Goal: Task Accomplishment & Management: Manage account settings

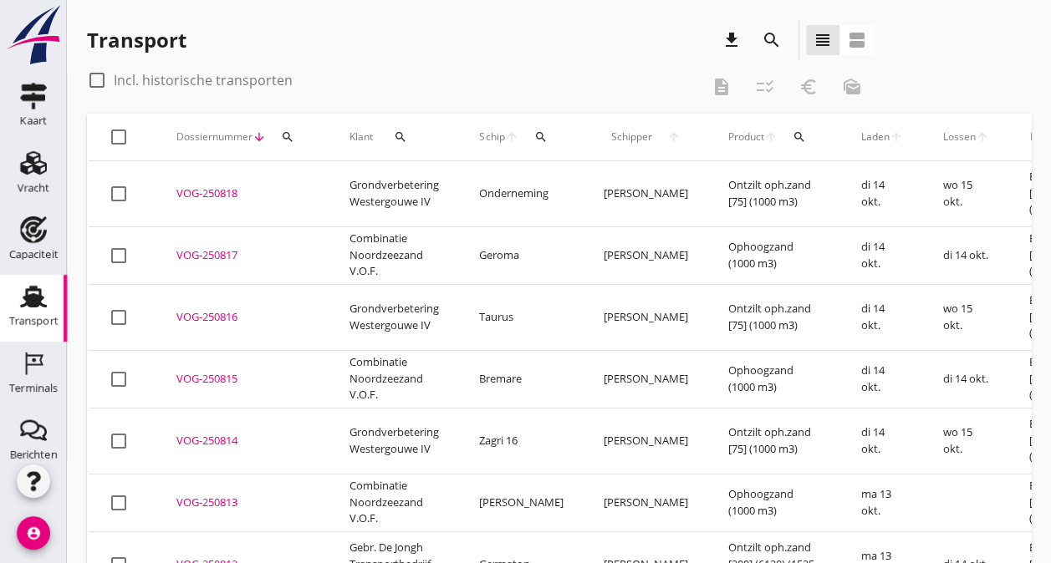
click at [771, 43] on icon "search" at bounding box center [772, 40] width 20 height 20
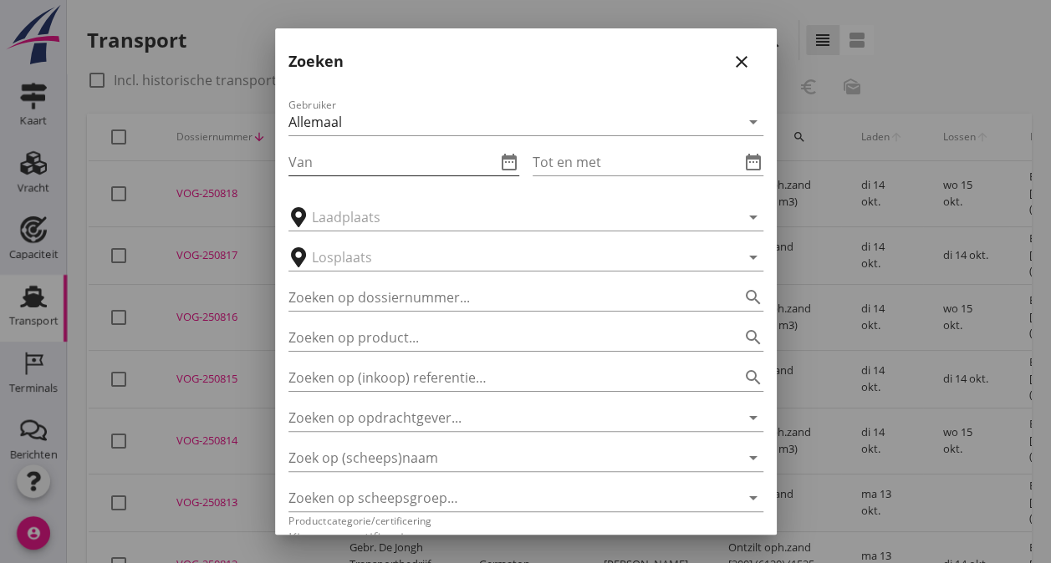
click at [321, 157] on input "Van" at bounding box center [391, 162] width 207 height 27
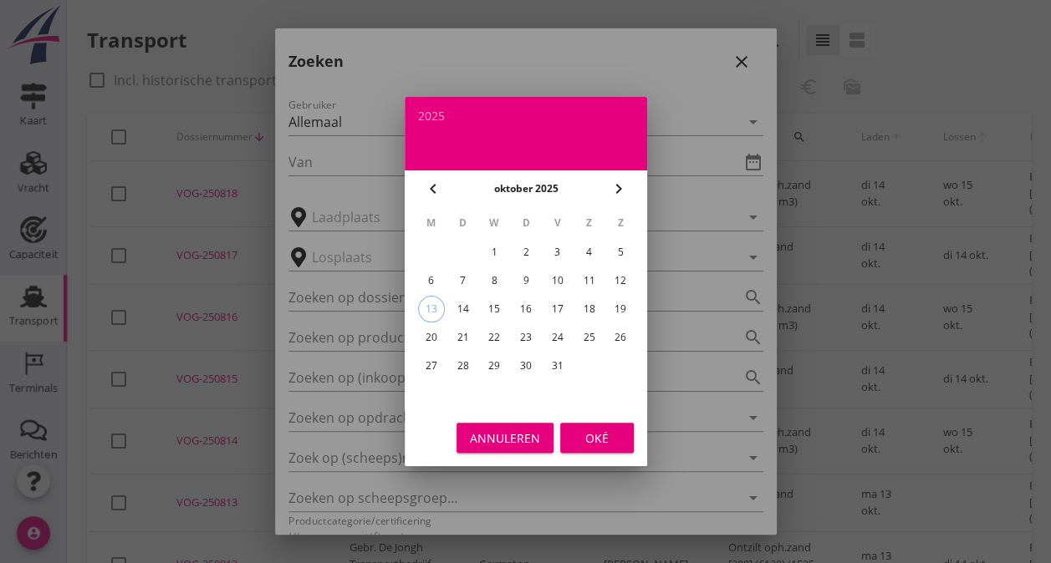
click at [424, 181] on icon "chevron_left" at bounding box center [433, 189] width 20 height 20
click at [612, 181] on icon "chevron_right" at bounding box center [619, 189] width 20 height 20
click at [426, 250] on div "1" at bounding box center [430, 252] width 27 height 27
type input "[DATE]"
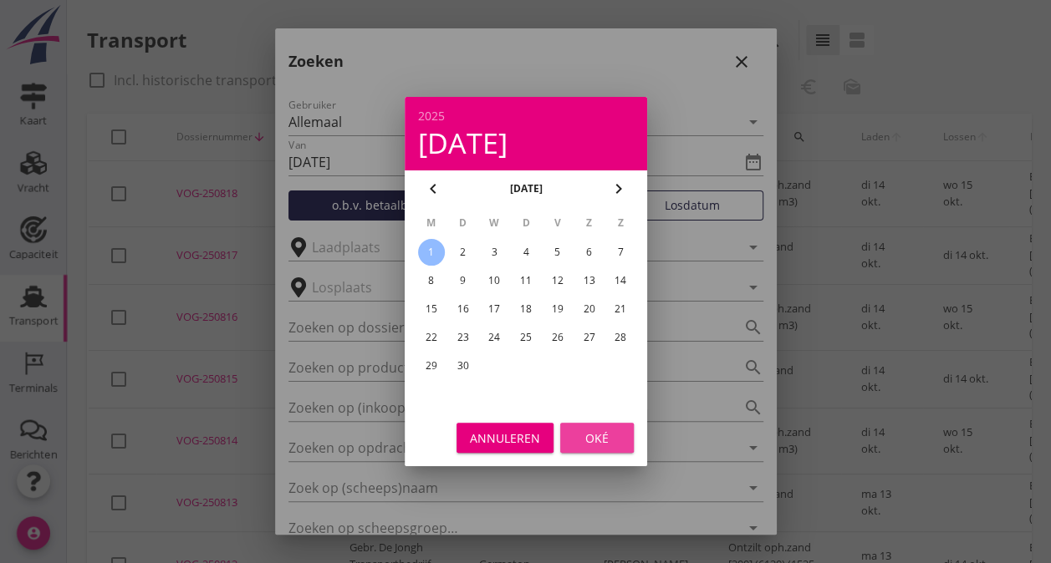
click at [599, 435] on div "Oké" at bounding box center [596, 439] width 47 height 18
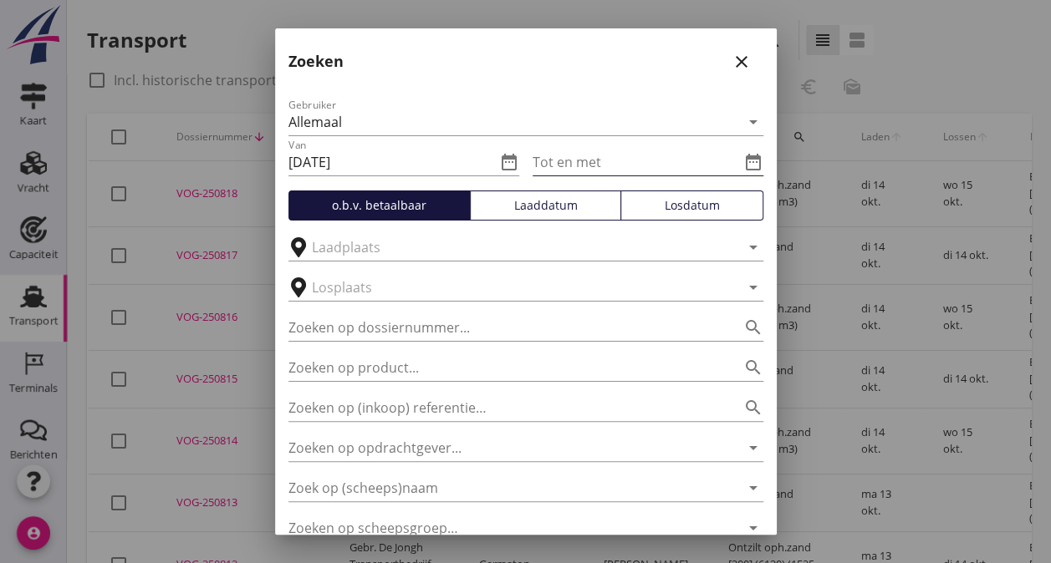
click at [619, 149] on input "Tot en met" at bounding box center [635, 162] width 207 height 27
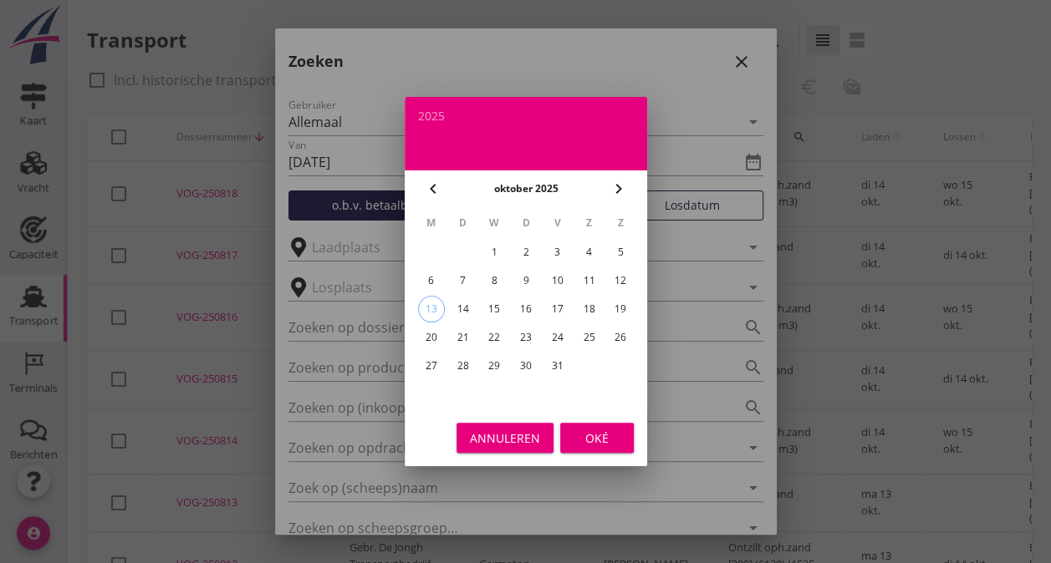
click at [440, 186] on icon "chevron_left" at bounding box center [433, 189] width 20 height 20
click at [586, 252] on div "6" at bounding box center [588, 252] width 27 height 27
type input "[DATE]"
click at [608, 435] on div "Oké" at bounding box center [596, 439] width 47 height 18
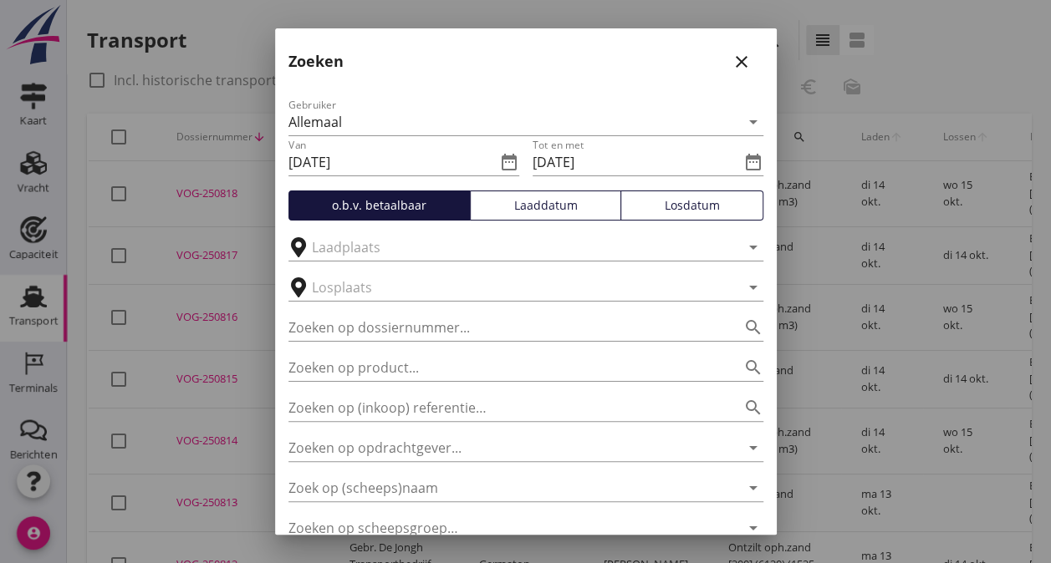
click at [677, 210] on div "Losdatum" at bounding box center [692, 205] width 128 height 18
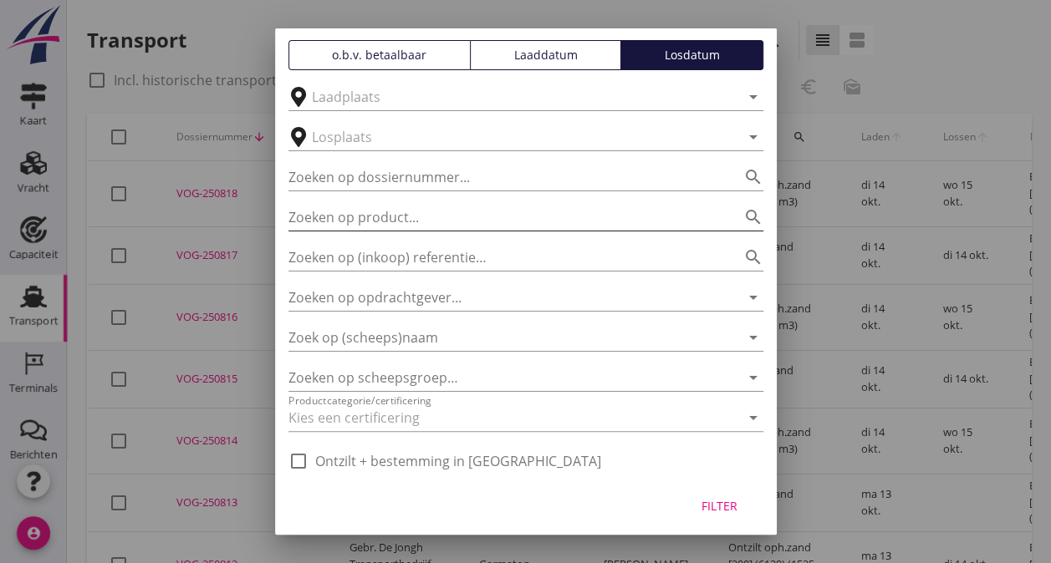
scroll to position [156, 0]
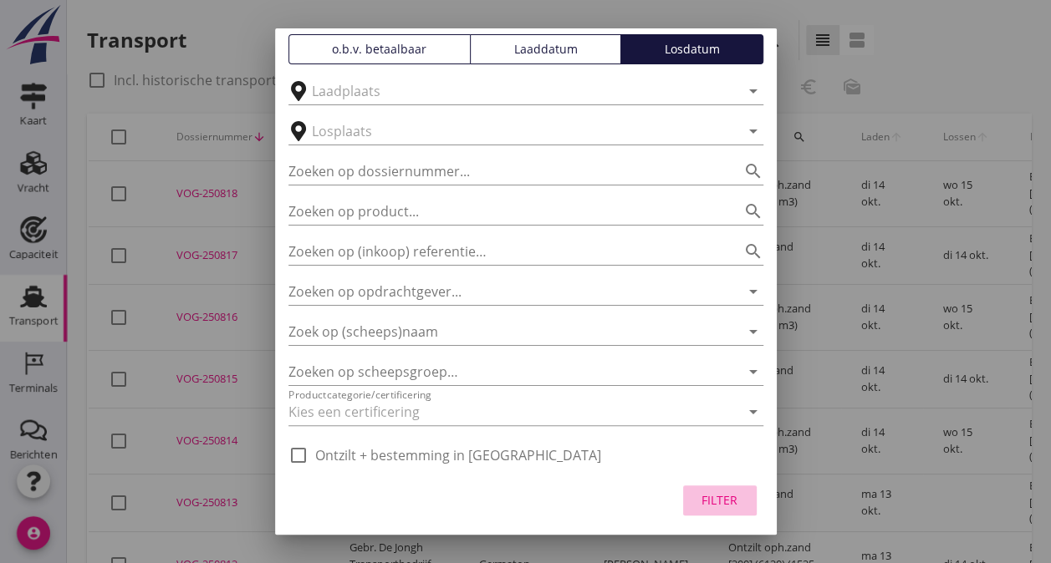
click at [699, 495] on div "Filter" at bounding box center [719, 501] width 47 height 18
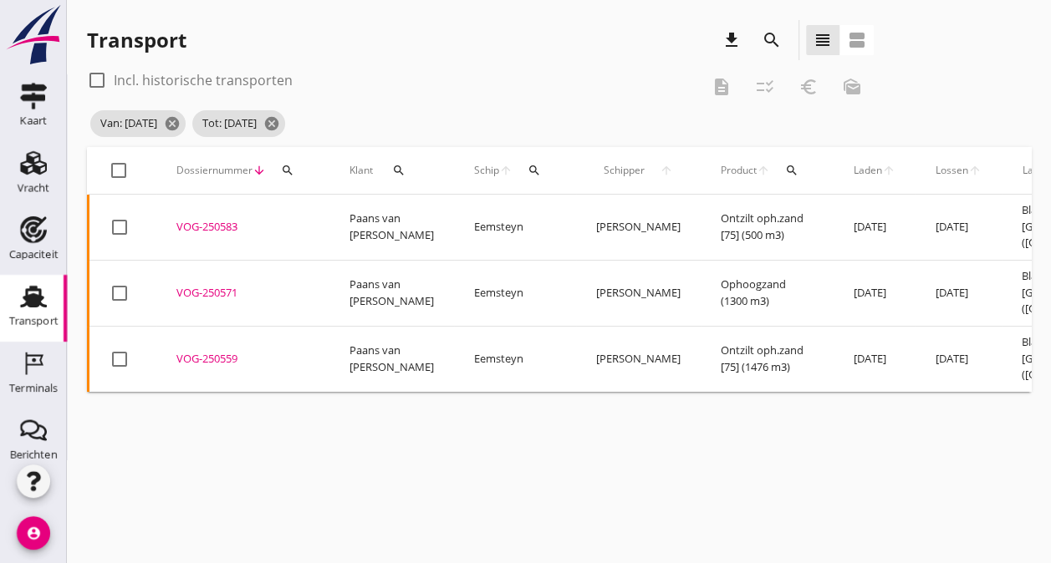
click at [293, 174] on icon "search" at bounding box center [287, 170] width 13 height 13
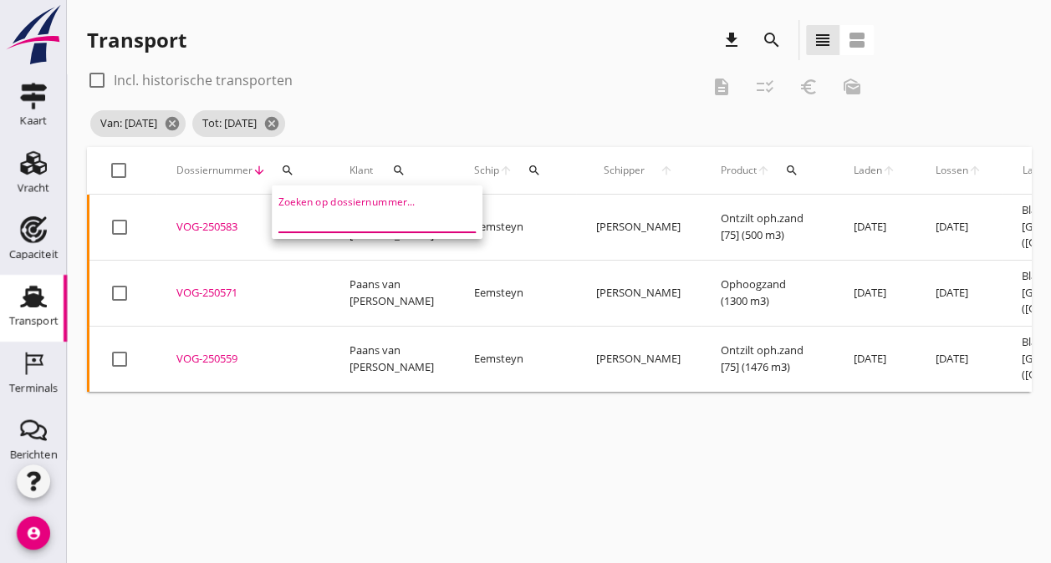
drag, startPoint x: 297, startPoint y: 206, endPoint x: 297, endPoint y: 217, distance: 10.0
paste input "VOG-250624"
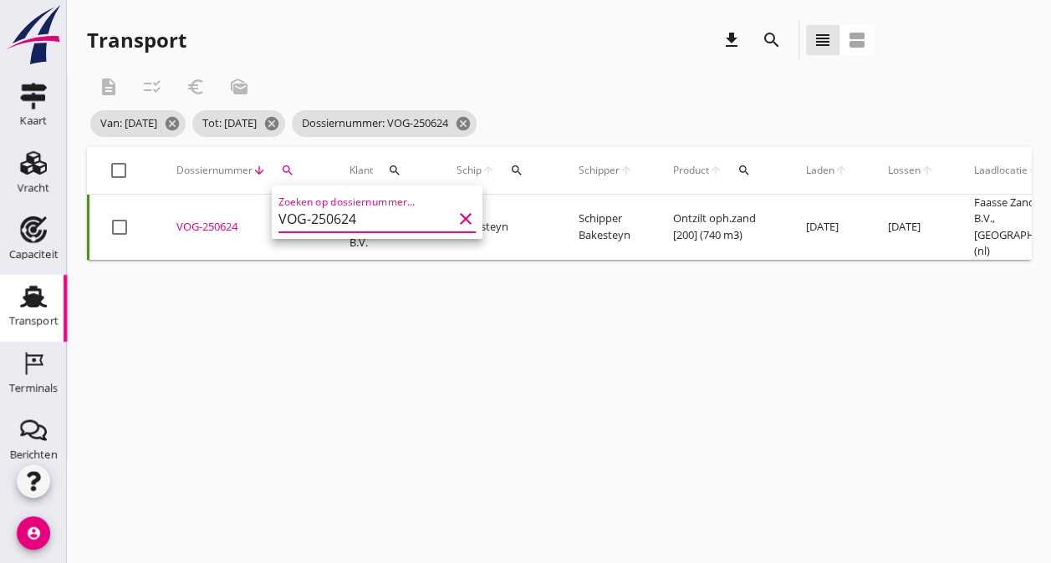
type input "VOG-250624"
click at [160, 339] on div "cancel You are impersonating another user. Transport download search view_headl…" at bounding box center [559, 281] width 984 height 563
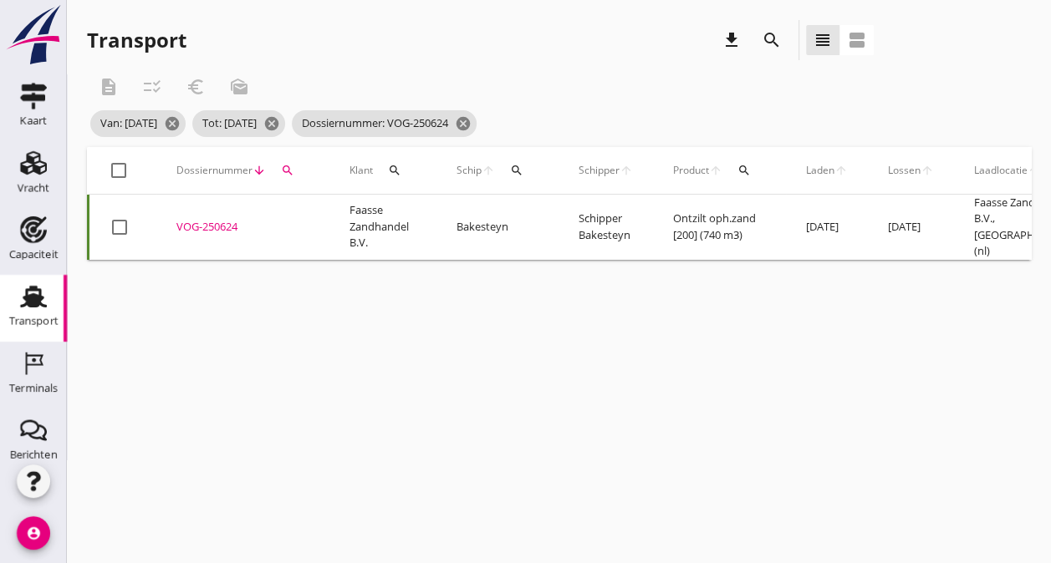
click at [203, 224] on div "VOG-250624" at bounding box center [242, 227] width 133 height 17
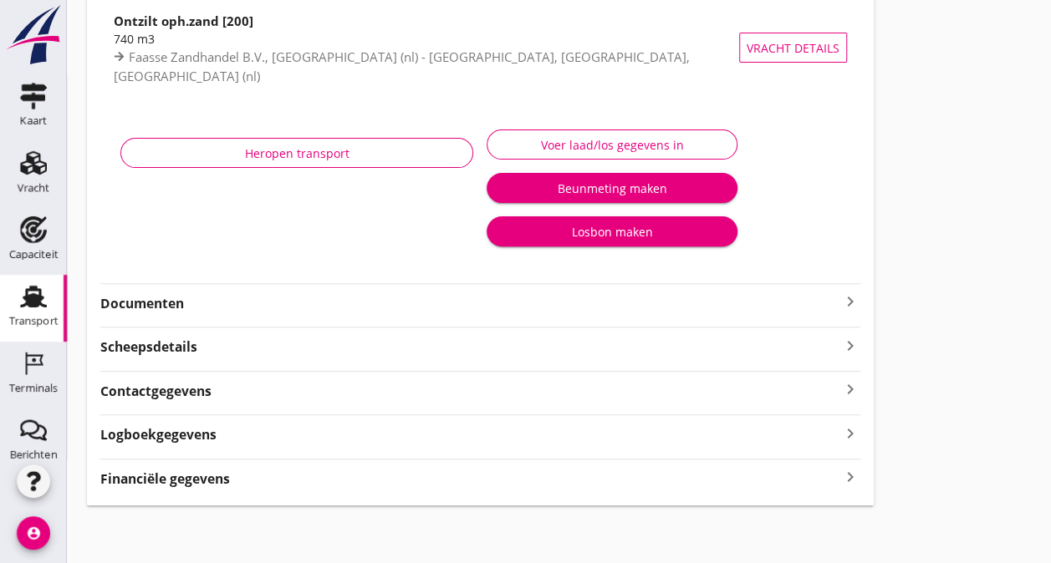
scroll to position [175, 0]
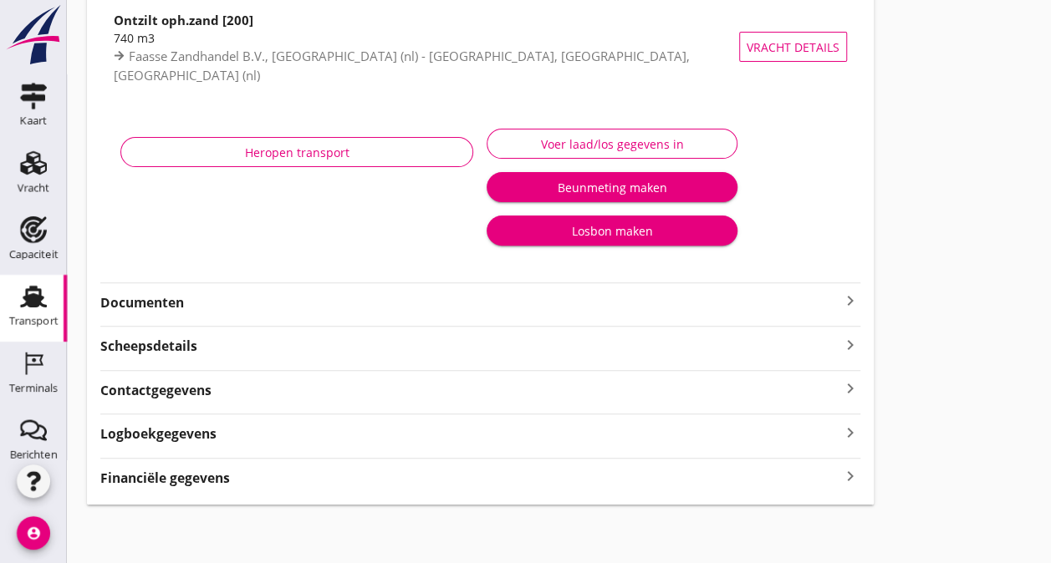
click at [851, 473] on icon "keyboard_arrow_right" at bounding box center [850, 477] width 20 height 23
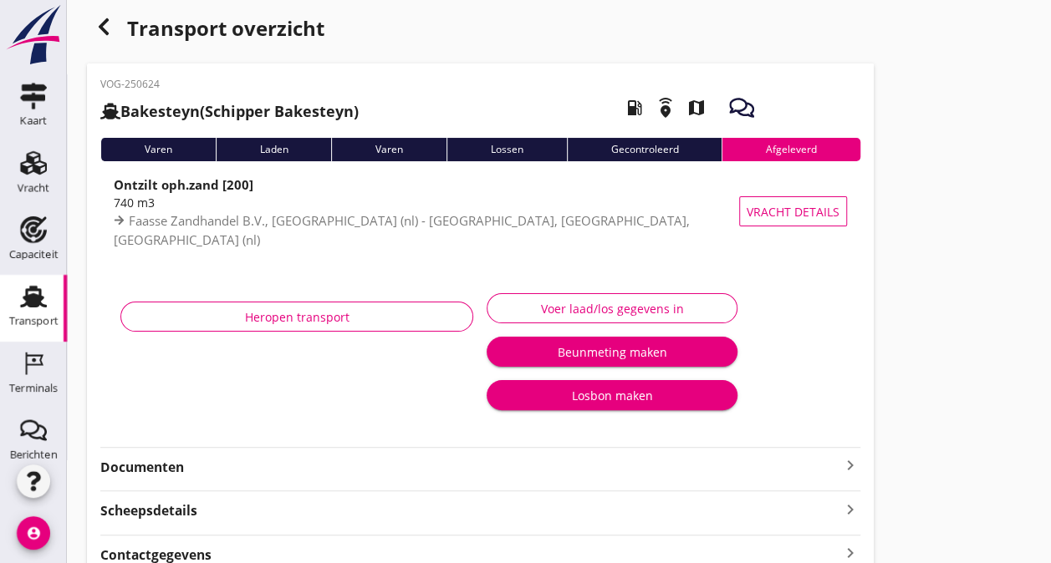
scroll to position [0, 0]
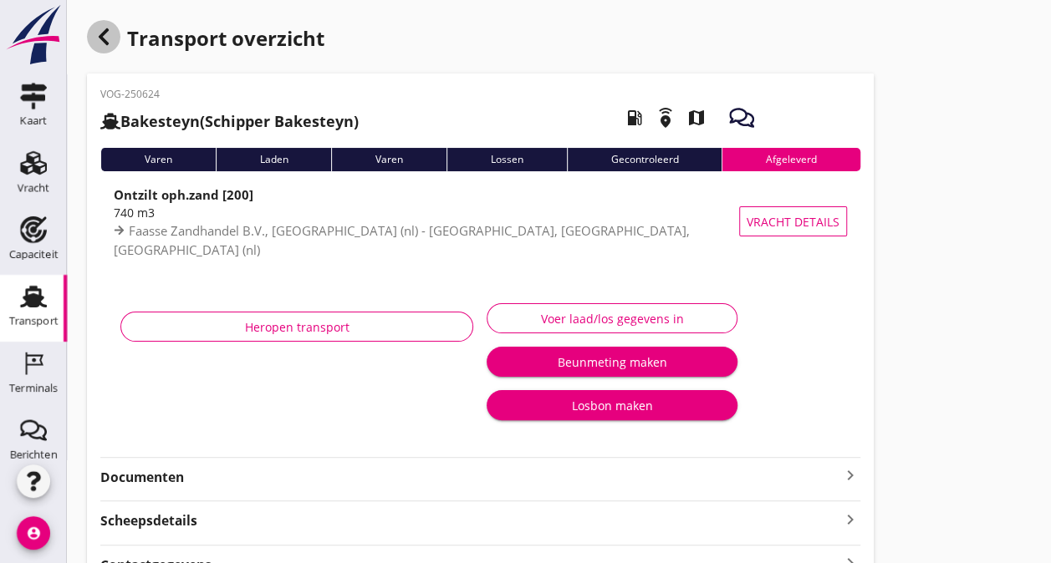
click at [103, 35] on use "button" at bounding box center [104, 36] width 10 height 17
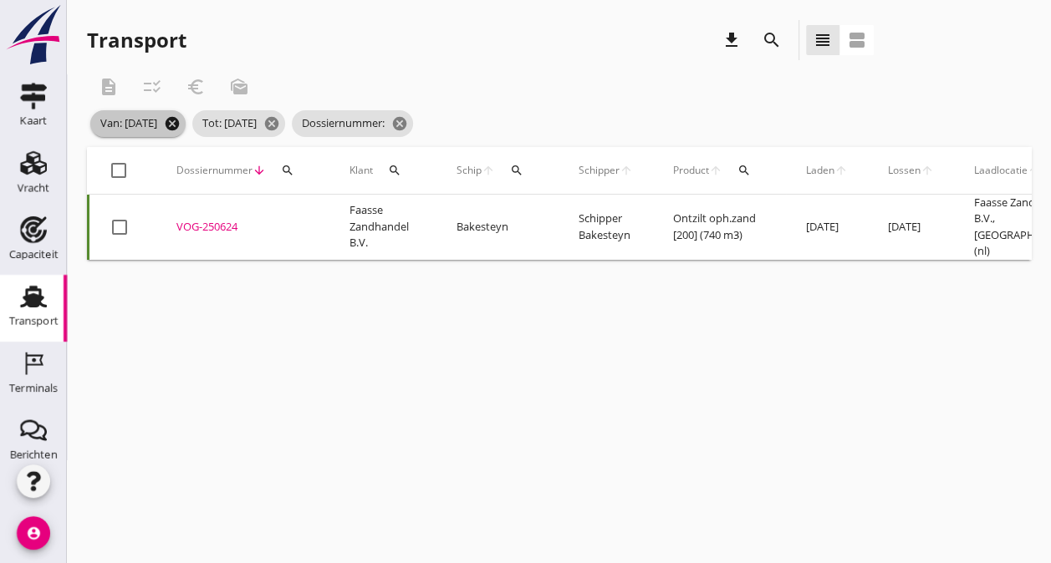
click at [181, 121] on icon "cancel" at bounding box center [172, 123] width 17 height 17
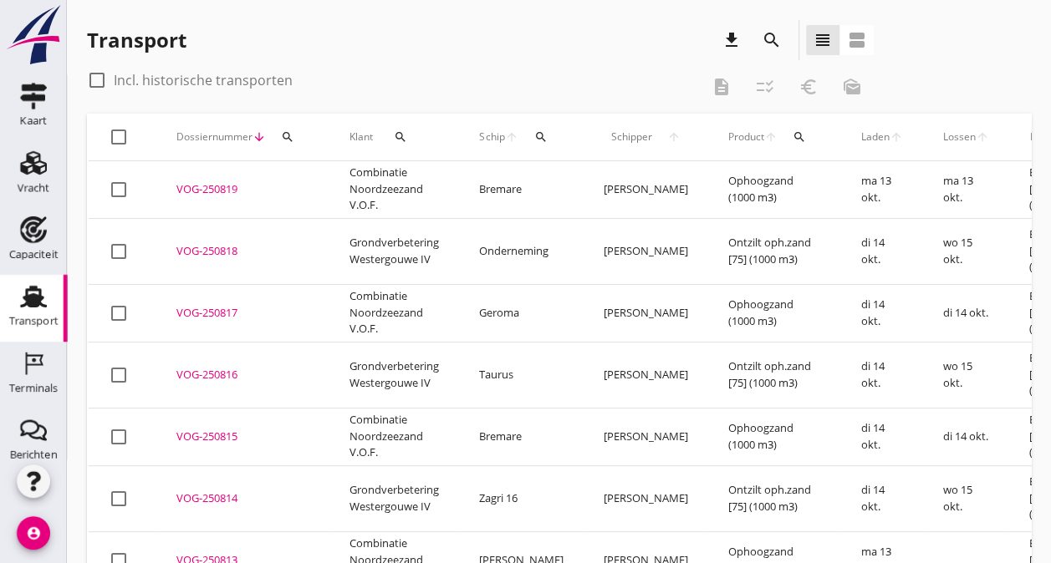
click at [25, 300] on use at bounding box center [33, 297] width 27 height 22
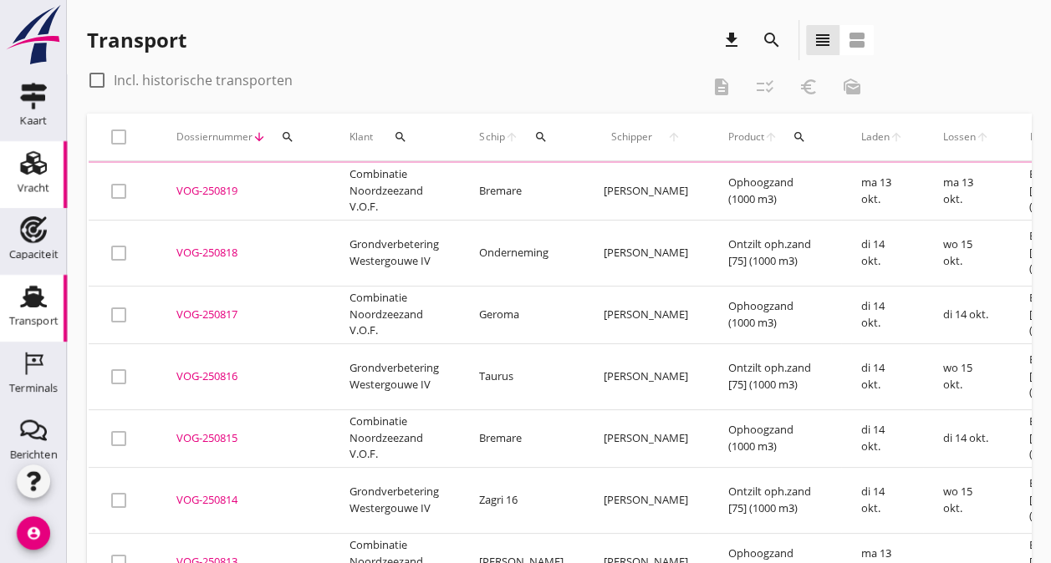
click at [22, 191] on div "Vracht" at bounding box center [34, 187] width 33 height 11
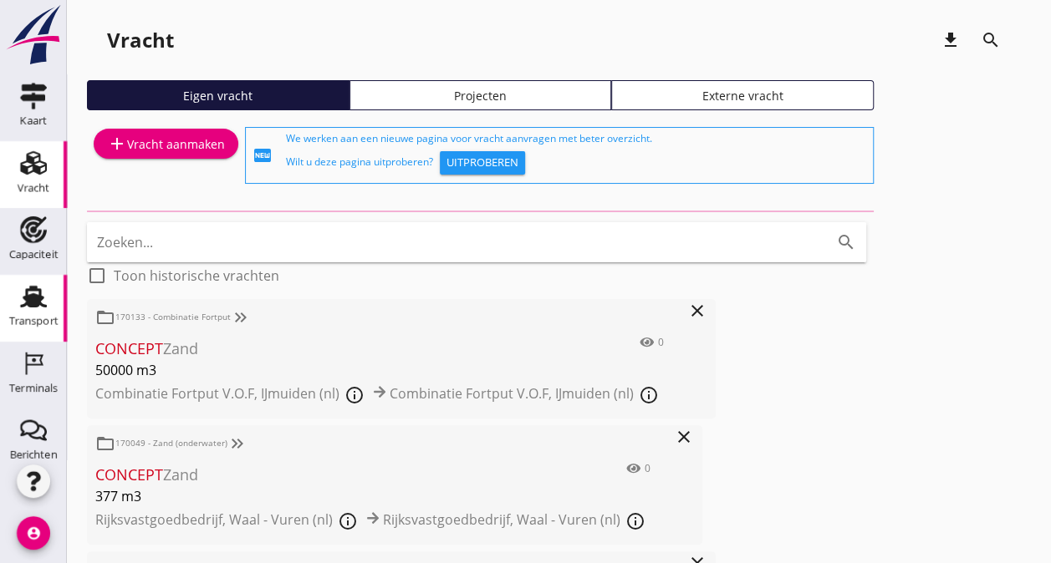
click at [20, 307] on icon "Transport" at bounding box center [33, 296] width 27 height 27
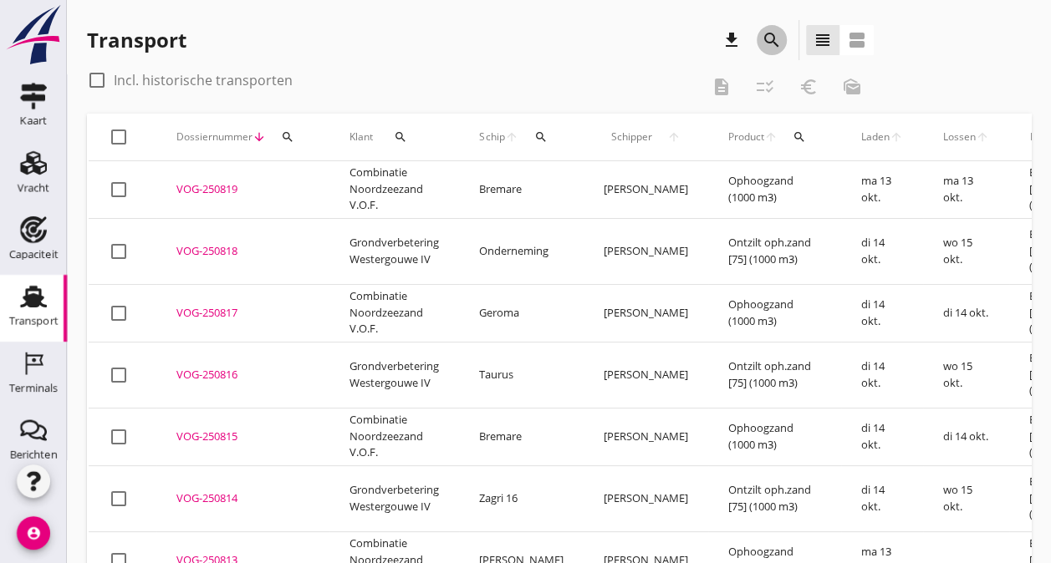
click at [773, 45] on icon "search" at bounding box center [772, 40] width 20 height 20
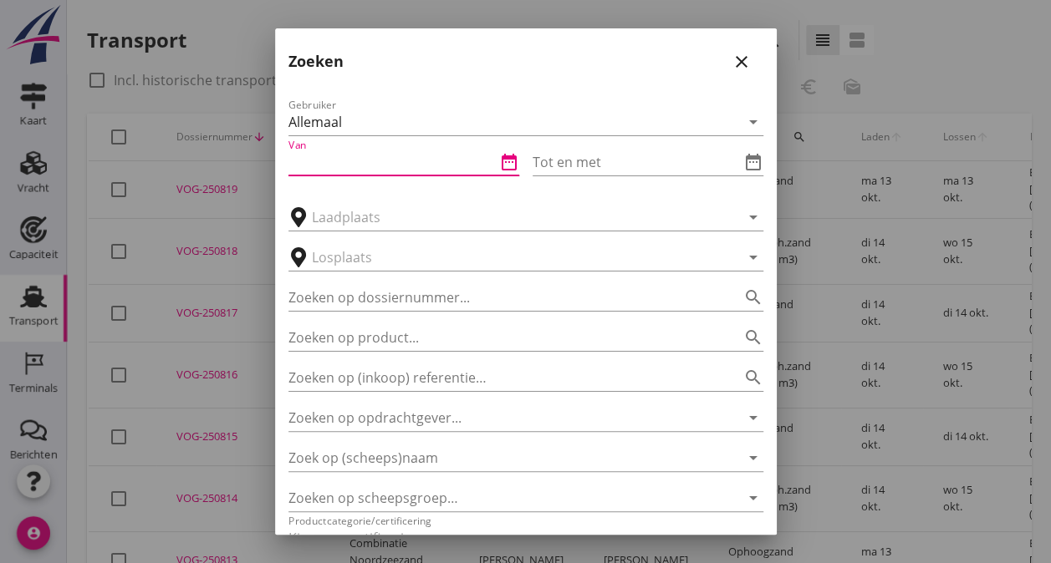
click at [383, 164] on input "Van" at bounding box center [391, 162] width 207 height 27
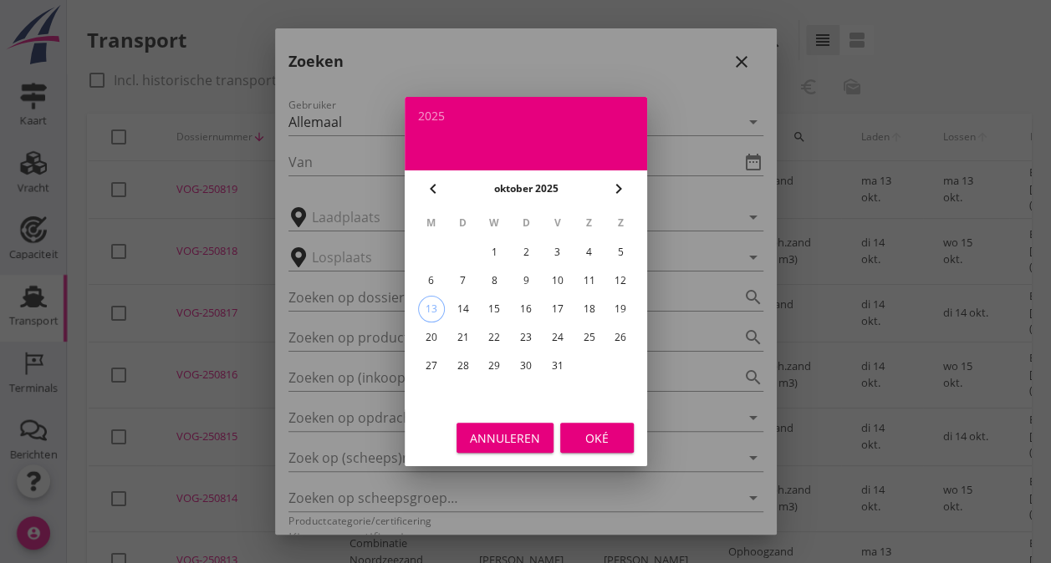
click at [426, 187] on icon "chevron_left" at bounding box center [433, 189] width 20 height 20
click at [430, 278] on div "8" at bounding box center [430, 281] width 27 height 27
type input "[DATE]"
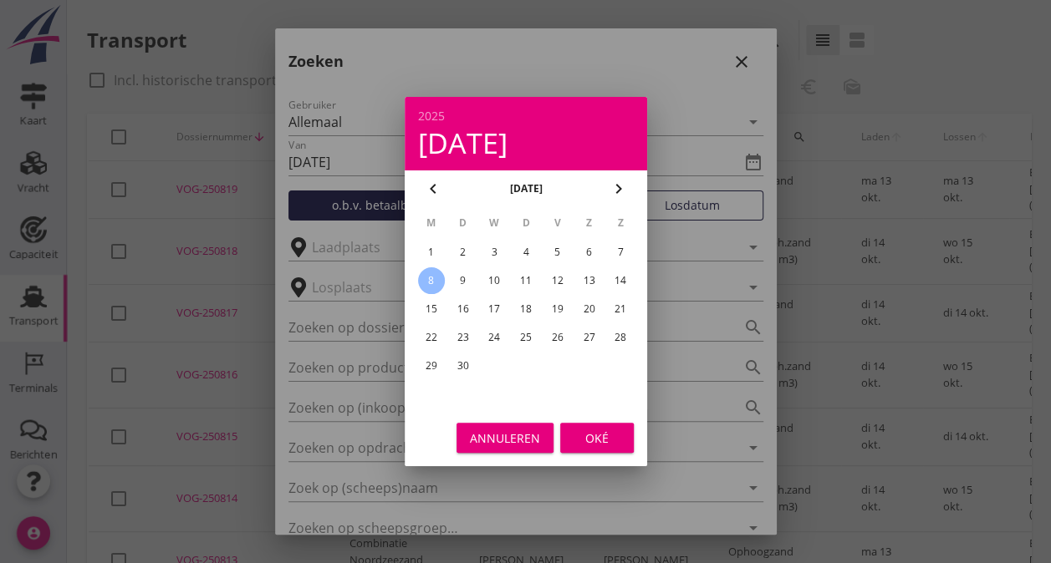
click at [602, 435] on div "Oké" at bounding box center [596, 439] width 47 height 18
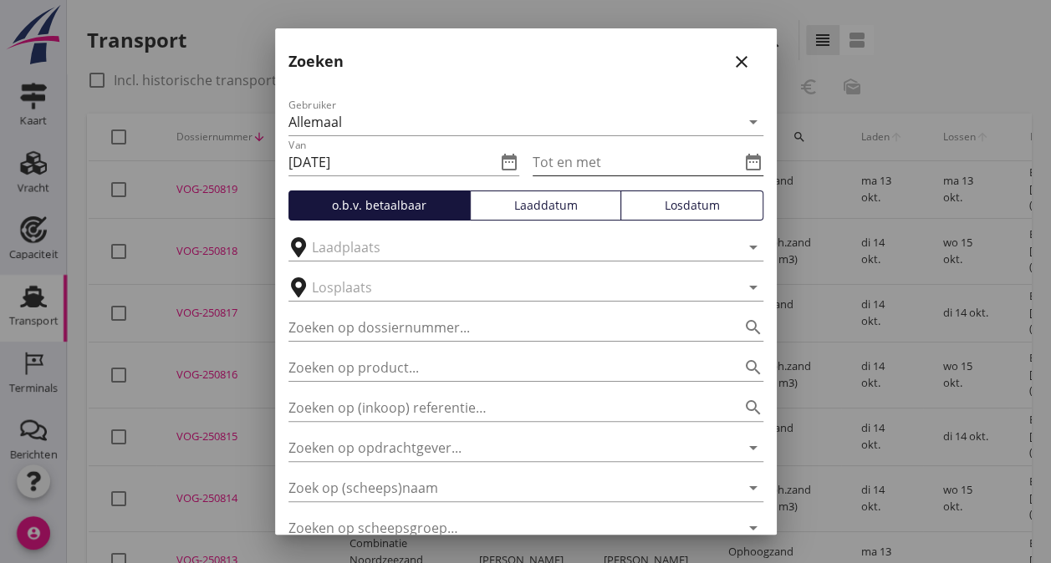
click at [651, 171] on input "Tot en met" at bounding box center [635, 162] width 207 height 27
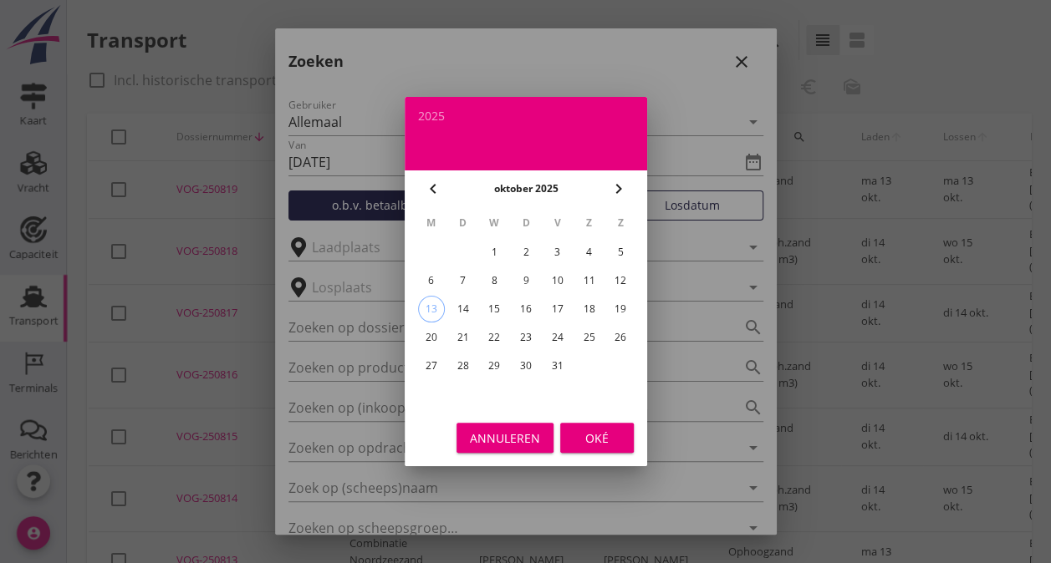
click at [430, 187] on icon "chevron_left" at bounding box center [433, 189] width 20 height 20
click at [590, 281] on div "13" at bounding box center [588, 281] width 27 height 27
type input "[DATE]"
click at [604, 437] on div "Oké" at bounding box center [596, 439] width 47 height 18
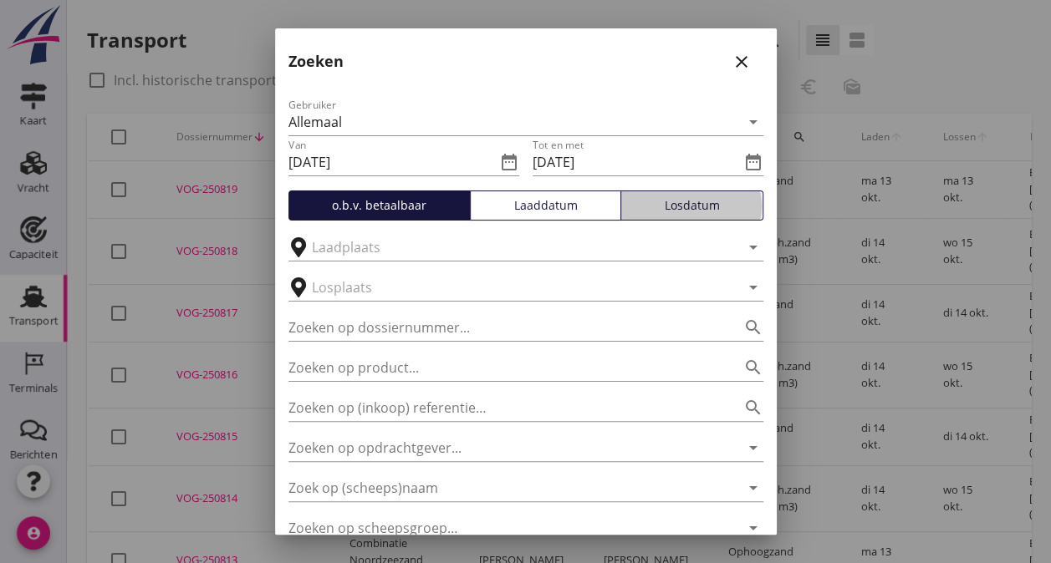
click at [665, 216] on button "Losdatum" at bounding box center [691, 206] width 143 height 30
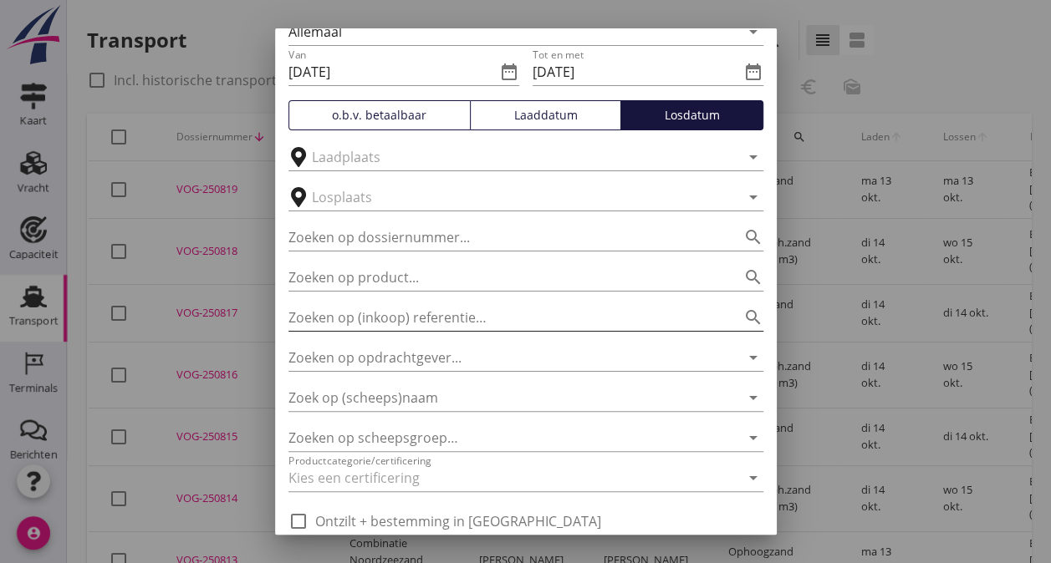
scroll to position [156, 0]
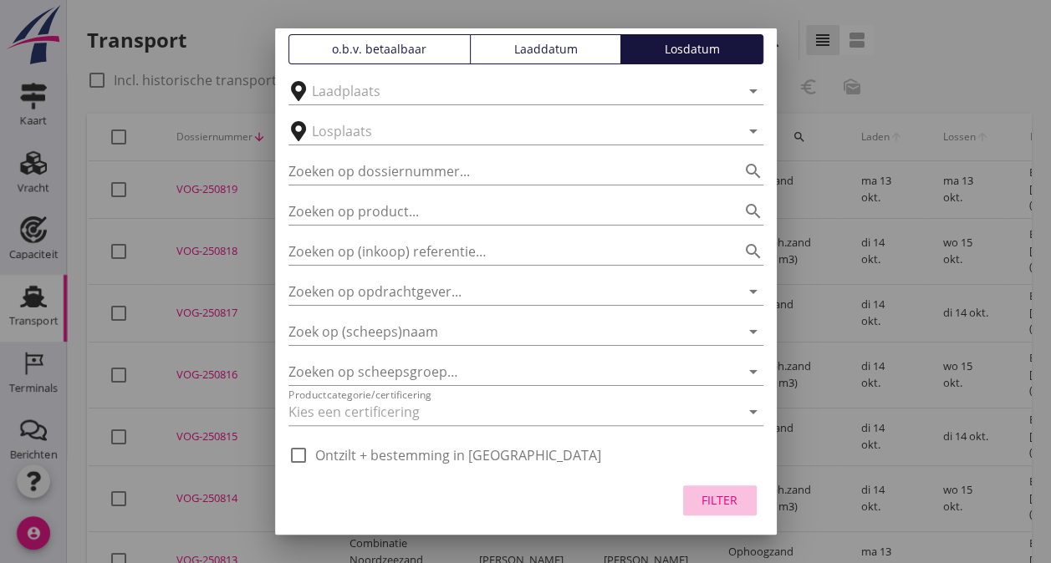
click at [698, 505] on div "Filter" at bounding box center [719, 501] width 47 height 18
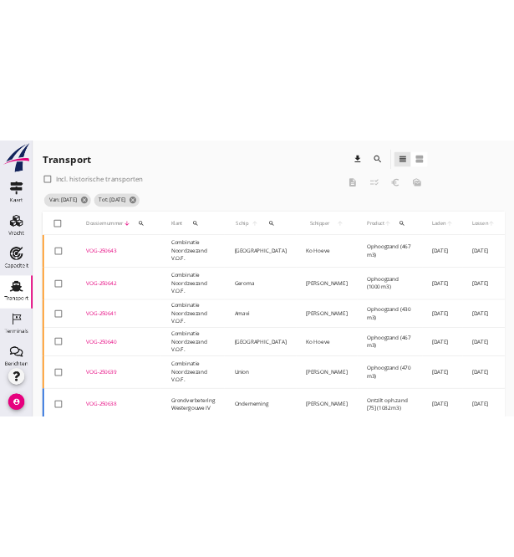
scroll to position [0, 0]
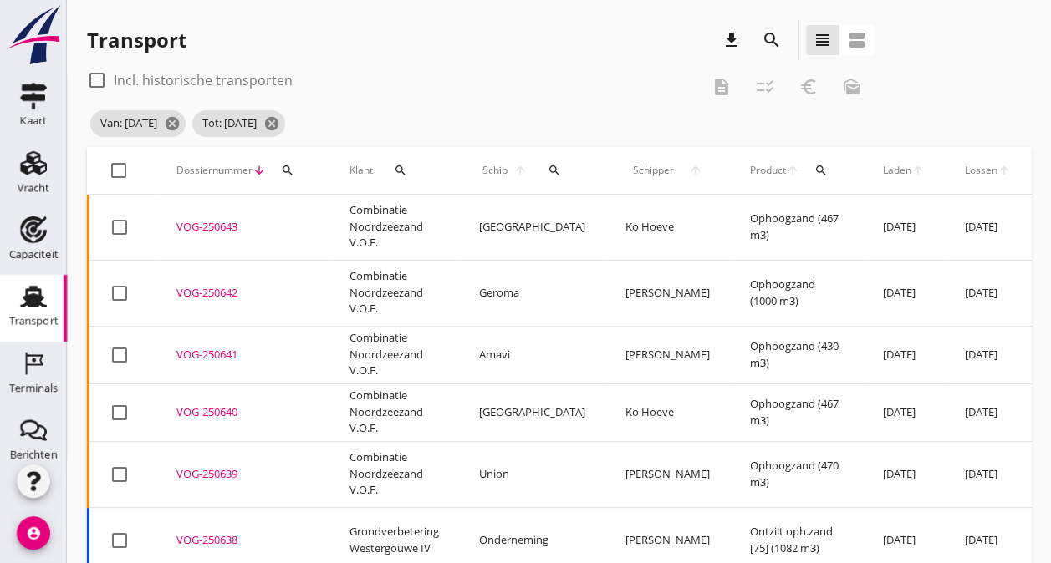
click at [402, 171] on icon "search" at bounding box center [400, 170] width 13 height 13
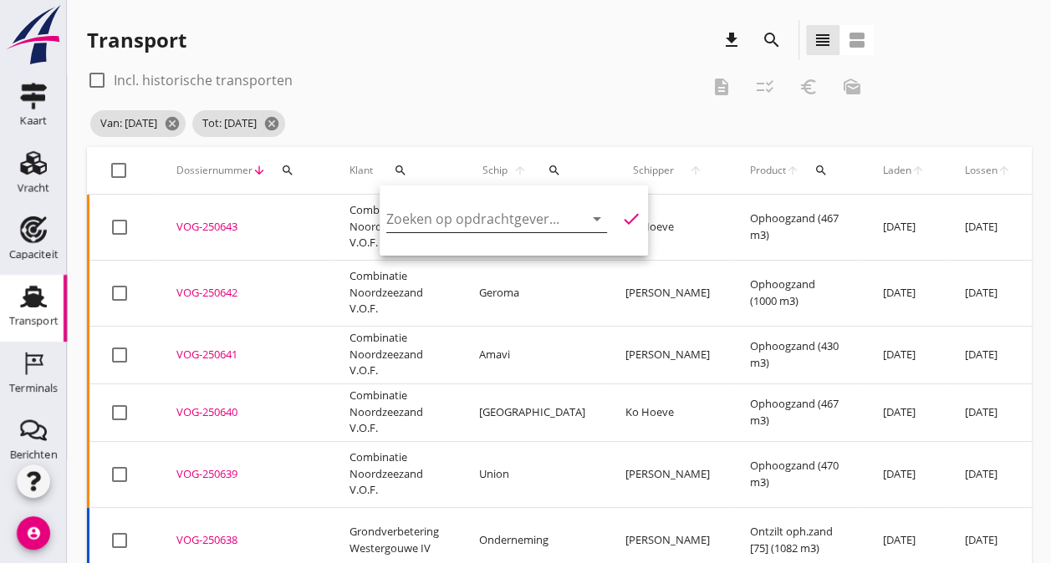
click at [416, 214] on input "Zoeken op opdrachtgever..." at bounding box center [473, 219] width 174 height 27
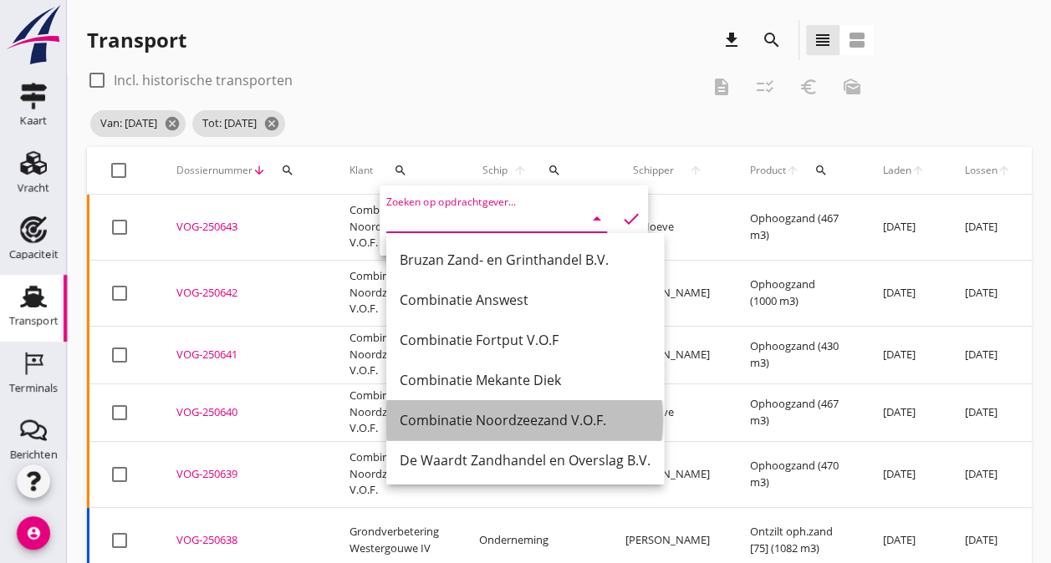
click at [524, 423] on div "Combinatie Noordzeezand V.O.F." at bounding box center [525, 420] width 251 height 20
type input "Combinatie Noordzeezand V.O.F."
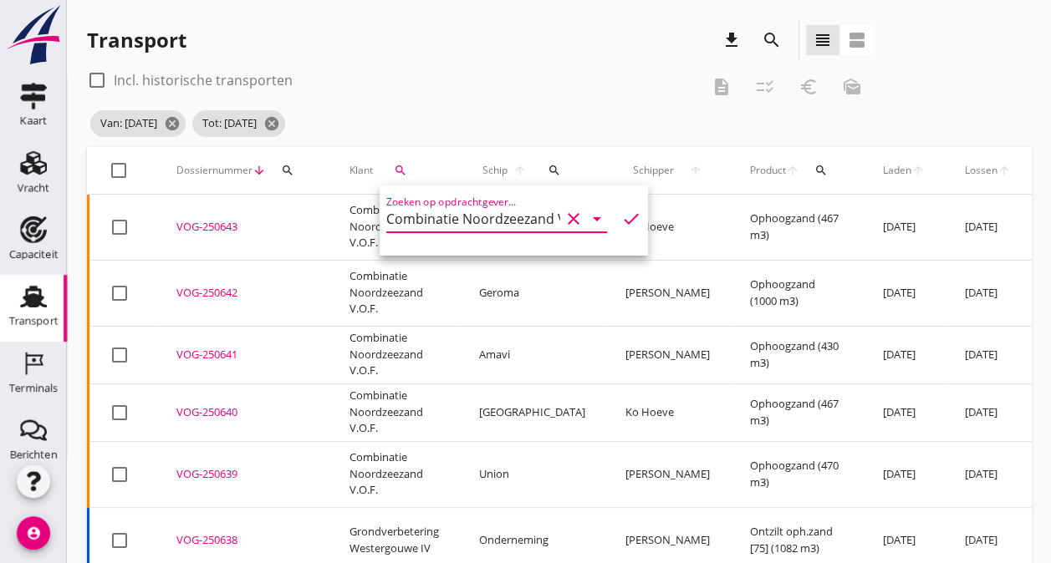
click at [621, 216] on icon "check" at bounding box center [631, 219] width 20 height 20
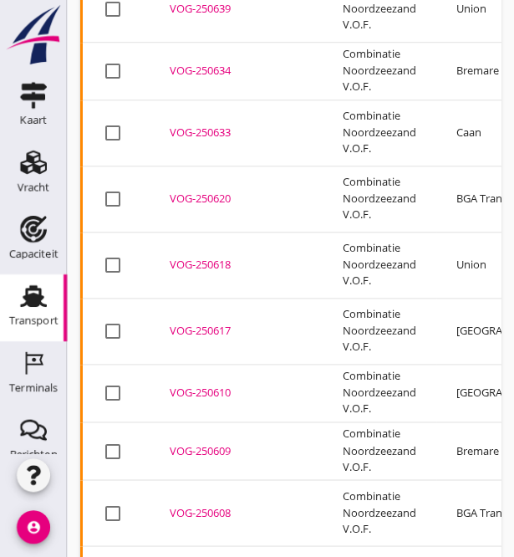
scroll to position [503, 0]
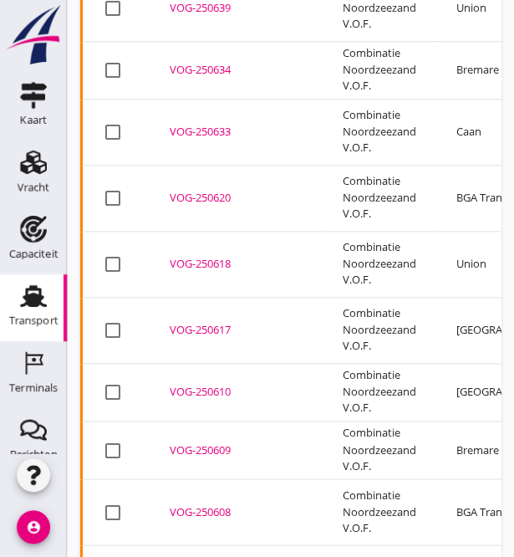
drag, startPoint x: 181, startPoint y: 527, endPoint x: 415, endPoint y: 526, distance: 234.1
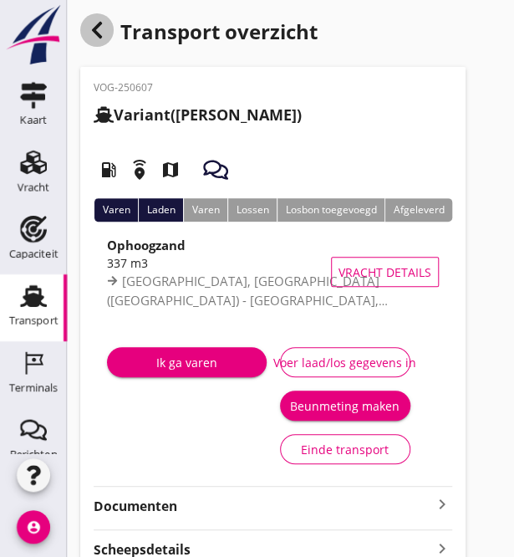
click at [99, 39] on icon "button" at bounding box center [97, 30] width 20 height 20
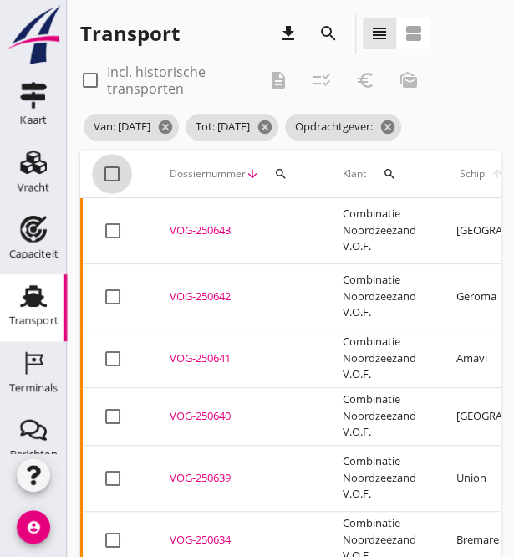
click at [114, 188] on div at bounding box center [112, 174] width 28 height 28
checkbox input "true"
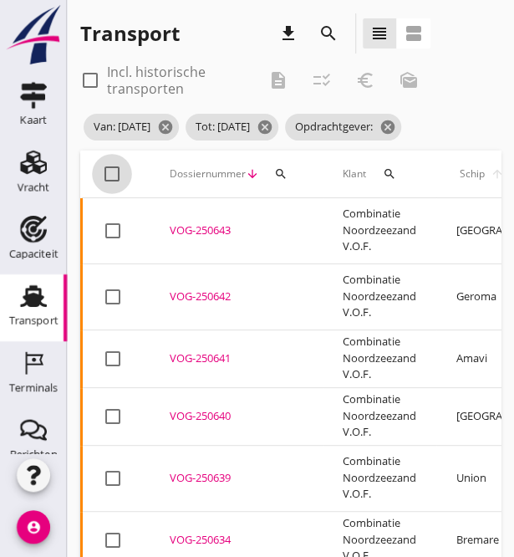
checkbox input "true"
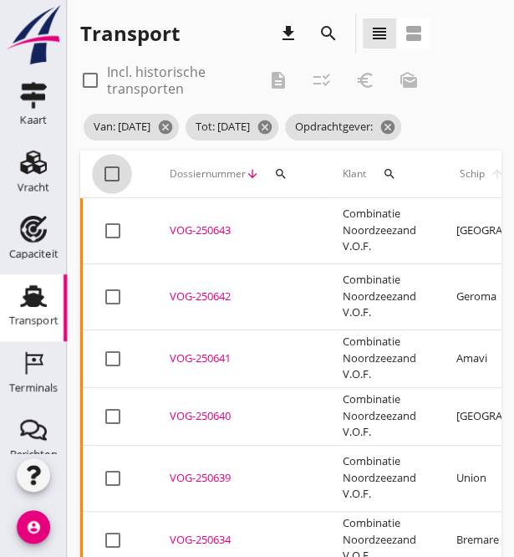
checkbox input "true"
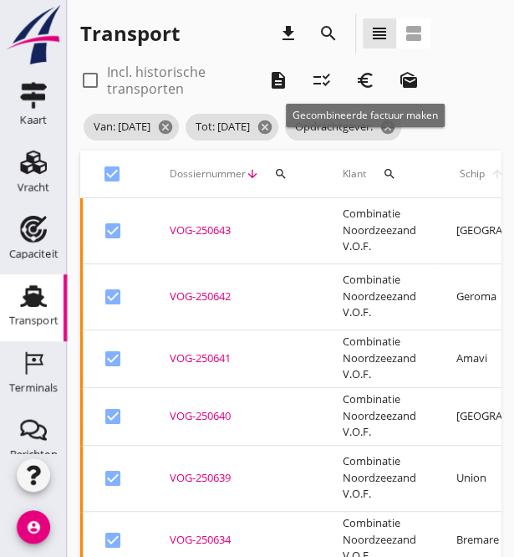
click at [363, 77] on icon "euro_symbol" at bounding box center [365, 80] width 20 height 20
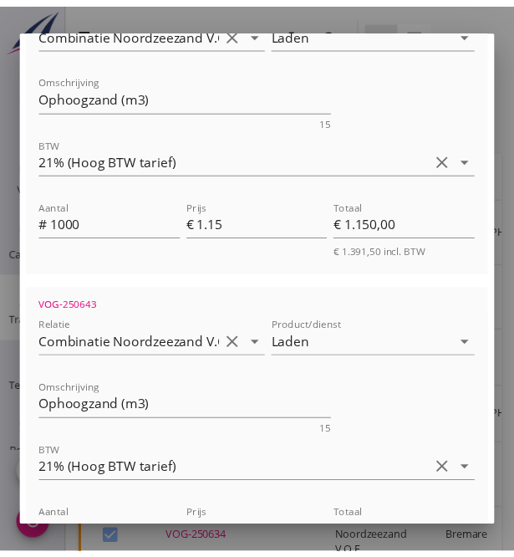
scroll to position [3100, 0]
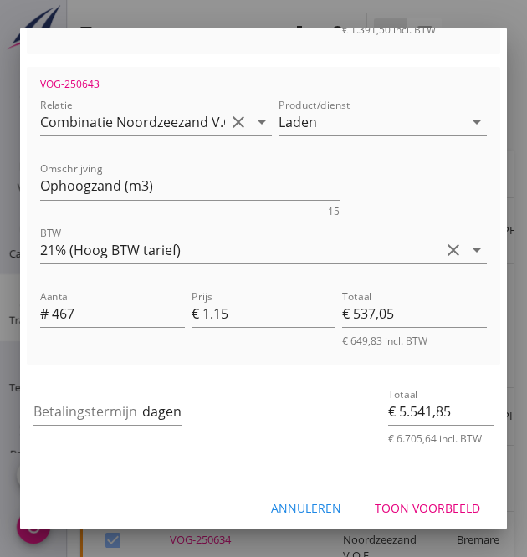
click at [290, 499] on div "Annuleren" at bounding box center [306, 508] width 70 height 18
checkbox input "false"
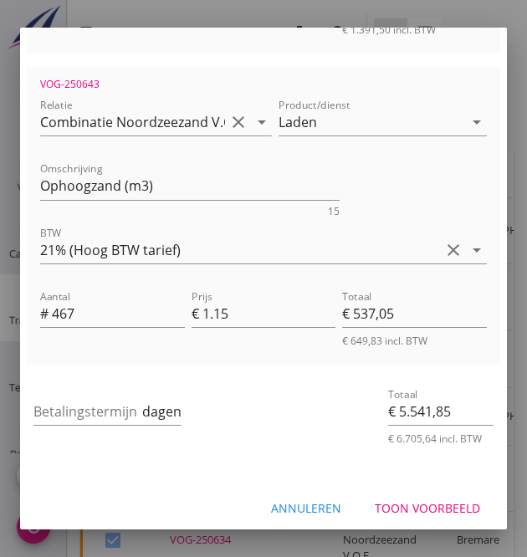
checkbox input "false"
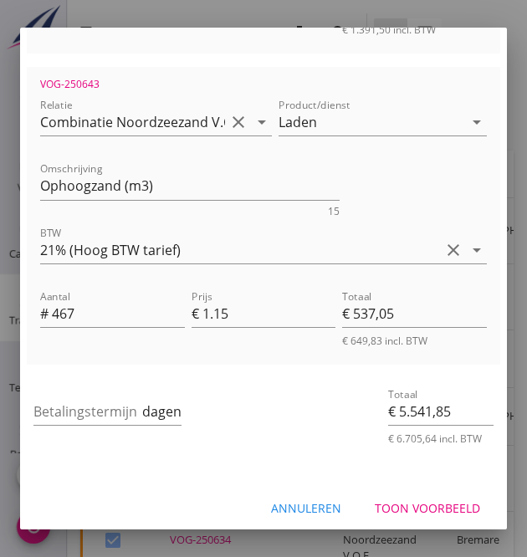
checkbox input "false"
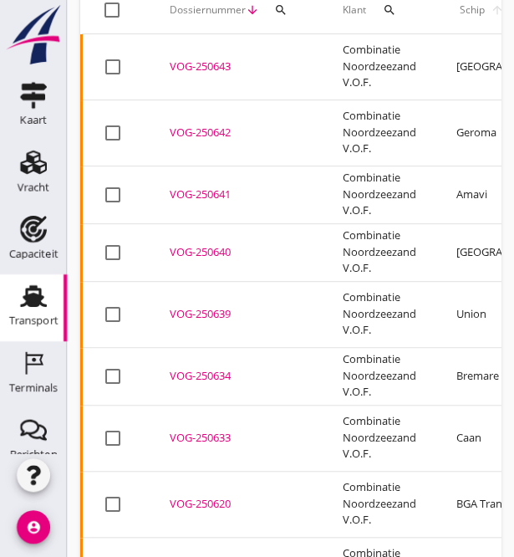
scroll to position [85, 0]
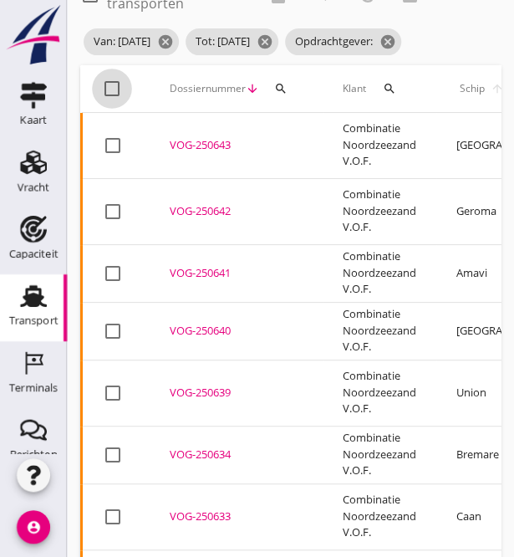
click at [112, 103] on div at bounding box center [112, 88] width 28 height 28
checkbox input "true"
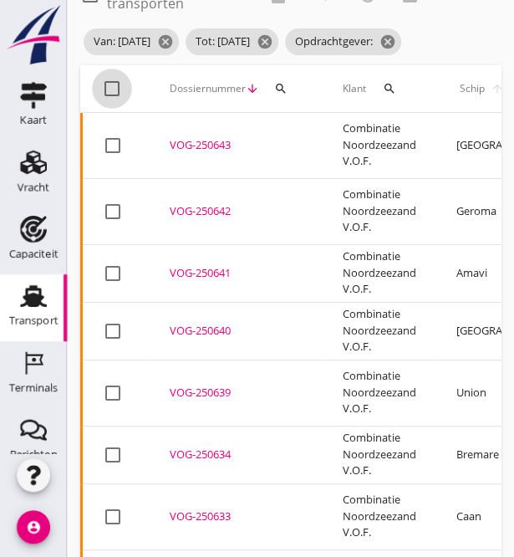
checkbox input "true"
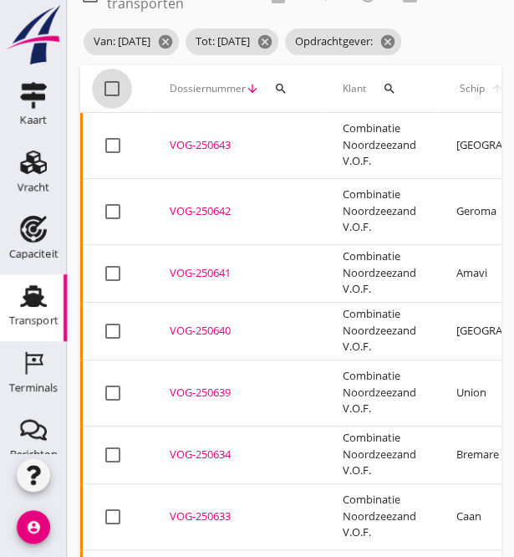
checkbox input "true"
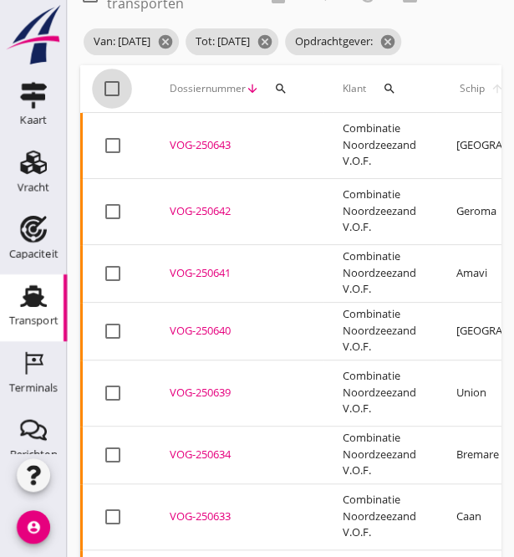
checkbox input "true"
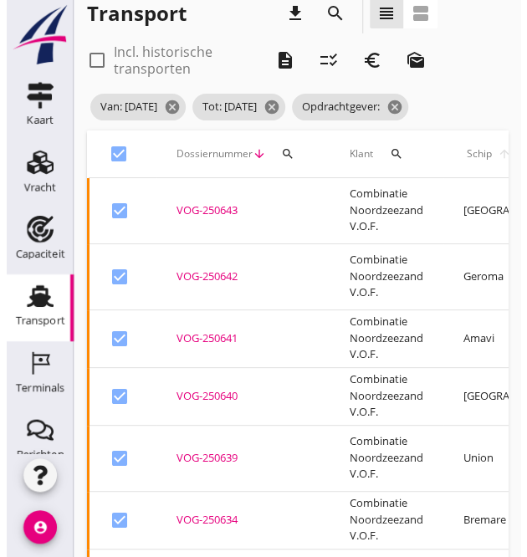
scroll to position [0, 0]
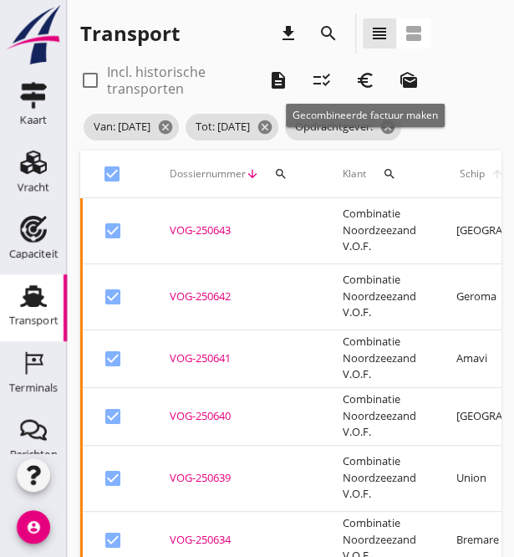
click at [359, 89] on icon "euro_symbol" at bounding box center [365, 80] width 20 height 20
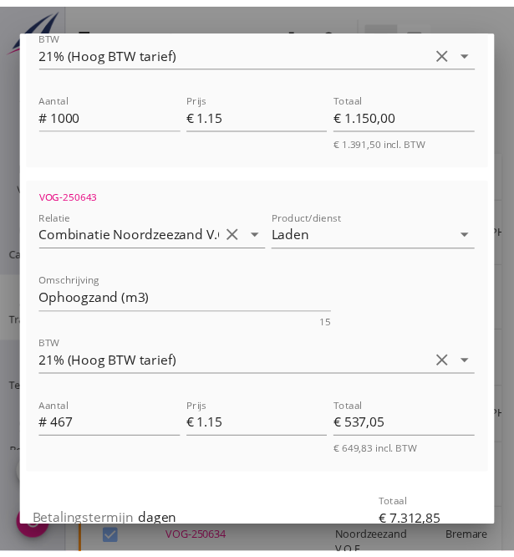
scroll to position [4340, 0]
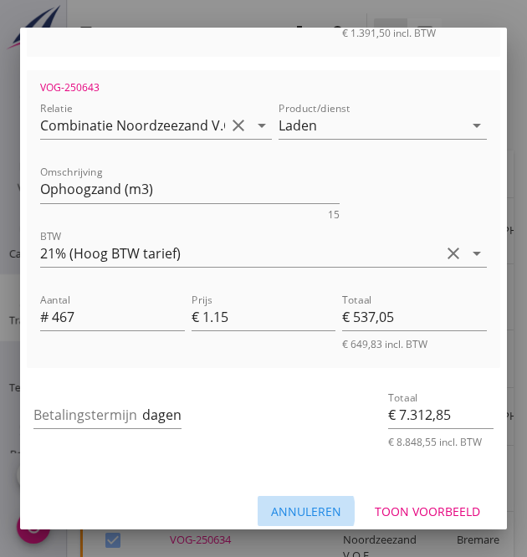
click at [302, 502] on div "Annuleren" at bounding box center [306, 511] width 70 height 18
checkbox input "false"
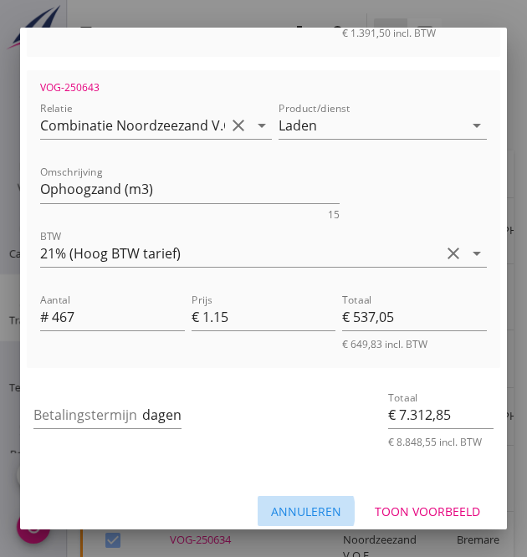
checkbox input "false"
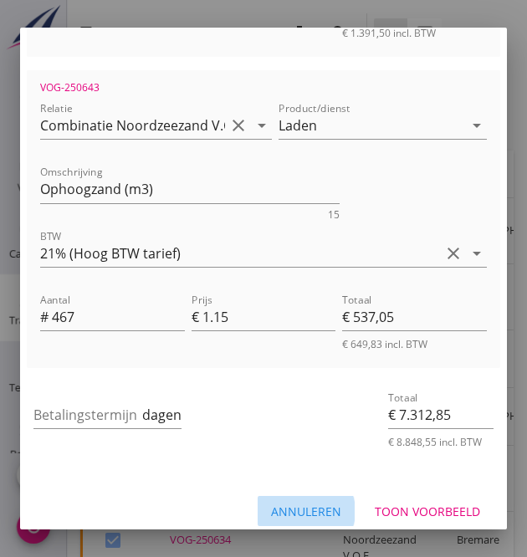
checkbox input "false"
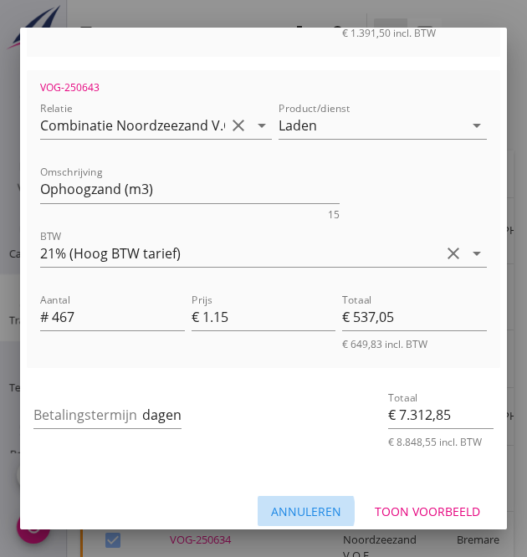
checkbox input "false"
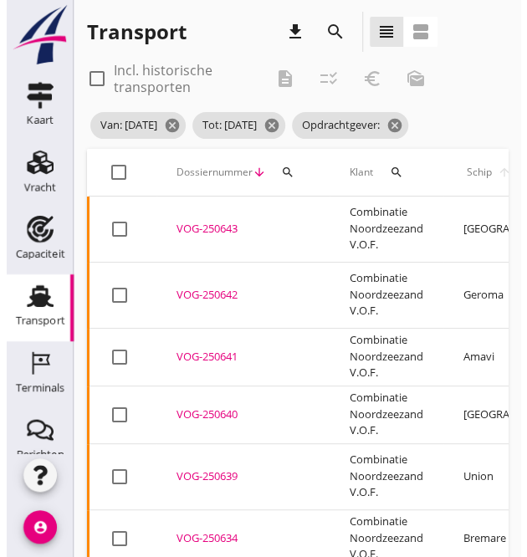
scroll to position [0, 0]
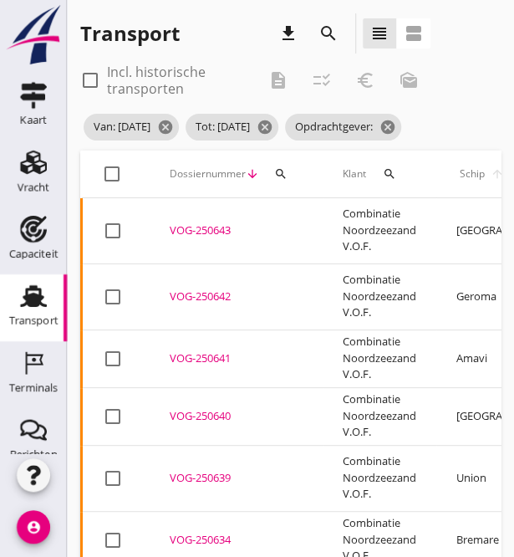
click at [112, 188] on div at bounding box center [112, 174] width 28 height 28
checkbox input "true"
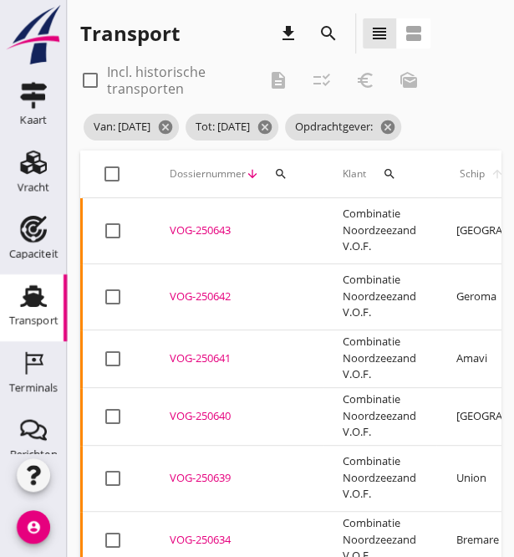
checkbox input "true"
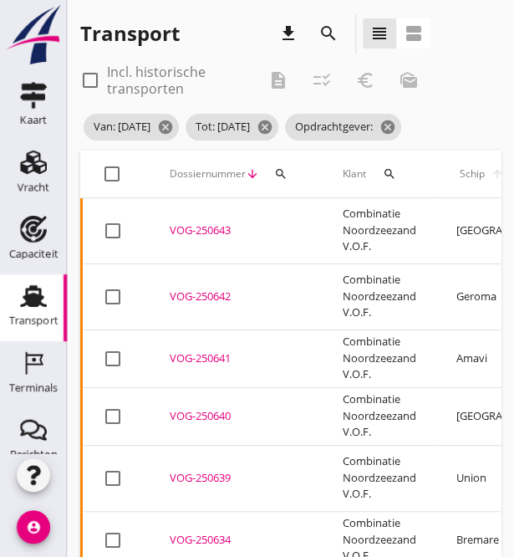
checkbox input "true"
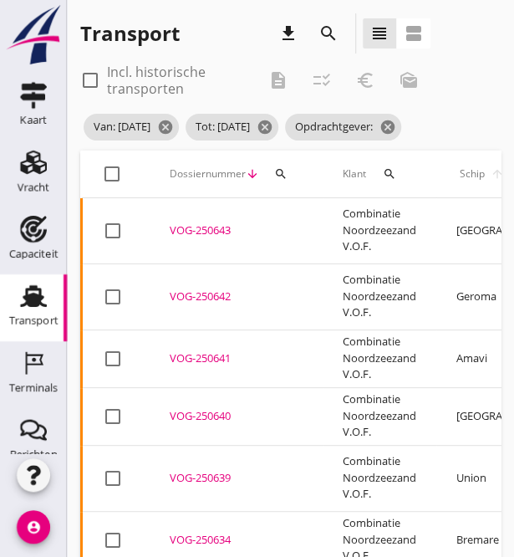
checkbox input "true"
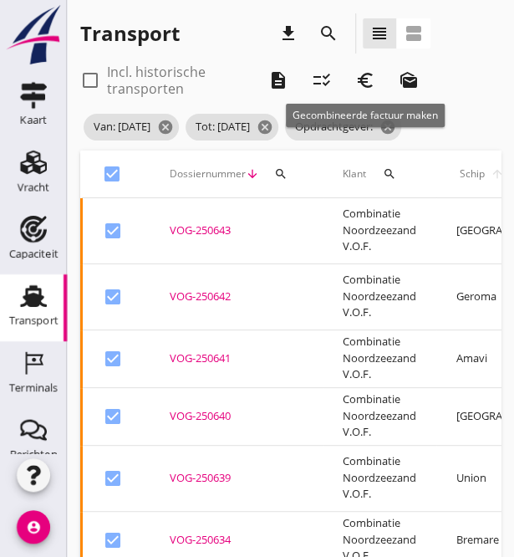
click at [369, 74] on icon "euro_symbol" at bounding box center [365, 80] width 20 height 20
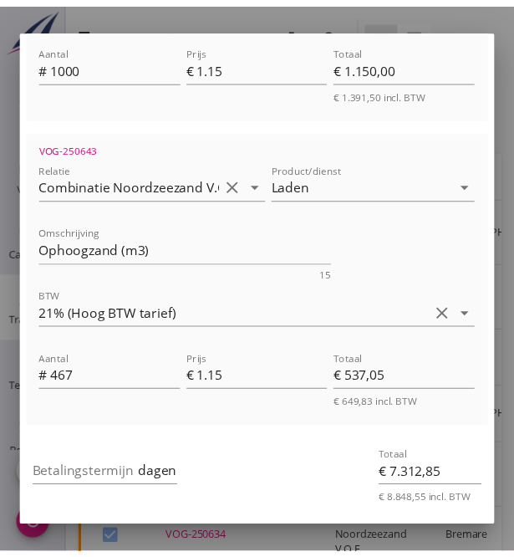
scroll to position [4340, 0]
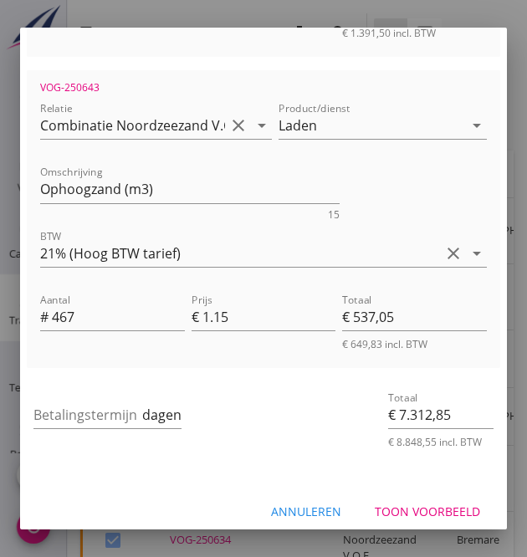
click at [299, 502] on div "Annuleren" at bounding box center [306, 511] width 70 height 18
checkbox input "false"
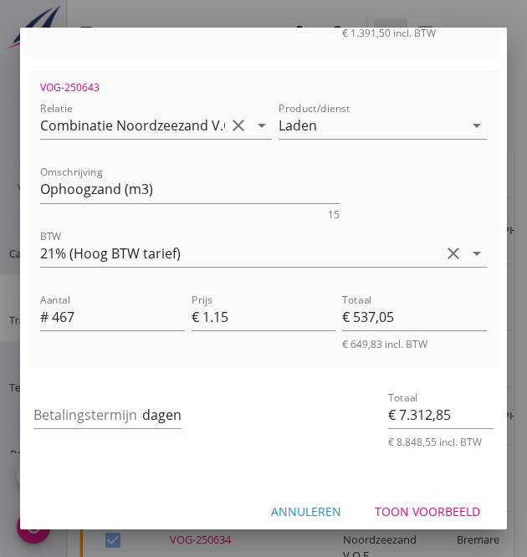
checkbox input "false"
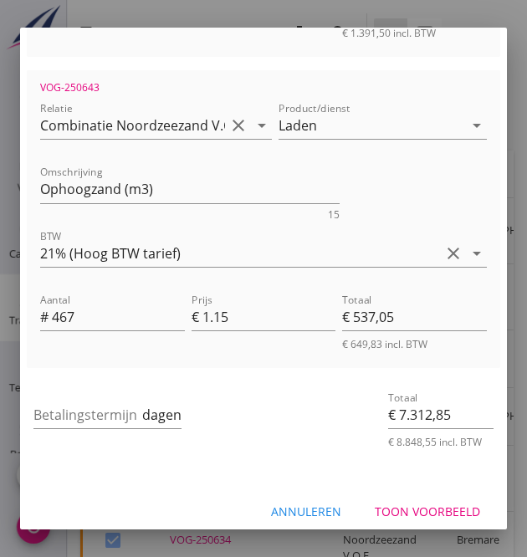
checkbox input "false"
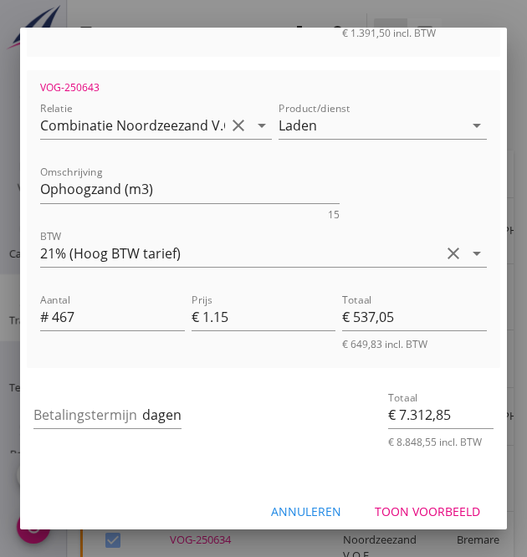
checkbox input "false"
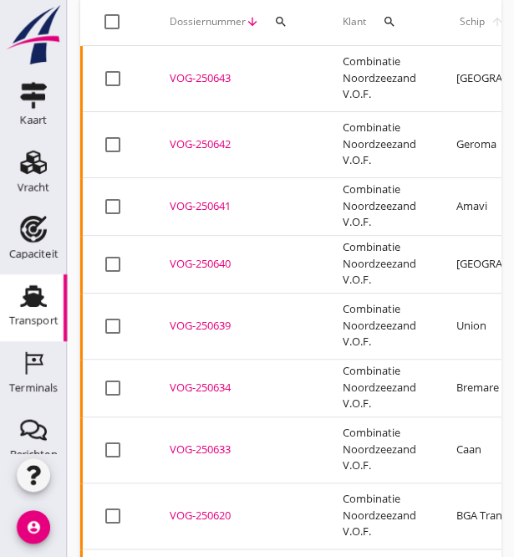
scroll to position [167, 0]
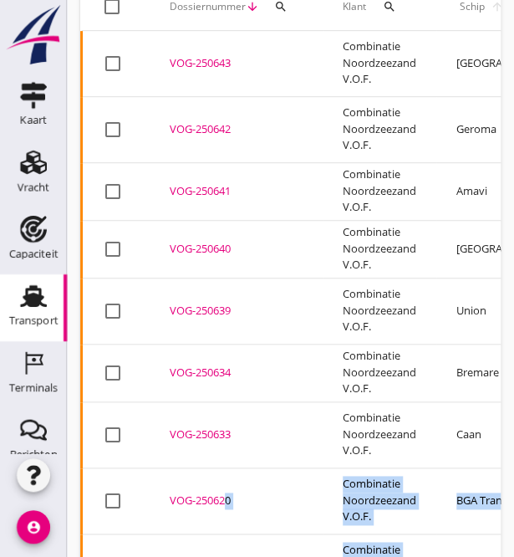
click at [218, 496] on div "VOG-250620" at bounding box center [236, 500] width 133 height 17
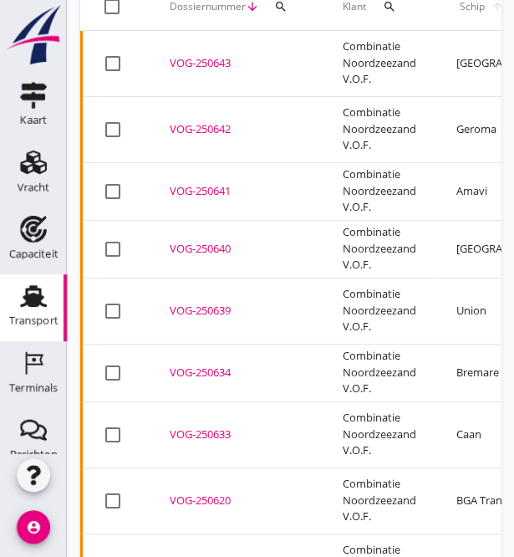
click at [191, 495] on div "VOG-250620" at bounding box center [236, 500] width 133 height 17
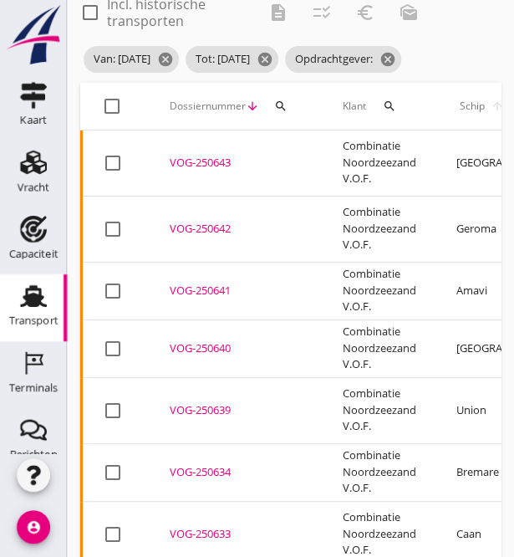
scroll to position [0, 0]
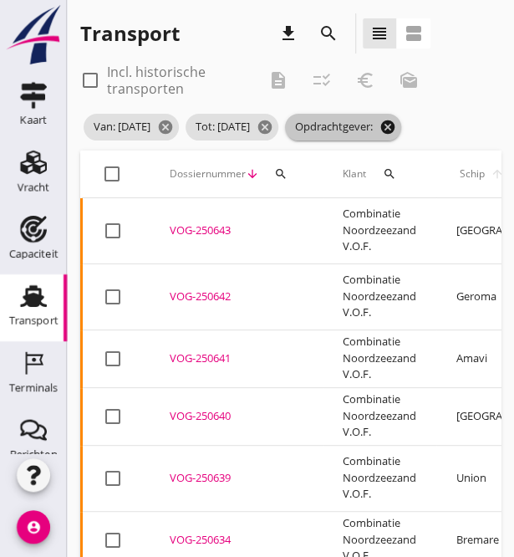
click at [380, 135] on icon "cancel" at bounding box center [388, 127] width 17 height 17
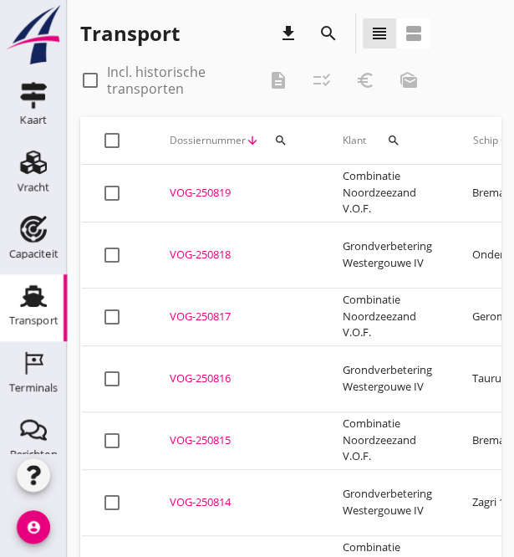
click at [391, 140] on icon "search" at bounding box center [393, 140] width 13 height 13
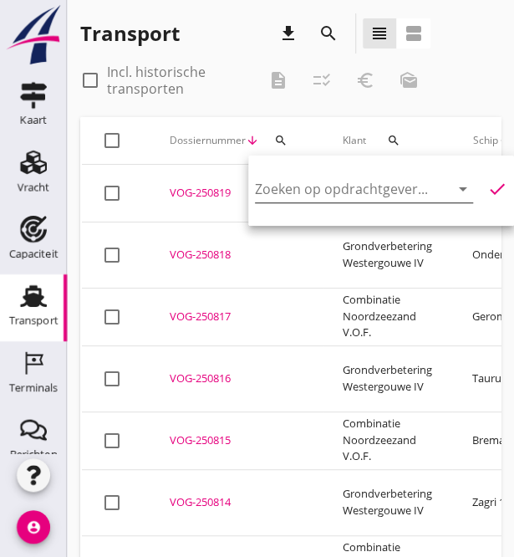
click at [296, 186] on input "Zoeken op opdrachtgever..." at bounding box center [340, 189] width 171 height 27
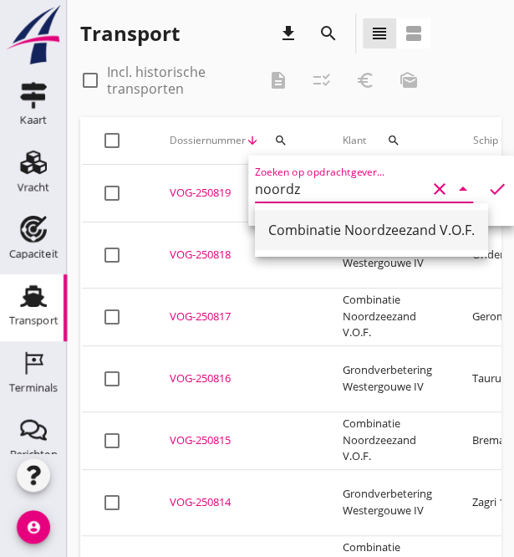
click at [294, 227] on div "Combinatie Noordzeezand V.O.F." at bounding box center [371, 230] width 206 height 20
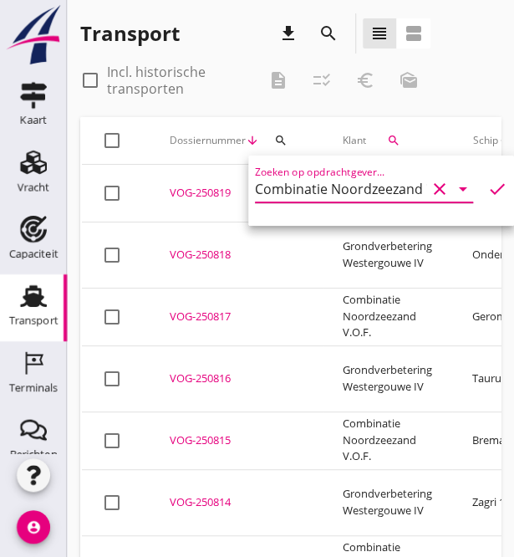
type input "Combinatie Noordzeezand V.O.F."
click at [487, 189] on icon "check" at bounding box center [497, 189] width 20 height 20
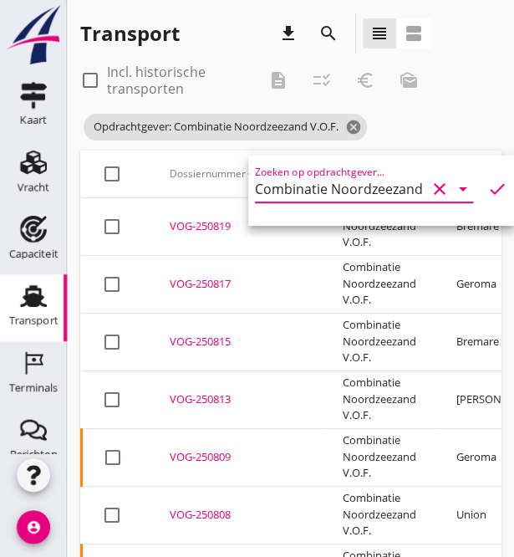
click at [110, 173] on div at bounding box center [112, 174] width 28 height 28
checkbox input "true"
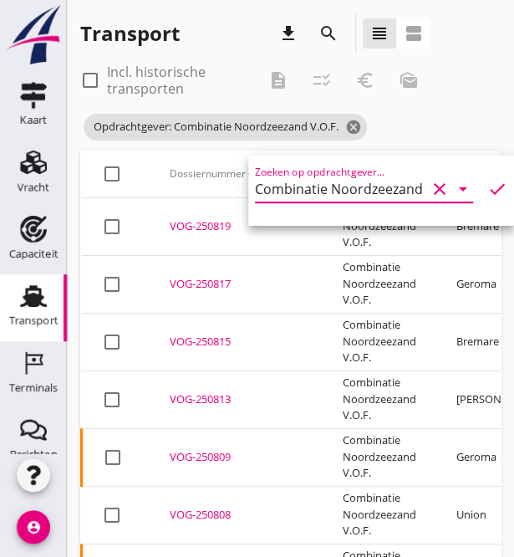
checkbox input "true"
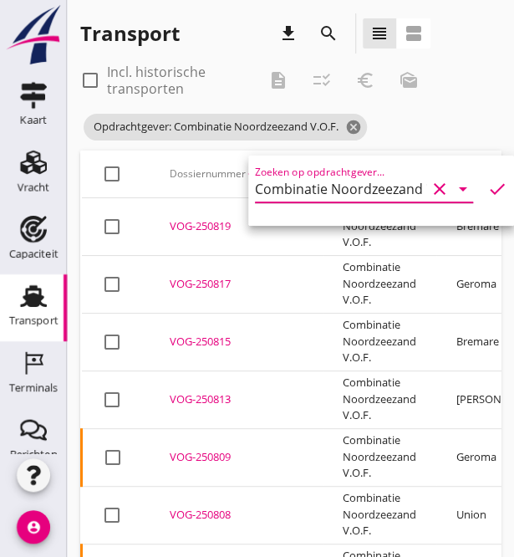
checkbox input "true"
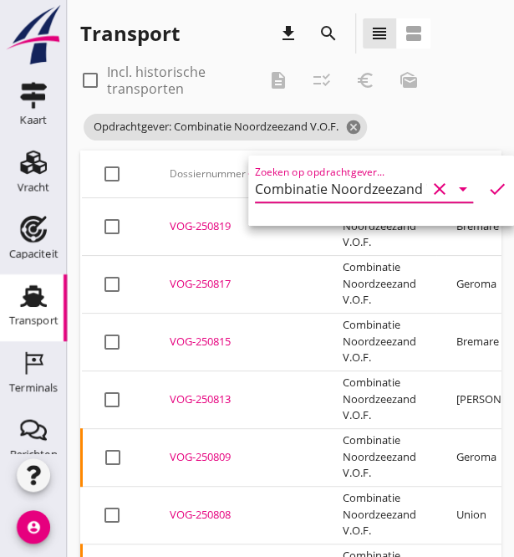
checkbox input "true"
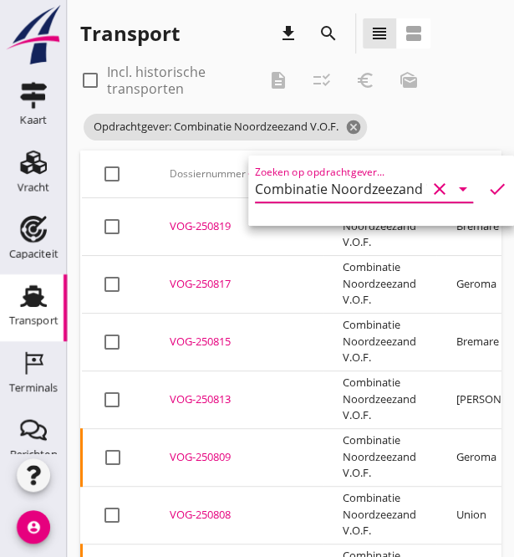
checkbox input "true"
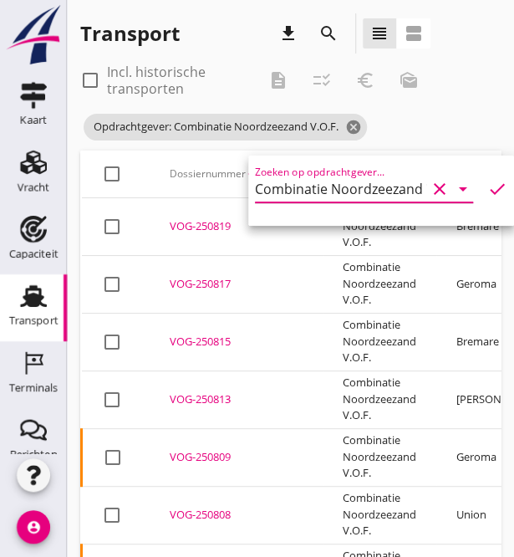
checkbox input "true"
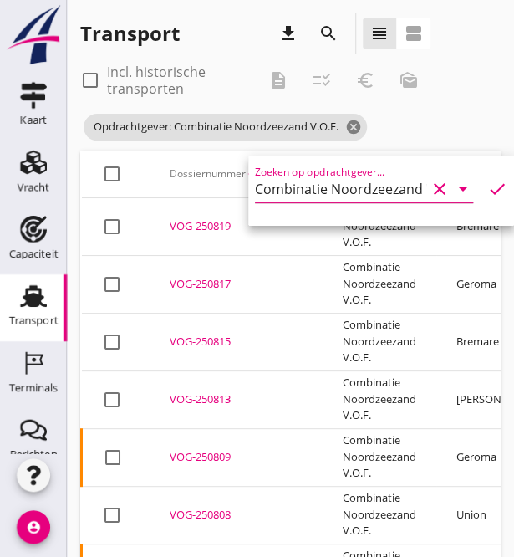
checkbox input "true"
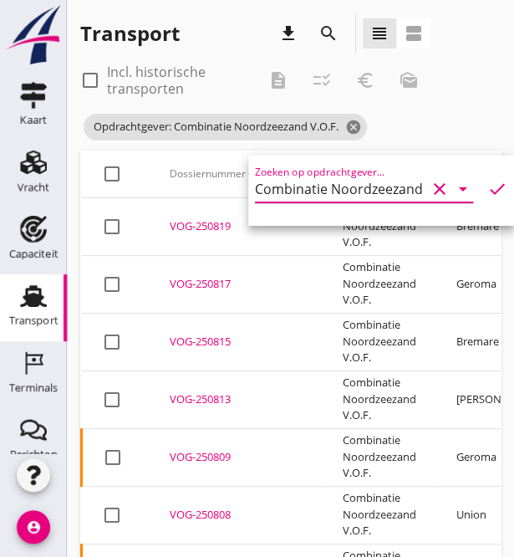
checkbox input "true"
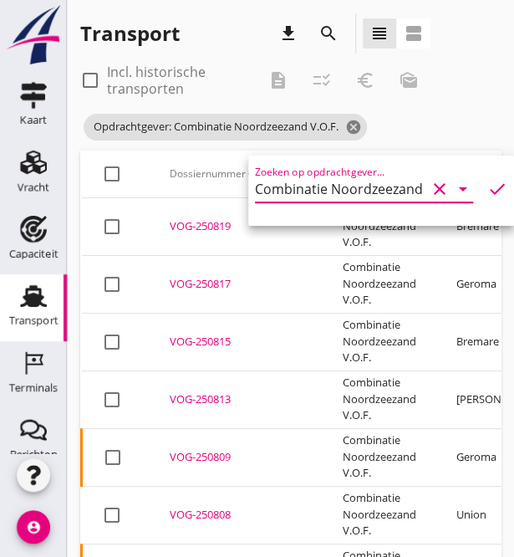
checkbox input "true"
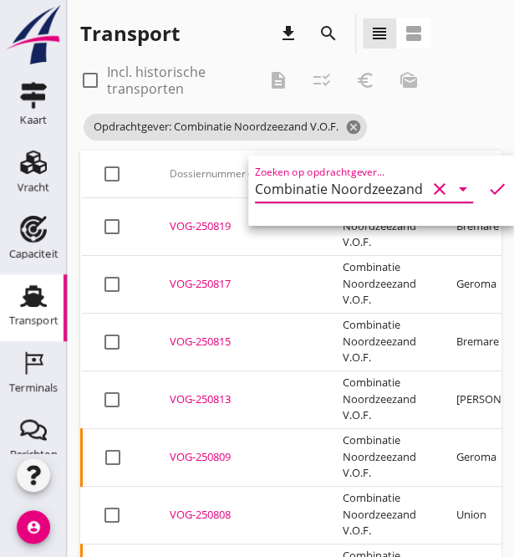
checkbox input "true"
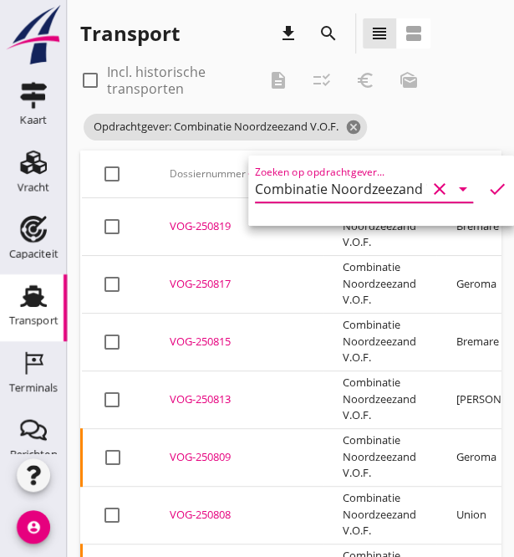
checkbox input "true"
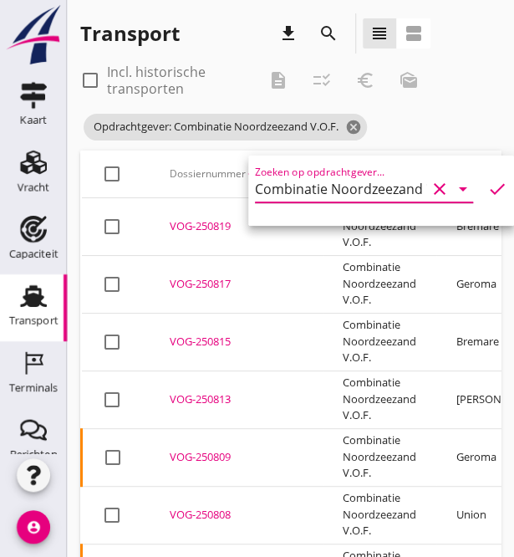
checkbox input "true"
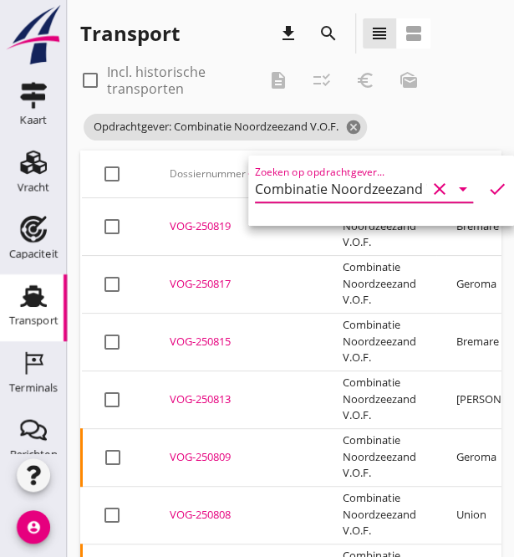
checkbox input "true"
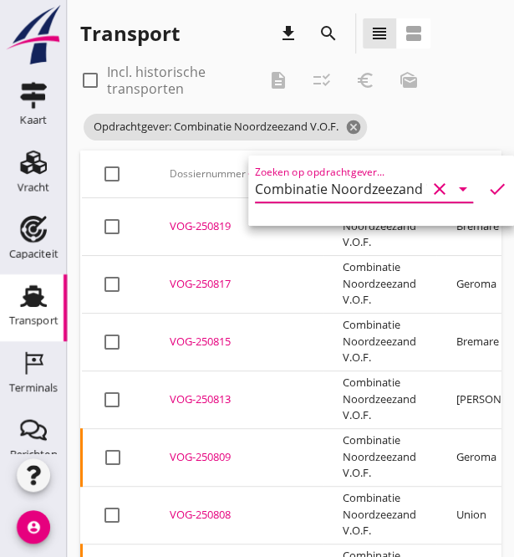
checkbox input "true"
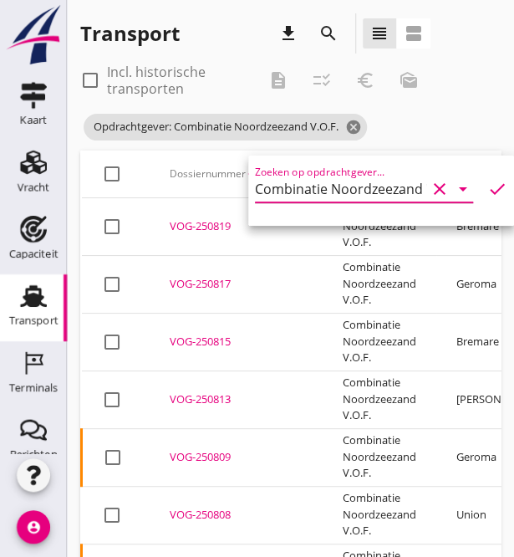
checkbox input "true"
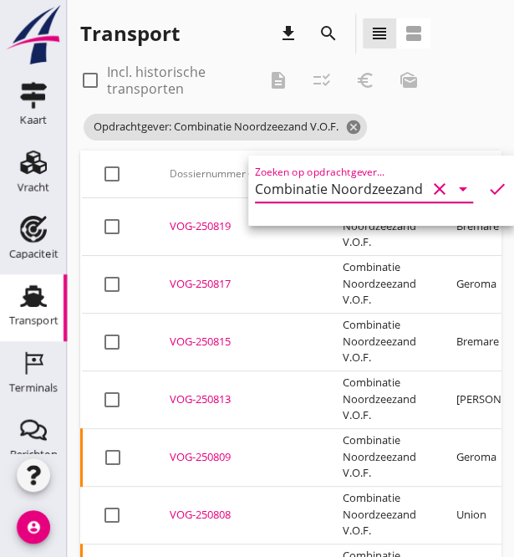
checkbox input "true"
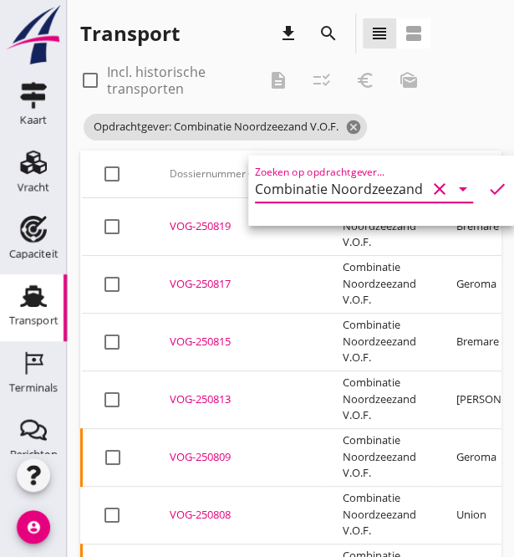
checkbox input "true"
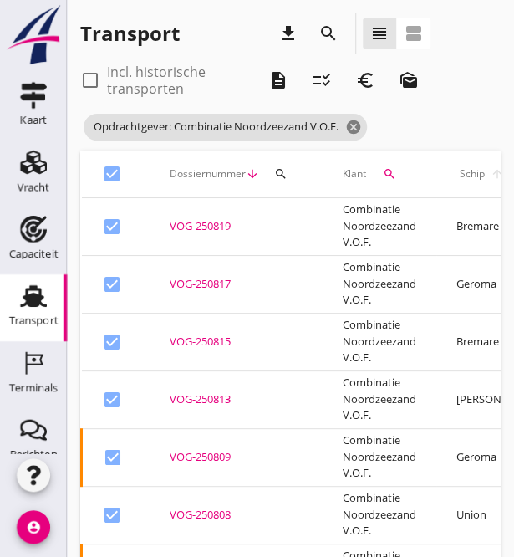
click at [369, 75] on icon "euro_symbol" at bounding box center [365, 80] width 20 height 20
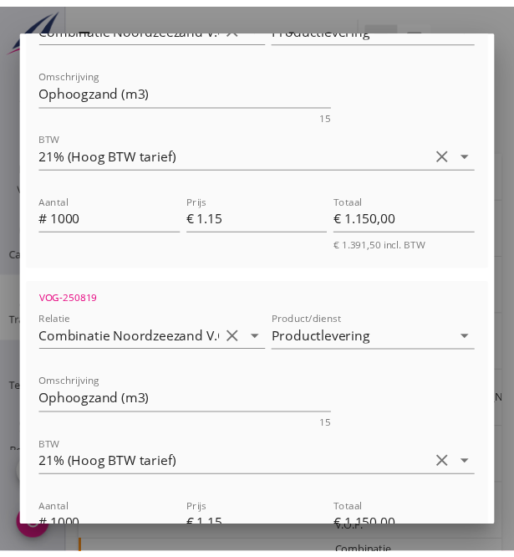
scroll to position [24571, 0]
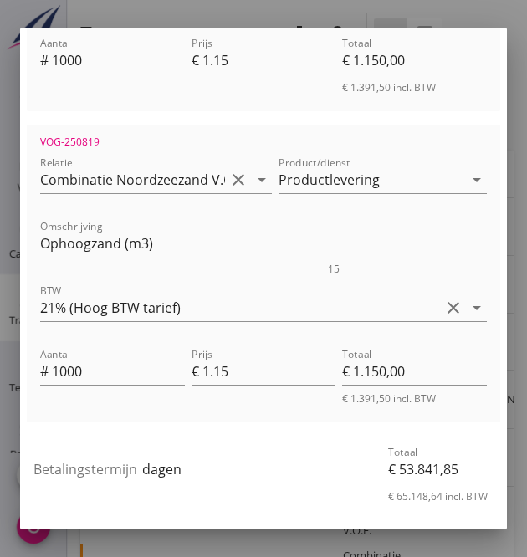
click at [292, 557] on div "Annuleren" at bounding box center [306, 566] width 70 height 18
checkbox input "false"
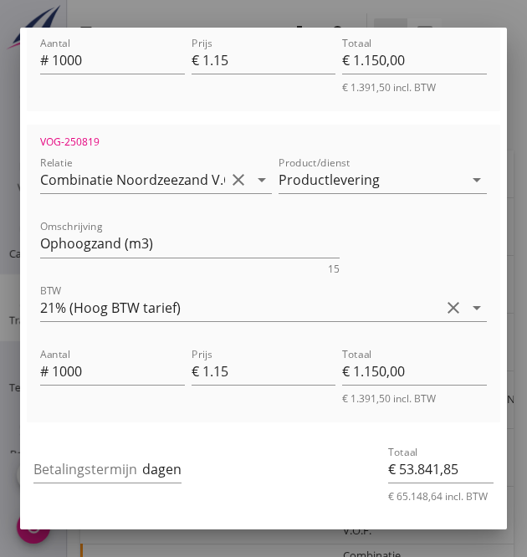
checkbox input "false"
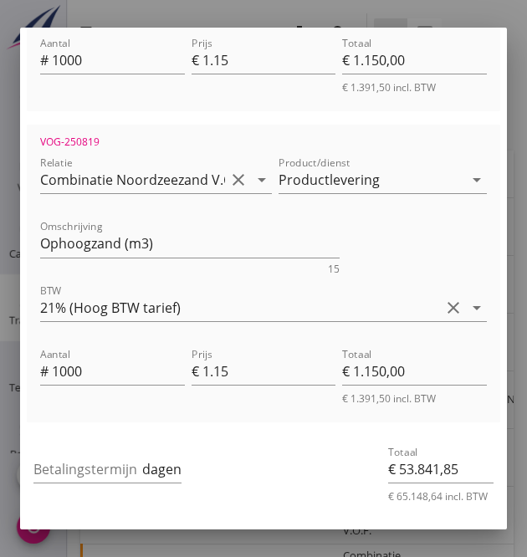
checkbox input "false"
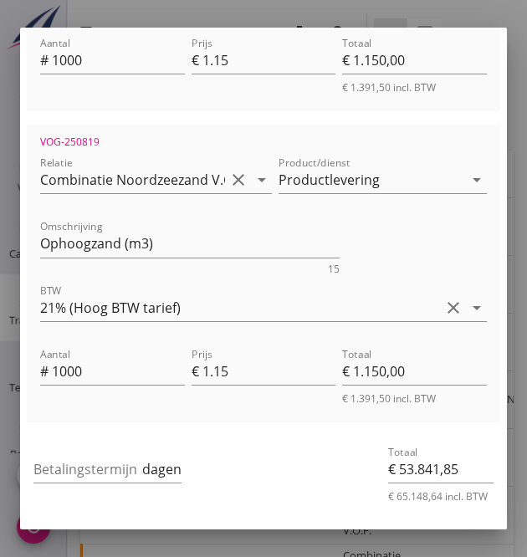
checkbox input "false"
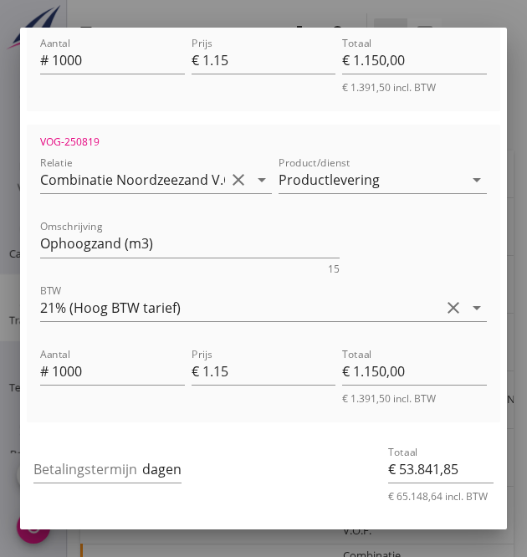
checkbox input "false"
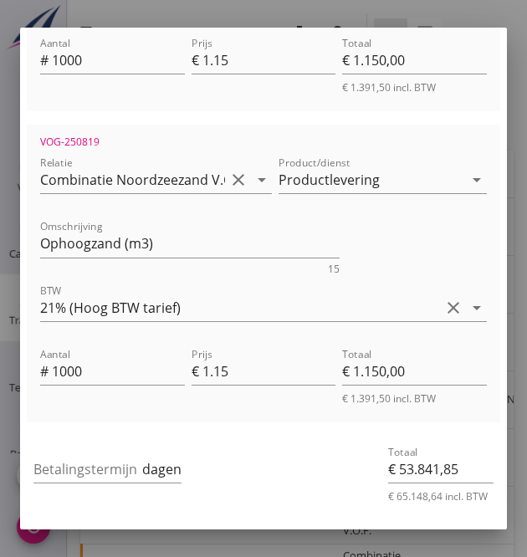
checkbox input "false"
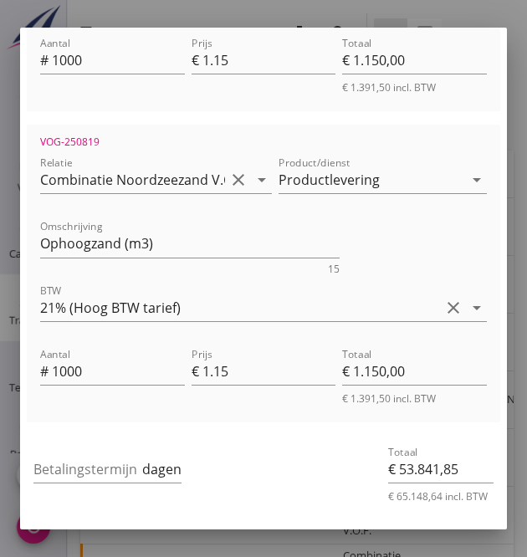
checkbox input "false"
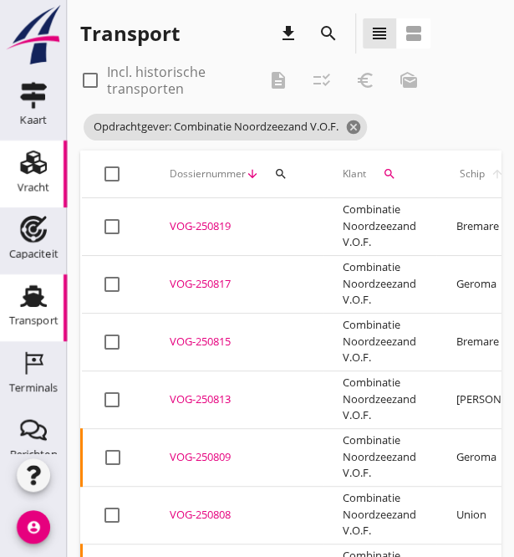
click at [20, 167] on use at bounding box center [33, 161] width 27 height 23
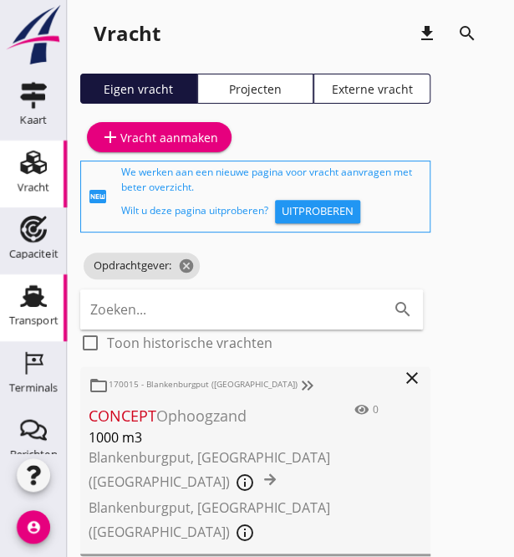
click at [22, 309] on div "Transport" at bounding box center [33, 320] width 49 height 23
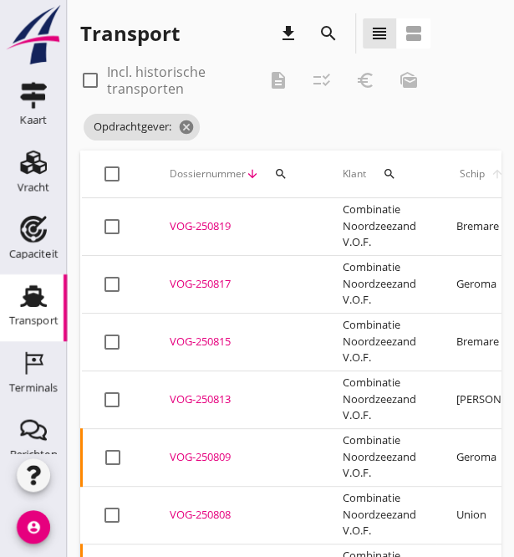
click at [334, 33] on icon "search" at bounding box center [328, 33] width 20 height 20
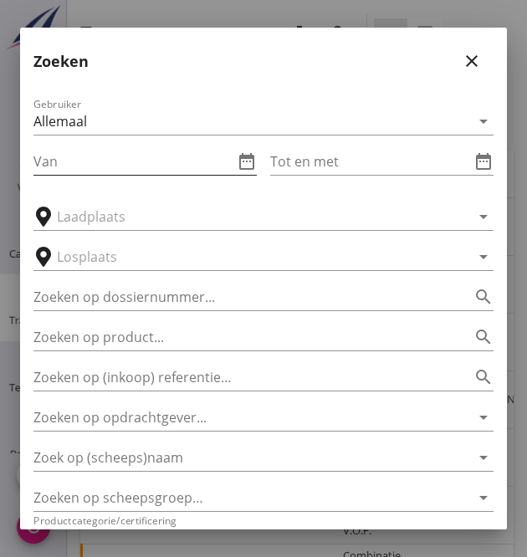
click at [89, 158] on input "Van" at bounding box center [133, 161] width 200 height 27
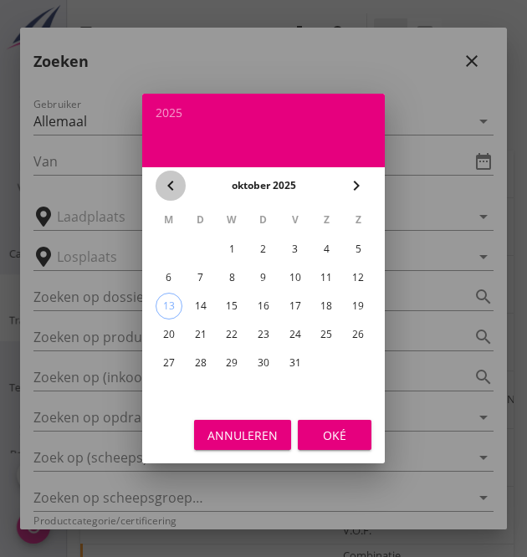
click at [166, 183] on icon "chevron_left" at bounding box center [171, 186] width 20 height 20
click at [171, 275] on div "8" at bounding box center [168, 277] width 27 height 27
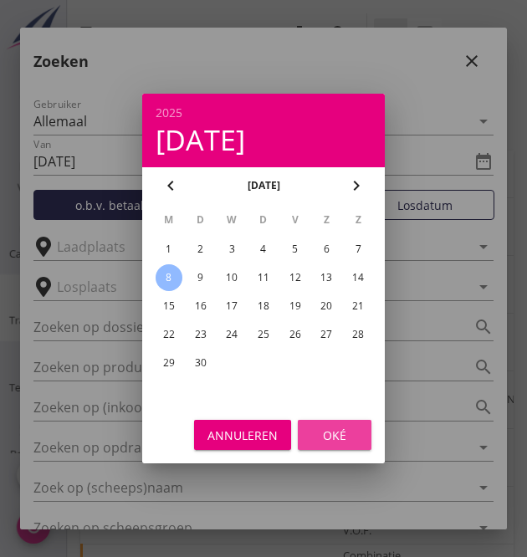
click at [342, 431] on div "Oké" at bounding box center [334, 435] width 47 height 18
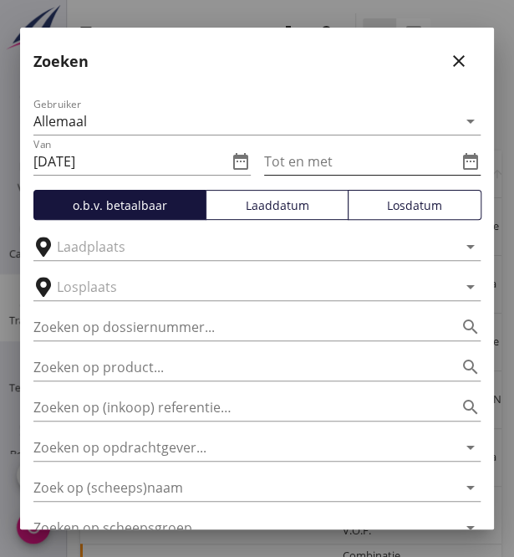
click at [311, 163] on input "Tot en met" at bounding box center [361, 161] width 194 height 27
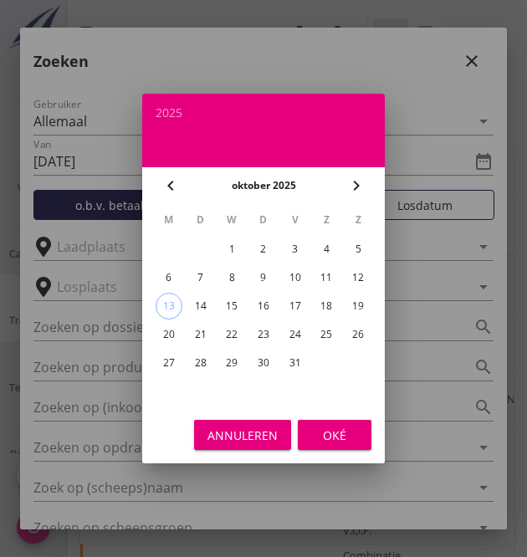
click at [328, 303] on div "18" at bounding box center [326, 306] width 27 height 27
click at [261, 431] on div "Annuleren" at bounding box center [242, 435] width 70 height 18
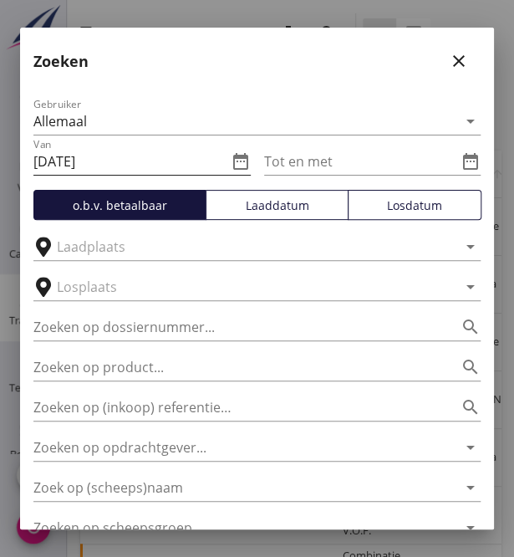
click at [119, 161] on input "[DATE]" at bounding box center [130, 161] width 194 height 27
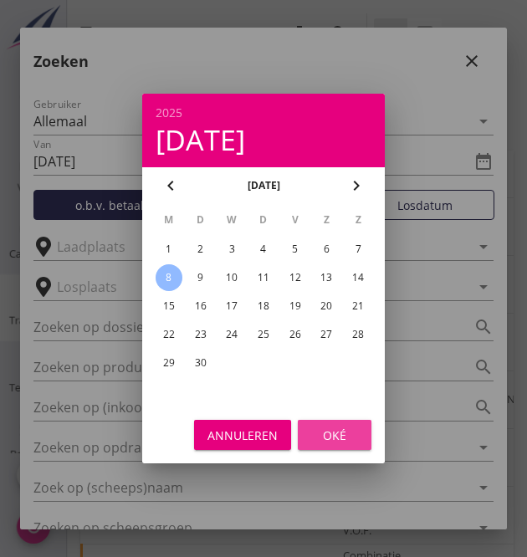
click at [324, 434] on div "Oké" at bounding box center [334, 435] width 47 height 18
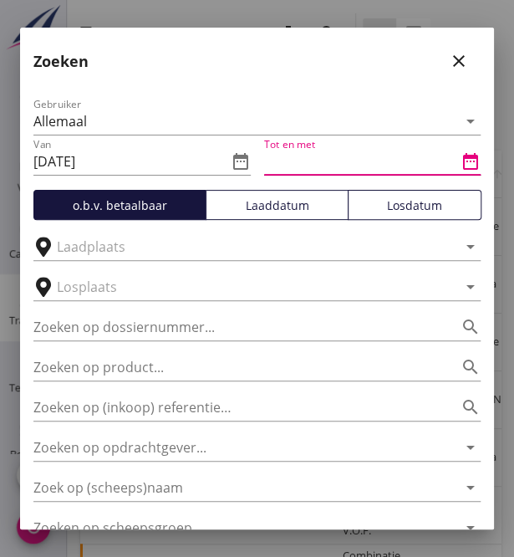
click at [300, 160] on input "Tot en met" at bounding box center [361, 161] width 194 height 27
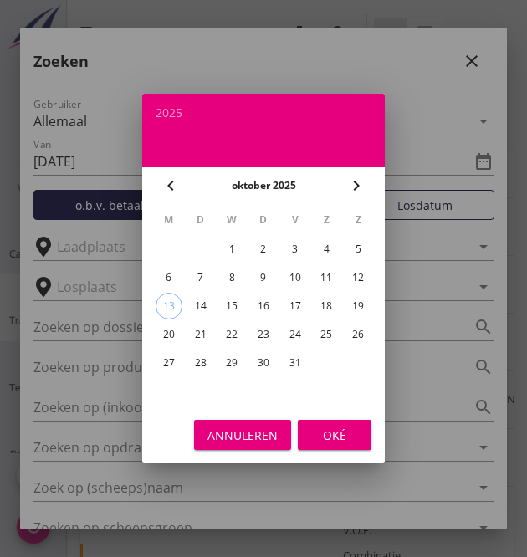
click at [170, 191] on icon "chevron_left" at bounding box center [171, 186] width 20 height 20
click at [330, 280] on div "13" at bounding box center [326, 277] width 27 height 27
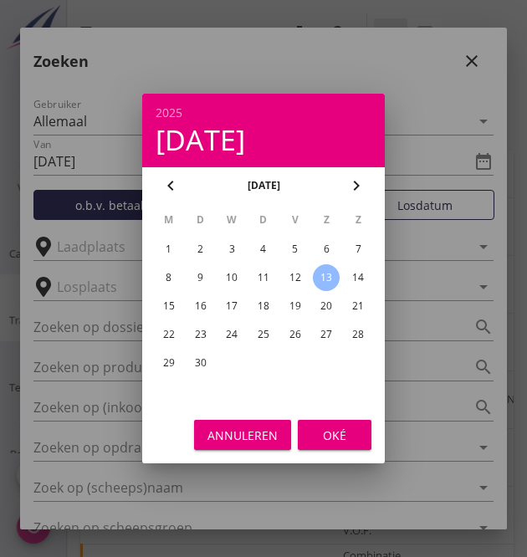
click at [334, 427] on div "Oké" at bounding box center [334, 435] width 47 height 18
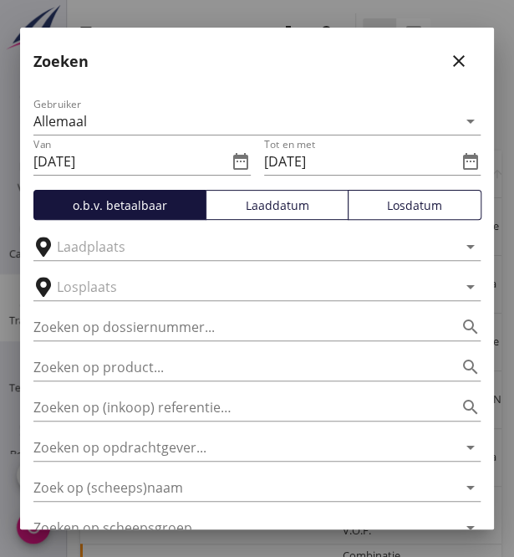
click at [416, 209] on div "Losdatum" at bounding box center [414, 205] width 119 height 18
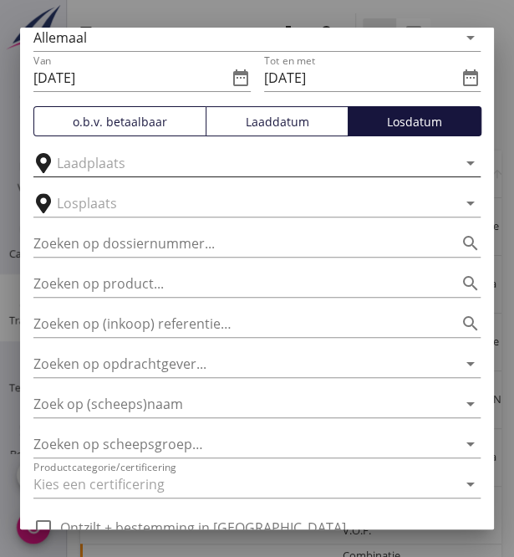
scroll to position [162, 0]
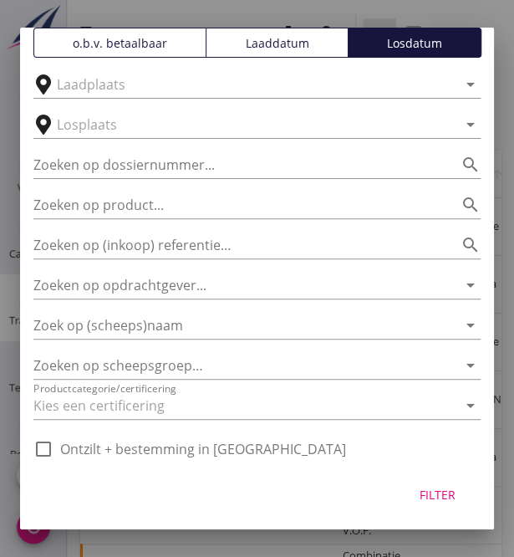
click at [433, 496] on div "Filter" at bounding box center [437, 495] width 47 height 18
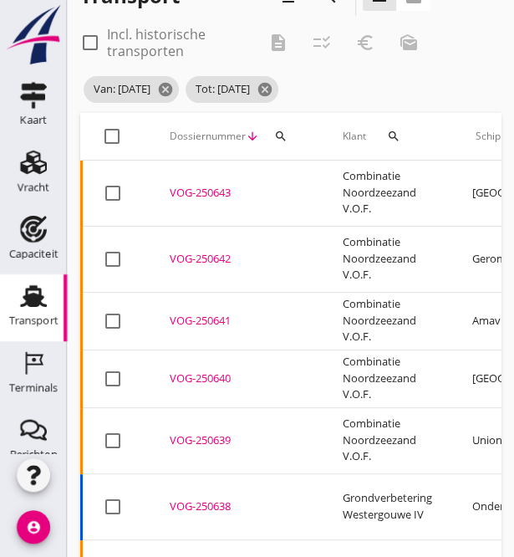
scroll to position [0, 0]
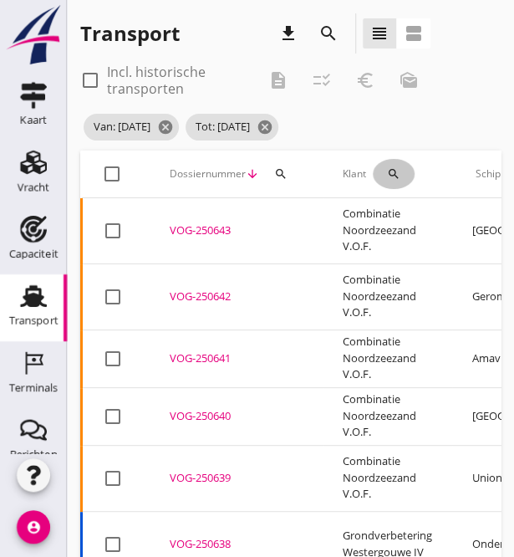
click at [391, 171] on icon "search" at bounding box center [393, 173] width 13 height 13
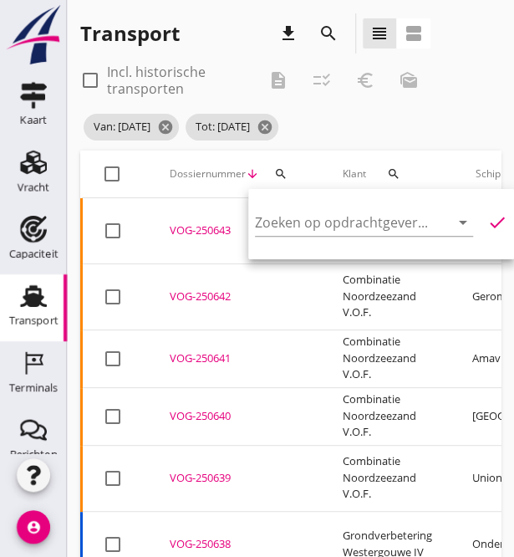
click at [350, 201] on div "Zoeken op opdrachtgever... arrow_drop_down check" at bounding box center [381, 226] width 252 height 54
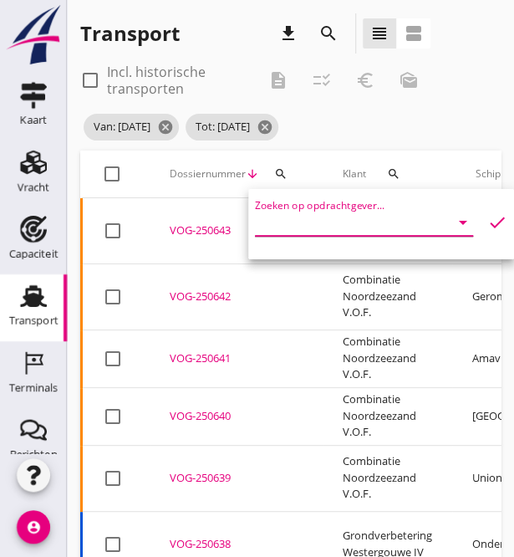
click at [342, 218] on input "Zoeken op opdrachtgever..." at bounding box center [340, 222] width 171 height 27
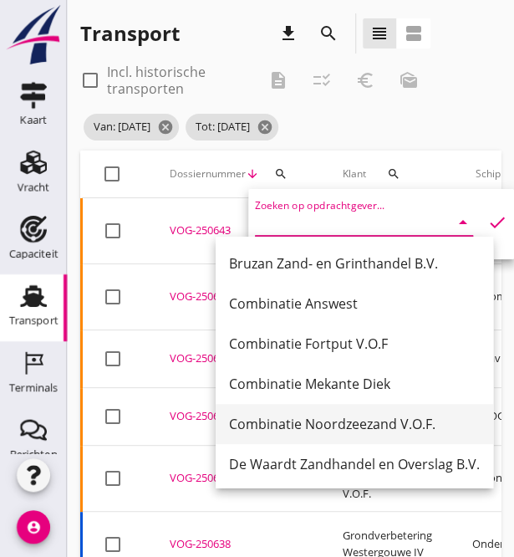
click at [316, 419] on div "Combinatie Noordzeezand V.O.F." at bounding box center [354, 424] width 251 height 20
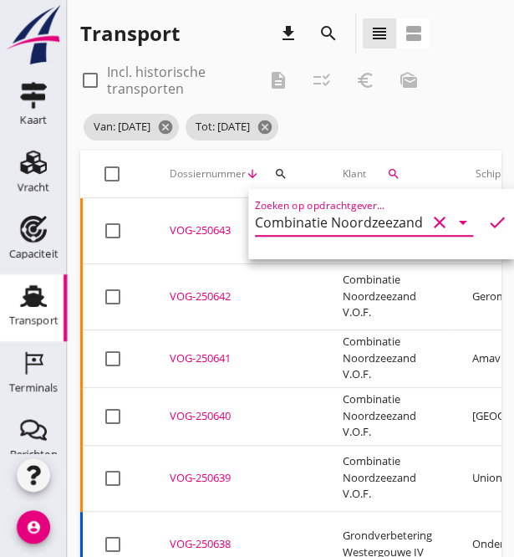
click at [489, 225] on icon "check" at bounding box center [497, 222] width 20 height 20
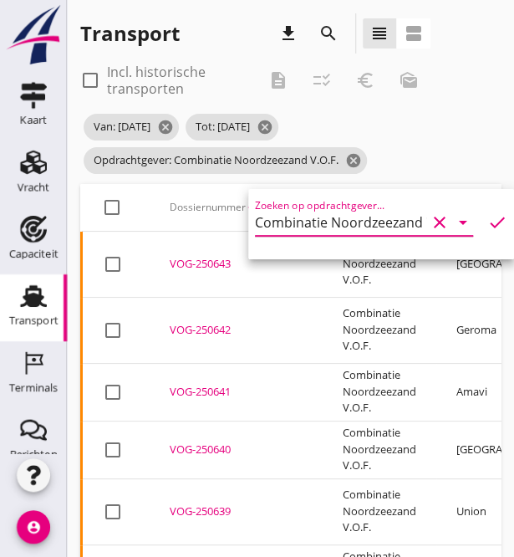
click at [110, 208] on div at bounding box center [112, 207] width 28 height 28
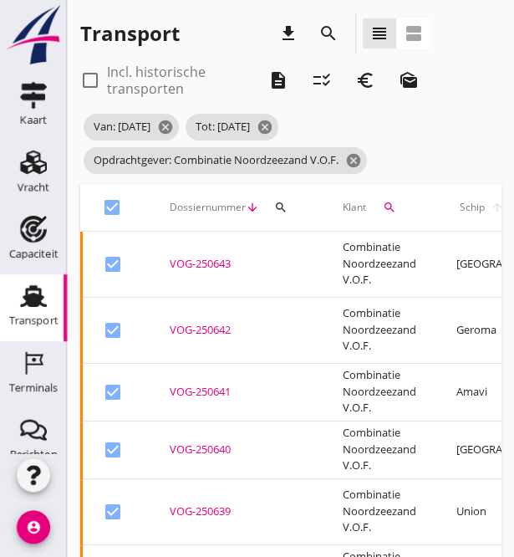
click at [365, 79] on icon "euro_symbol" at bounding box center [365, 80] width 20 height 20
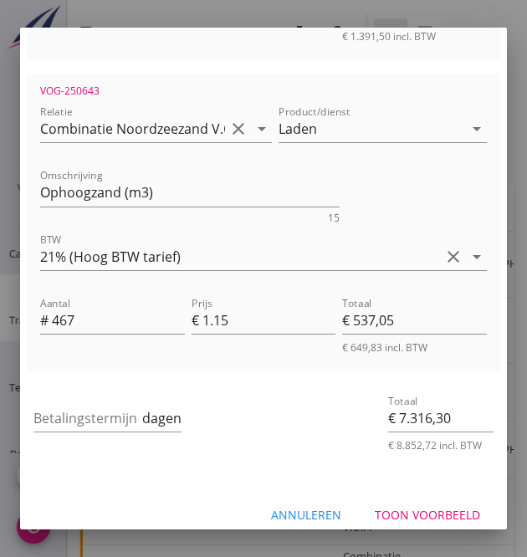
scroll to position [4340, 0]
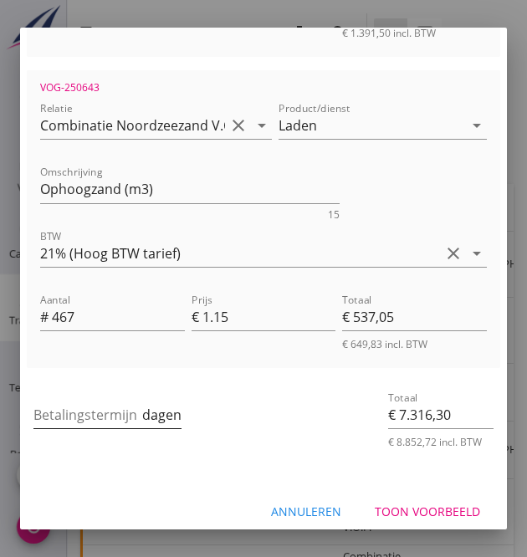
click at [69, 404] on input "Betalingstermijn" at bounding box center [85, 414] width 105 height 27
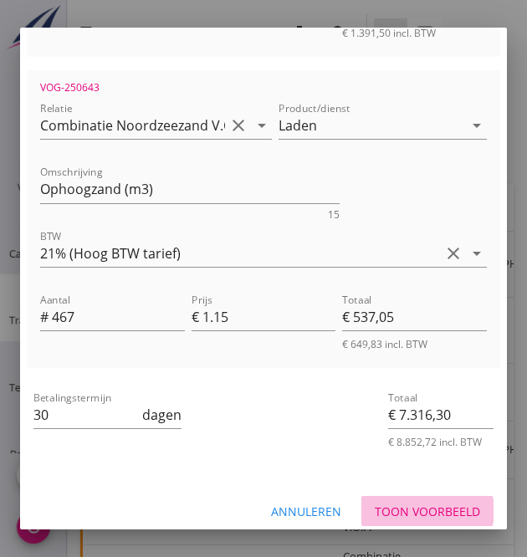
click at [420, 502] on div "Toon voorbeeld" at bounding box center [427, 511] width 105 height 18
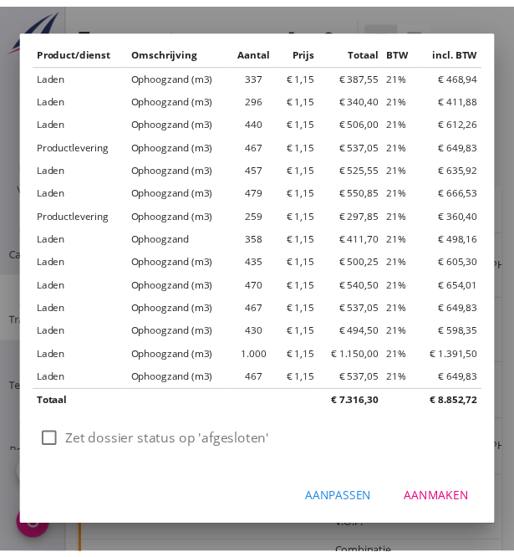
scroll to position [140, 0]
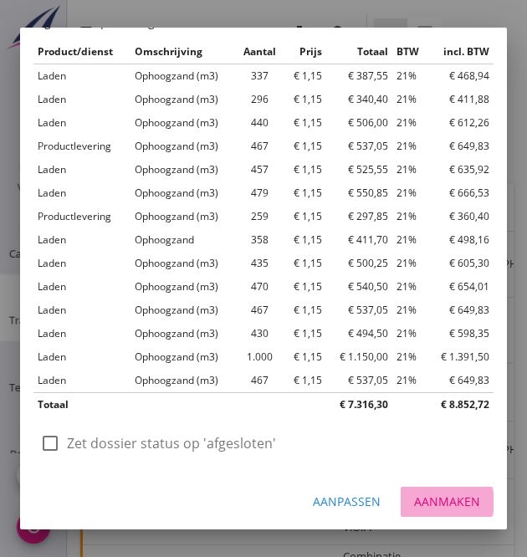
click at [420, 501] on div "Aanmaken" at bounding box center [447, 501] width 66 height 18
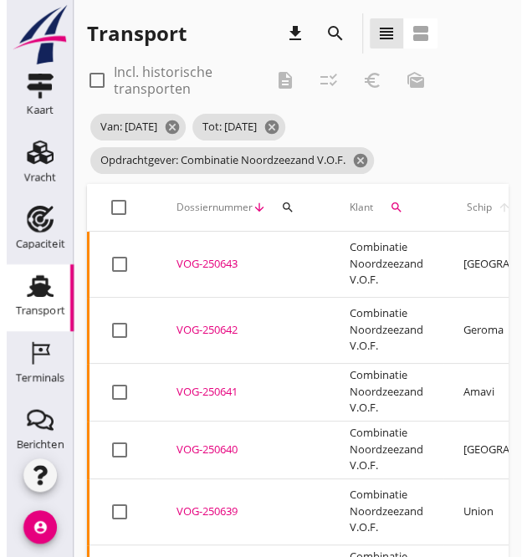
scroll to position [0, 0]
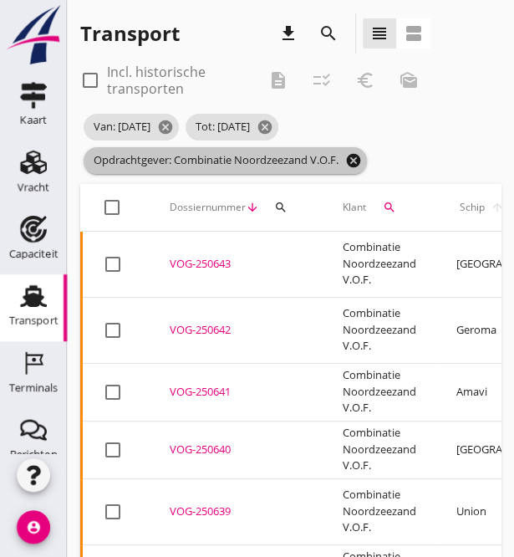
click at [354, 161] on icon "cancel" at bounding box center [353, 160] width 17 height 17
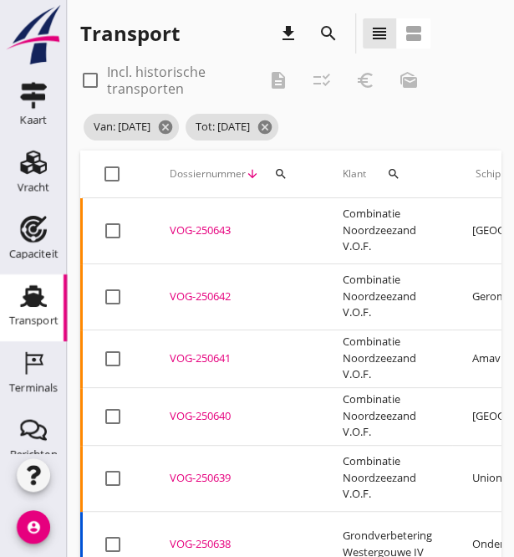
click at [391, 171] on icon "search" at bounding box center [393, 173] width 13 height 13
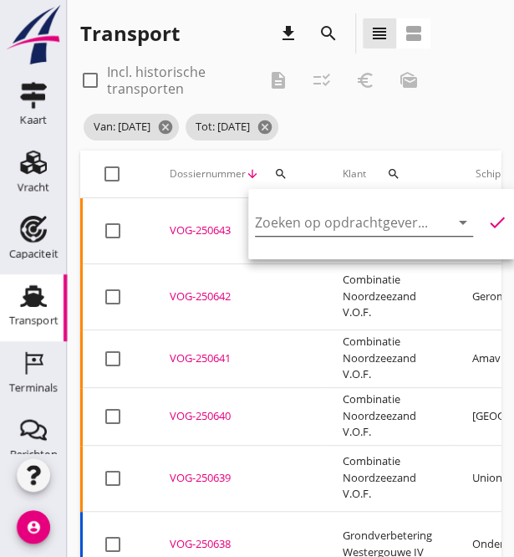
click at [288, 211] on input "Zoeken op opdrachtgever..." at bounding box center [340, 222] width 171 height 27
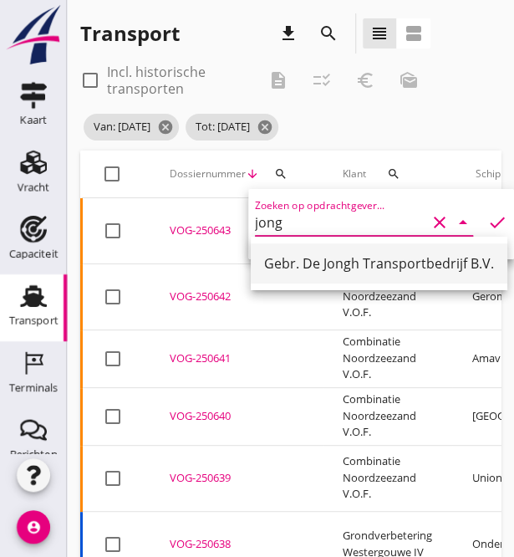
click at [306, 262] on div "Gebr. De Jongh Transportbedrijf B.V." at bounding box center [379, 263] width 230 height 20
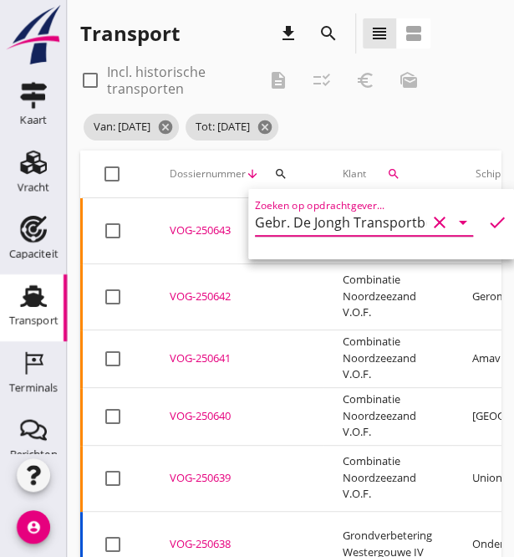
click at [487, 217] on icon "check" at bounding box center [497, 222] width 20 height 20
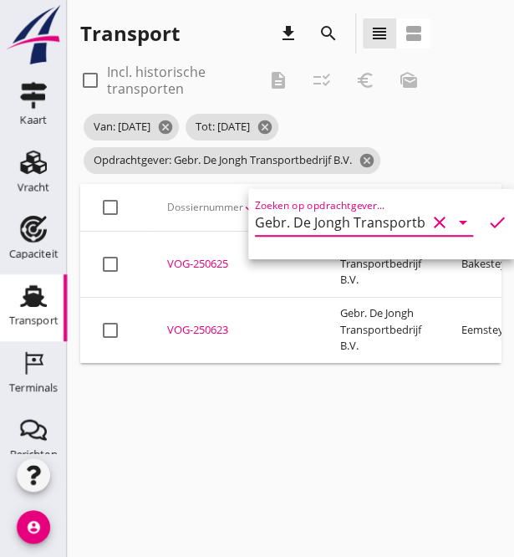
click at [108, 209] on div at bounding box center [110, 207] width 28 height 28
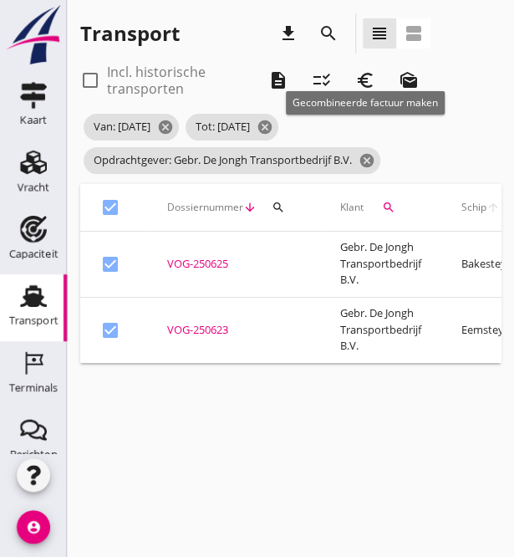
click at [366, 79] on icon "euro_symbol" at bounding box center [365, 80] width 20 height 20
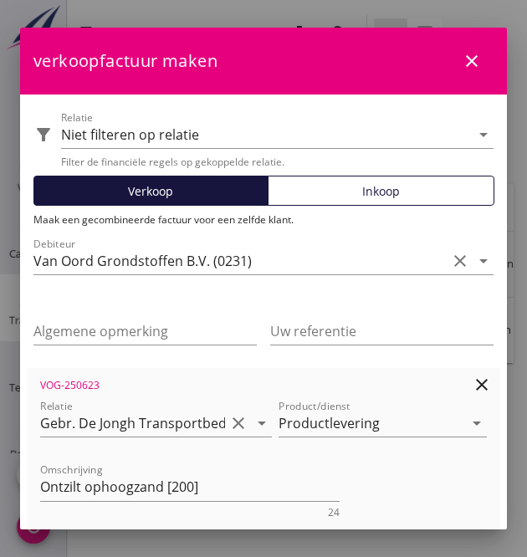
scroll to position [308, 0]
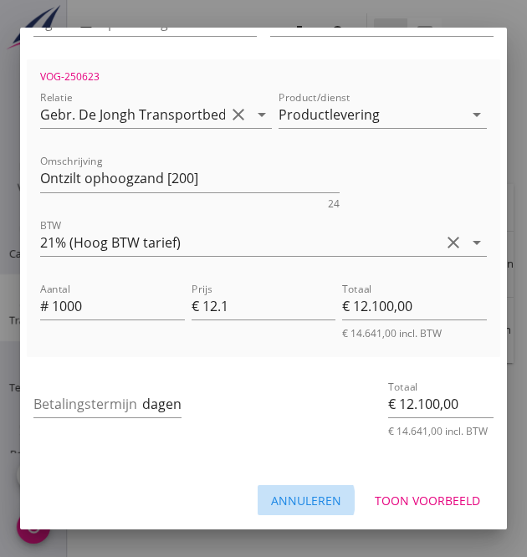
click at [303, 496] on div "Annuleren" at bounding box center [306, 501] width 70 height 18
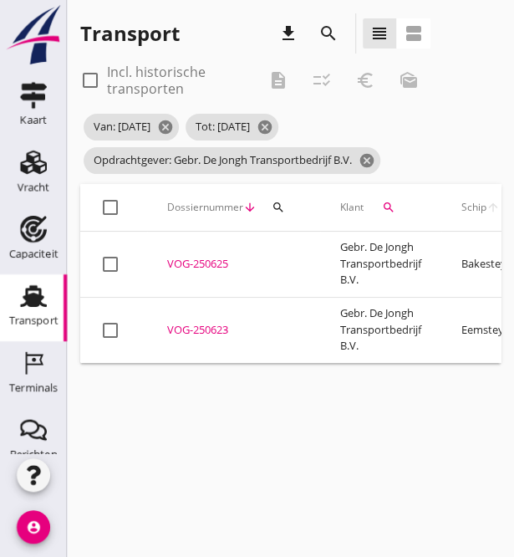
click at [105, 262] on div at bounding box center [110, 264] width 28 height 28
click at [112, 329] on div at bounding box center [110, 330] width 28 height 28
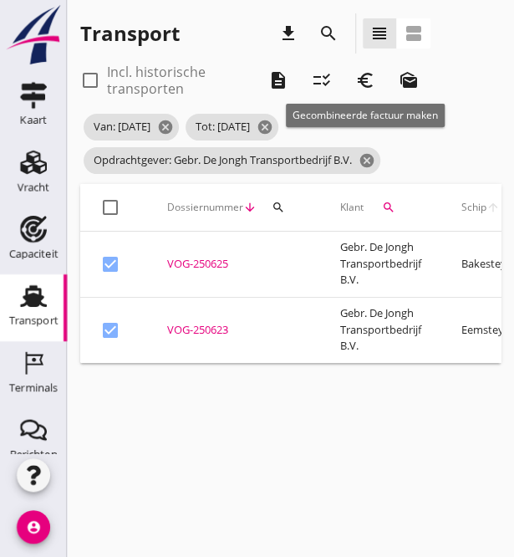
click at [361, 82] on icon "euro_symbol" at bounding box center [365, 80] width 20 height 20
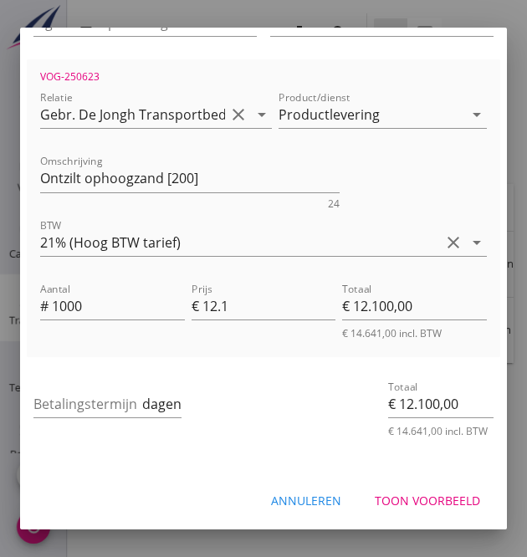
click at [301, 492] on div "Annuleren" at bounding box center [306, 501] width 70 height 18
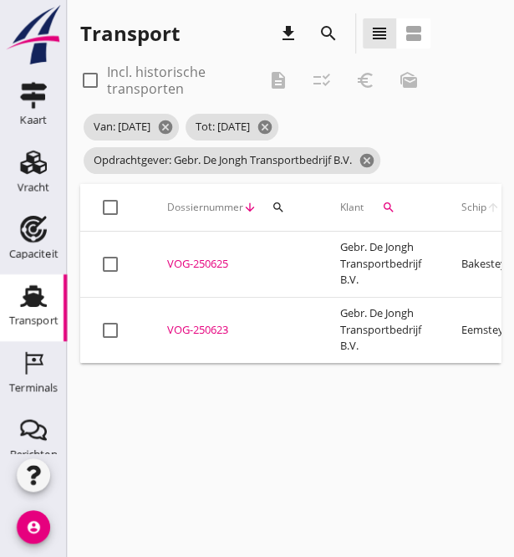
click at [139, 464] on div "cancel You are impersonating another user. Transport download search view_headl…" at bounding box center [290, 278] width 447 height 557
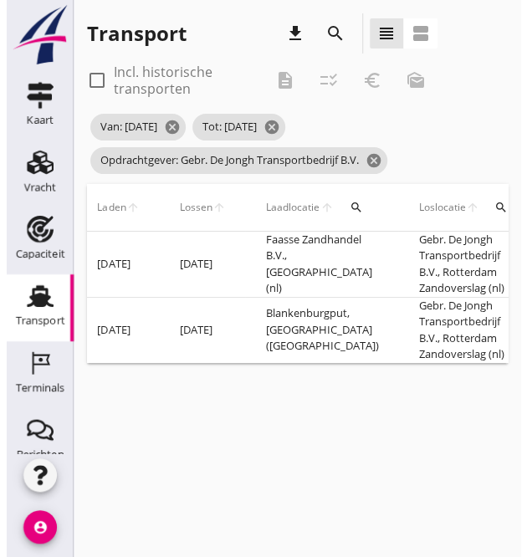
scroll to position [0, 0]
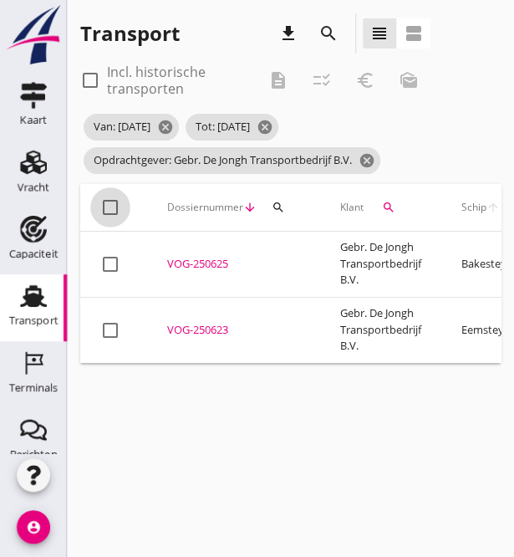
click at [114, 208] on div at bounding box center [110, 207] width 28 height 28
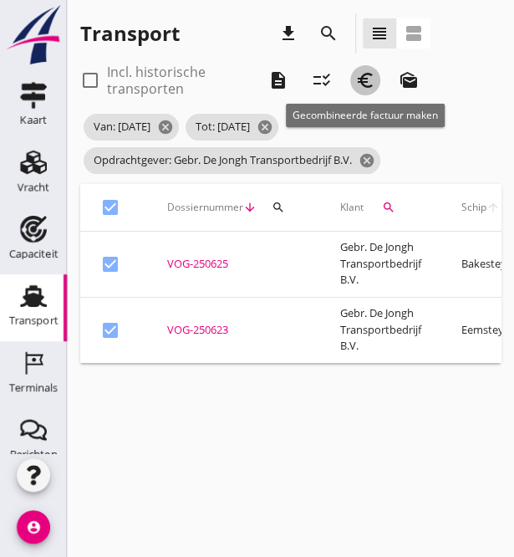
click at [365, 83] on icon "euro_symbol" at bounding box center [365, 80] width 20 height 20
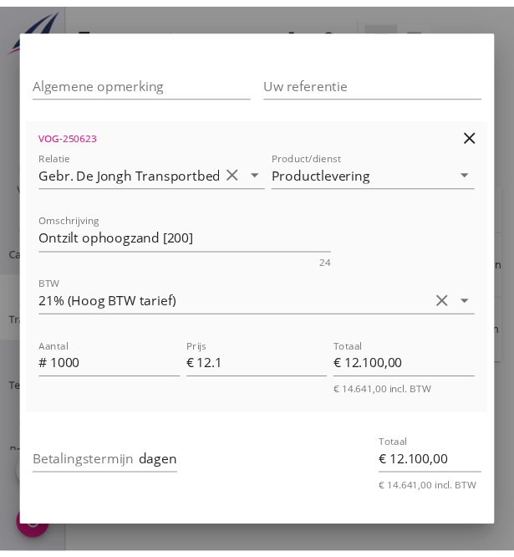
scroll to position [308, 0]
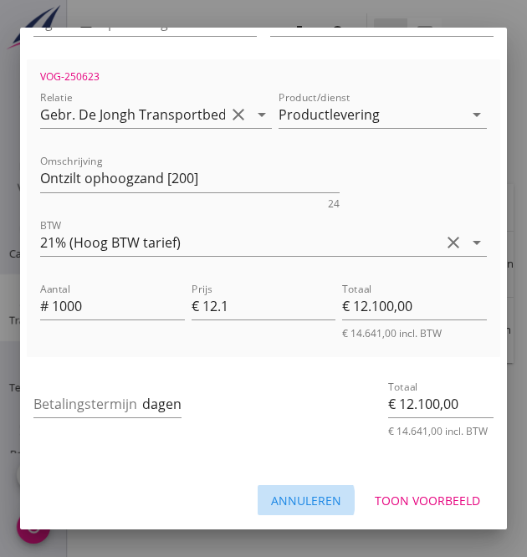
click at [285, 497] on div "Annuleren" at bounding box center [306, 501] width 70 height 18
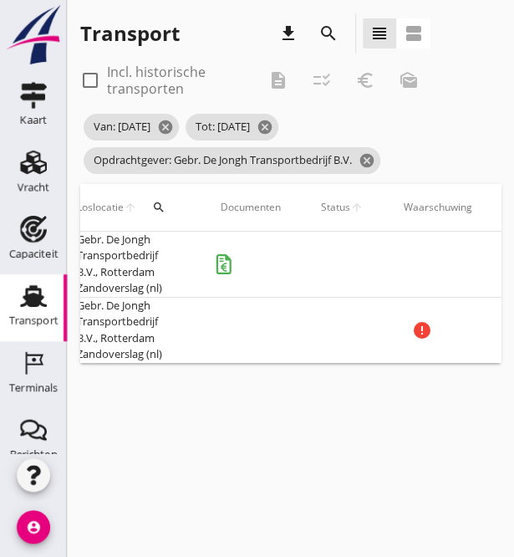
scroll to position [0, 1088]
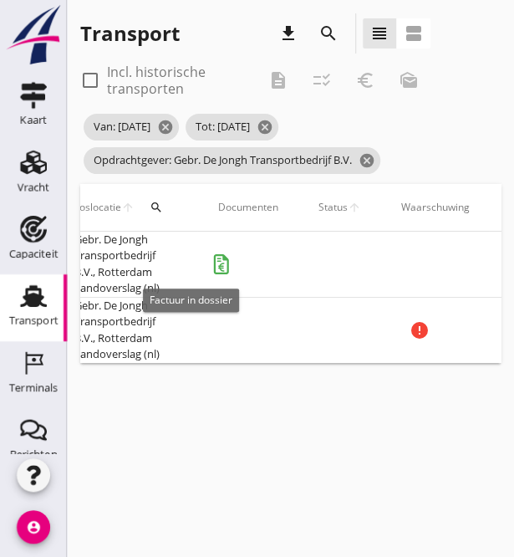
click at [211, 270] on icon "button" at bounding box center [221, 264] width 20 height 20
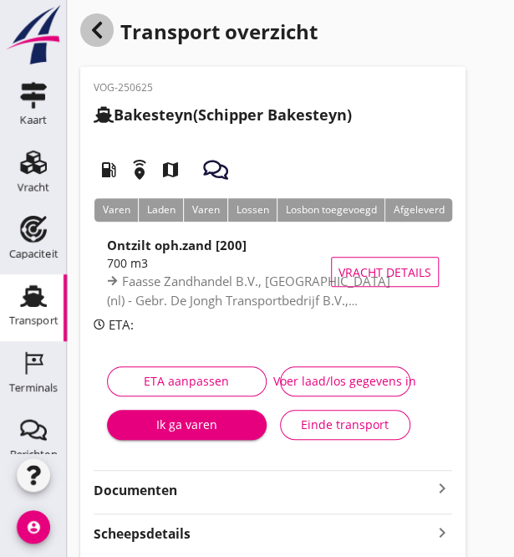
click at [96, 34] on use "button" at bounding box center [97, 30] width 10 height 17
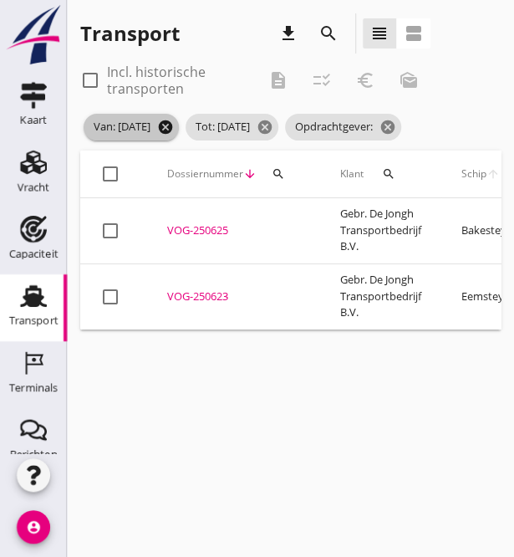
click at [174, 125] on icon "cancel" at bounding box center [165, 127] width 17 height 17
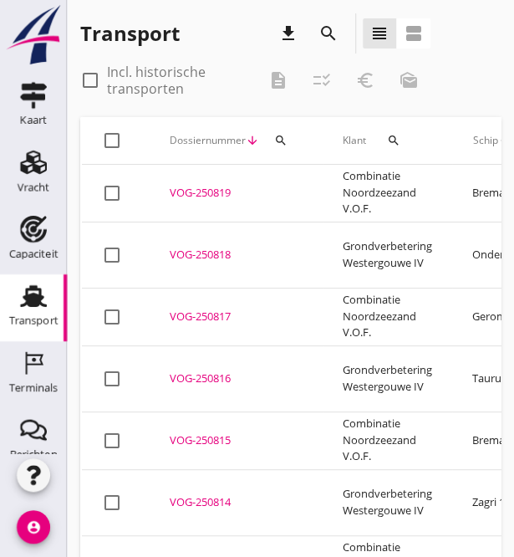
click at [392, 136] on icon "search" at bounding box center [393, 140] width 13 height 13
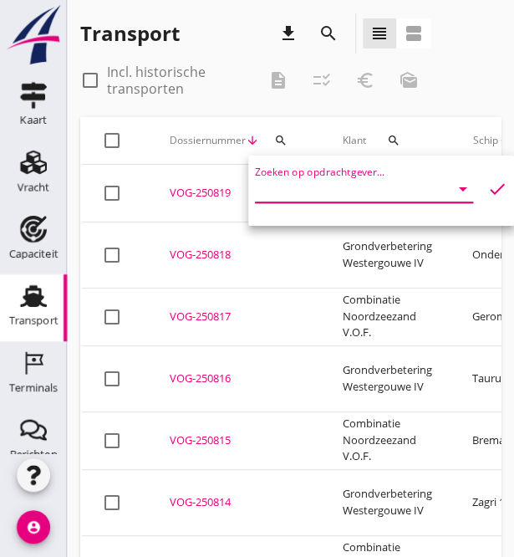
click at [298, 195] on input "Zoeken op opdrachtgever..." at bounding box center [340, 189] width 171 height 27
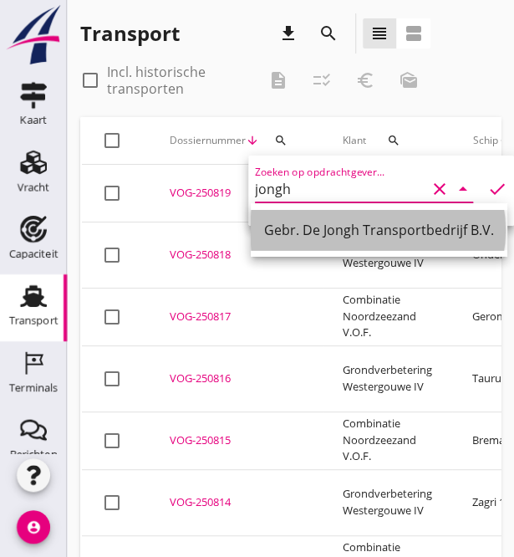
click at [318, 232] on div "Gebr. De Jongh Transportbedrijf B.V." at bounding box center [379, 230] width 230 height 20
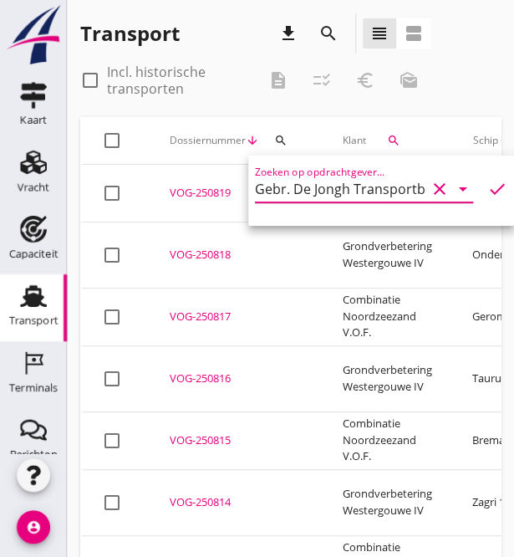
click at [487, 187] on icon "check" at bounding box center [497, 189] width 20 height 20
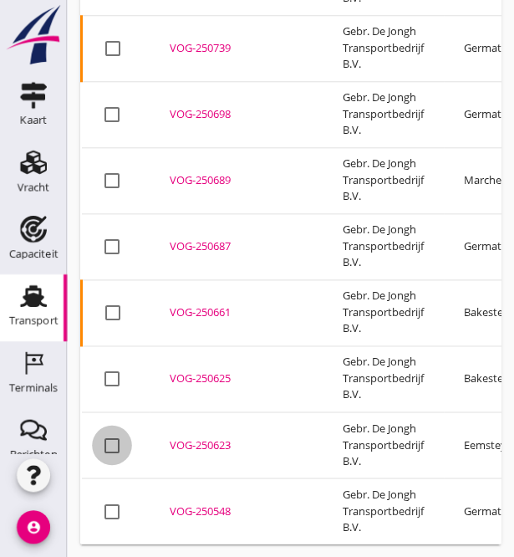
click at [111, 434] on div at bounding box center [112, 445] width 28 height 28
click at [112, 497] on div at bounding box center [112, 511] width 28 height 28
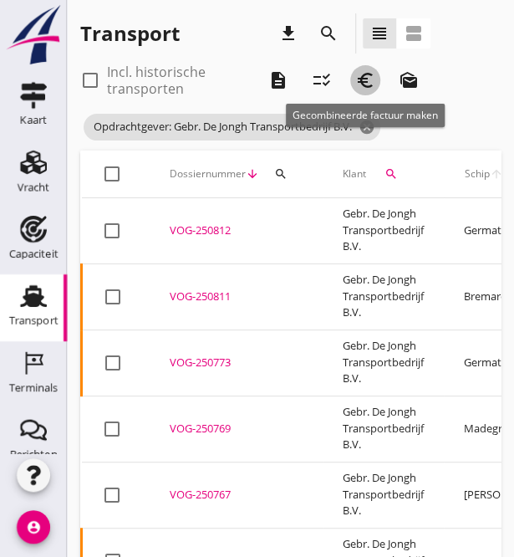
click at [370, 86] on icon "euro_symbol" at bounding box center [365, 80] width 20 height 20
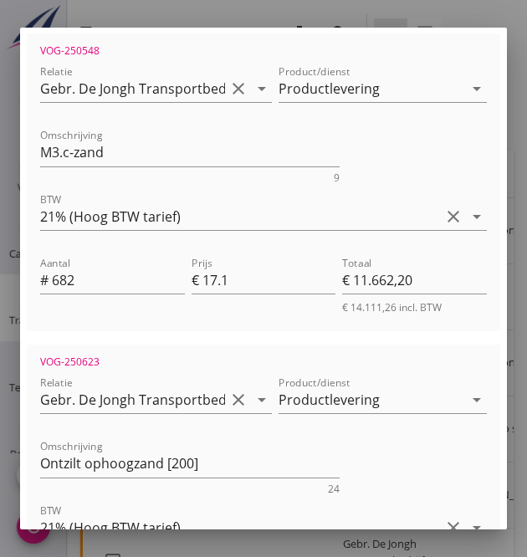
scroll to position [585, 0]
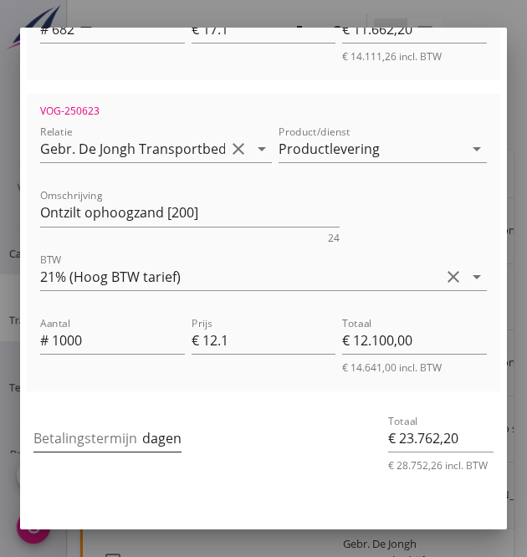
click at [57, 439] on input "Betalingstermijn" at bounding box center [85, 438] width 105 height 27
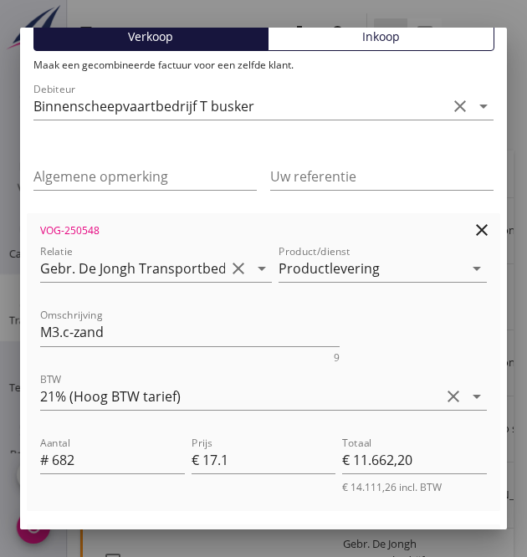
scroll to position [619, 0]
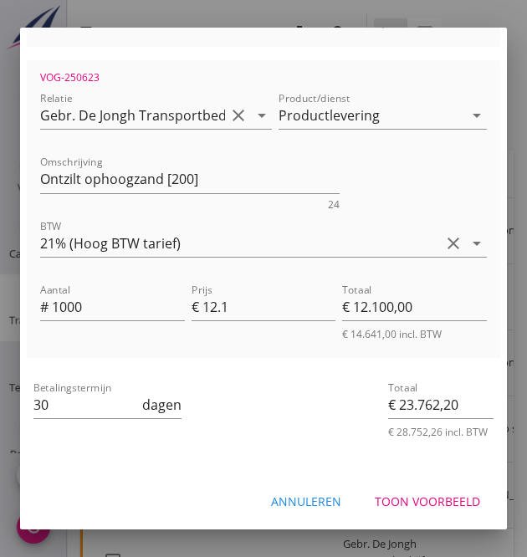
click at [421, 492] on div "Toon voorbeeld" at bounding box center [427, 501] width 105 height 18
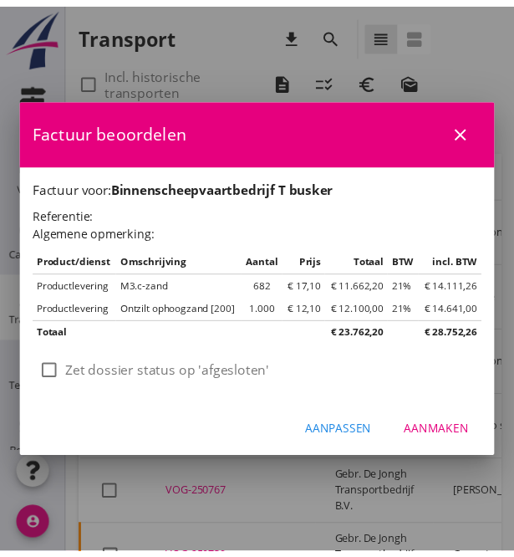
scroll to position [0, 0]
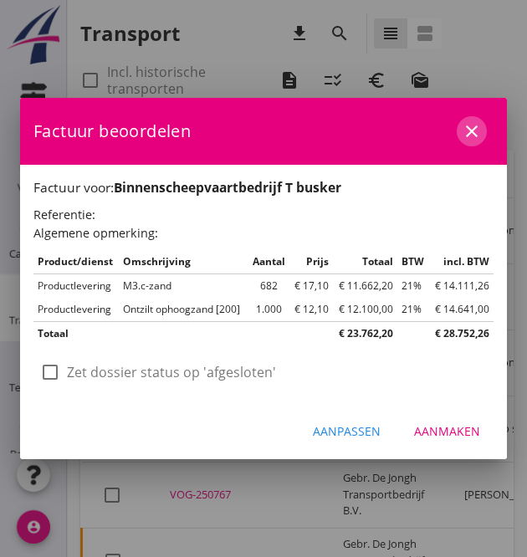
click at [465, 130] on icon "close" at bounding box center [471, 131] width 20 height 20
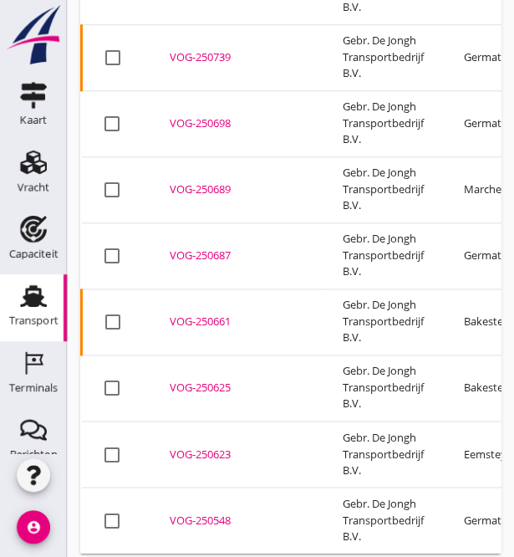
scroll to position [522, 0]
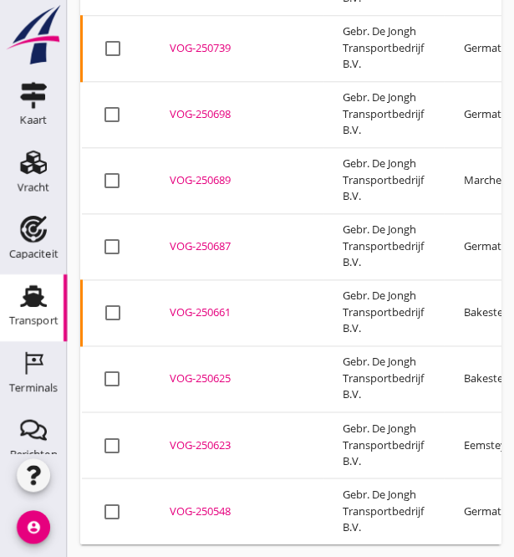
click at [110, 439] on div at bounding box center [112, 445] width 28 height 28
click at [112, 497] on div at bounding box center [112, 511] width 28 height 28
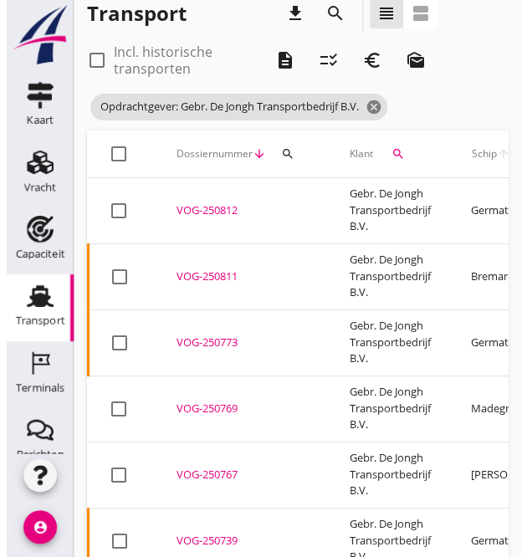
scroll to position [0, 0]
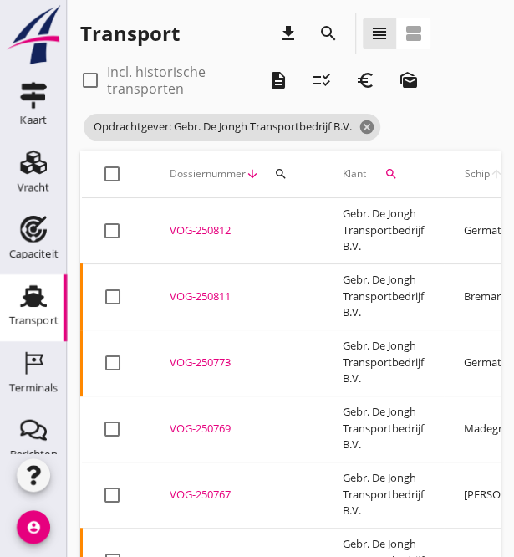
click at [367, 79] on icon "euro_symbol" at bounding box center [365, 80] width 20 height 20
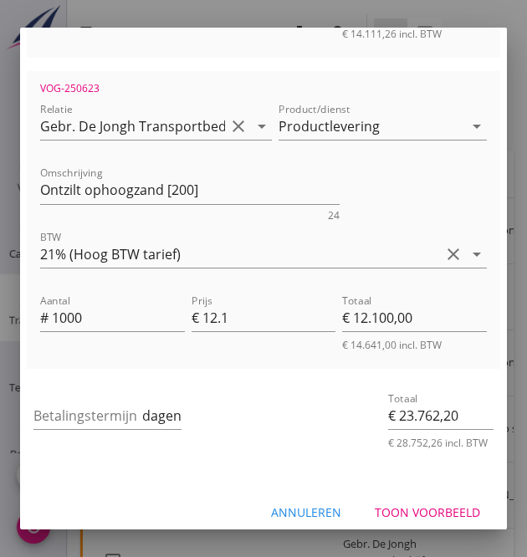
scroll to position [619, 0]
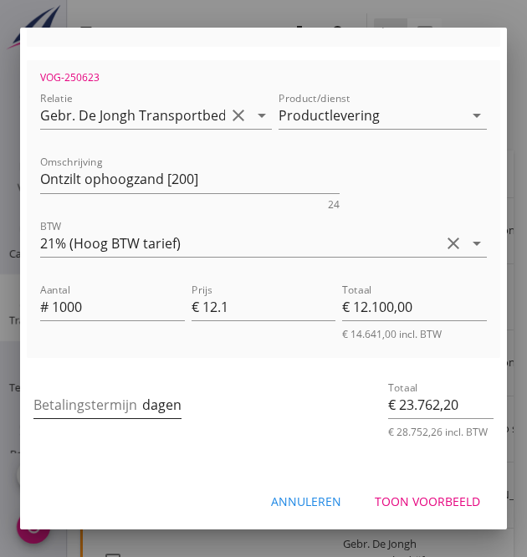
click at [59, 406] on input "Betalingstermijn" at bounding box center [85, 404] width 105 height 27
click at [385, 492] on div "Toon voorbeeld" at bounding box center [427, 501] width 105 height 18
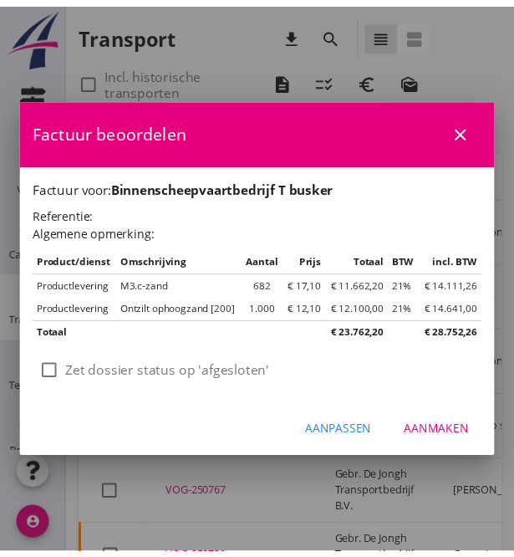
scroll to position [0, 0]
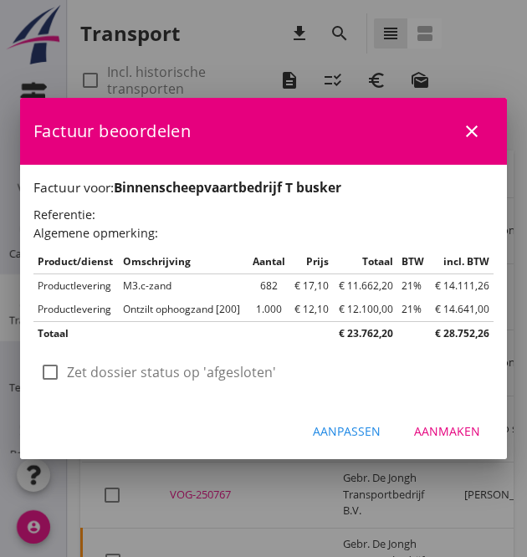
click at [449, 427] on div "Aanmaken" at bounding box center [447, 431] width 66 height 18
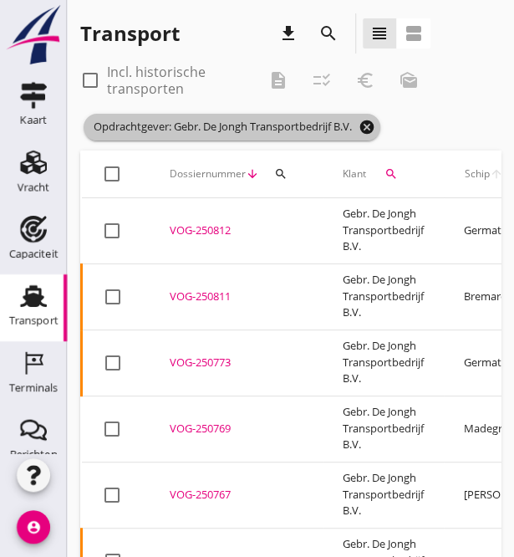
click at [375, 125] on icon "cancel" at bounding box center [367, 127] width 17 height 17
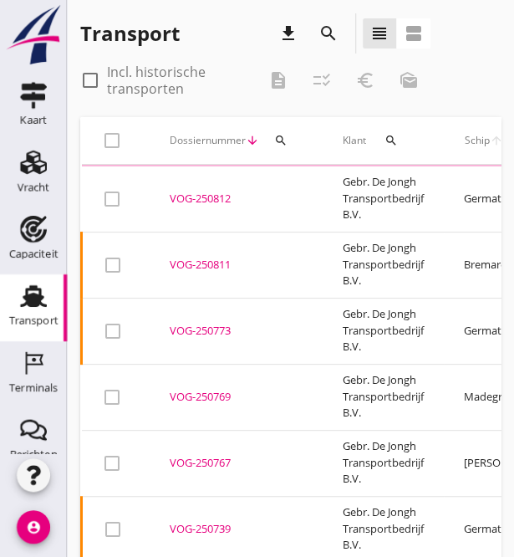
click at [326, 31] on icon "search" at bounding box center [328, 33] width 20 height 20
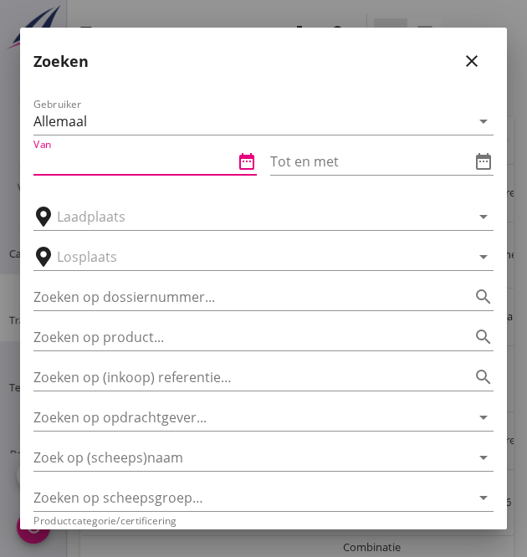
click at [80, 155] on input "Van" at bounding box center [133, 161] width 200 height 27
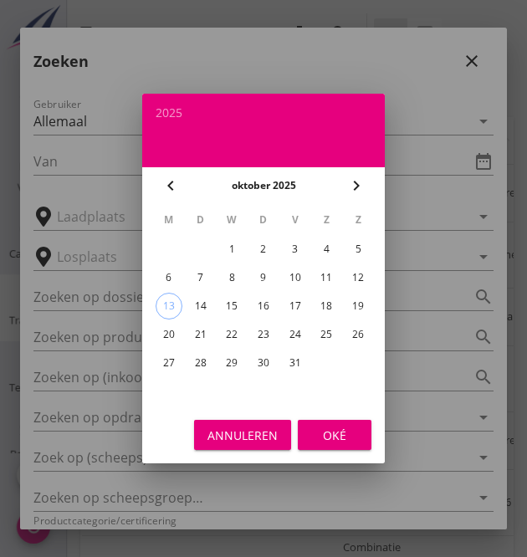
click at [172, 180] on icon "chevron_left" at bounding box center [171, 186] width 20 height 20
click at [166, 281] on div "8" at bounding box center [168, 277] width 27 height 27
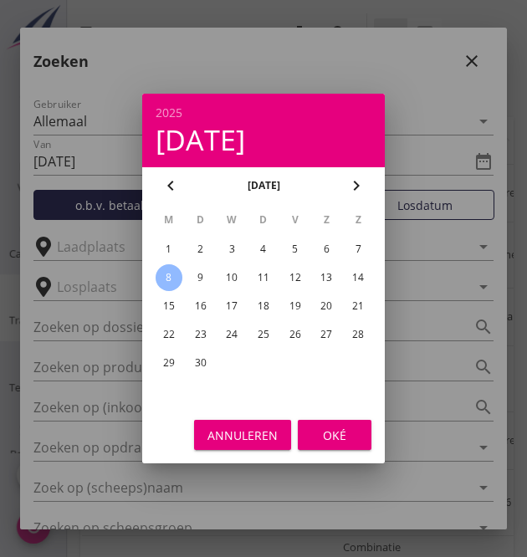
click at [333, 430] on div "Oké" at bounding box center [334, 435] width 47 height 18
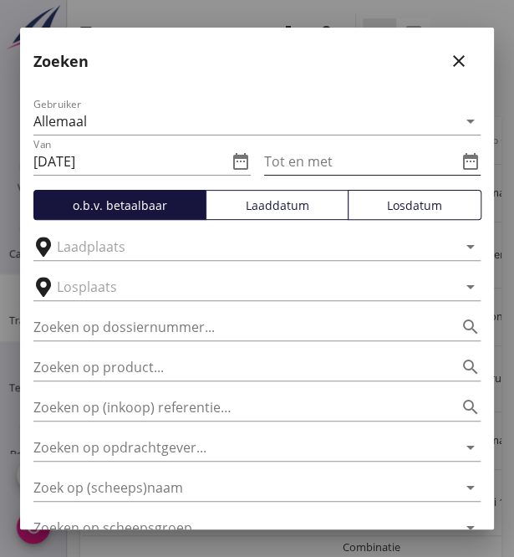
click at [313, 164] on input "Tot en met" at bounding box center [361, 161] width 194 height 27
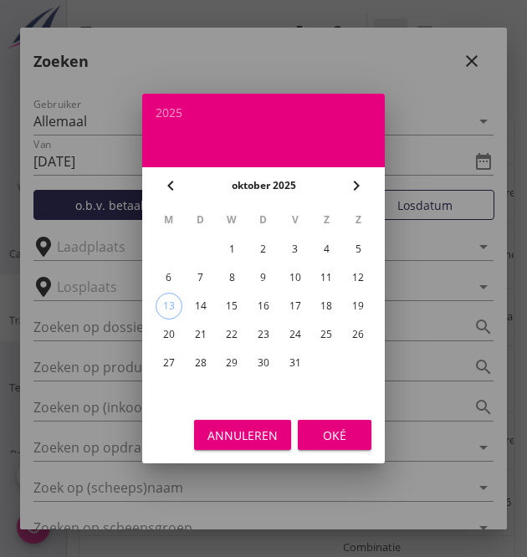
click at [170, 190] on icon "chevron_left" at bounding box center [171, 186] width 20 height 20
click at [330, 278] on div "13" at bounding box center [326, 277] width 27 height 27
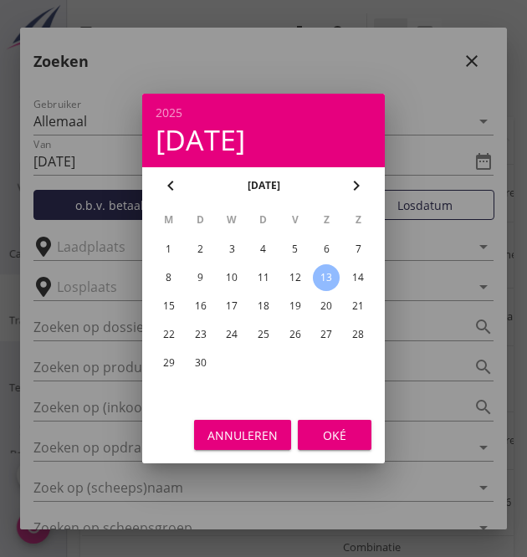
click at [329, 437] on div "Oké" at bounding box center [334, 435] width 47 height 18
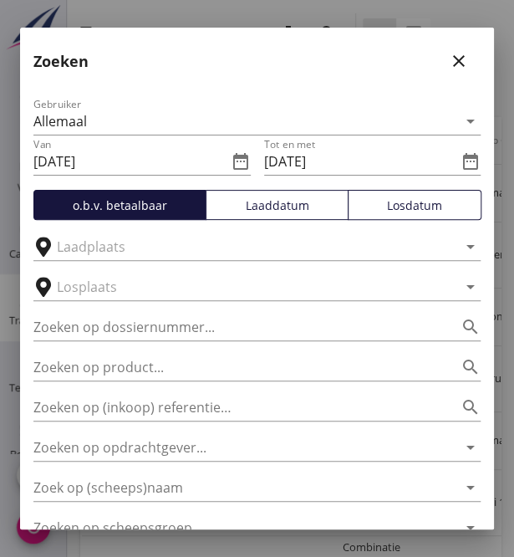
click at [380, 198] on div "Losdatum" at bounding box center [414, 205] width 119 height 18
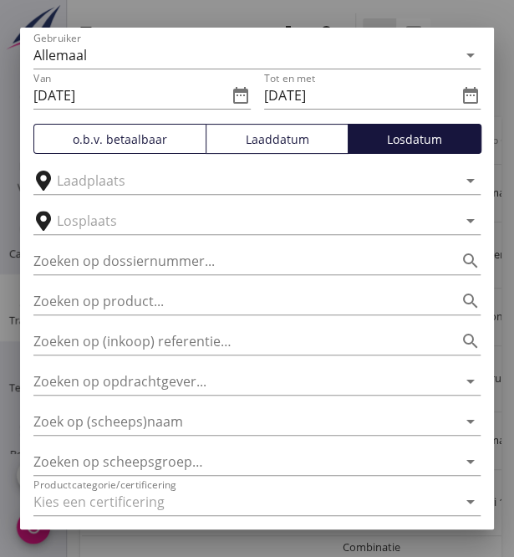
scroll to position [162, 0]
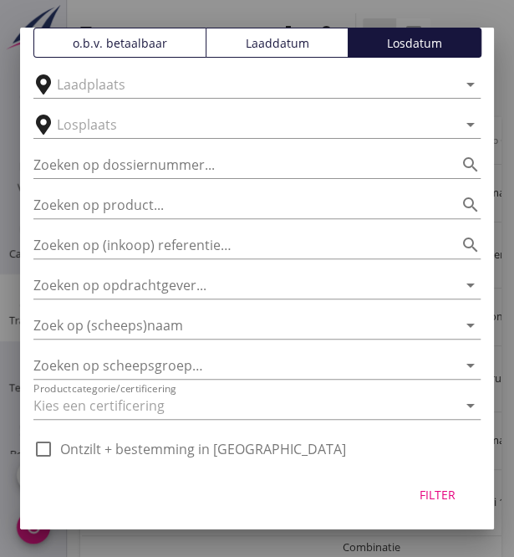
click at [414, 488] on div "Filter" at bounding box center [437, 495] width 47 height 18
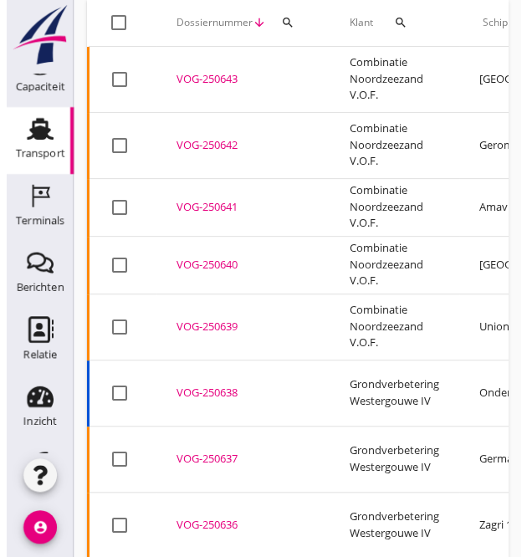
scroll to position [0, 0]
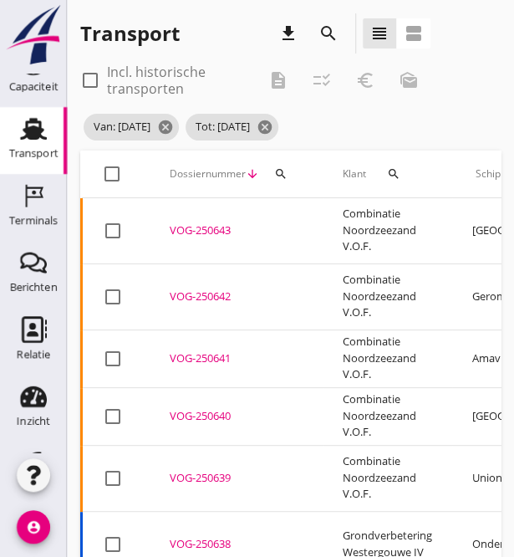
click at [390, 173] on icon "search" at bounding box center [393, 173] width 13 height 13
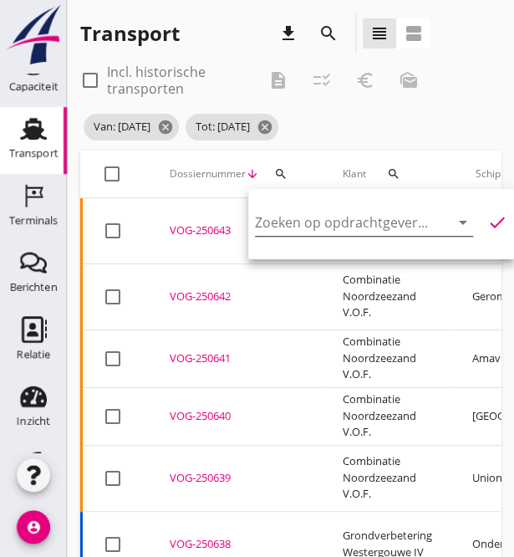
click at [336, 218] on input "Zoeken op opdrachtgever..." at bounding box center [340, 222] width 171 height 27
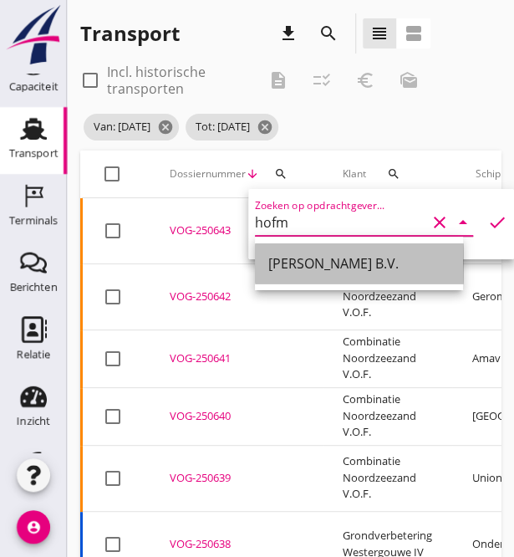
click at [311, 265] on div "[PERSON_NAME] B.V." at bounding box center [358, 263] width 181 height 20
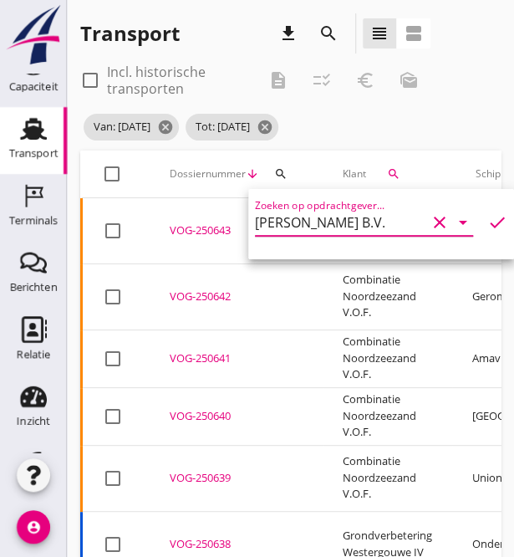
click at [487, 227] on icon "check" at bounding box center [497, 222] width 20 height 20
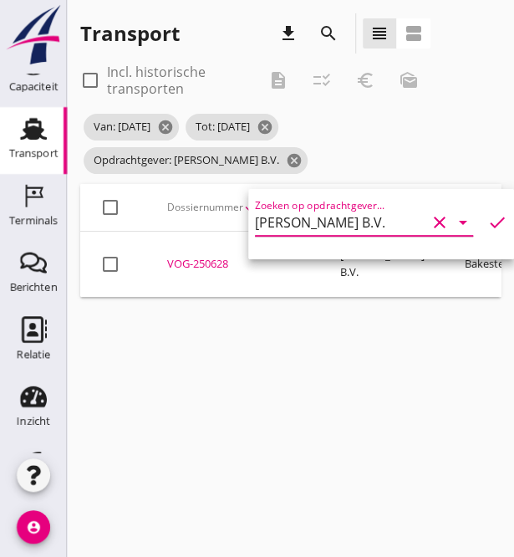
click at [115, 260] on div at bounding box center [110, 264] width 28 height 28
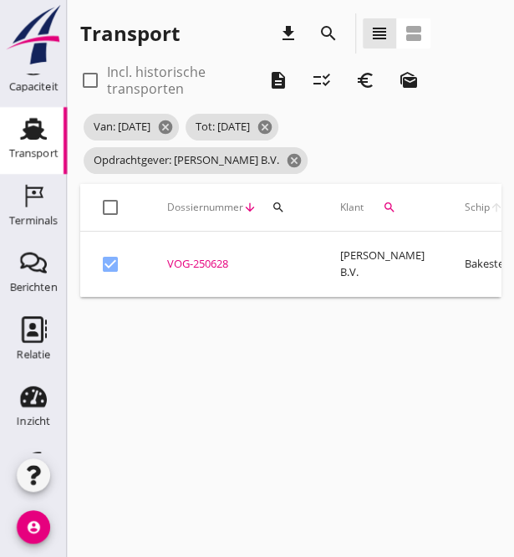
click at [363, 76] on icon "euro_symbol" at bounding box center [365, 80] width 20 height 20
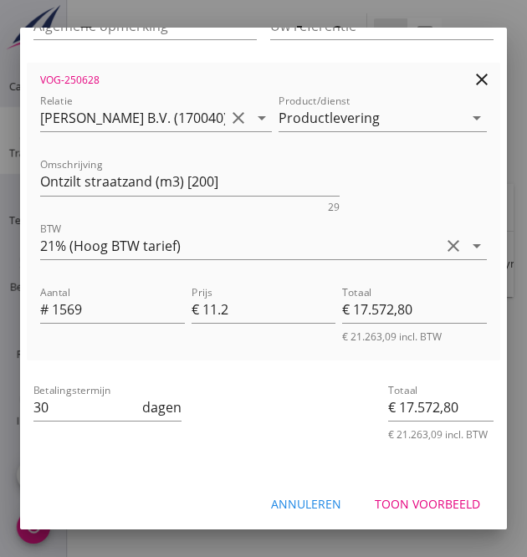
scroll to position [293, 0]
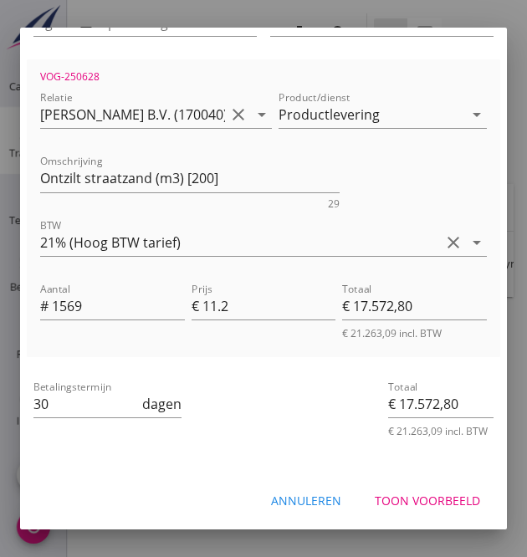
click at [398, 493] on div "Toon voorbeeld" at bounding box center [427, 501] width 105 height 18
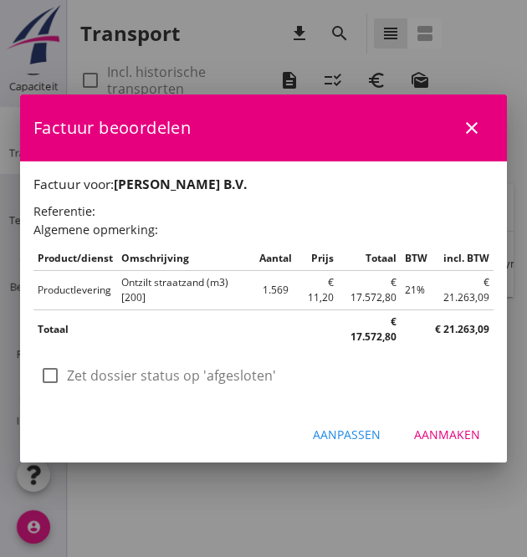
scroll to position [0, 0]
click at [440, 415] on div "Aanpassen Aanmaken" at bounding box center [263, 433] width 487 height 57
click at [438, 432] on div "Aanmaken" at bounding box center [447, 434] width 66 height 18
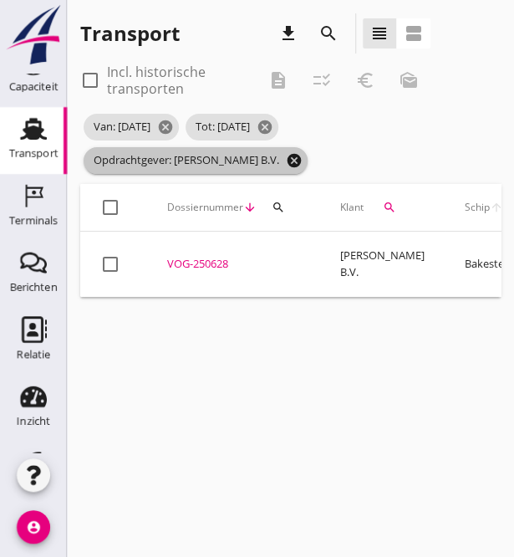
click at [289, 155] on icon "cancel" at bounding box center [294, 160] width 17 height 17
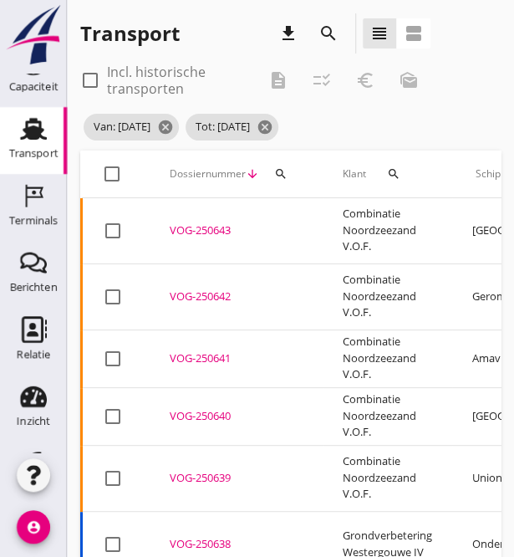
click at [398, 175] on icon "search" at bounding box center [393, 173] width 13 height 13
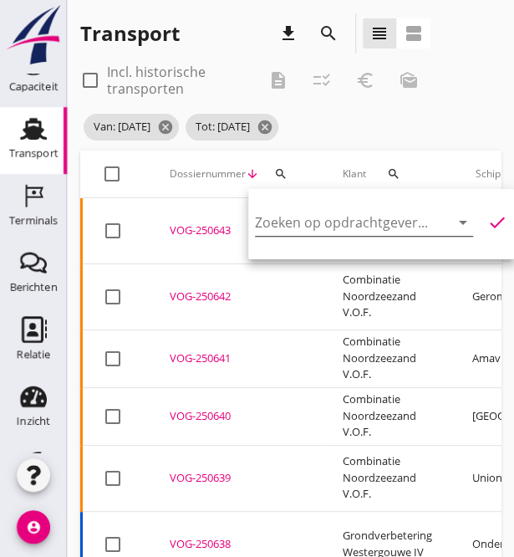
click at [311, 223] on input "Zoeken op opdrachtgever..." at bounding box center [340, 222] width 171 height 27
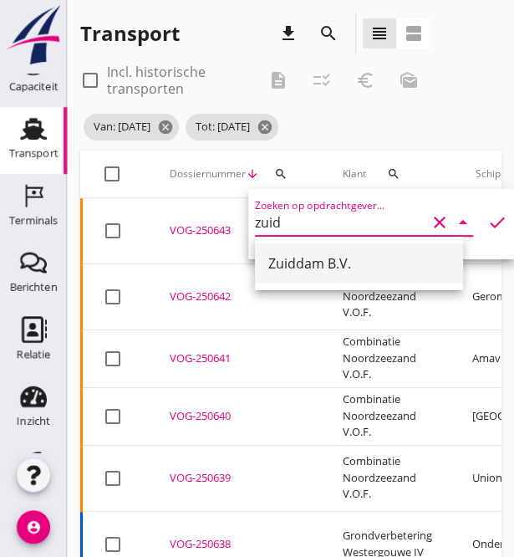
click at [309, 267] on div "Zuiddam B.V." at bounding box center [358, 263] width 181 height 20
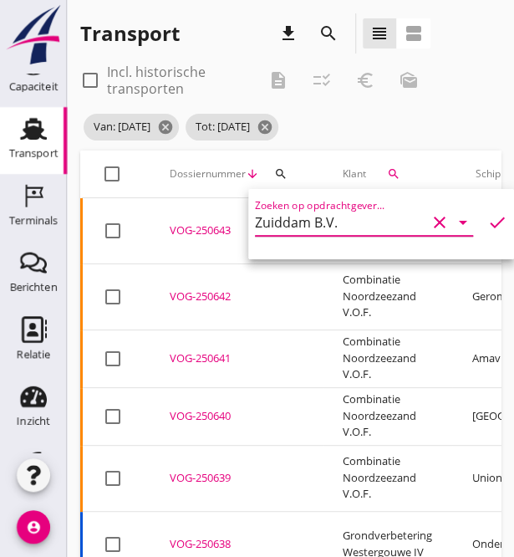
click at [489, 222] on icon "check" at bounding box center [497, 222] width 20 height 20
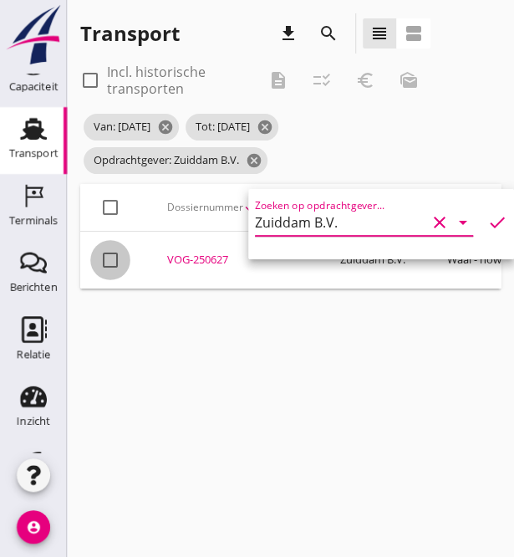
click at [110, 258] on div at bounding box center [110, 260] width 28 height 28
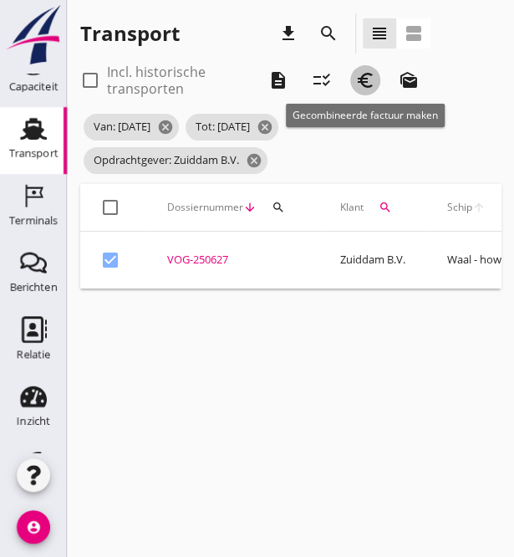
click at [363, 84] on icon "euro_symbol" at bounding box center [365, 80] width 20 height 20
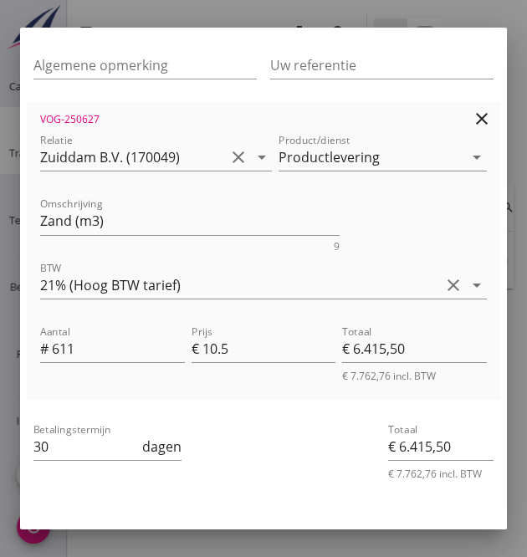
scroll to position [293, 0]
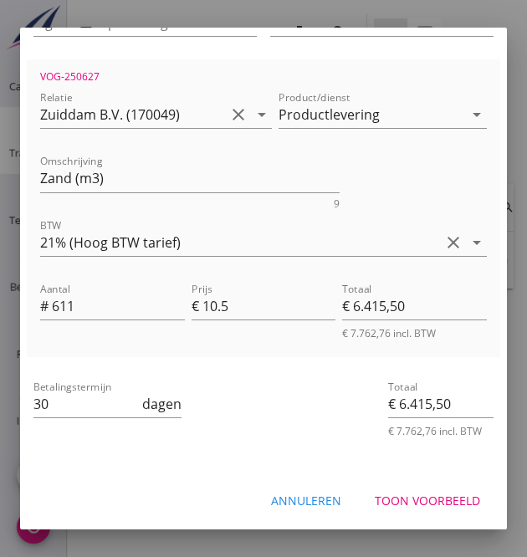
click at [387, 492] on div "Toon voorbeeld" at bounding box center [427, 501] width 105 height 18
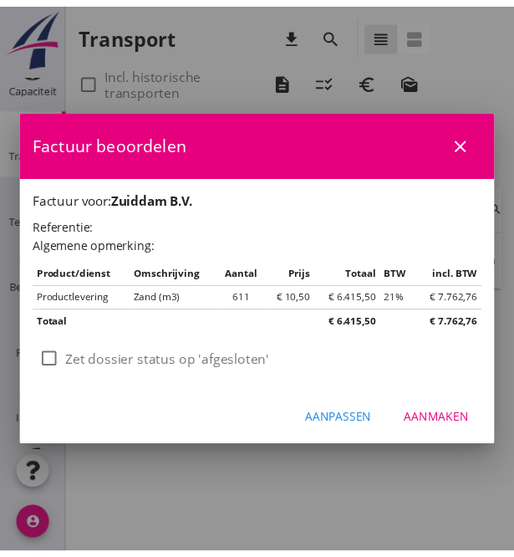
scroll to position [0, 0]
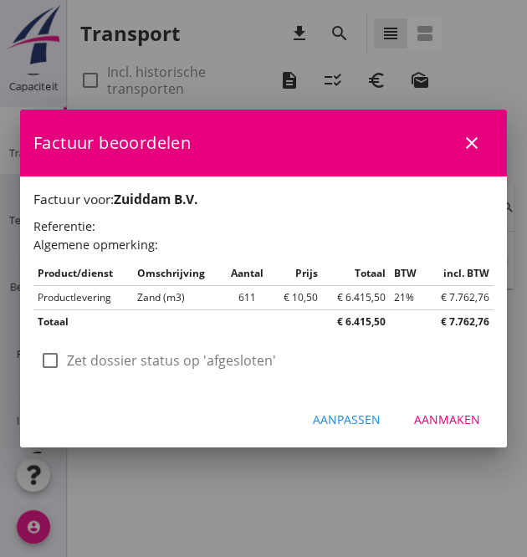
click at [434, 417] on div "Aanmaken" at bounding box center [447, 419] width 66 height 18
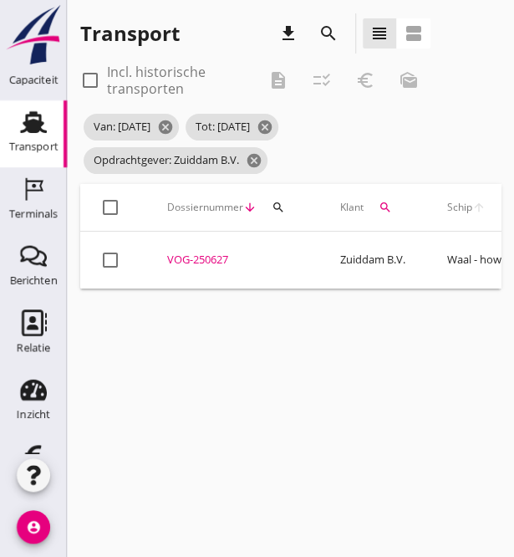
scroll to position [225, 0]
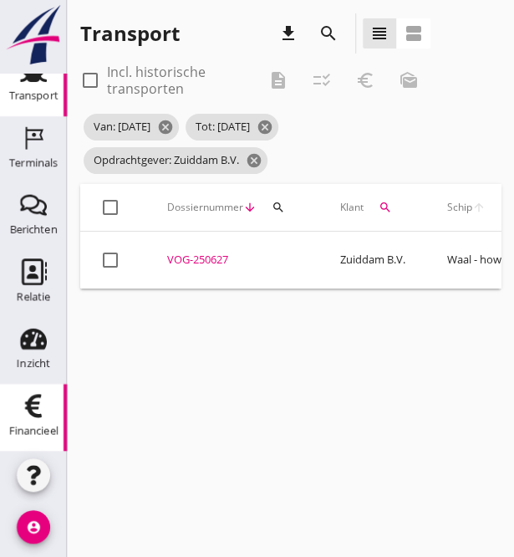
click at [31, 415] on use at bounding box center [33, 405] width 17 height 23
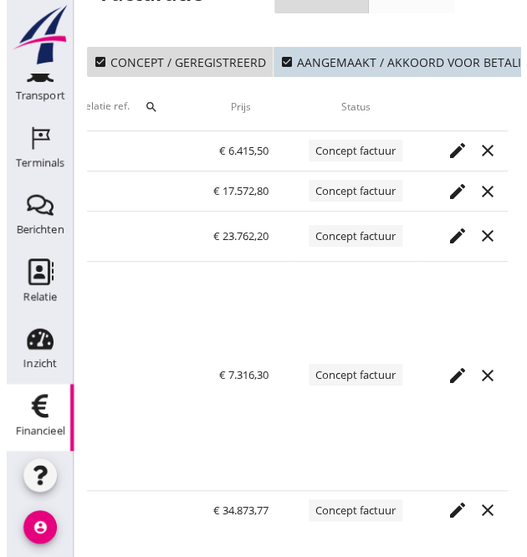
scroll to position [0, 879]
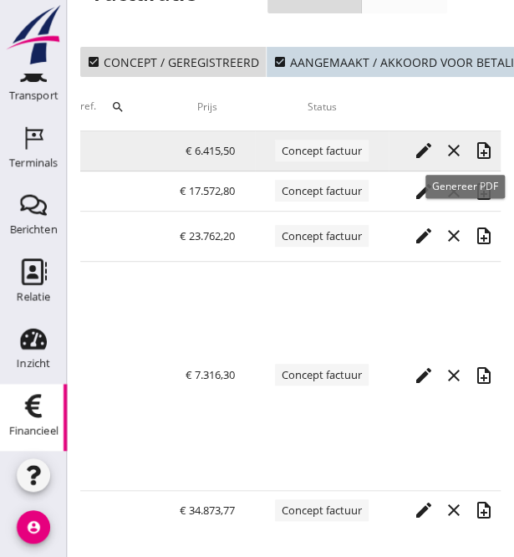
click at [474, 140] on icon "note_add" at bounding box center [484, 150] width 20 height 20
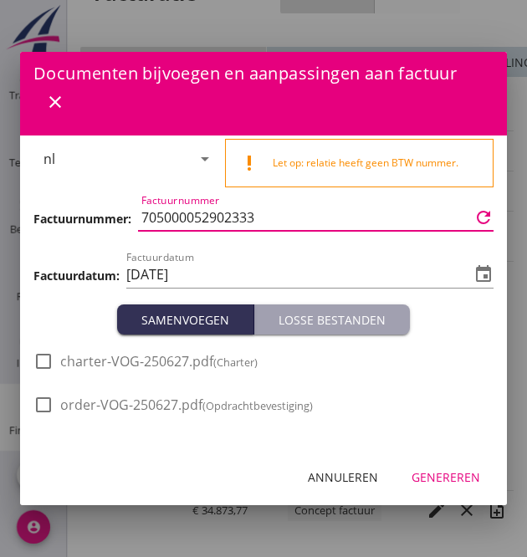
scroll to position [0, 0]
drag, startPoint x: 231, startPoint y: 217, endPoint x: 125, endPoint y: 211, distance: 105.5
click at [125, 211] on div "Factuurnummer: Factuurnummer 705000052902333 refresh" at bounding box center [263, 219] width 460 height 57
paste input "3000002344"
click at [413, 272] on input "[DATE]" at bounding box center [298, 274] width 344 height 27
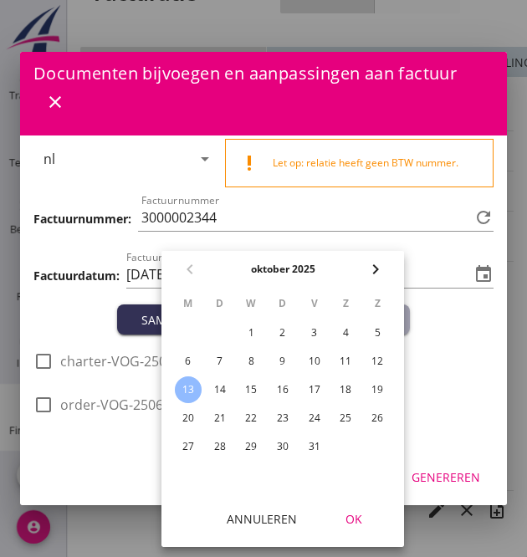
click at [186, 272] on div "chevron_left [DATE] chevron_right" at bounding box center [282, 269] width 242 height 37
click at [250, 337] on div "1" at bounding box center [250, 332] width 27 height 27
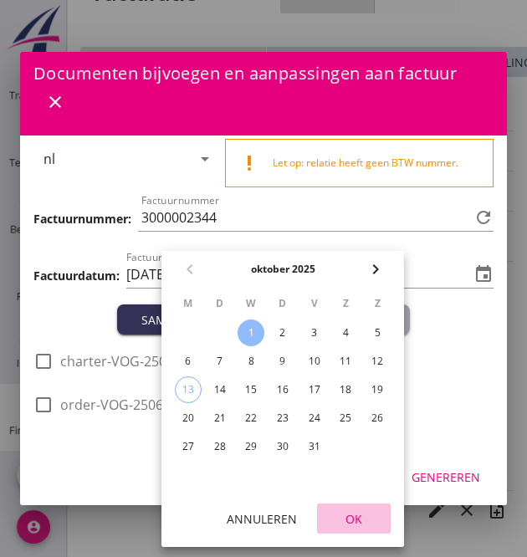
click at [354, 516] on div "OK" at bounding box center [353, 519] width 47 height 18
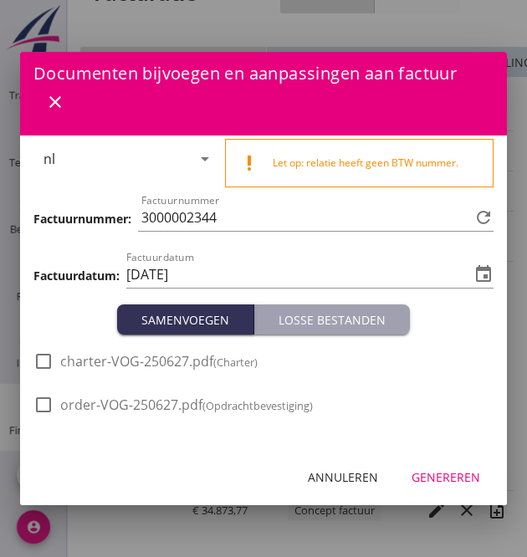
click at [448, 479] on div "Genereren" at bounding box center [445, 477] width 69 height 18
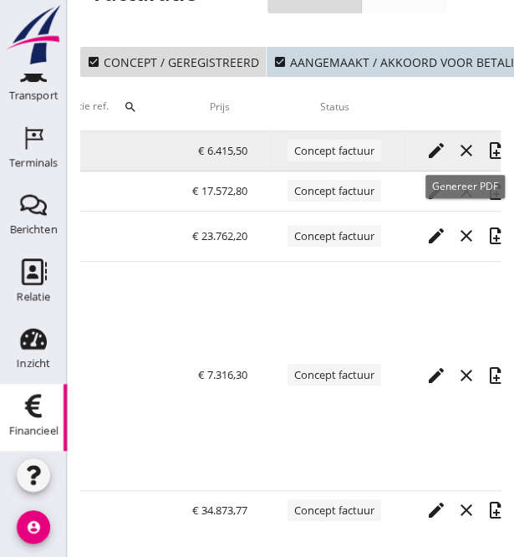
click at [487, 140] on icon "note_add" at bounding box center [497, 150] width 20 height 20
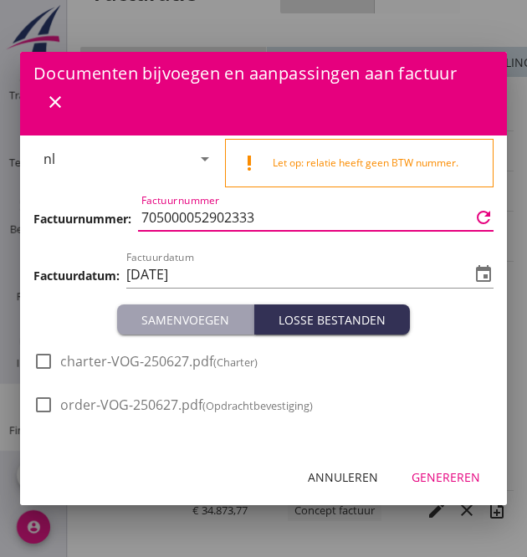
drag, startPoint x: 271, startPoint y: 218, endPoint x: 112, endPoint y: 218, distance: 158.8
click at [112, 218] on div "Factuurnummer: Factuurnummer 705000052902333 refresh" at bounding box center [263, 219] width 460 height 57
paste input "3000002344"
click at [482, 273] on icon "event" at bounding box center [483, 274] width 20 height 20
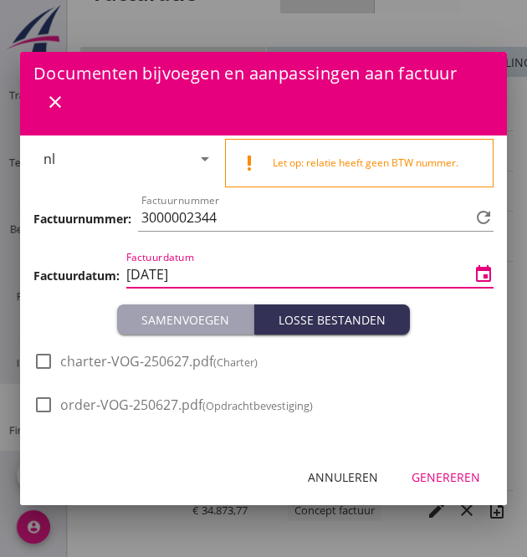
click at [346, 275] on input "[DATE]" at bounding box center [298, 274] width 344 height 27
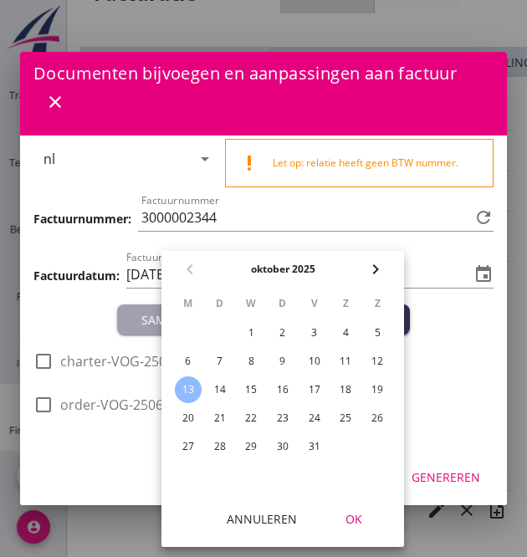
click at [312, 336] on div "3" at bounding box center [314, 332] width 27 height 27
click at [358, 514] on div "OK" at bounding box center [353, 519] width 47 height 18
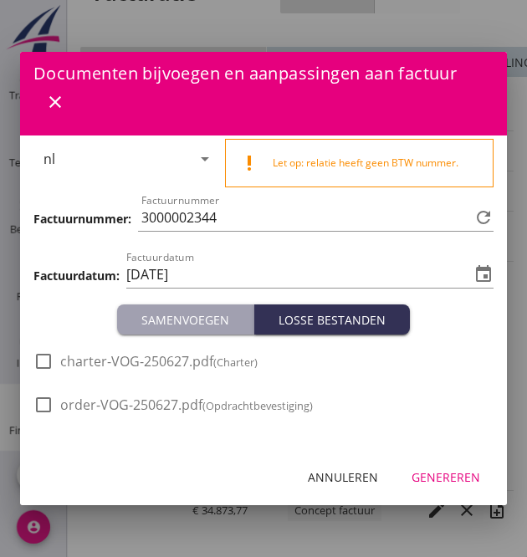
click at [453, 477] on div "Genereren" at bounding box center [445, 477] width 69 height 18
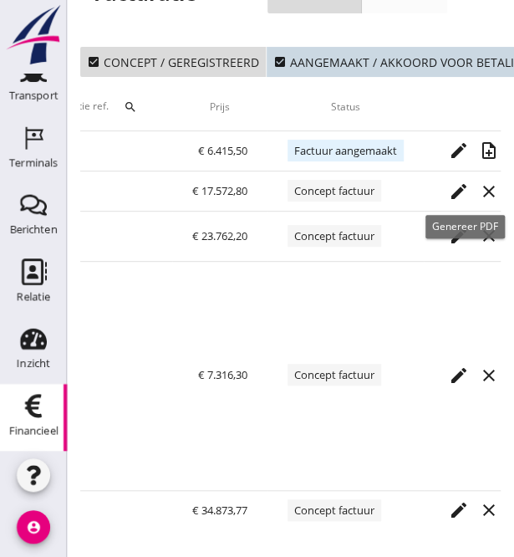
click at [500, 181] on div "check_box Concept / geregistreerd check_box Aangemaakt / akkoord voor betaling …" at bounding box center [290, 294] width 447 height 523
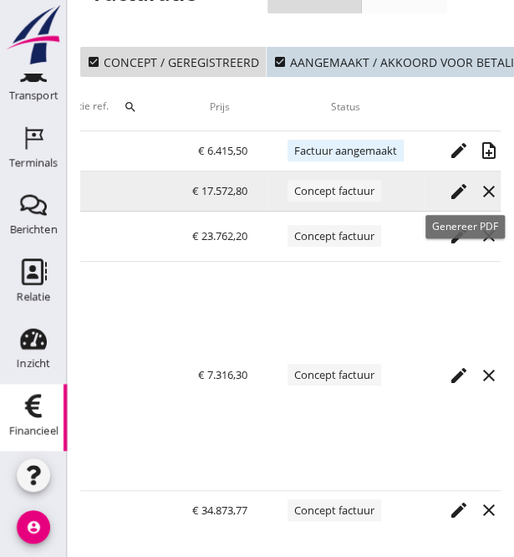
click at [509, 181] on icon "note_add" at bounding box center [519, 191] width 20 height 20
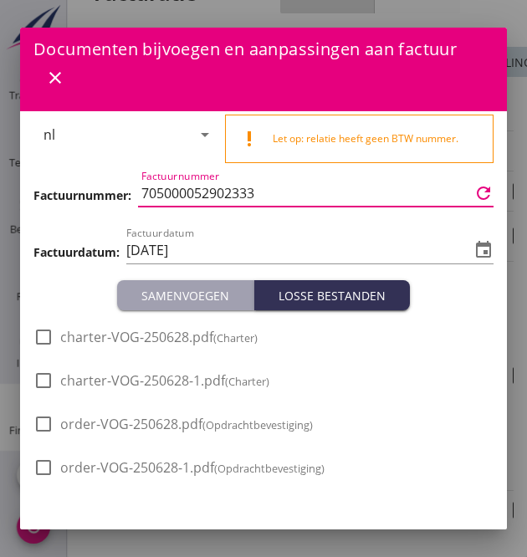
drag, startPoint x: 284, startPoint y: 196, endPoint x: 135, endPoint y: 181, distance: 150.3
click at [135, 181] on div "Factuurnummer: Factuurnummer 705000052902333 refresh" at bounding box center [263, 194] width 460 height 57
paste input "3000002345"
click at [473, 257] on icon "event" at bounding box center [483, 250] width 20 height 20
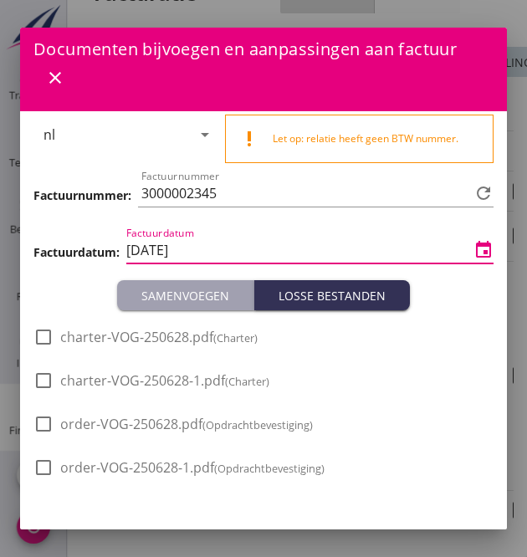
click at [473, 247] on icon "event" at bounding box center [483, 250] width 20 height 20
click at [363, 250] on input "[DATE]" at bounding box center [298, 250] width 344 height 27
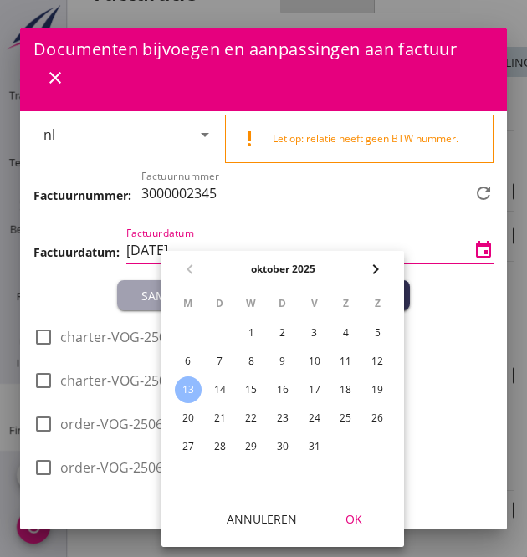
click at [313, 330] on div "3" at bounding box center [314, 332] width 27 height 27
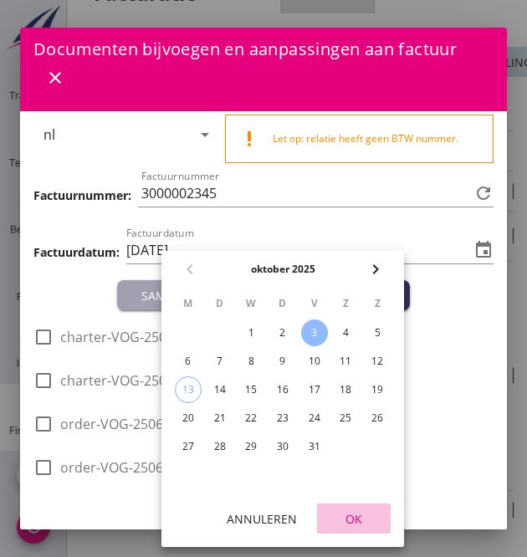
click at [347, 521] on div "OK" at bounding box center [353, 519] width 47 height 18
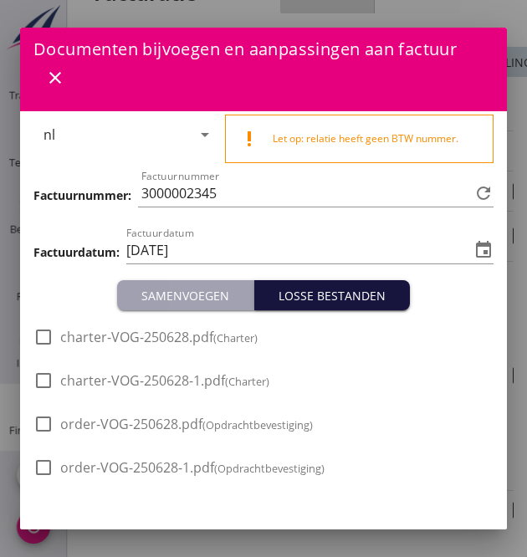
scroll to position [38, 0]
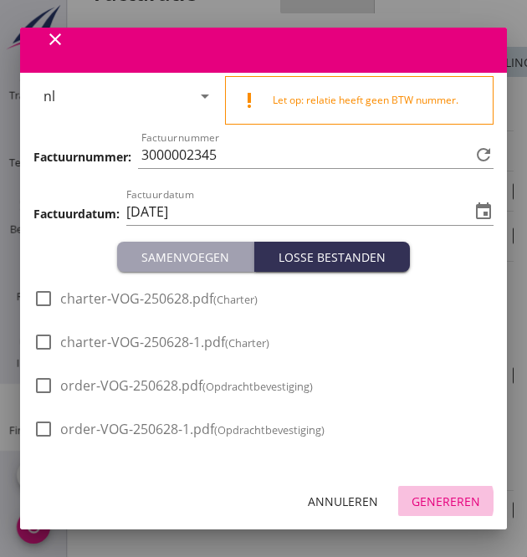
click at [441, 502] on div "Genereren" at bounding box center [445, 501] width 69 height 18
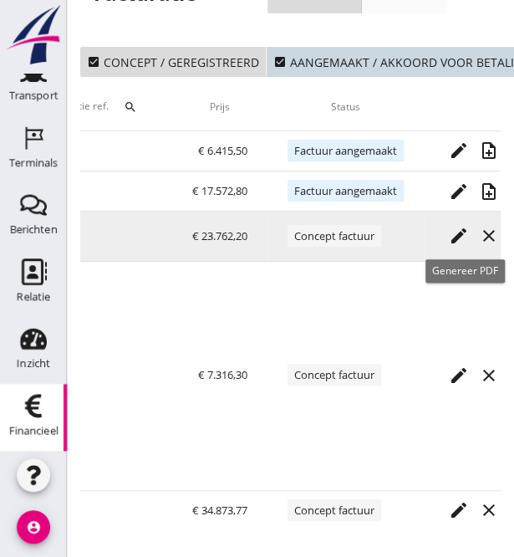
click at [509, 226] on icon "note_add" at bounding box center [519, 236] width 20 height 20
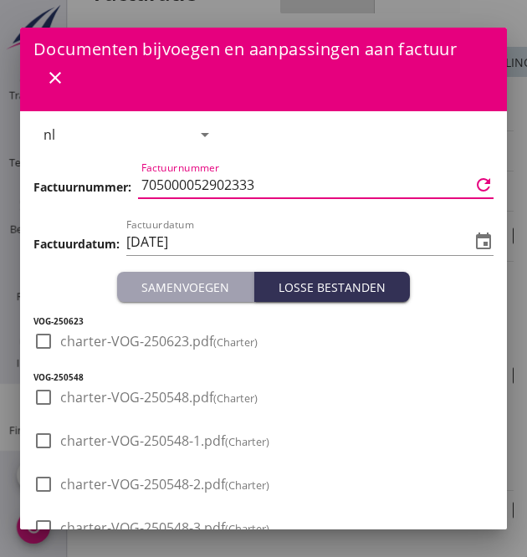
drag, startPoint x: 283, startPoint y: 185, endPoint x: 147, endPoint y: 182, distance: 136.3
click at [147, 182] on input "705000052902333" at bounding box center [305, 184] width 329 height 27
drag, startPoint x: 195, startPoint y: 185, endPoint x: 283, endPoint y: 182, distance: 87.8
click at [283, 182] on input "705000052902333" at bounding box center [305, 184] width 329 height 27
click at [255, 181] on input "705000052902333" at bounding box center [305, 184] width 329 height 27
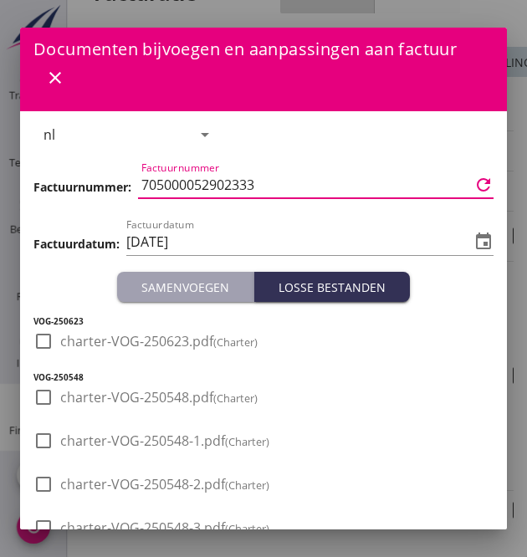
drag, startPoint x: 268, startPoint y: 185, endPoint x: 151, endPoint y: 183, distance: 116.2
click at [130, 185] on div "Factuurnummer: Factuurnummer 705000052902333 refresh" at bounding box center [263, 186] width 460 height 57
paste input "3000002346"
click at [204, 235] on input "[DATE]" at bounding box center [298, 241] width 344 height 27
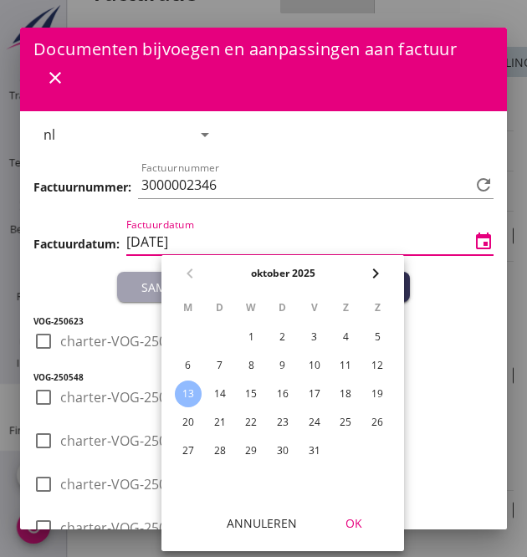
click at [448, 242] on input "[DATE]" at bounding box center [298, 241] width 344 height 27
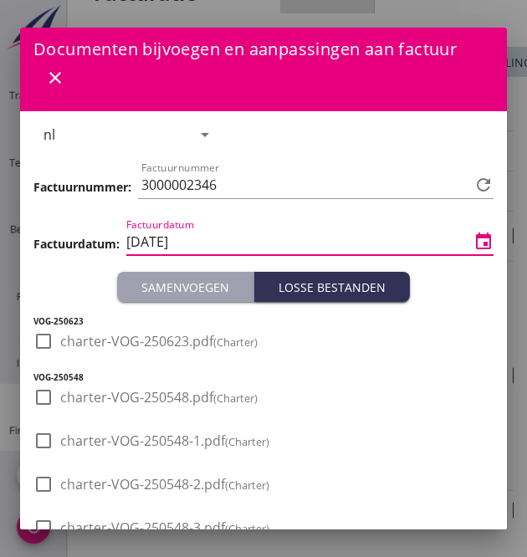
click at [473, 242] on icon "event" at bounding box center [483, 242] width 20 height 20
click at [386, 230] on input "[DATE]" at bounding box center [298, 241] width 344 height 27
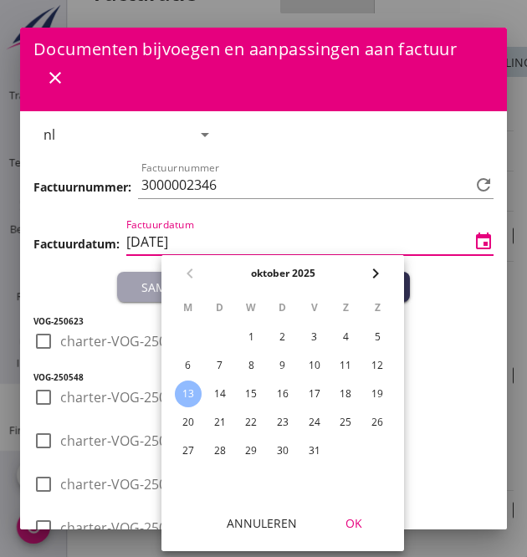
click at [386, 230] on input "[DATE]" at bounding box center [298, 241] width 344 height 27
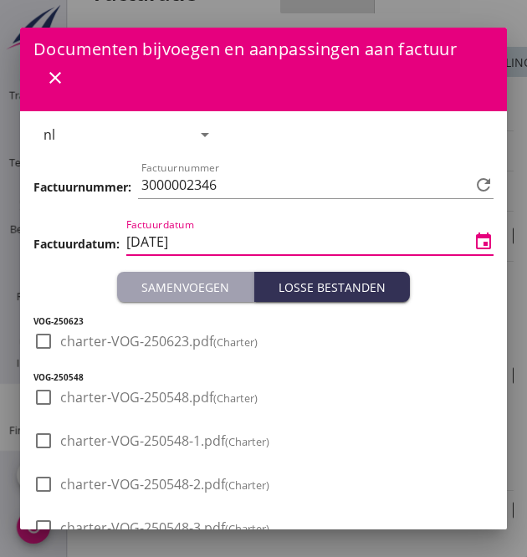
drag, startPoint x: 386, startPoint y: 230, endPoint x: 464, endPoint y: 233, distance: 77.8
click at [473, 233] on icon "event" at bounding box center [483, 242] width 20 height 20
click at [473, 235] on icon "event" at bounding box center [483, 242] width 20 height 20
click at [475, 242] on icon "event" at bounding box center [483, 242] width 20 height 20
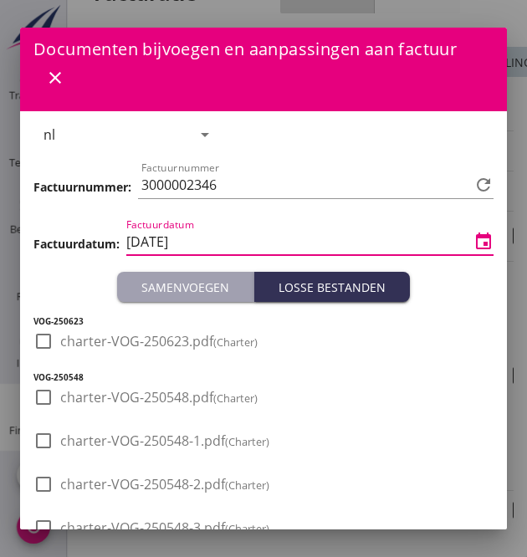
click at [271, 246] on input "[DATE]" at bounding box center [298, 241] width 344 height 27
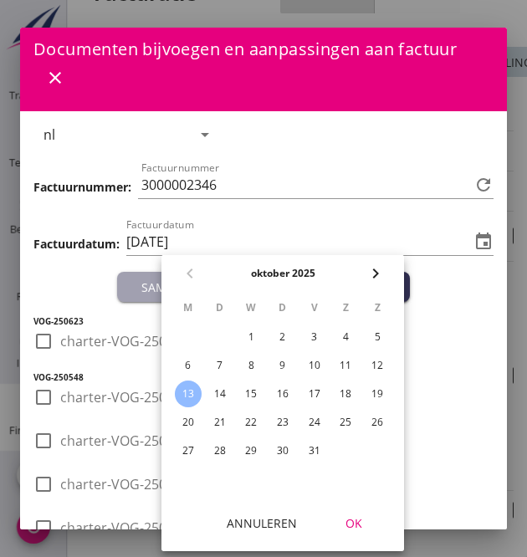
click at [312, 332] on div "3" at bounding box center [314, 337] width 27 height 27
click at [359, 534] on button "OK" at bounding box center [354, 522] width 74 height 30
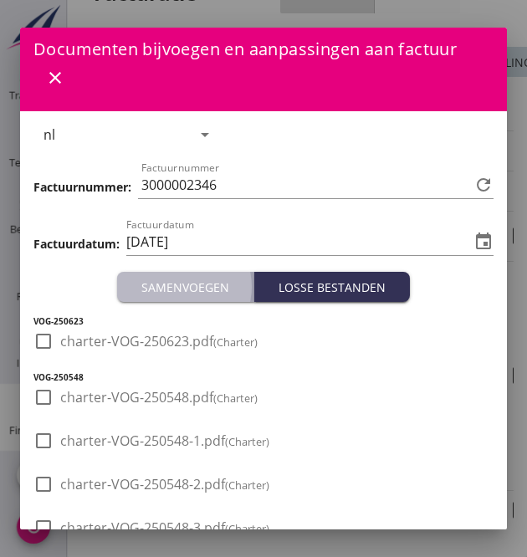
click at [190, 300] on button "Samenvoegen" at bounding box center [185, 287] width 137 height 30
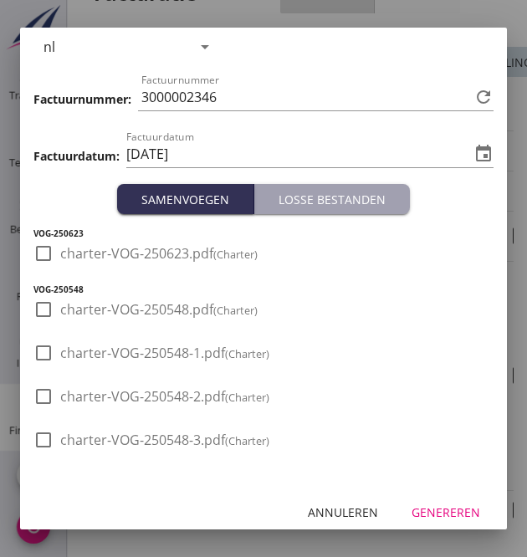
scroll to position [99, 0]
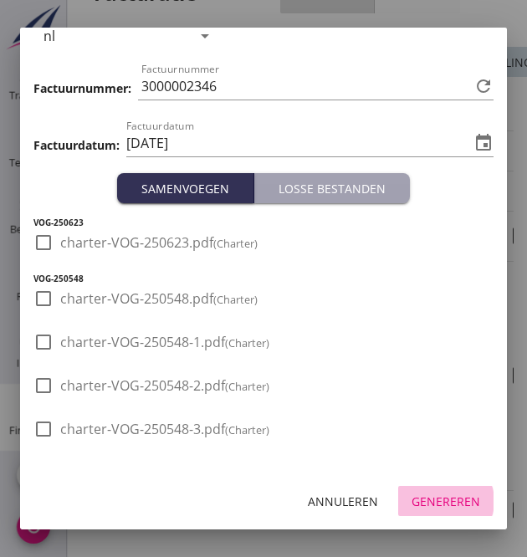
click at [446, 495] on div "Genereren" at bounding box center [445, 501] width 69 height 18
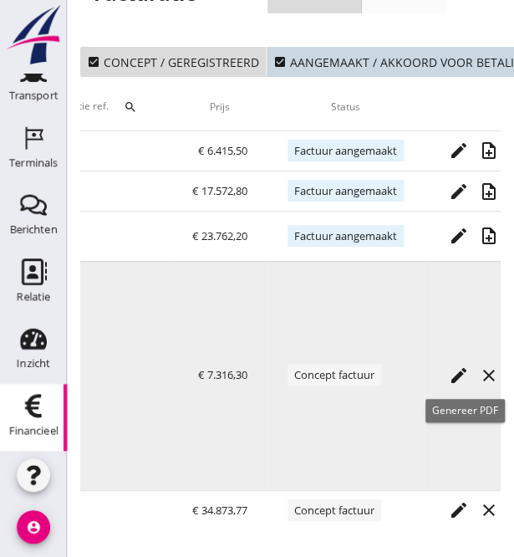
click at [509, 369] on icon "note_add" at bounding box center [519, 375] width 20 height 20
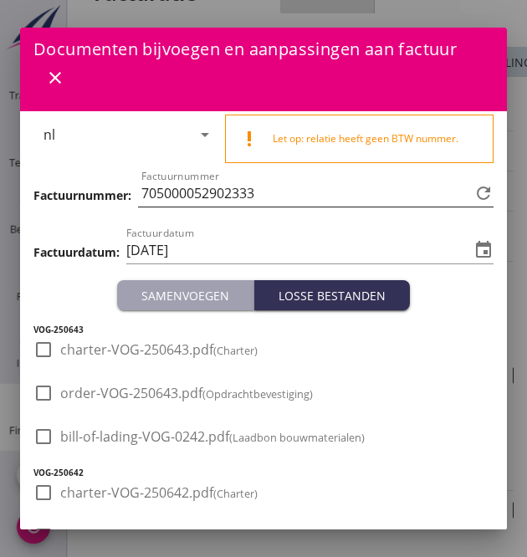
click at [275, 195] on input "705000052902333" at bounding box center [305, 193] width 329 height 27
drag, startPoint x: 273, startPoint y: 196, endPoint x: 117, endPoint y: 200, distance: 156.4
click at [117, 200] on div "Factuurnummer: Factuurnummer 705000052902333 refresh" at bounding box center [263, 194] width 460 height 57
paste input "3000002347"
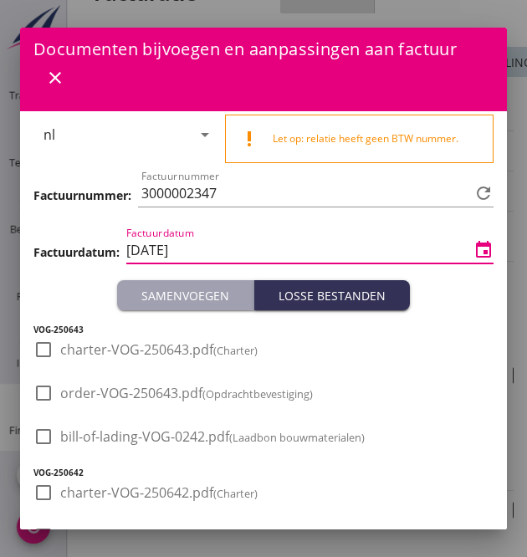
click at [267, 242] on input "[DATE]" at bounding box center [298, 250] width 344 height 27
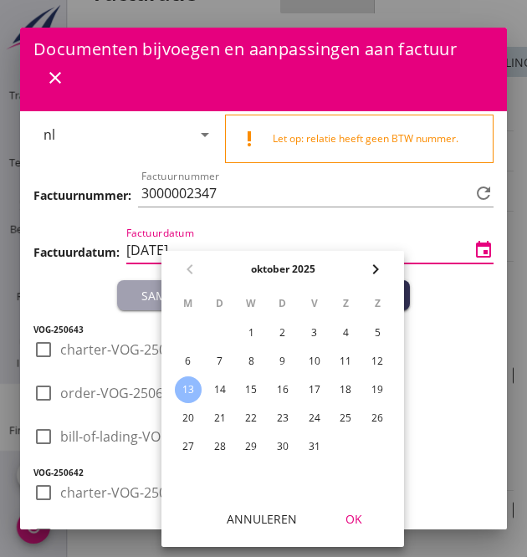
click at [318, 334] on div "3" at bounding box center [314, 332] width 27 height 27
click at [354, 521] on div "OK" at bounding box center [353, 519] width 47 height 18
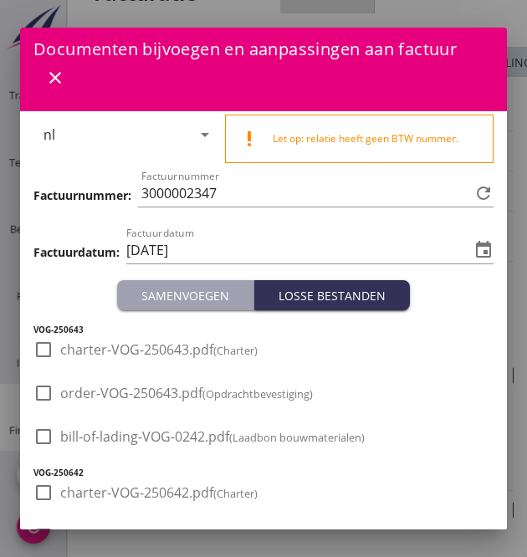
click at [185, 303] on button "Samenvoegen" at bounding box center [185, 295] width 137 height 30
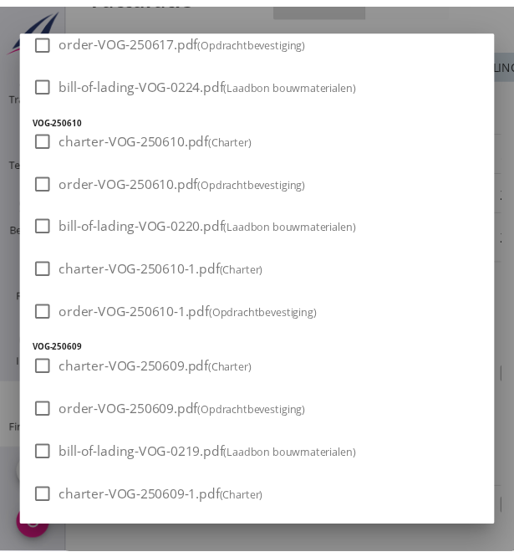
scroll to position [2604, 0]
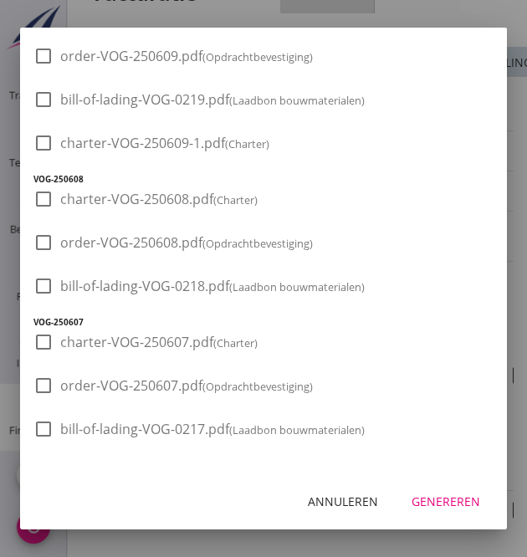
click at [435, 501] on div "Genereren" at bounding box center [445, 501] width 69 height 18
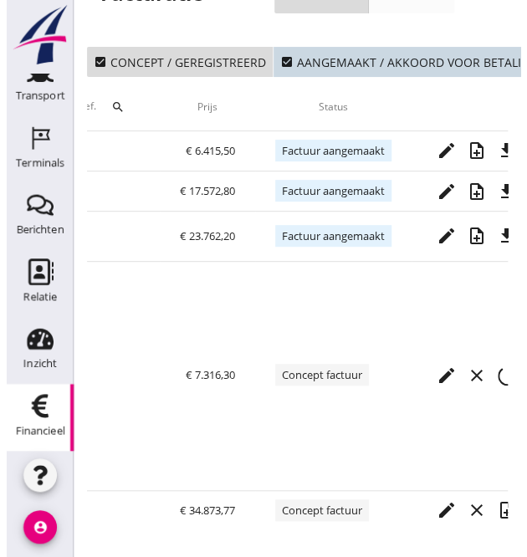
scroll to position [0, 931]
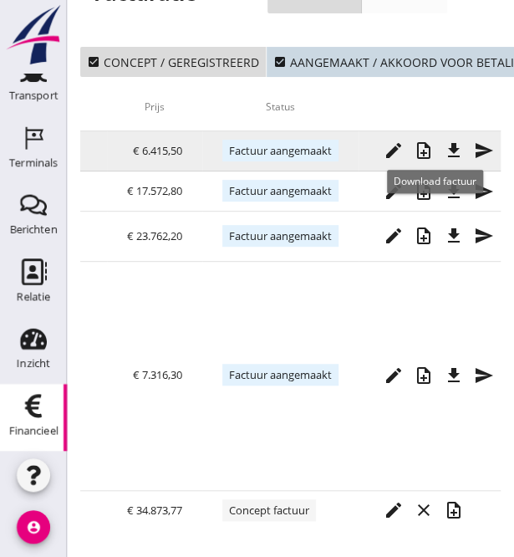
click at [444, 143] on icon "file_download" at bounding box center [454, 150] width 20 height 20
click at [474, 140] on icon "send" at bounding box center [484, 150] width 20 height 20
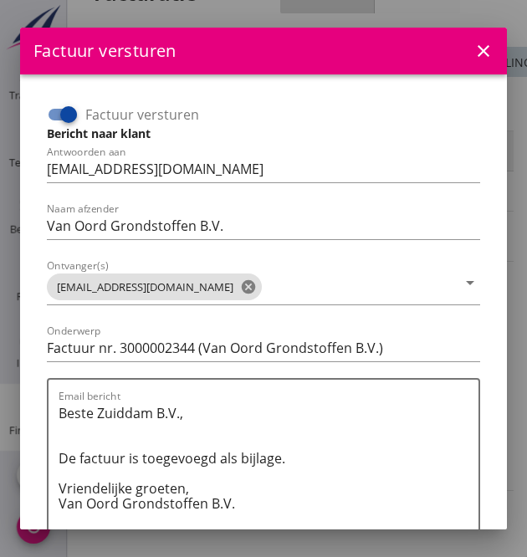
scroll to position [0, 919]
click at [47, 115] on input "Factuur versturen" at bounding box center [63, 114] width 32 height 20
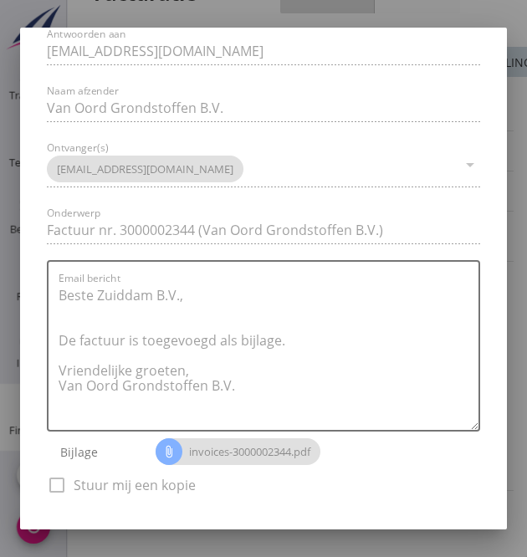
scroll to position [187, 0]
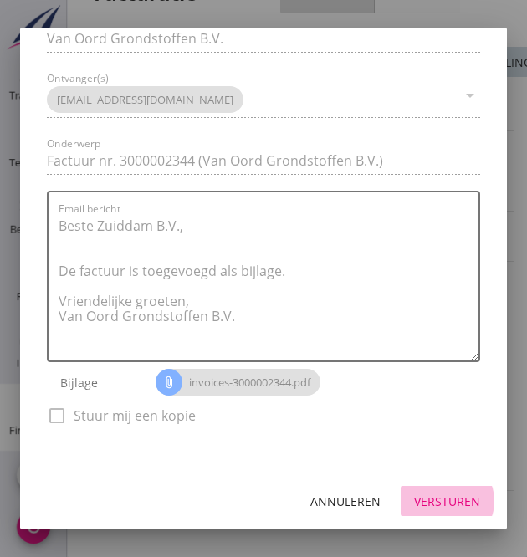
click at [426, 507] on div "Versturen" at bounding box center [447, 501] width 66 height 18
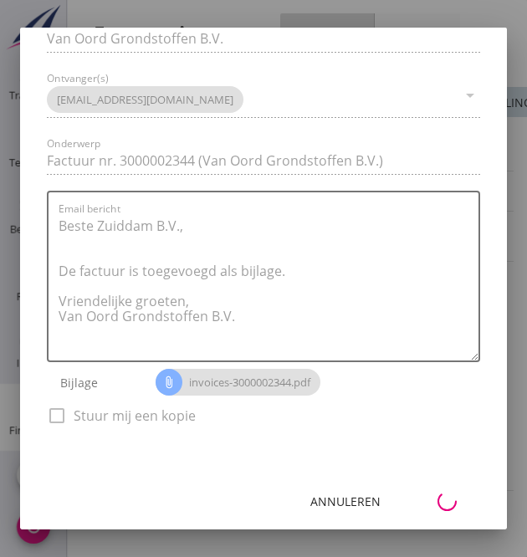
scroll to position [12, 0]
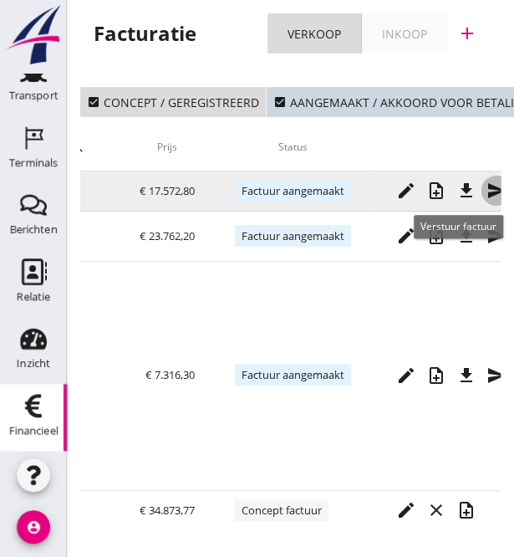
click at [487, 186] on icon "send" at bounding box center [497, 191] width 20 height 20
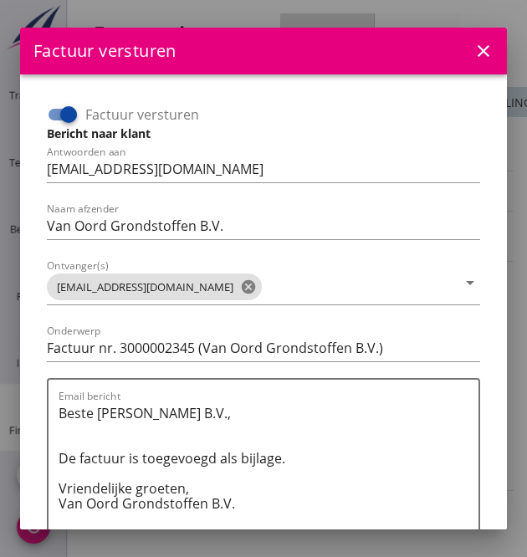
click at [60, 117] on div at bounding box center [68, 114] width 28 height 28
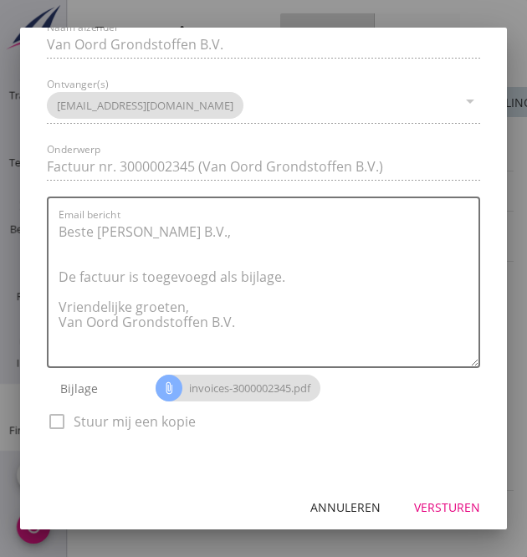
scroll to position [187, 0]
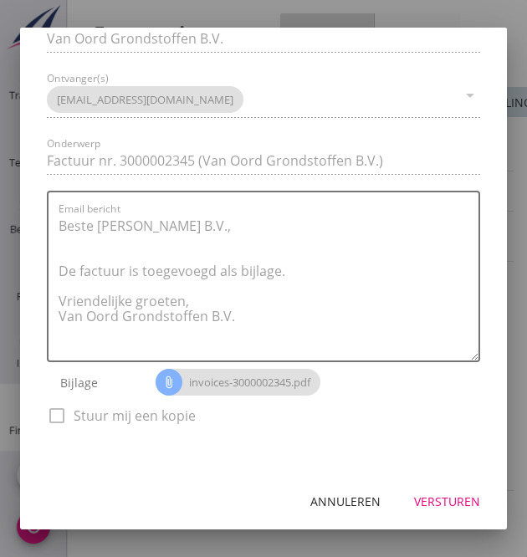
click at [421, 504] on div "Versturen" at bounding box center [447, 501] width 66 height 18
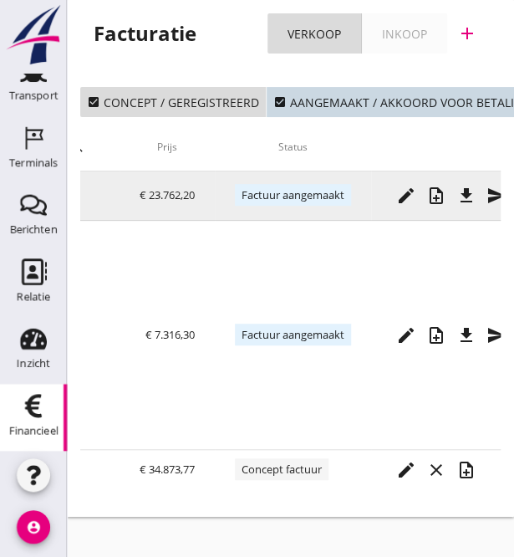
click at [487, 198] on icon "send" at bounding box center [497, 196] width 20 height 20
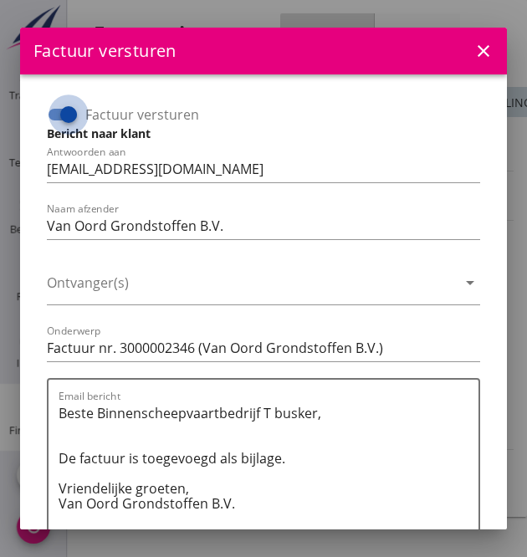
click at [55, 121] on div at bounding box center [68, 114] width 28 height 28
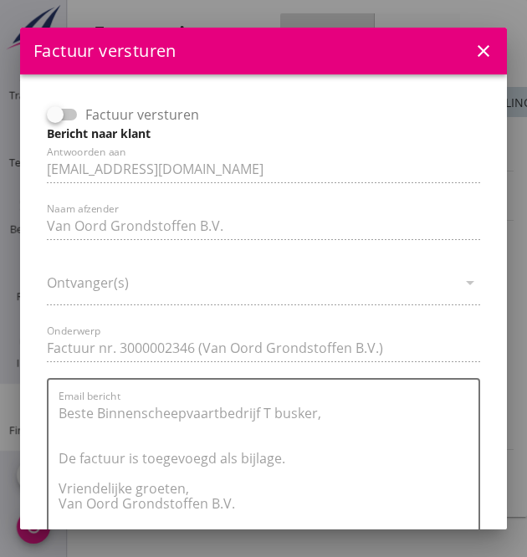
scroll to position [187, 0]
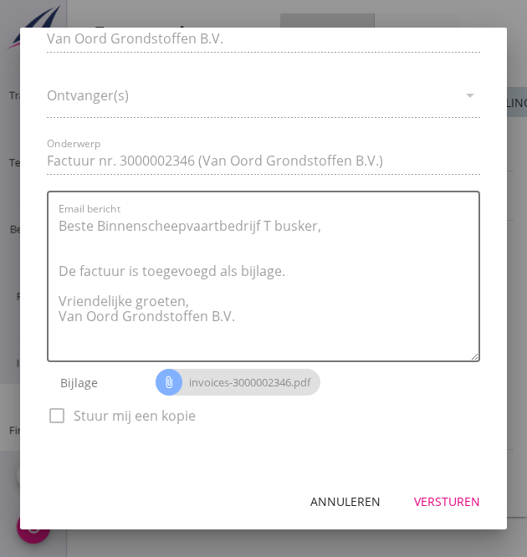
click at [445, 492] on div "Versturen" at bounding box center [447, 501] width 66 height 18
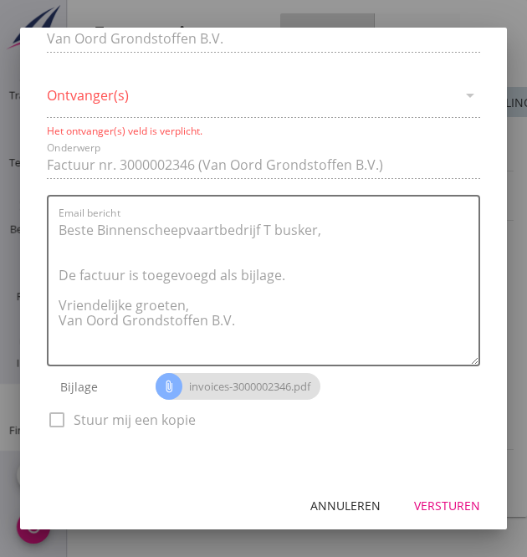
click at [425, 504] on div "Versturen" at bounding box center [447, 506] width 66 height 18
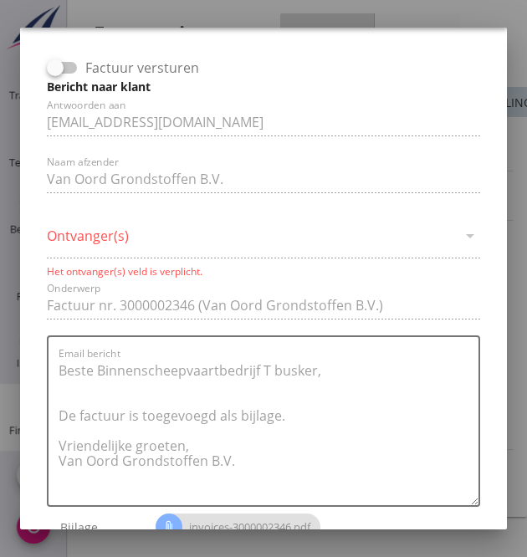
scroll to position [0, 0]
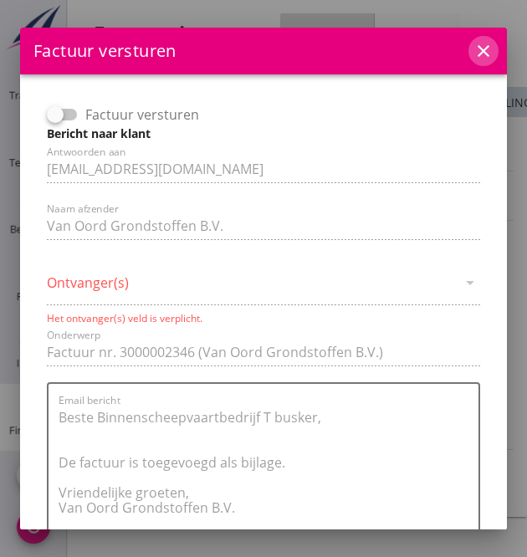
click at [473, 59] on icon "close" at bounding box center [483, 51] width 20 height 20
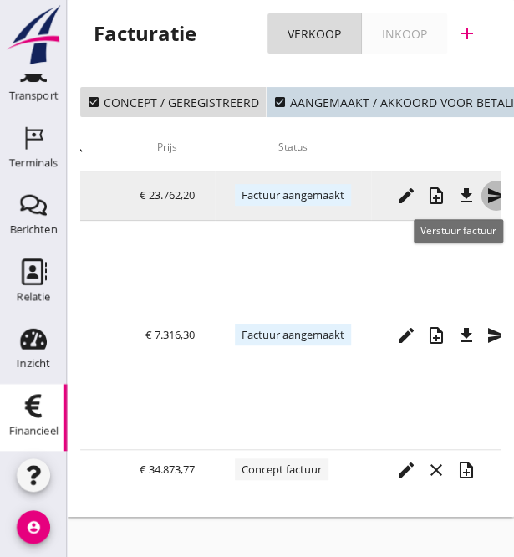
click at [487, 193] on icon "send" at bounding box center [497, 196] width 20 height 20
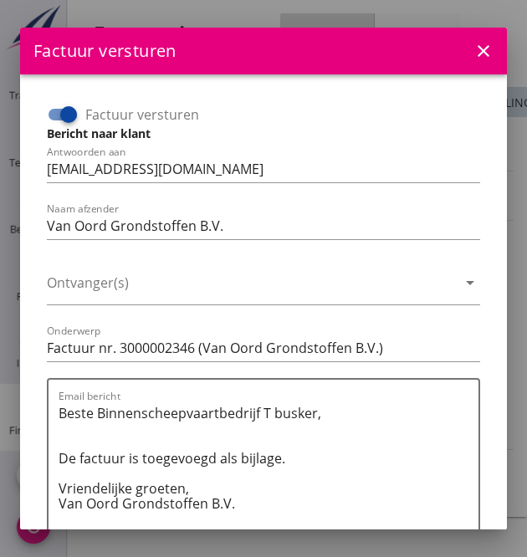
click at [55, 121] on input "Factuur versturen" at bounding box center [63, 114] width 32 height 20
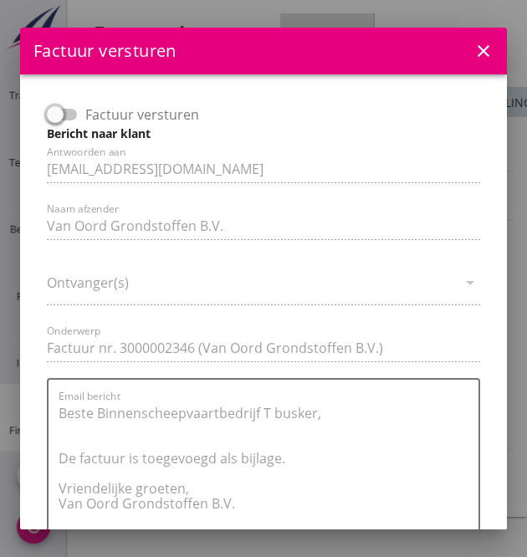
scroll to position [187, 0]
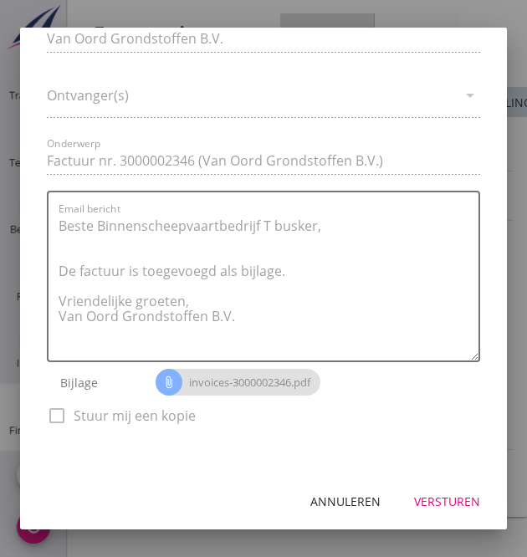
click at [435, 499] on div "Versturen" at bounding box center [447, 501] width 66 height 18
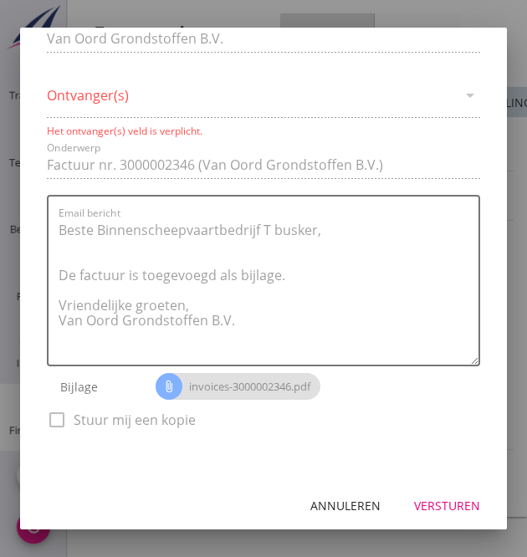
click at [115, 84] on div "Factuur versturen Bericht naar klant Antwoorden aan [EMAIL_ADDRESS][DOMAIN_NAME…" at bounding box center [263, 181] width 446 height 549
click at [140, 103] on div "Factuur versturen Bericht naar klant Antwoorden aan [EMAIL_ADDRESS][DOMAIN_NAME…" at bounding box center [263, 181] width 446 height 549
click at [329, 93] on div "Factuur versturen Bericht naar klant Antwoorden aan [EMAIL_ADDRESS][DOMAIN_NAME…" at bounding box center [263, 181] width 446 height 549
click at [333, 511] on div "Annuleren" at bounding box center [345, 506] width 70 height 18
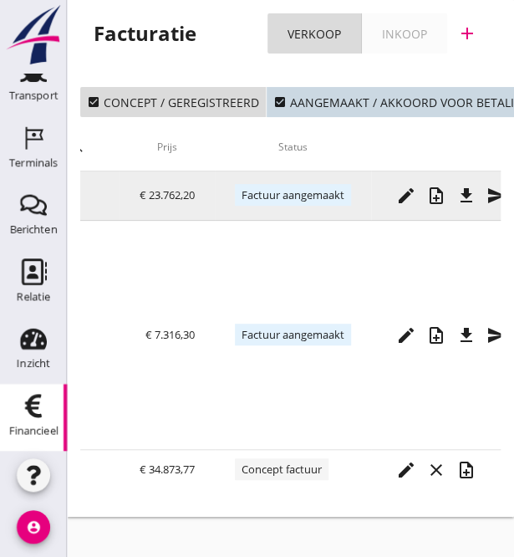
click at [487, 192] on icon "send" at bounding box center [497, 196] width 20 height 20
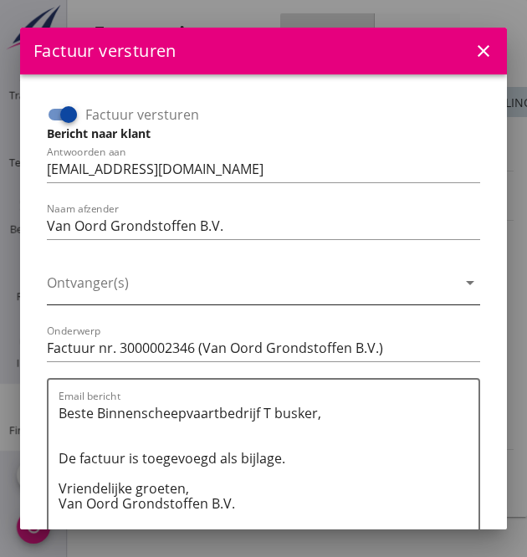
click at [460, 283] on icon "arrow_drop_down" at bounding box center [470, 283] width 20 height 20
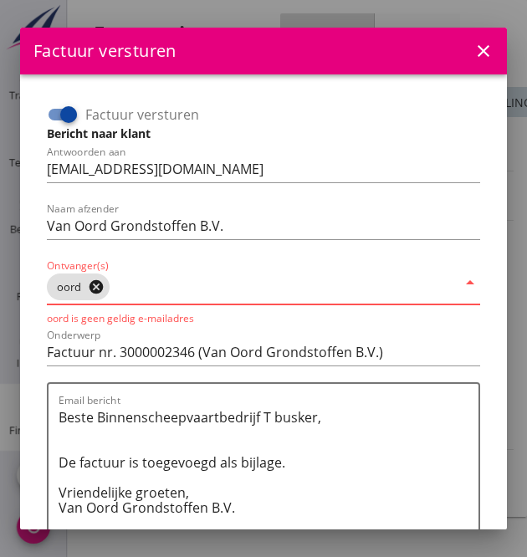
click at [104, 291] on icon "cancel" at bounding box center [96, 286] width 17 height 17
click at [474, 56] on icon "close" at bounding box center [483, 51] width 20 height 20
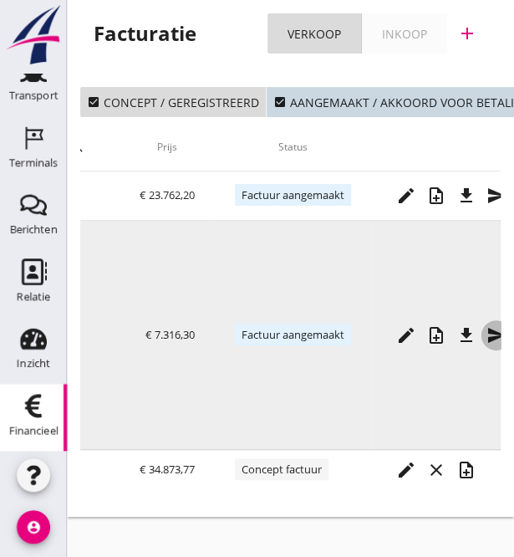
click at [487, 344] on icon "send" at bounding box center [497, 335] width 20 height 20
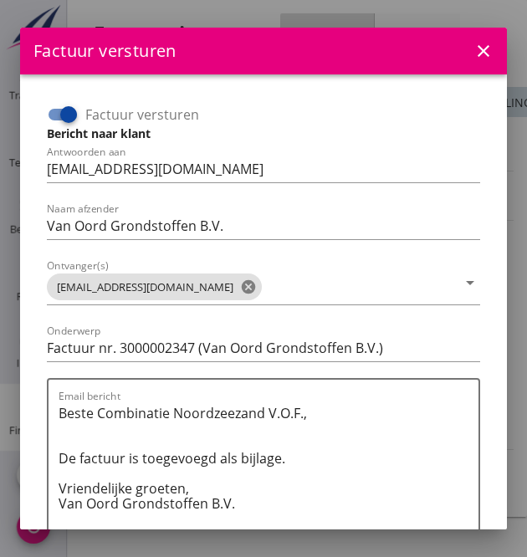
drag, startPoint x: 200, startPoint y: 285, endPoint x: 35, endPoint y: 283, distance: 164.7
click at [35, 283] on div "Factuur versturen Bericht naar klant Antwoorden aan [EMAIL_ADDRESS][DOMAIN_NAME…" at bounding box center [263, 367] width 460 height 558
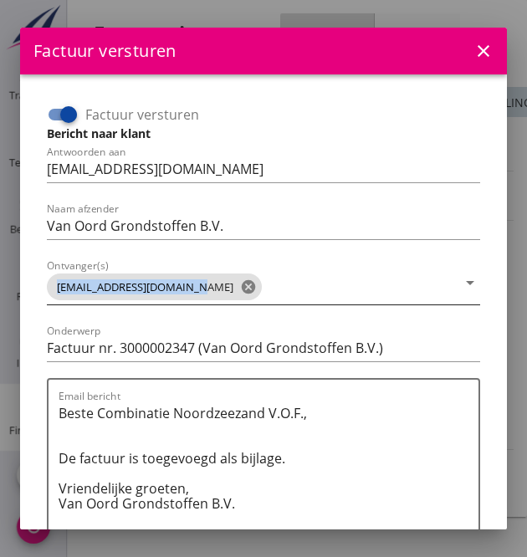
drag, startPoint x: 44, startPoint y: 283, endPoint x: 199, endPoint y: 284, distance: 154.7
click at [199, 284] on div "Factuur versturen Bericht naar klant Antwoorden aan [EMAIL_ADDRESS][DOMAIN_NAME…" at bounding box center [263, 366] width 446 height 545
drag, startPoint x: 48, startPoint y: 284, endPoint x: 129, endPoint y: 288, distance: 80.4
click at [129, 288] on span "[EMAIL_ADDRESS][DOMAIN_NAME] cancel" at bounding box center [154, 286] width 215 height 27
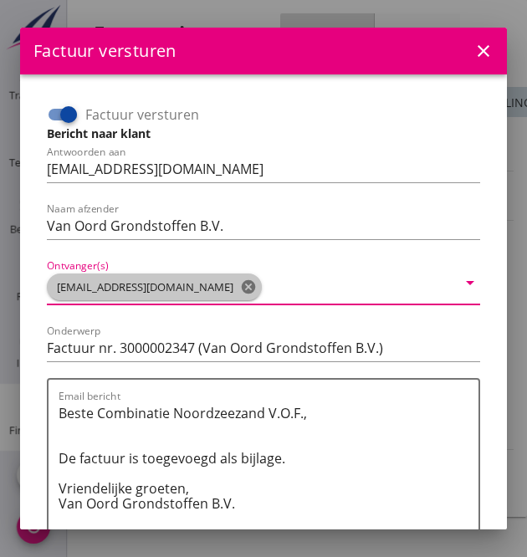
drag, startPoint x: 55, startPoint y: 283, endPoint x: 170, endPoint y: 283, distance: 114.5
click at [170, 283] on span "[EMAIL_ADDRESS][DOMAIN_NAME] cancel" at bounding box center [154, 286] width 215 height 27
drag, startPoint x: 195, startPoint y: 288, endPoint x: 82, endPoint y: 293, distance: 113.0
click at [55, 293] on span "[EMAIL_ADDRESS][DOMAIN_NAME] cancel" at bounding box center [154, 286] width 215 height 27
click at [425, 290] on input "Ontvanger(s)" at bounding box center [360, 286] width 191 height 27
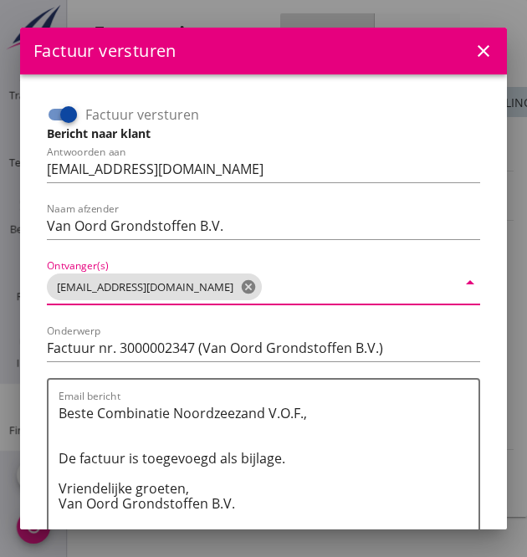
click at [460, 285] on icon "arrow_drop_down" at bounding box center [470, 283] width 20 height 20
click at [240, 280] on icon "cancel" at bounding box center [248, 286] width 17 height 17
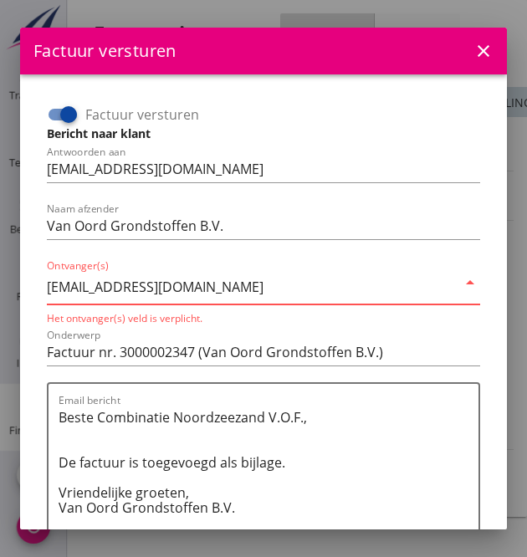
drag, startPoint x: 257, startPoint y: 290, endPoint x: 36, endPoint y: 292, distance: 220.7
click at [36, 292] on div "Factuur versturen Bericht naar klant Antwoorden aan [EMAIL_ADDRESS][DOMAIN_NAME…" at bounding box center [263, 369] width 460 height 563
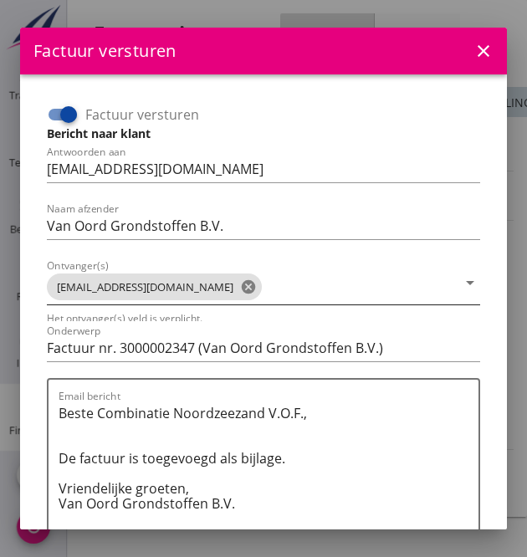
scroll to position [0, 0]
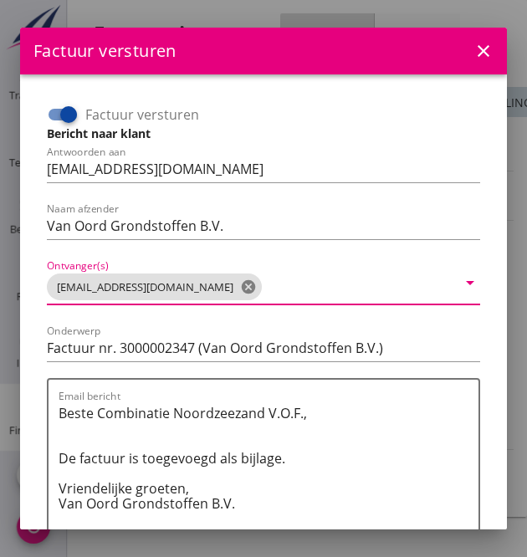
drag, startPoint x: 222, startPoint y: 283, endPoint x: 72, endPoint y: 285, distance: 149.6
click at [72, 285] on div "[EMAIL_ADDRESS][DOMAIN_NAME] cancel" at bounding box center [252, 286] width 410 height 35
click at [316, 211] on div "Naam afzender Van Oord Grondstoffen B.V." at bounding box center [263, 229] width 433 height 54
click at [47, 116] on input "Factuur versturen" at bounding box center [63, 114] width 32 height 20
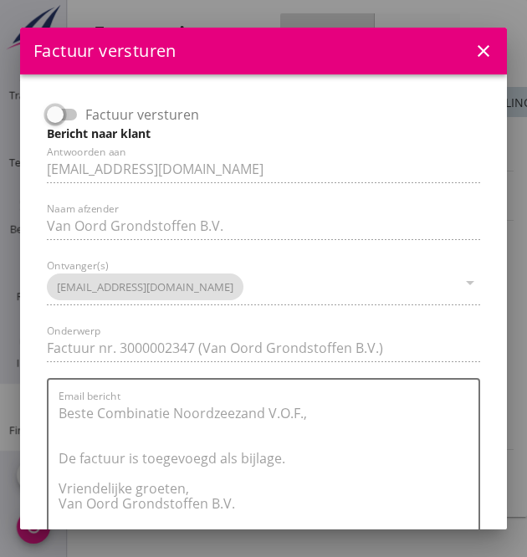
click at [51, 115] on div at bounding box center [55, 114] width 28 height 28
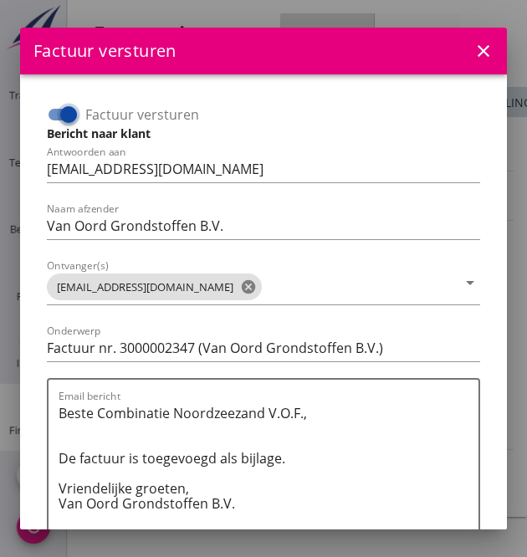
click at [51, 115] on input "Factuur versturen" at bounding box center [63, 114] width 32 height 20
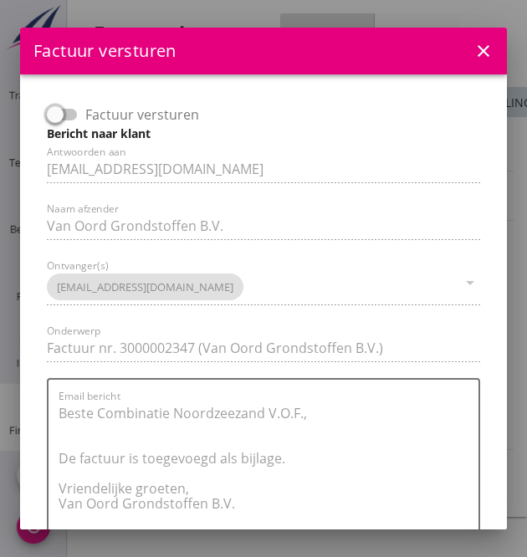
scroll to position [187, 0]
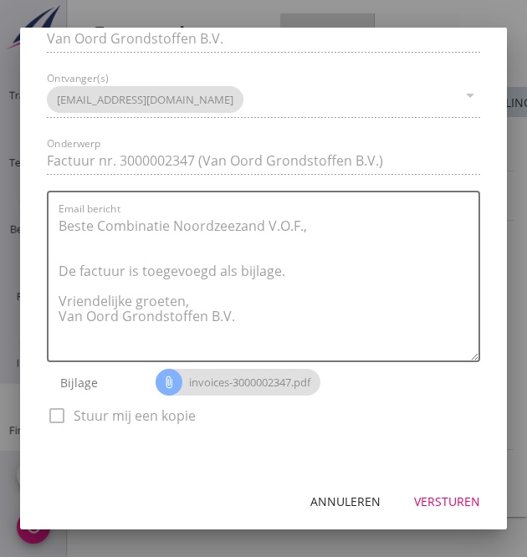
click at [436, 502] on div "Versturen" at bounding box center [447, 501] width 66 height 18
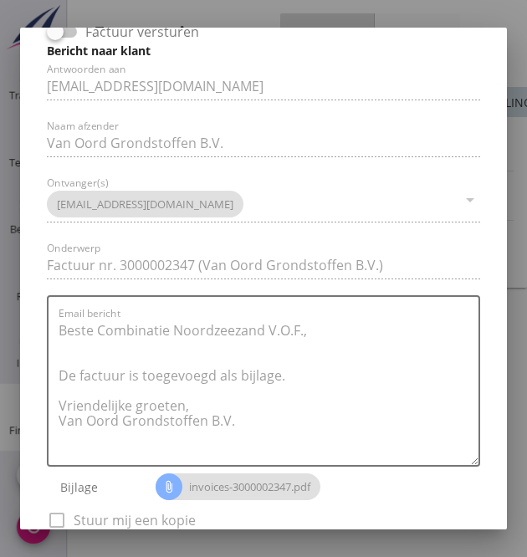
scroll to position [20, 0]
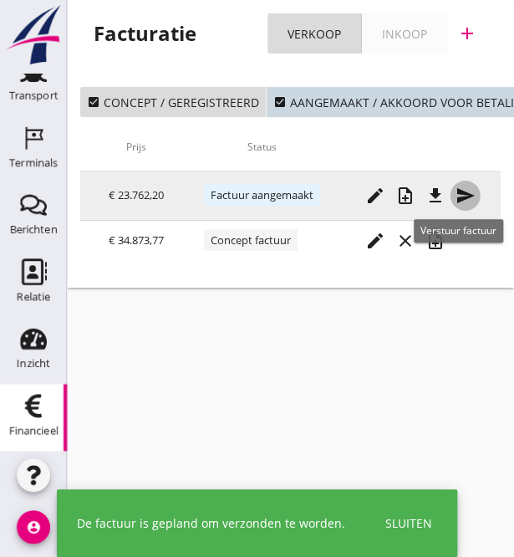
click at [476, 196] on icon "send" at bounding box center [466, 196] width 20 height 20
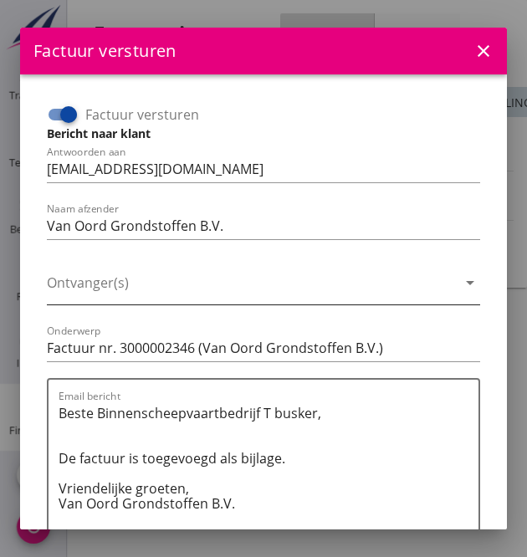
click at [460, 279] on icon "arrow_drop_down" at bounding box center [470, 283] width 20 height 20
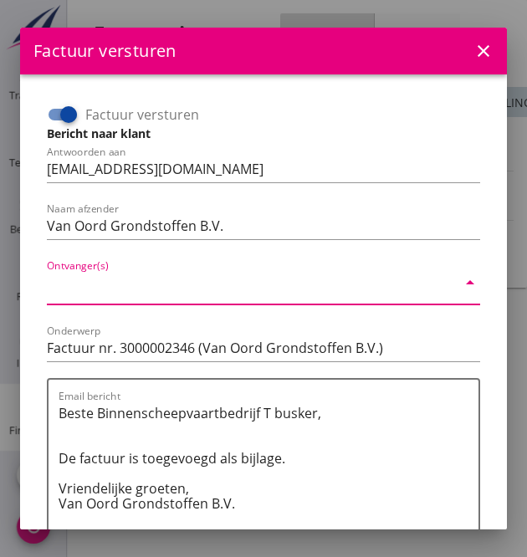
click at [359, 283] on input "Ontvanger(s)" at bounding box center [252, 286] width 410 height 27
drag, startPoint x: 64, startPoint y: 283, endPoint x: 416, endPoint y: 284, distance: 351.9
click at [416, 284] on input "Ontvanger(s)" at bounding box center [252, 286] width 410 height 27
drag, startPoint x: 410, startPoint y: 285, endPoint x: 174, endPoint y: 292, distance: 235.8
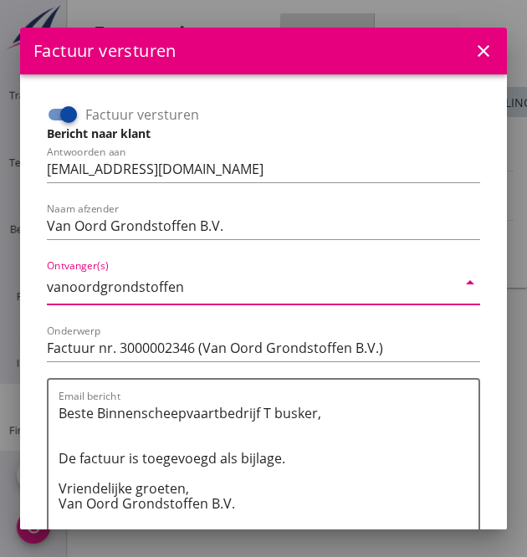
click at [174, 292] on input "vanoordgrondstoffen" at bounding box center [252, 286] width 410 height 27
drag, startPoint x: 189, startPoint y: 288, endPoint x: 45, endPoint y: 278, distance: 144.1
click at [45, 278] on div "Factuur versturen Bericht naar klant Antwoorden aan [EMAIL_ADDRESS][DOMAIN_NAME…" at bounding box center [263, 366] width 446 height 545
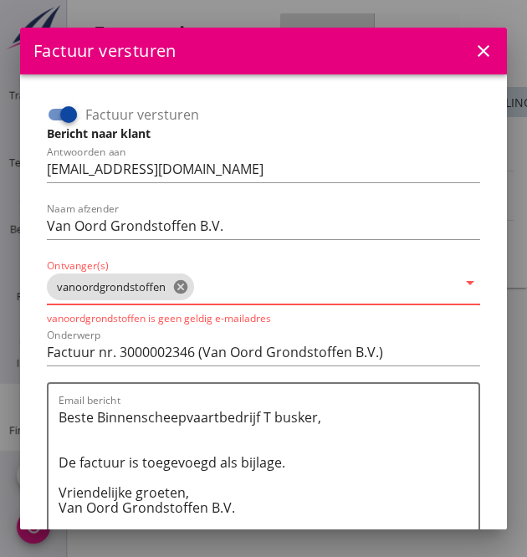
drag, startPoint x: 110, startPoint y: 288, endPoint x: 189, endPoint y: 293, distance: 79.5
click at [189, 293] on span "vanoordgrondstoffen cancel" at bounding box center [120, 286] width 147 height 27
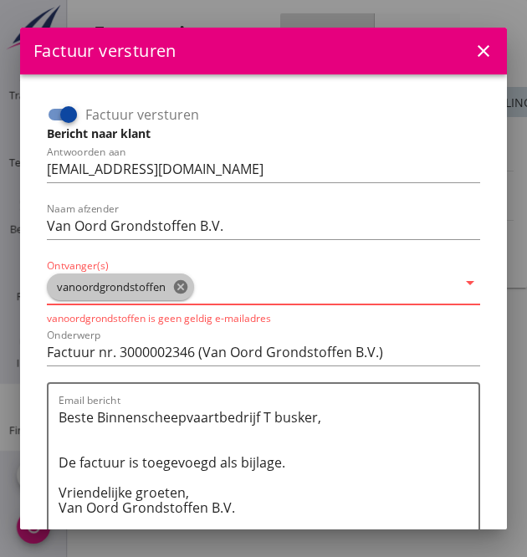
click at [460, 286] on icon "arrow_drop_down" at bounding box center [470, 283] width 20 height 20
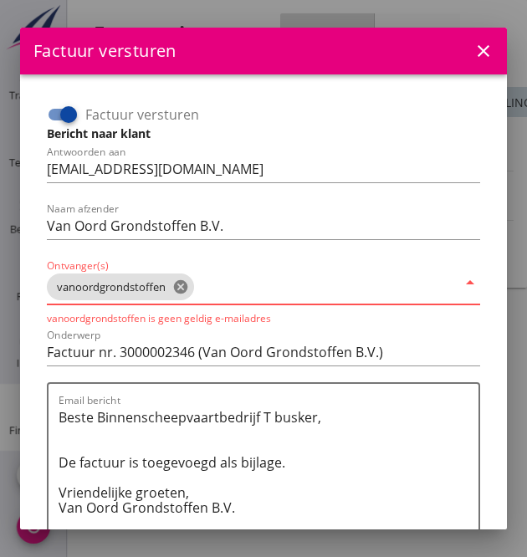
click at [460, 285] on icon "arrow_drop_down" at bounding box center [470, 283] width 20 height 20
drag, startPoint x: 256, startPoint y: 276, endPoint x: 236, endPoint y: 278, distance: 20.2
click at [247, 278] on input "Ontvanger(s)" at bounding box center [326, 286] width 259 height 27
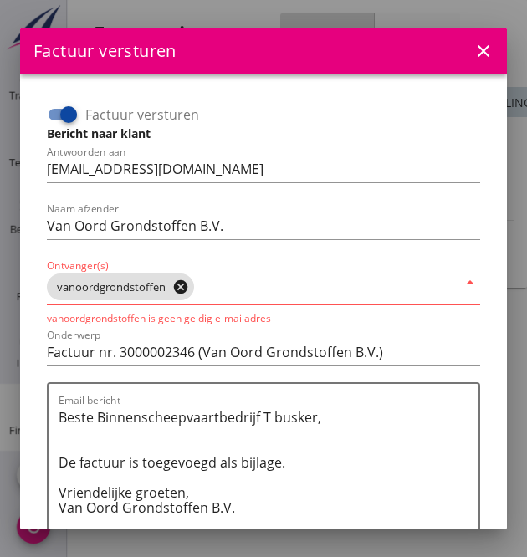
click at [182, 288] on icon "cancel" at bounding box center [180, 286] width 17 height 17
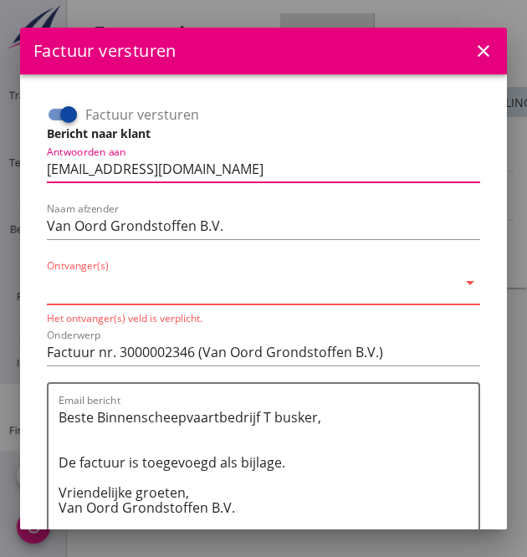
drag, startPoint x: 309, startPoint y: 175, endPoint x: 38, endPoint y: 170, distance: 271.7
click at [38, 170] on div "Factuur versturen Bericht naar klant Antwoorden aan [EMAIL_ADDRESS][DOMAIN_NAME…" at bounding box center [263, 369] width 460 height 563
click at [60, 285] on input "Ontvanger(s)" at bounding box center [252, 286] width 410 height 27
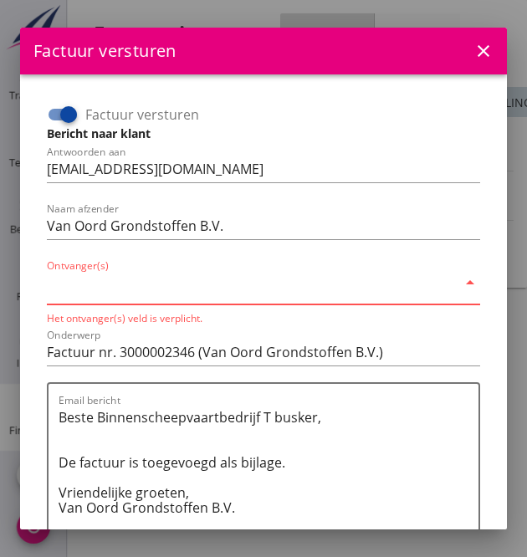
drag, startPoint x: 60, startPoint y: 285, endPoint x: 50, endPoint y: 290, distance: 11.2
paste input "[EMAIL_ADDRESS][DOMAIN_NAME]"
click at [59, 120] on div at bounding box center [68, 114] width 28 height 28
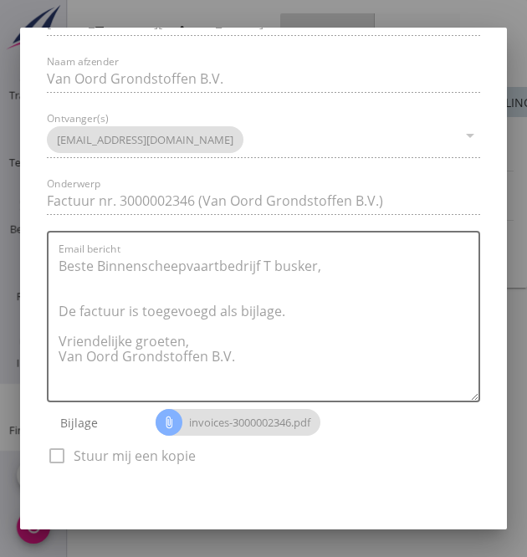
scroll to position [187, 0]
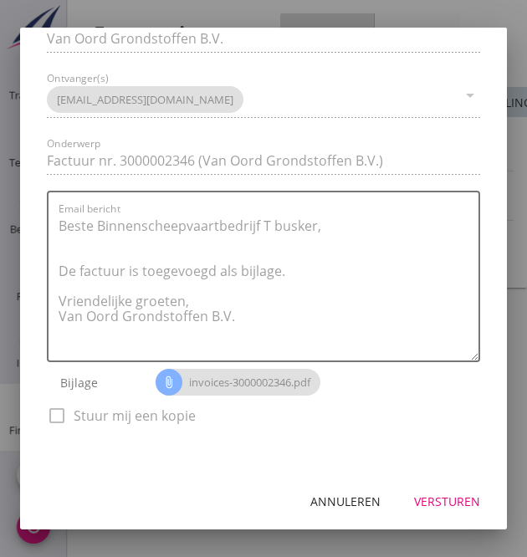
click at [436, 506] on div "Versturen" at bounding box center [447, 501] width 66 height 18
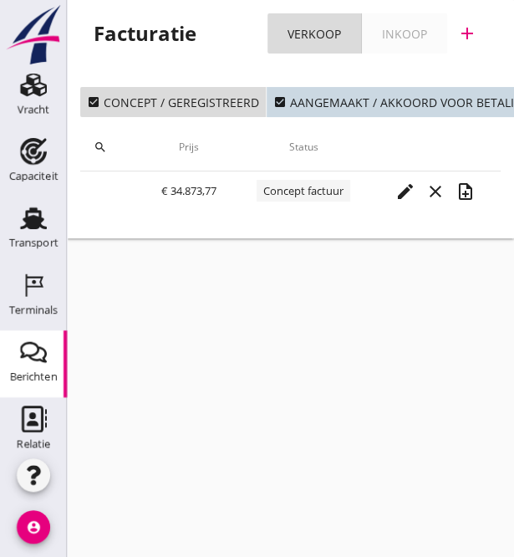
scroll to position [0, 0]
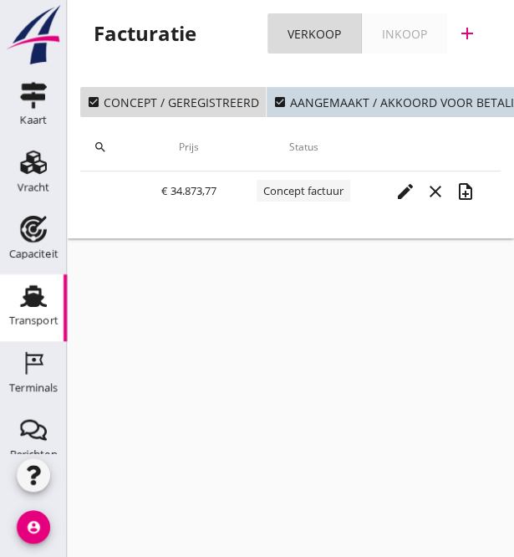
click at [22, 288] on use at bounding box center [33, 296] width 27 height 22
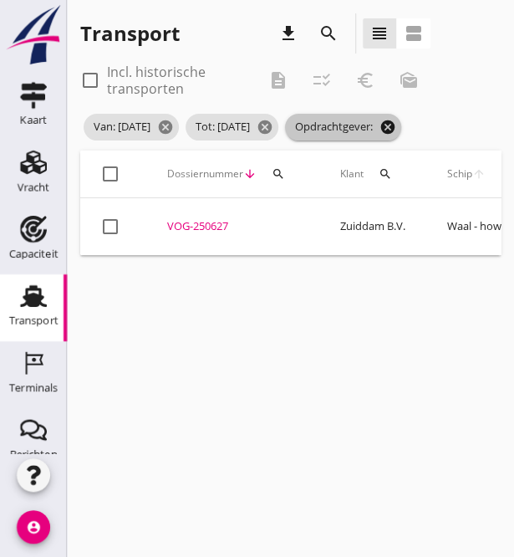
click at [380, 135] on icon "cancel" at bounding box center [388, 127] width 17 height 17
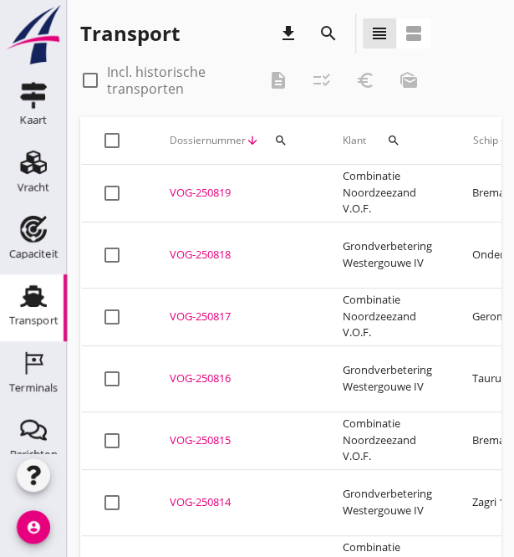
click at [328, 32] on icon "search" at bounding box center [328, 33] width 20 height 20
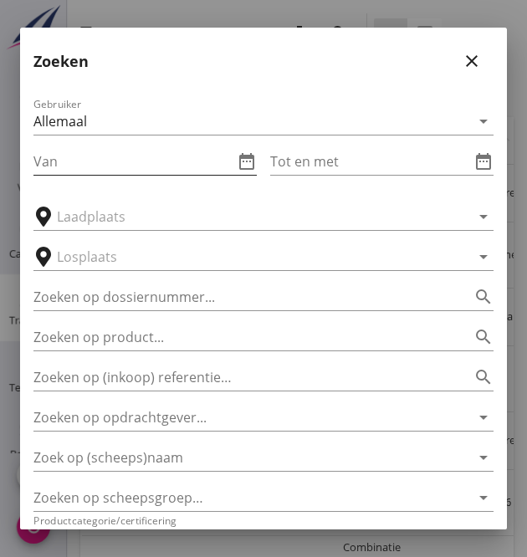
click at [119, 161] on input "Van" at bounding box center [133, 161] width 200 height 27
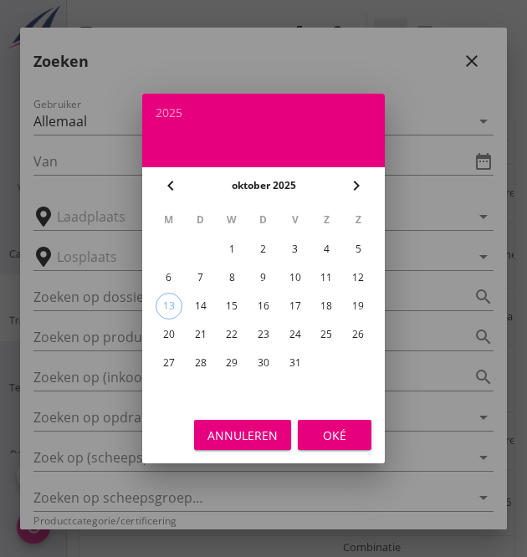
click at [164, 278] on div "6" at bounding box center [168, 277] width 27 height 27
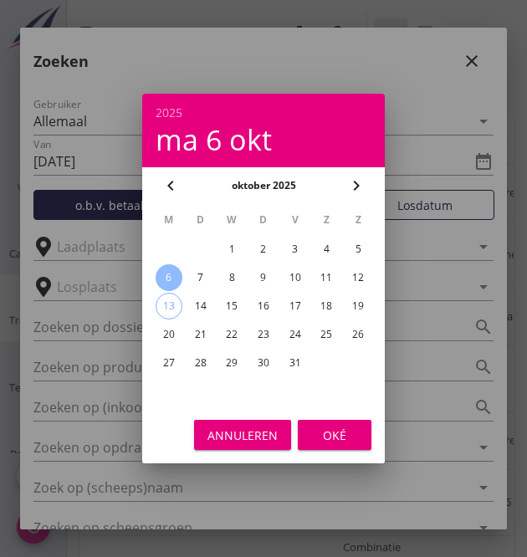
click at [161, 189] on icon "chevron_left" at bounding box center [171, 186] width 20 height 20
click at [166, 273] on div "8" at bounding box center [168, 277] width 27 height 27
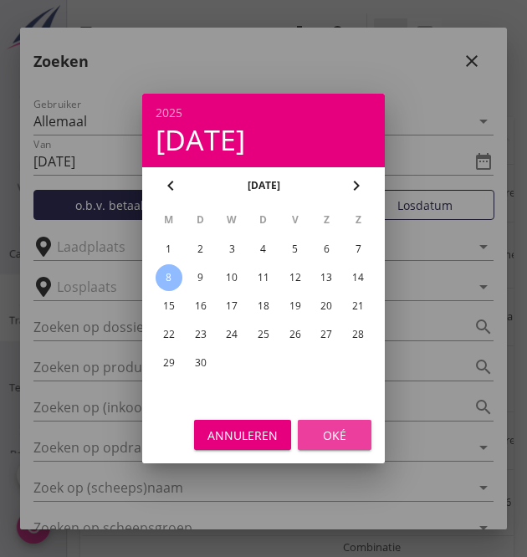
click at [334, 434] on div "Oké" at bounding box center [334, 435] width 47 height 18
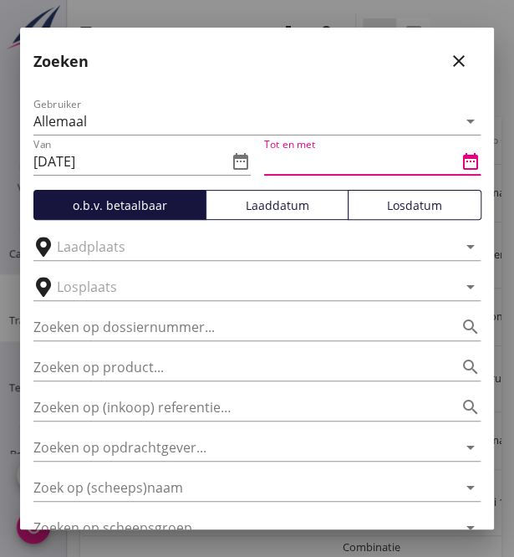
click at [298, 164] on input "Tot en met" at bounding box center [361, 161] width 194 height 27
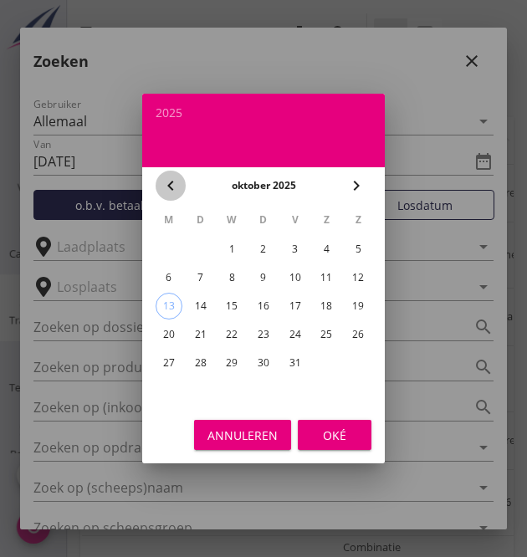
click at [166, 186] on icon "chevron_left" at bounding box center [171, 186] width 20 height 20
click at [326, 282] on div "13" at bounding box center [326, 277] width 27 height 27
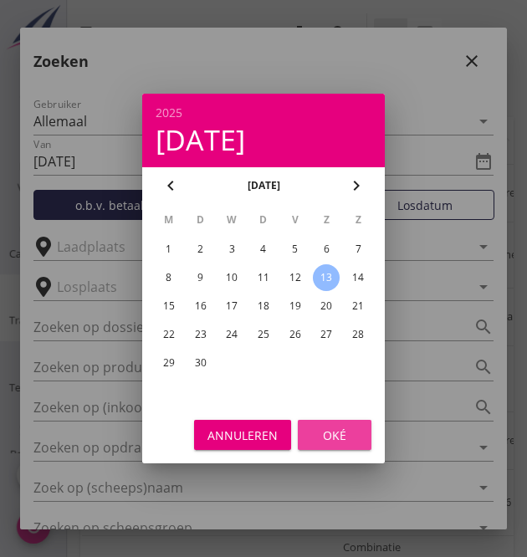
click at [339, 430] on div "Oké" at bounding box center [334, 435] width 47 height 18
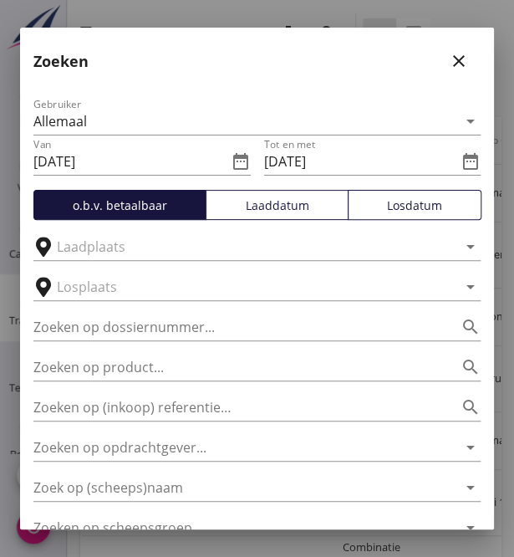
click at [392, 206] on div "Losdatum" at bounding box center [414, 205] width 119 height 18
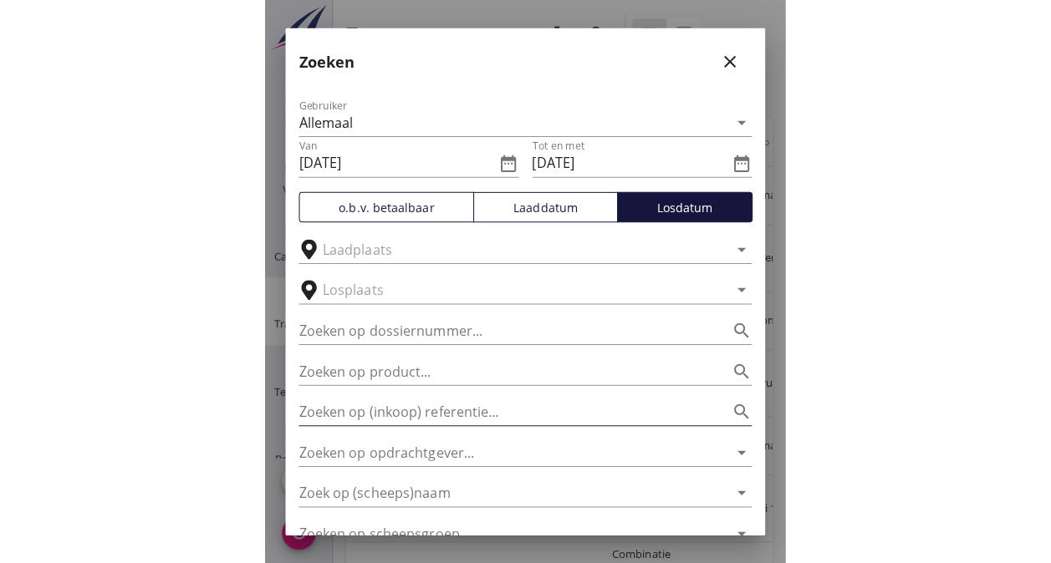
scroll to position [162, 0]
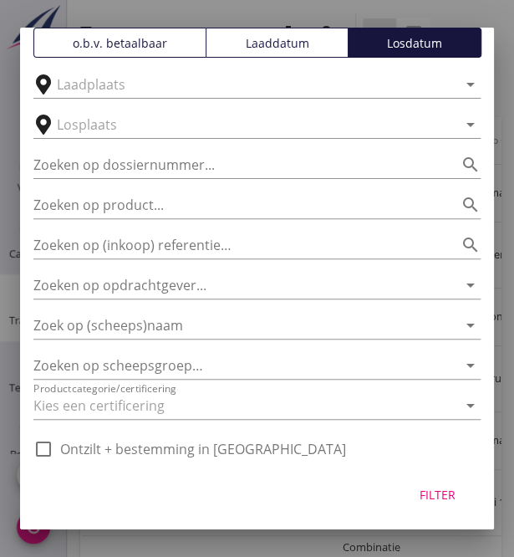
click at [421, 491] on div "Filter" at bounding box center [437, 495] width 47 height 18
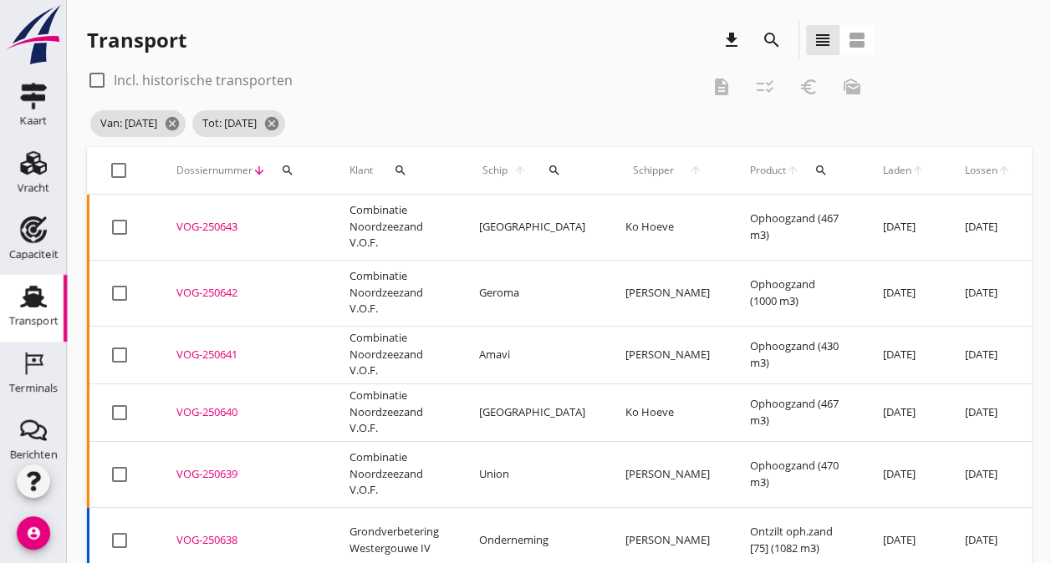
click at [222, 224] on div "VOG-250643" at bounding box center [242, 227] width 133 height 17
click at [221, 224] on div "VOG-250643" at bounding box center [242, 227] width 133 height 17
click at [209, 285] on div "VOG-250642" at bounding box center [242, 293] width 133 height 17
click at [207, 347] on div "VOG-250641" at bounding box center [242, 355] width 133 height 17
click at [205, 405] on div "VOG-250640" at bounding box center [242, 413] width 133 height 17
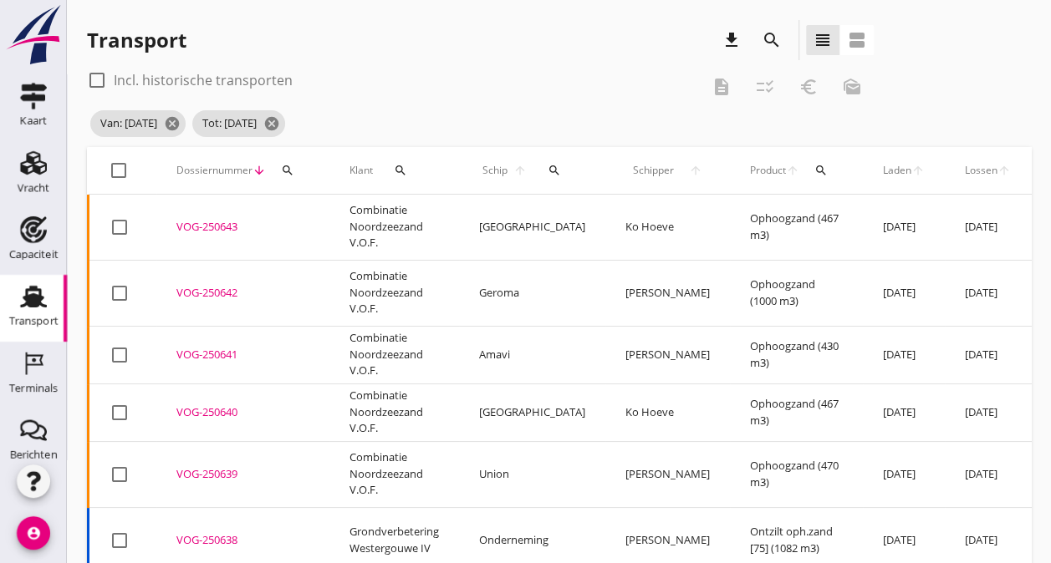
click at [201, 466] on div "VOG-250639" at bounding box center [242, 474] width 133 height 17
click at [199, 532] on div "VOG-250638" at bounding box center [242, 540] width 133 height 17
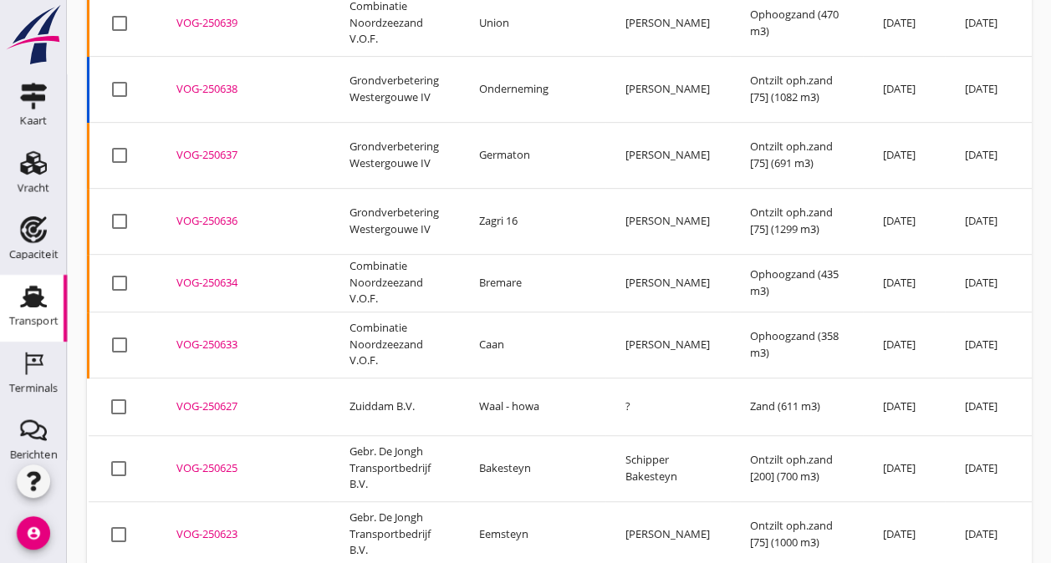
scroll to position [451, 0]
drag, startPoint x: 41, startPoint y: 187, endPoint x: 54, endPoint y: 207, distance: 24.1
click at [41, 187] on div "Vracht" at bounding box center [34, 187] width 33 height 11
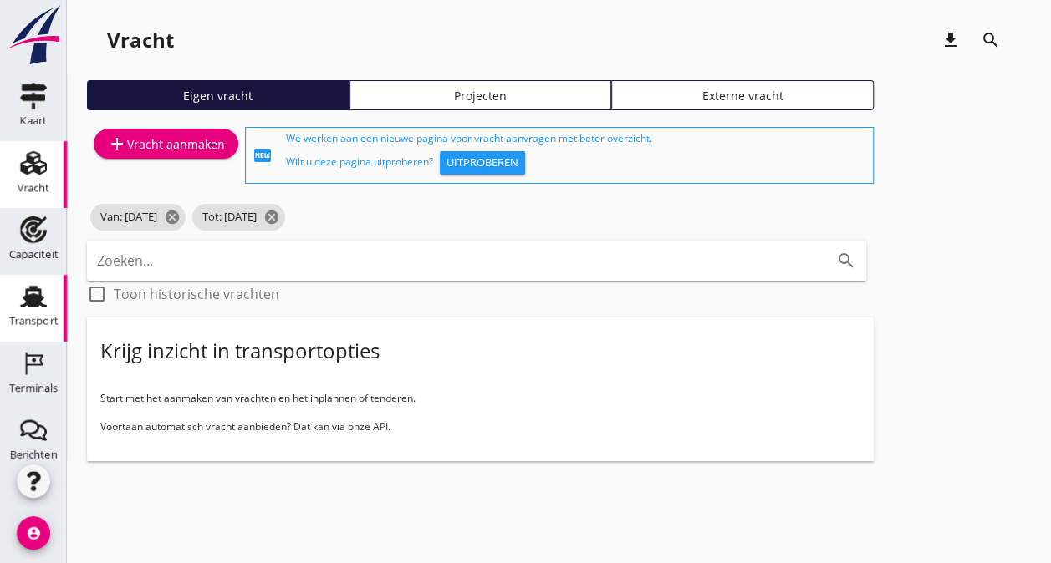
click at [13, 300] on div "Transport" at bounding box center [33, 296] width 40 height 27
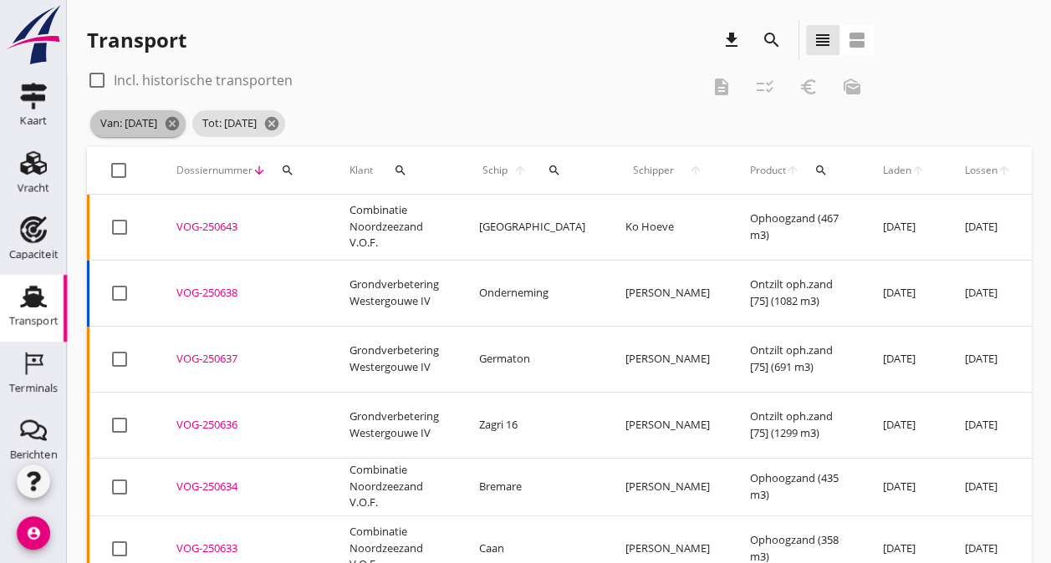
click at [186, 129] on span "Van: [DATE] cancel" at bounding box center [137, 123] width 95 height 27
click at [181, 125] on icon "cancel" at bounding box center [172, 123] width 17 height 17
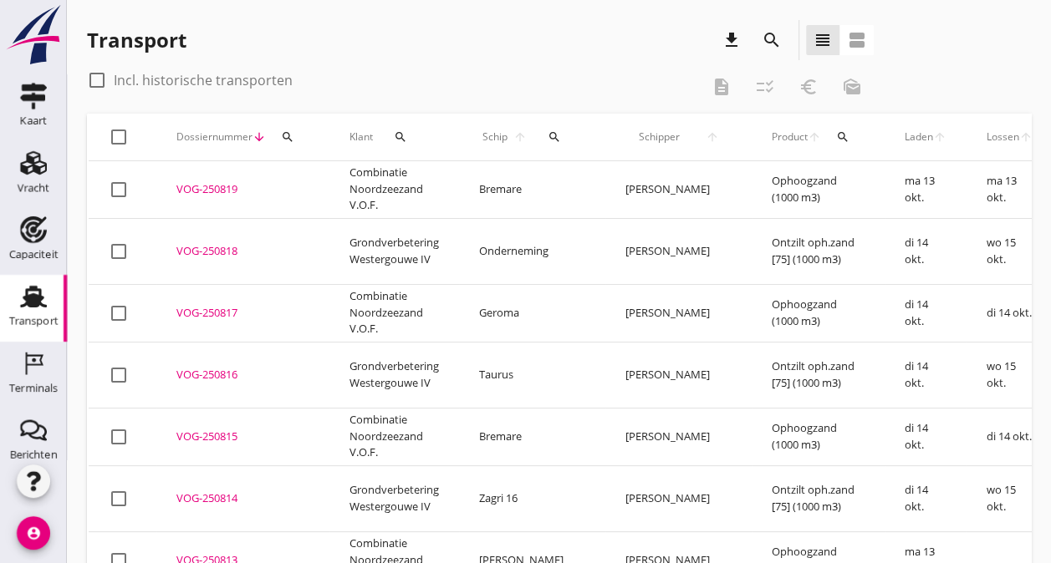
click at [768, 43] on icon "search" at bounding box center [772, 40] width 20 height 20
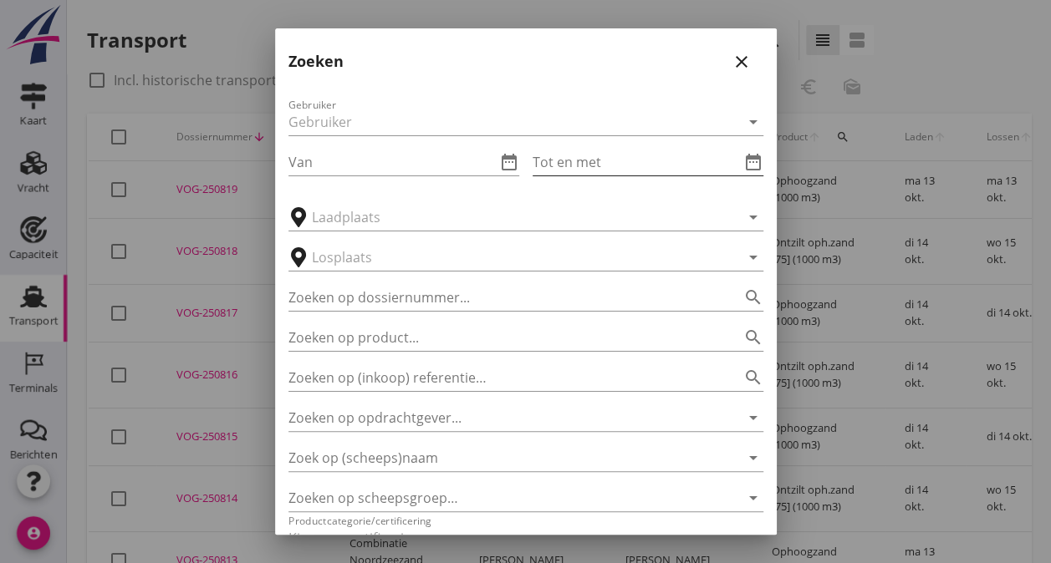
click at [578, 151] on input "Tot en met" at bounding box center [635, 162] width 207 height 27
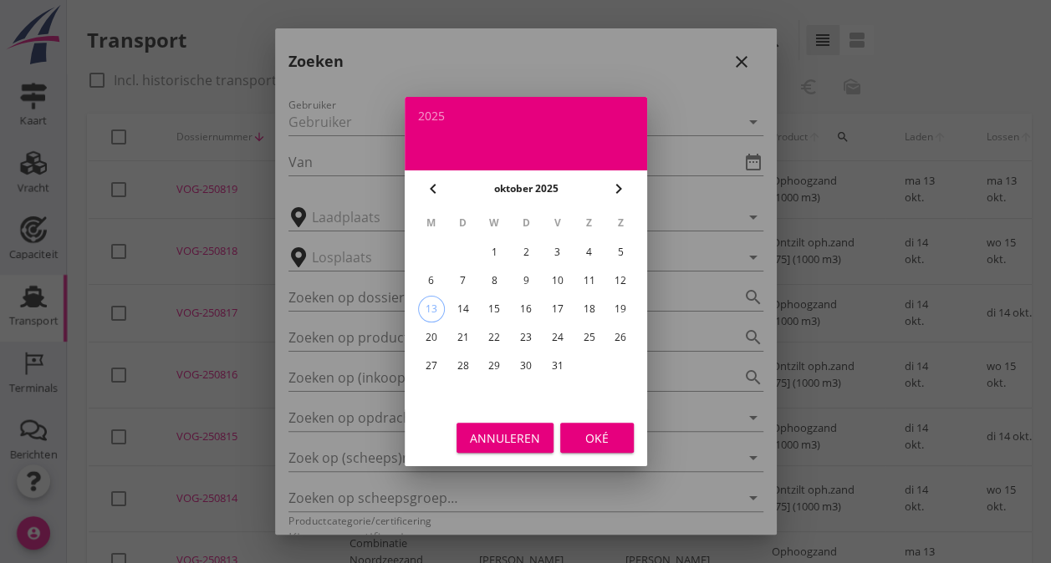
click at [436, 189] on icon "chevron_left" at bounding box center [433, 189] width 20 height 20
click at [587, 278] on div "13" at bounding box center [588, 281] width 27 height 27
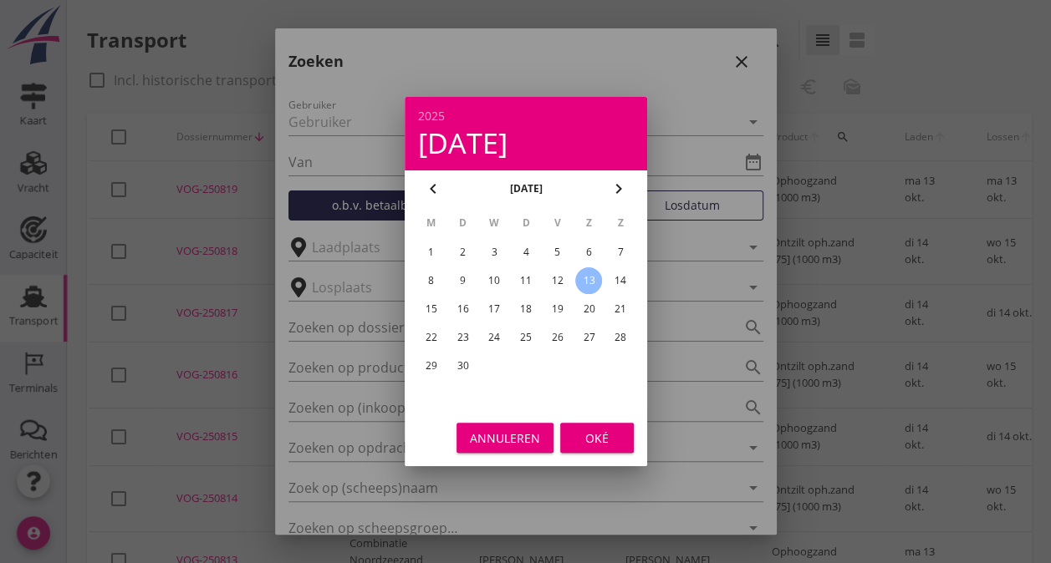
click at [602, 441] on div "Oké" at bounding box center [596, 439] width 47 height 18
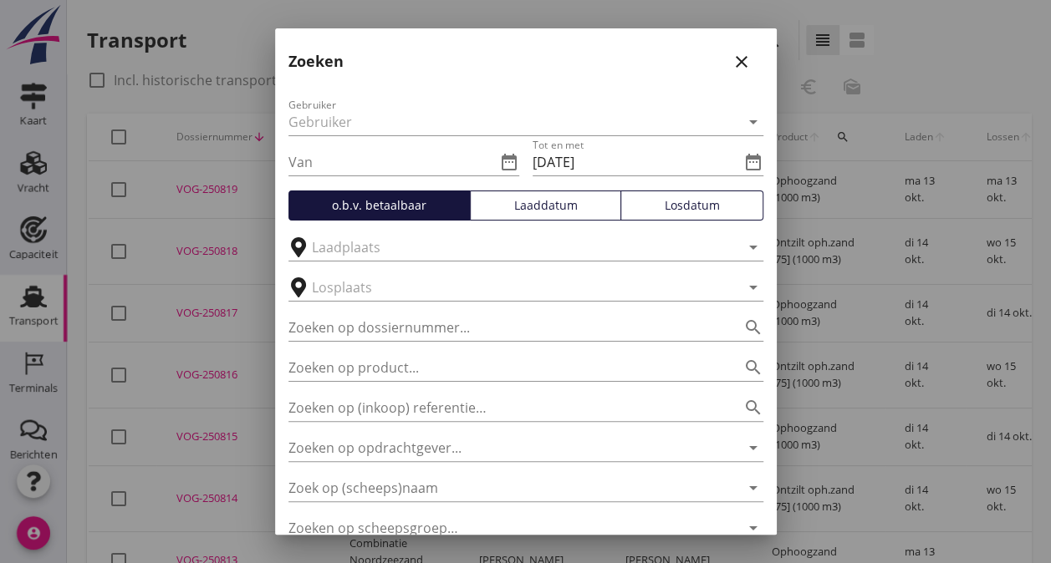
click at [668, 204] on div "Losdatum" at bounding box center [692, 205] width 128 height 18
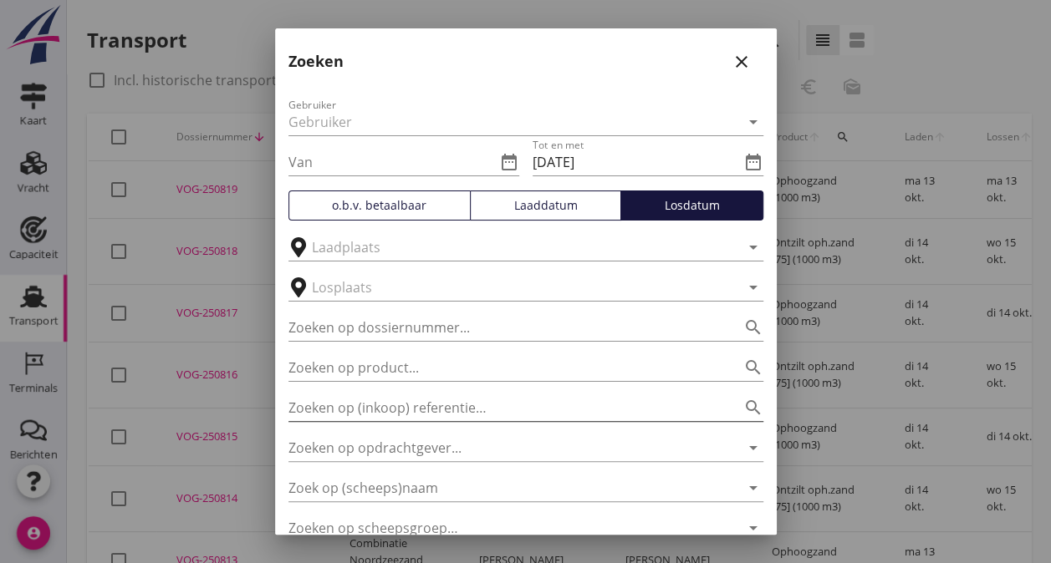
scroll to position [156, 0]
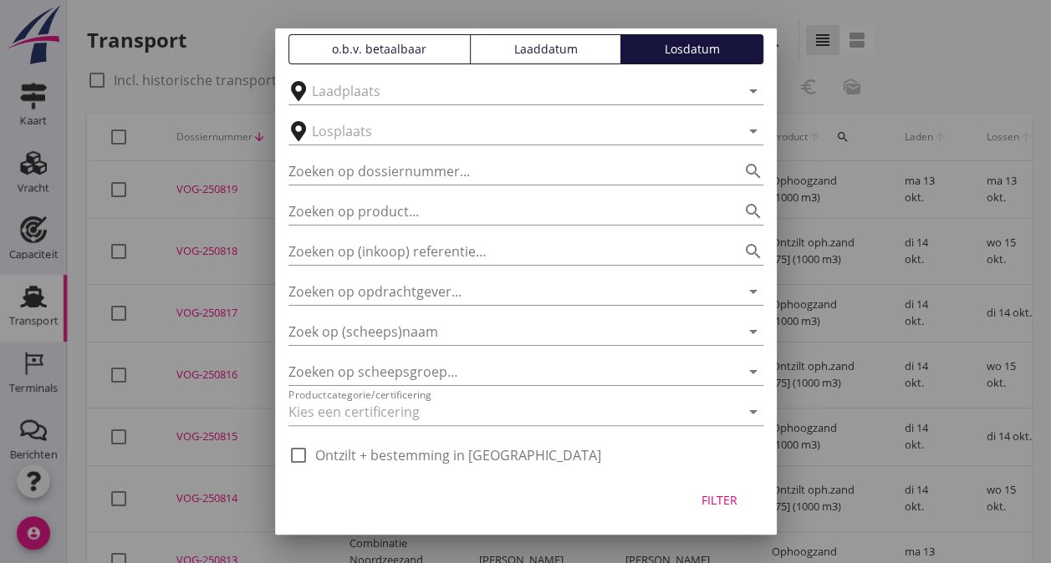
click at [690, 481] on div "Filter" at bounding box center [526, 504] width 502 height 64
click at [704, 500] on div "Filter" at bounding box center [719, 501] width 47 height 18
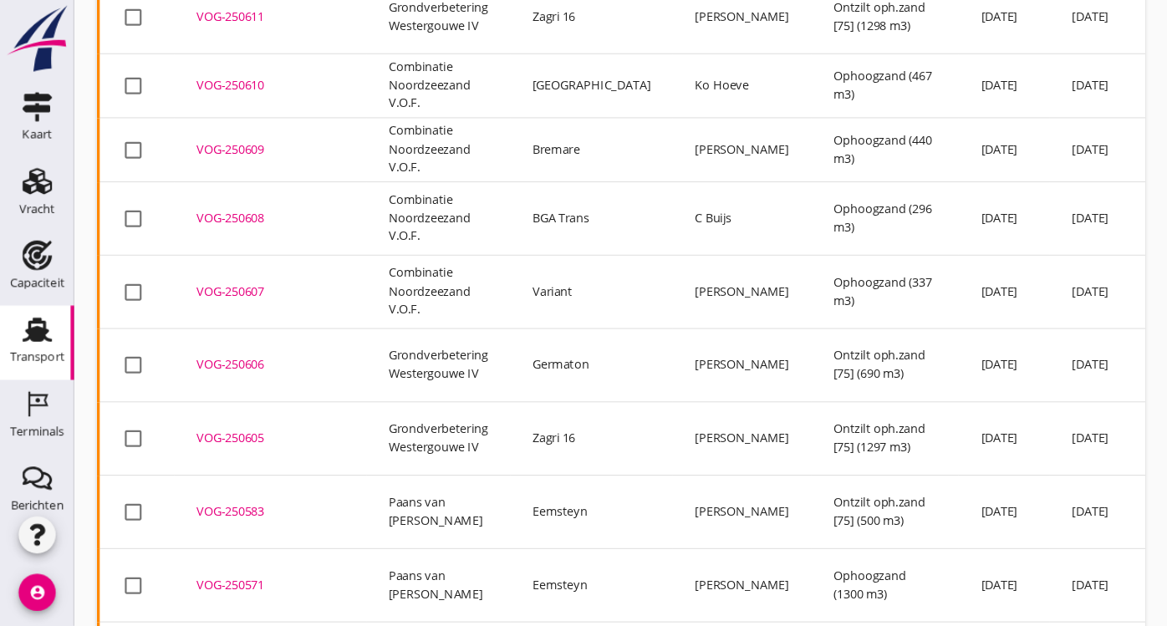
scroll to position [1522, 0]
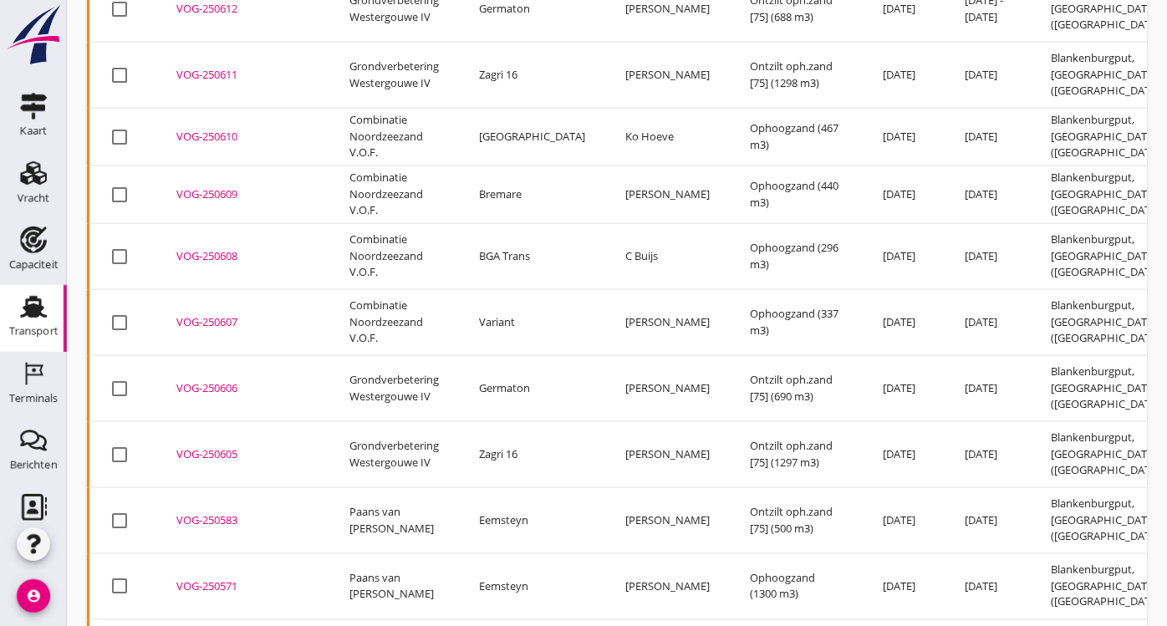
click at [212, 446] on div "VOG-250605" at bounding box center [242, 454] width 133 height 17
click at [206, 380] on div "VOG-250606" at bounding box center [242, 388] width 133 height 17
click at [215, 314] on div "VOG-250607" at bounding box center [242, 322] width 133 height 17
click at [214, 248] on div "VOG-250608" at bounding box center [242, 256] width 133 height 17
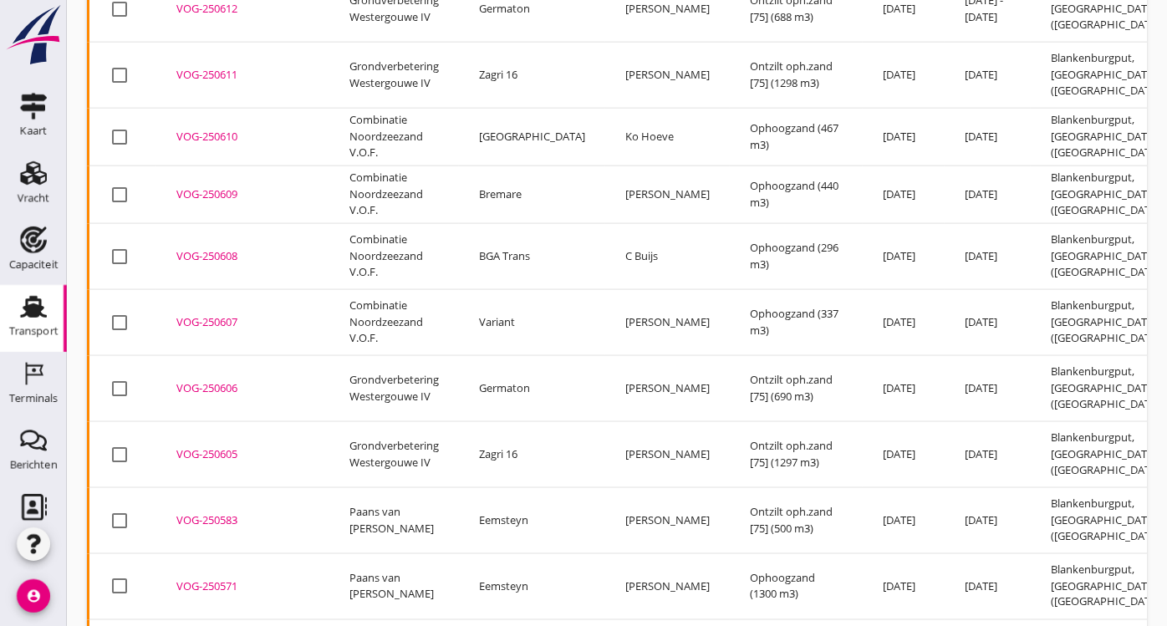
click at [222, 186] on div "VOG-250609" at bounding box center [242, 194] width 133 height 17
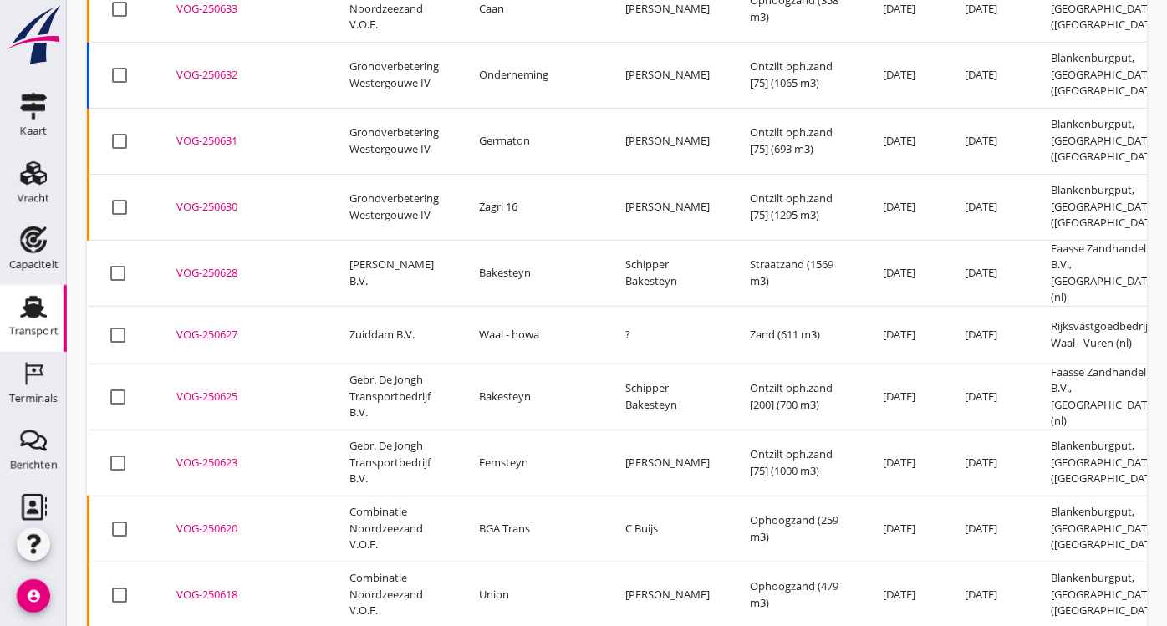
scroll to position [0, 0]
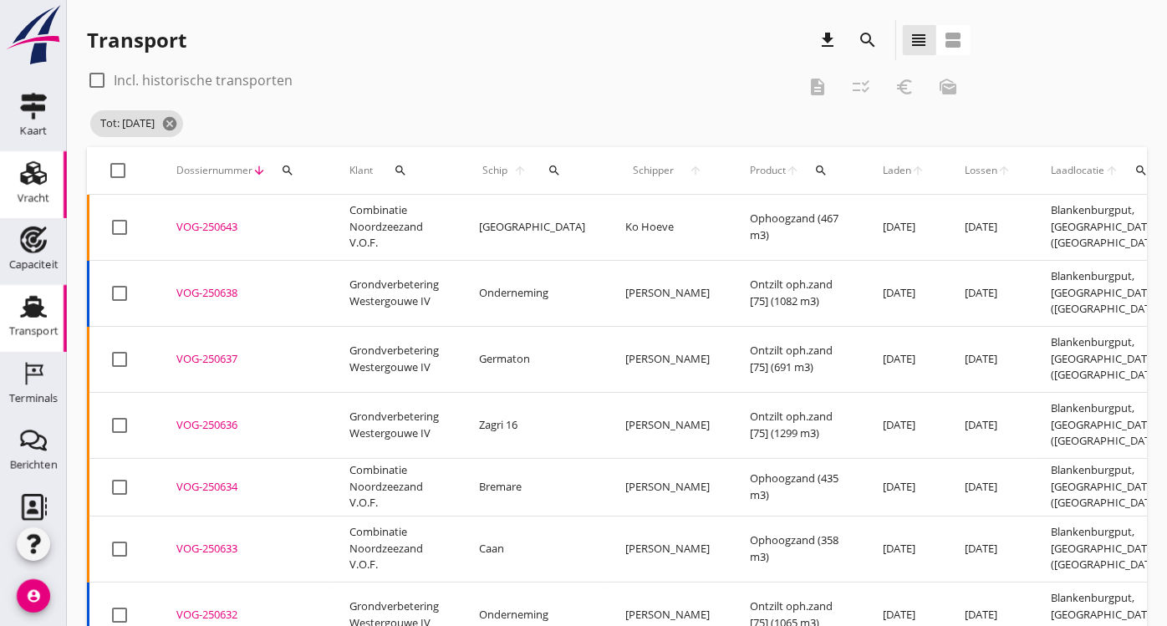
click at [28, 184] on icon "Vracht" at bounding box center [33, 173] width 27 height 27
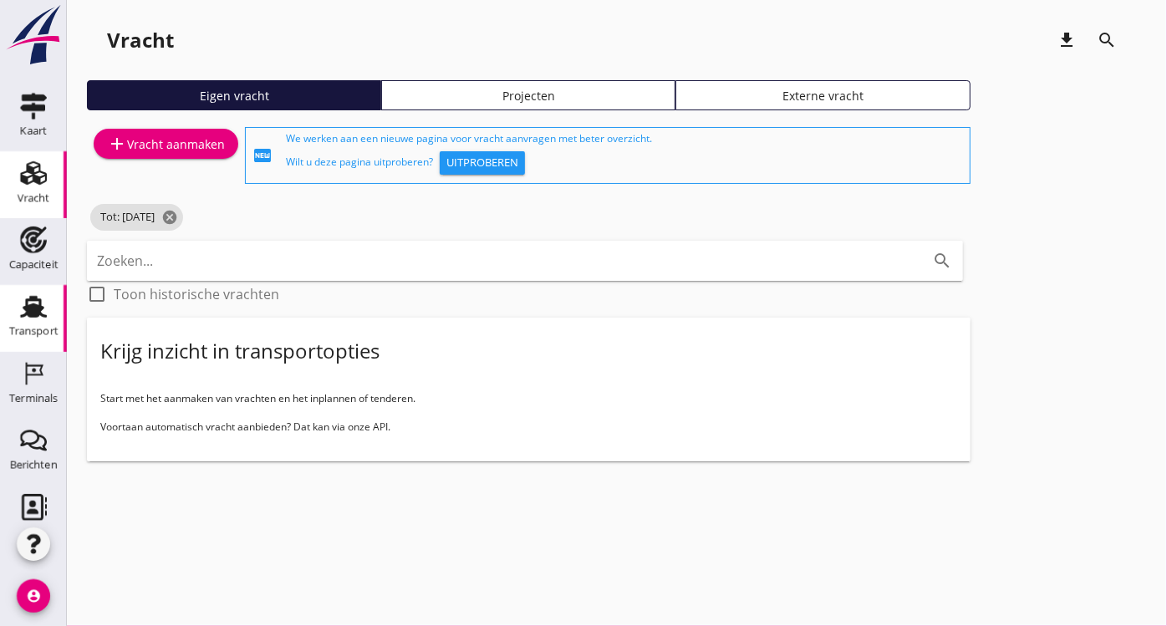
click at [20, 312] on icon "Transport" at bounding box center [33, 306] width 27 height 27
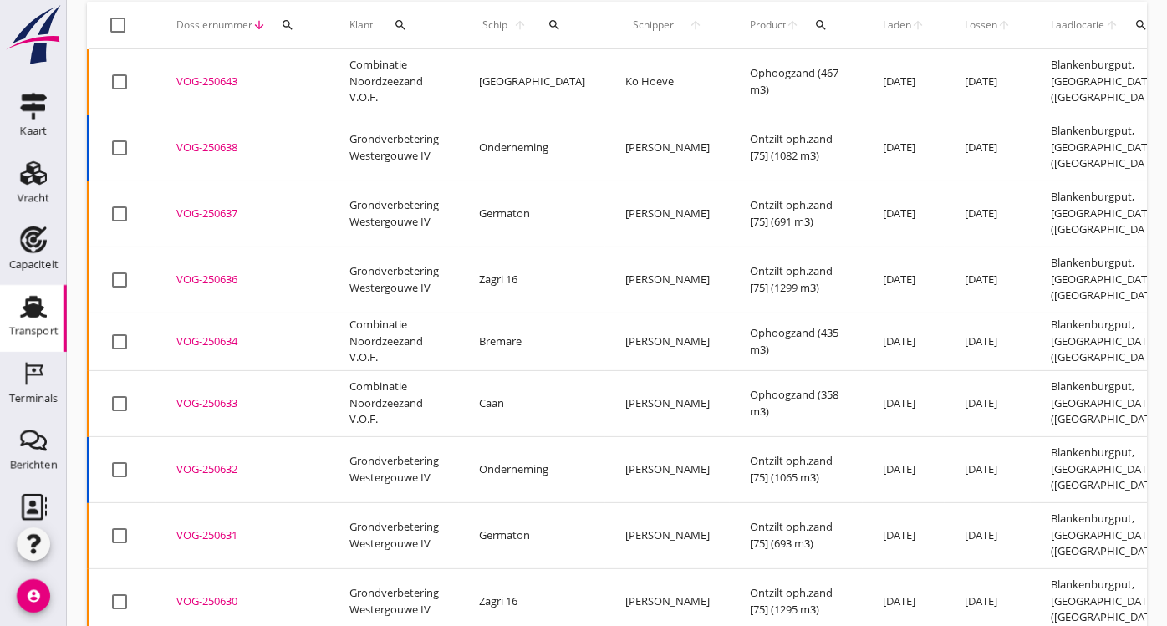
scroll to position [112, 0]
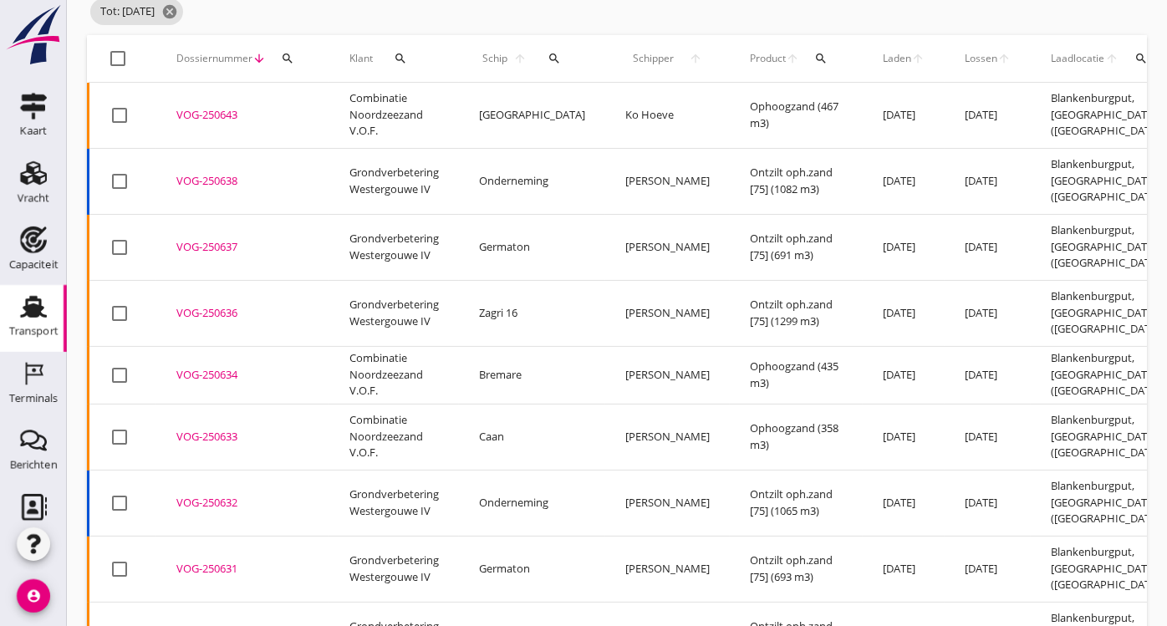
click at [210, 110] on div "VOG-250643" at bounding box center [242, 115] width 133 height 17
click at [202, 173] on div "VOG-250638" at bounding box center [242, 181] width 133 height 17
click at [200, 239] on div "VOG-250637" at bounding box center [242, 247] width 133 height 17
click at [203, 305] on div "VOG-250636" at bounding box center [242, 313] width 133 height 17
click at [201, 367] on div "VOG-250634" at bounding box center [242, 375] width 133 height 17
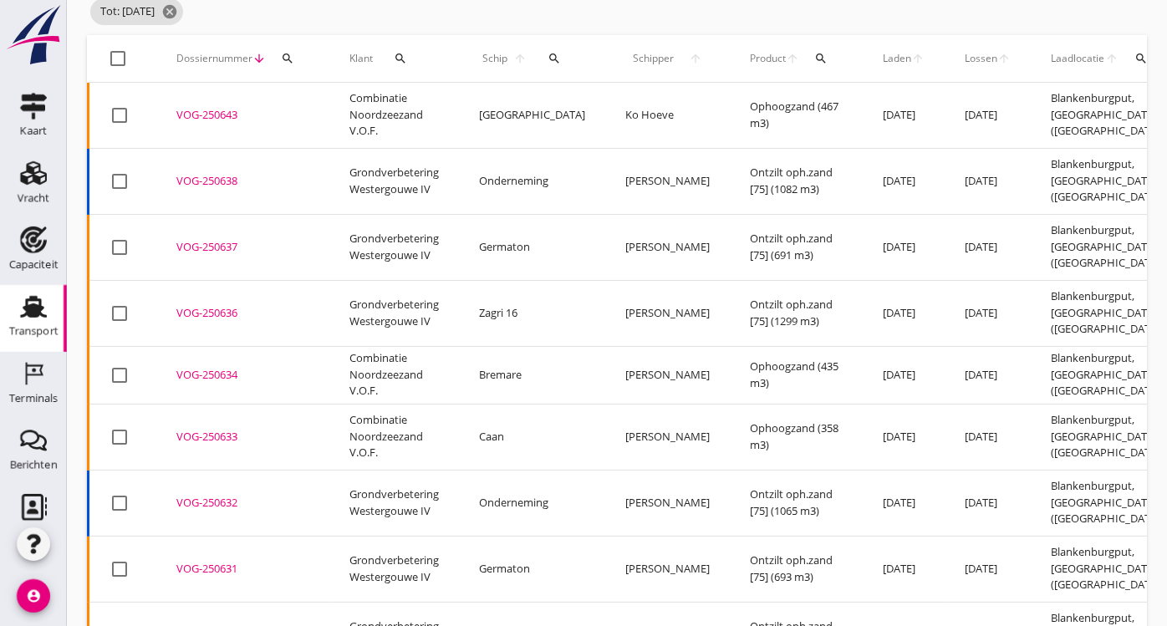
click at [210, 429] on div "VOG-250633" at bounding box center [242, 437] width 133 height 17
click at [211, 495] on div "VOG-250632" at bounding box center [242, 503] width 133 height 17
click at [202, 561] on div "VOG-250631" at bounding box center [242, 569] width 133 height 17
click at [217, 563] on div "VOG-250630" at bounding box center [242, 635] width 133 height 17
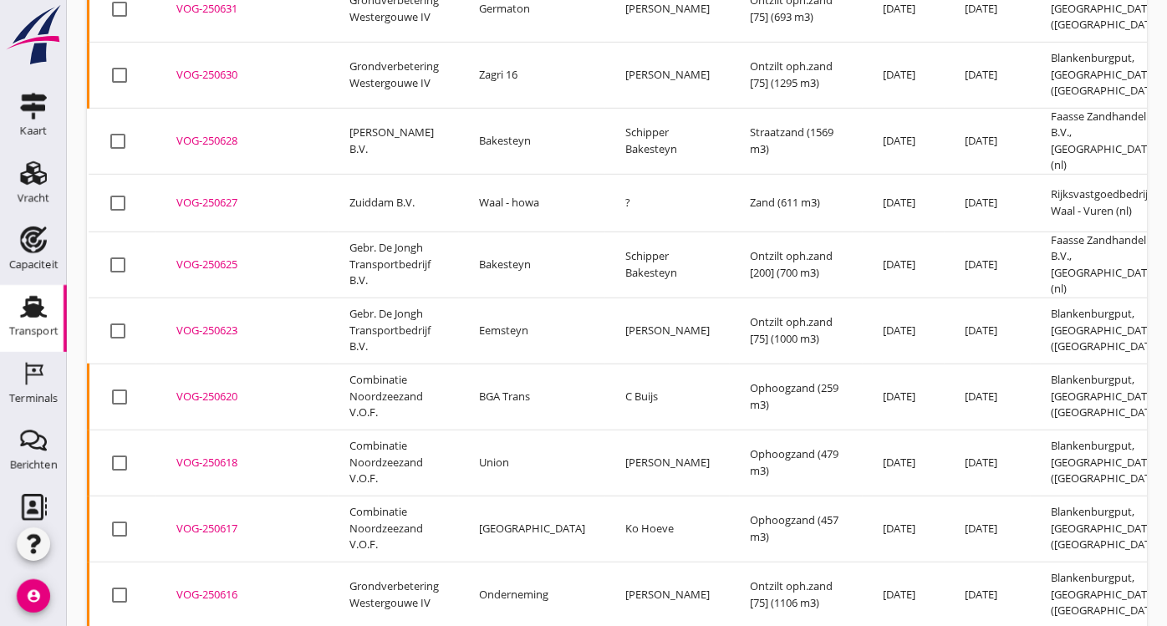
scroll to position [670, 0]
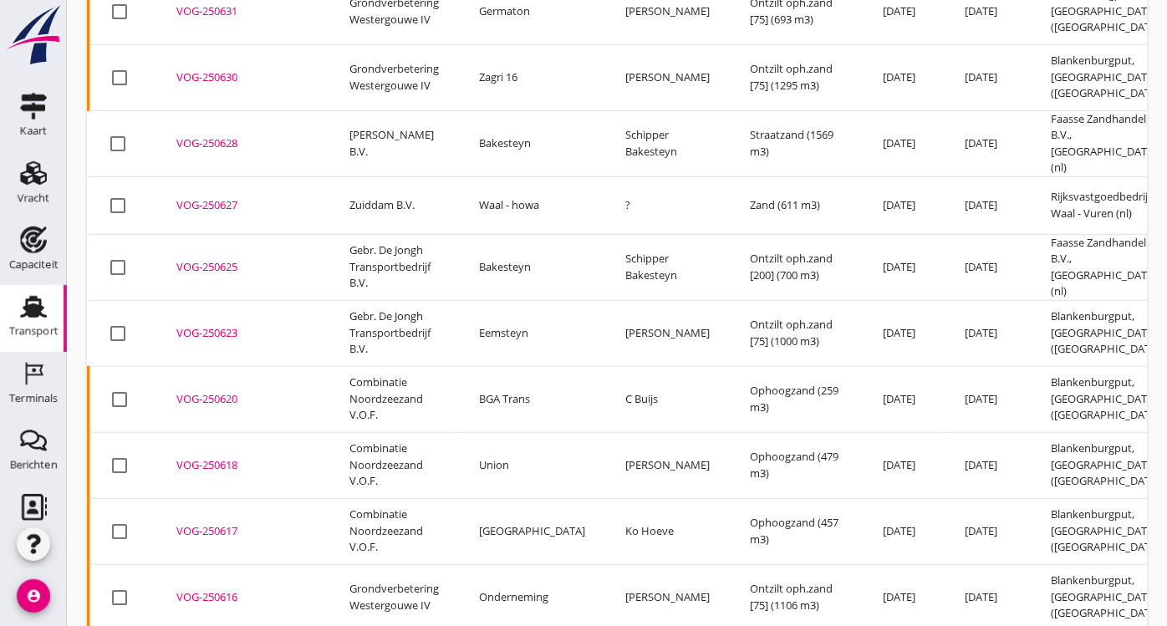
click at [194, 135] on div "VOG-250628" at bounding box center [242, 143] width 133 height 17
click at [193, 197] on div "VOG-250627" at bounding box center [242, 205] width 133 height 17
click at [193, 259] on div "VOG-250625" at bounding box center [242, 267] width 133 height 17
click at [189, 325] on div "VOG-250623" at bounding box center [242, 333] width 133 height 17
click at [200, 391] on div "VOG-250620" at bounding box center [242, 399] width 133 height 17
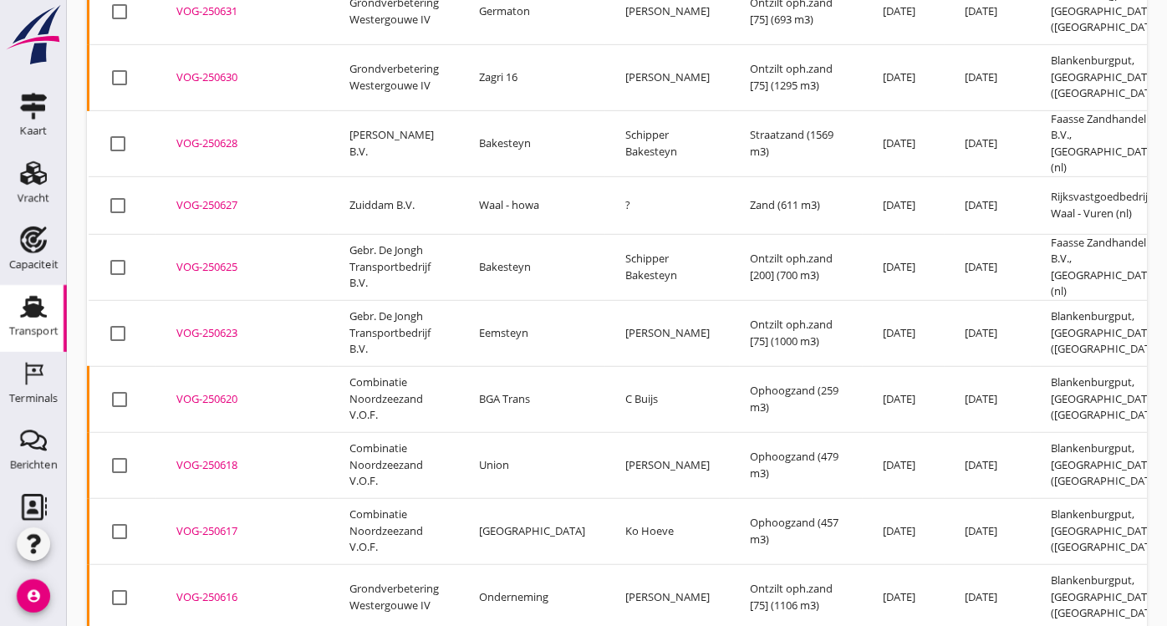
click at [202, 457] on div "VOG-250618" at bounding box center [242, 465] width 133 height 17
click at [206, 523] on div "VOG-250617" at bounding box center [242, 531] width 133 height 17
click at [210, 563] on div "VOG-250616" at bounding box center [242, 597] width 133 height 17
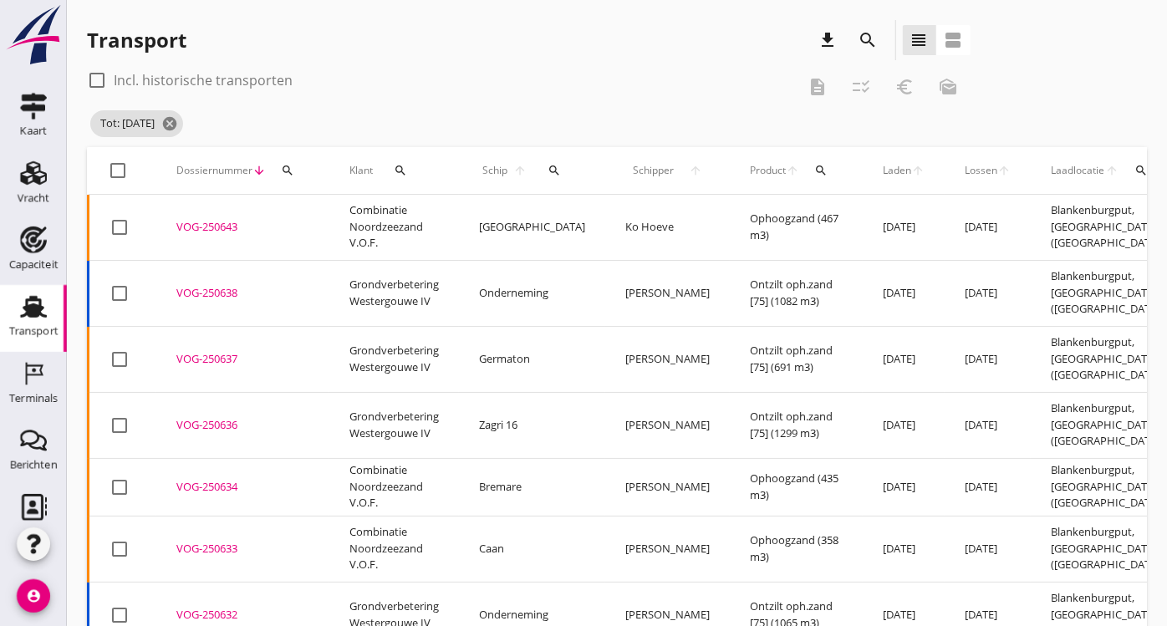
scroll to position [0, 0]
click at [178, 124] on icon "cancel" at bounding box center [169, 123] width 17 height 17
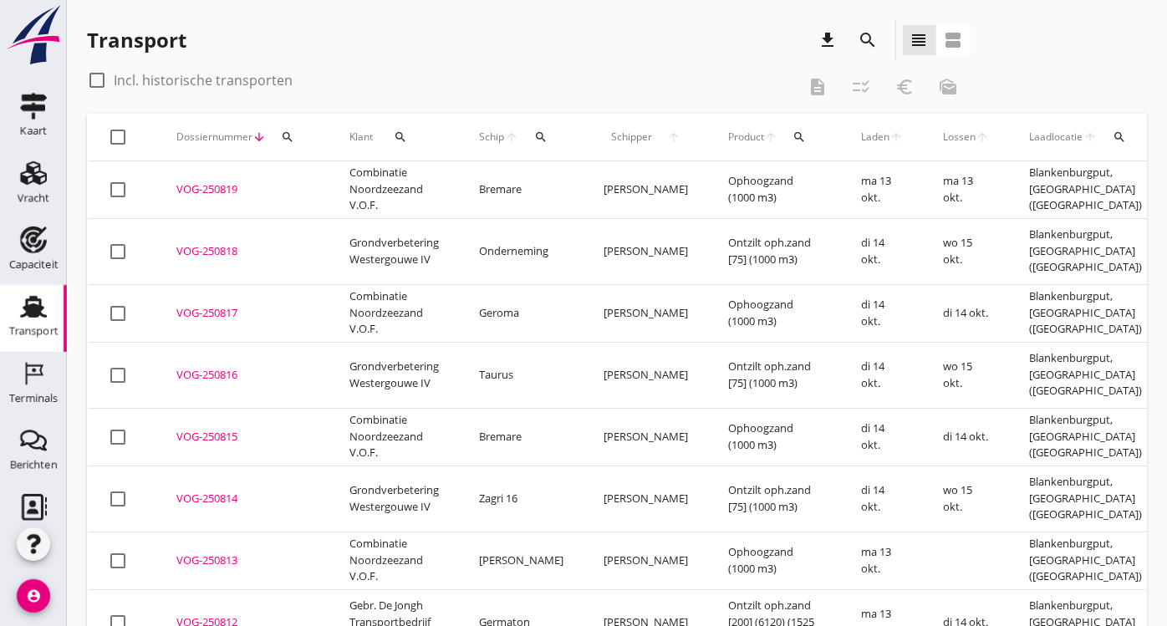
click at [869, 44] on icon "search" at bounding box center [869, 40] width 20 height 20
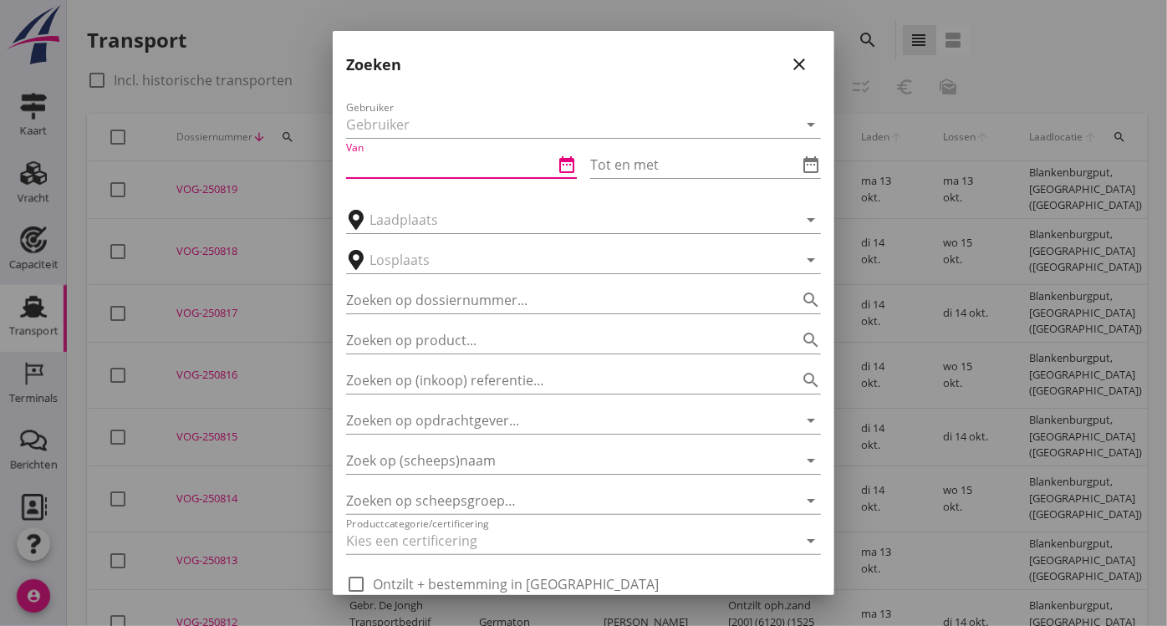
click at [497, 166] on input "Van" at bounding box center [449, 164] width 207 height 27
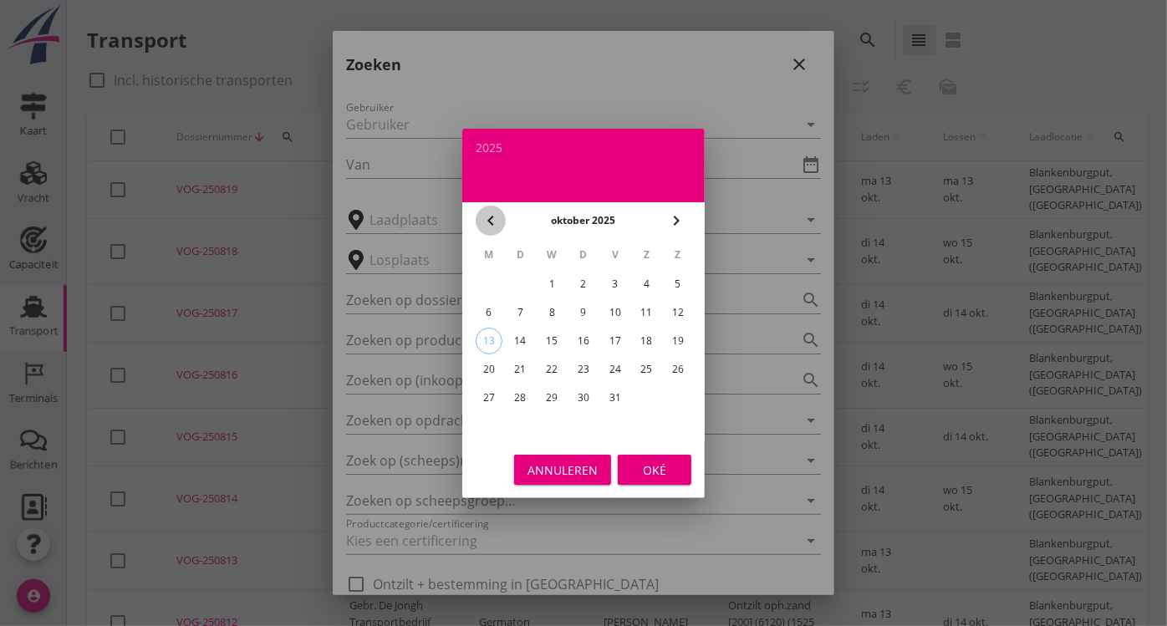
click at [492, 225] on icon "chevron_left" at bounding box center [491, 221] width 20 height 20
click at [489, 334] on div "15" at bounding box center [489, 341] width 27 height 27
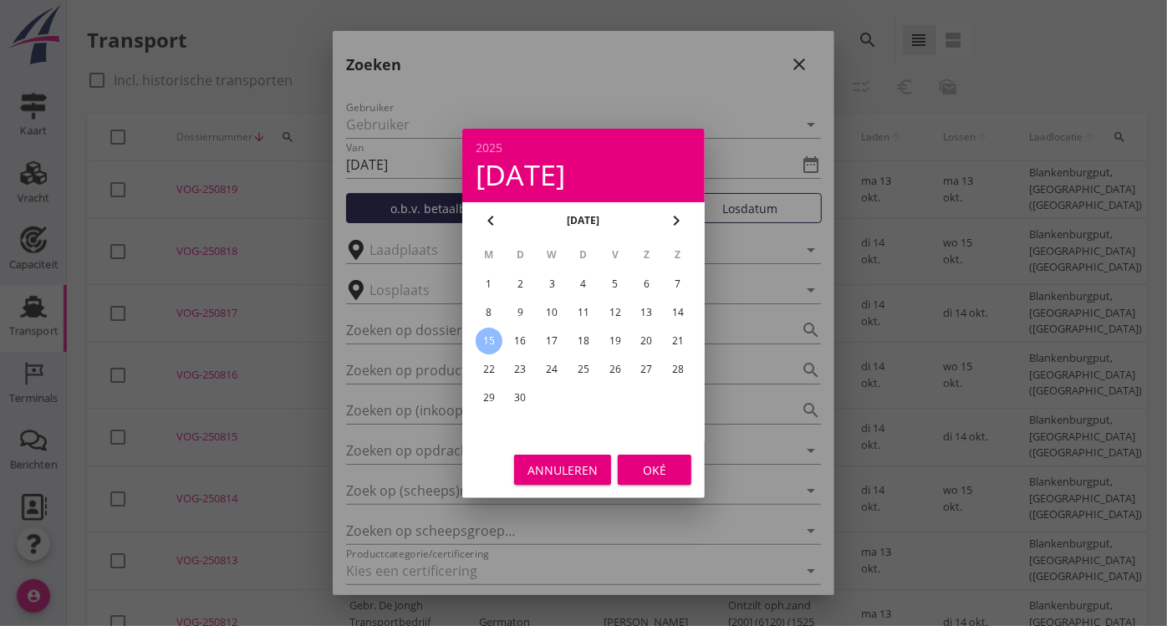
click at [660, 471] on div "Oké" at bounding box center [654, 470] width 47 height 18
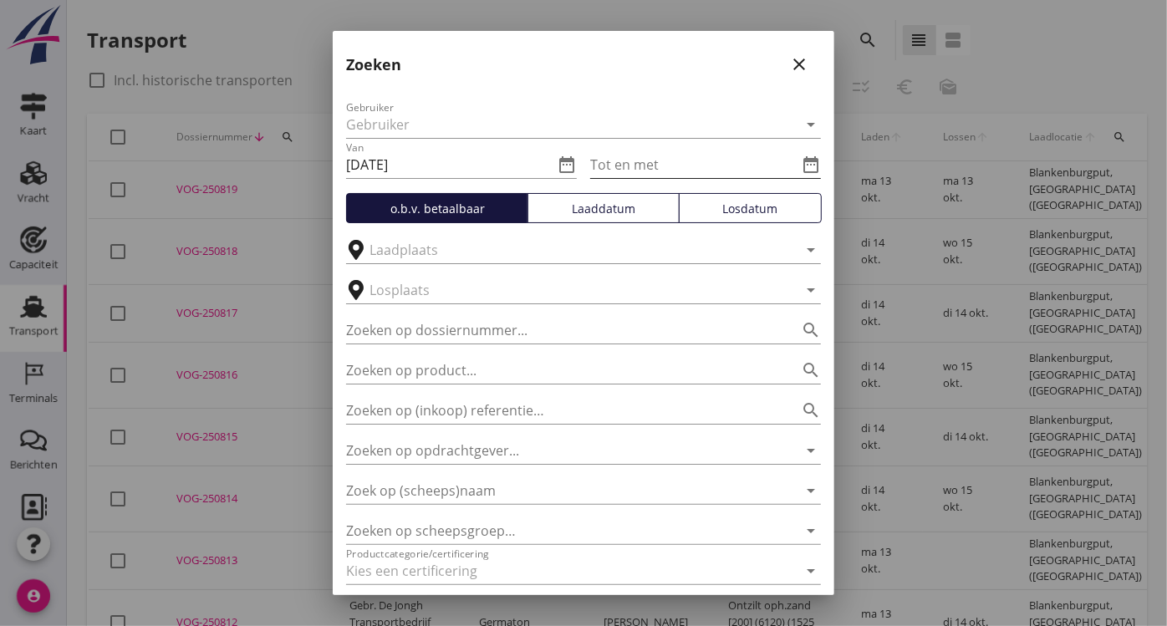
click at [673, 161] on input "Tot en met" at bounding box center [693, 164] width 207 height 27
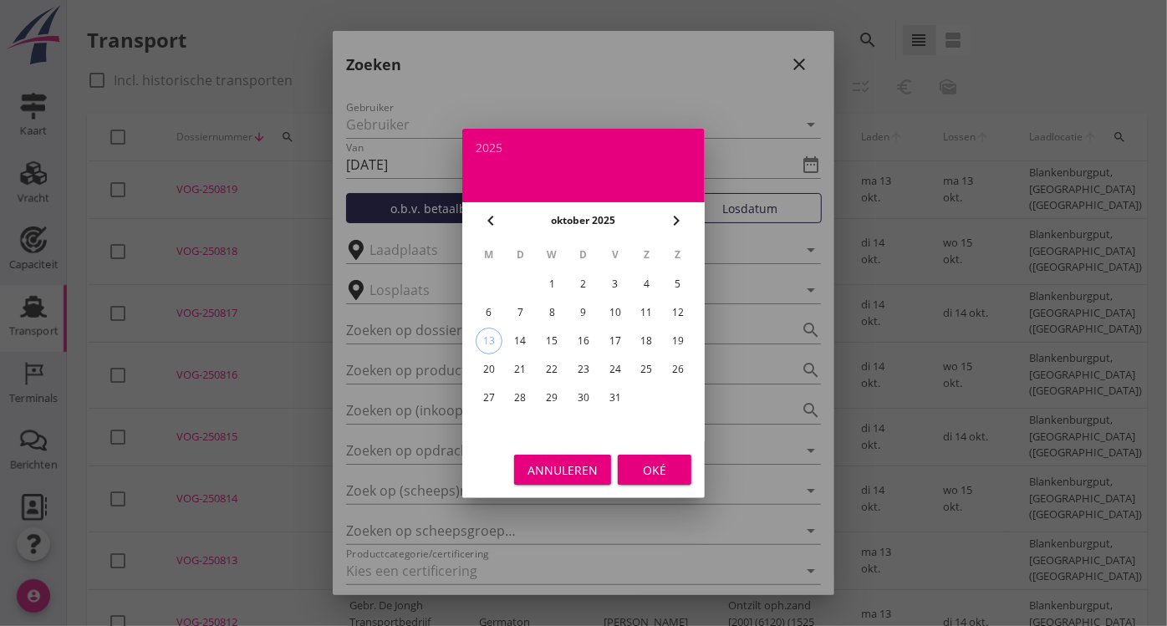
click at [491, 229] on icon "chevron_left" at bounding box center [491, 221] width 20 height 20
click at [648, 342] on div "20" at bounding box center [646, 341] width 27 height 27
click at [652, 470] on div "Oké" at bounding box center [654, 470] width 47 height 18
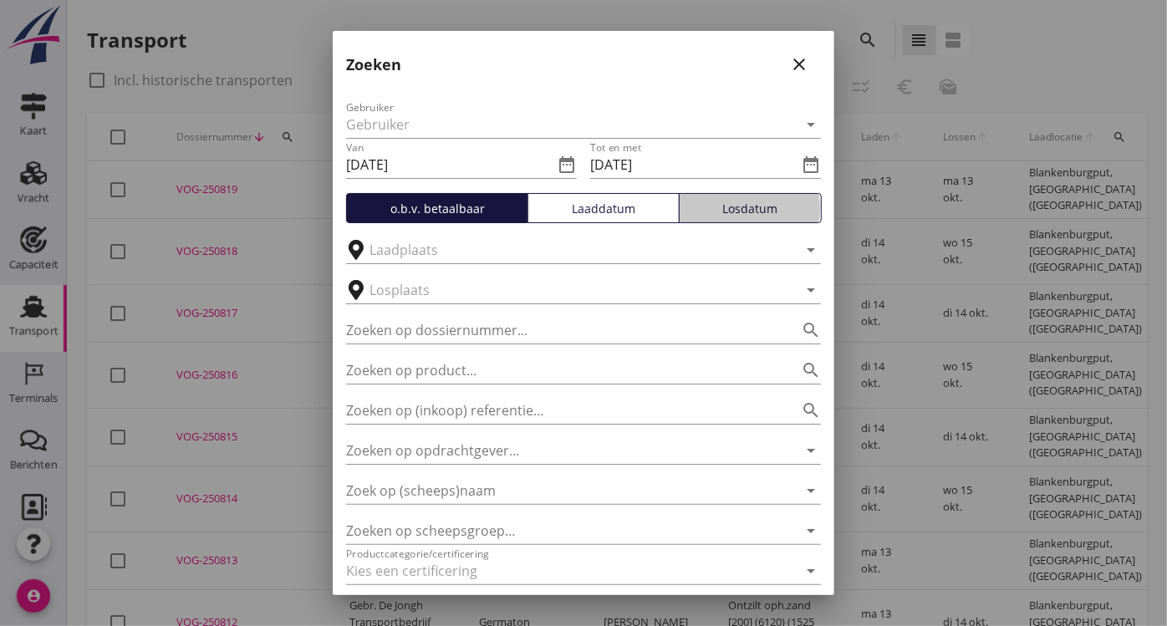
click at [728, 206] on div "Losdatum" at bounding box center [750, 209] width 128 height 18
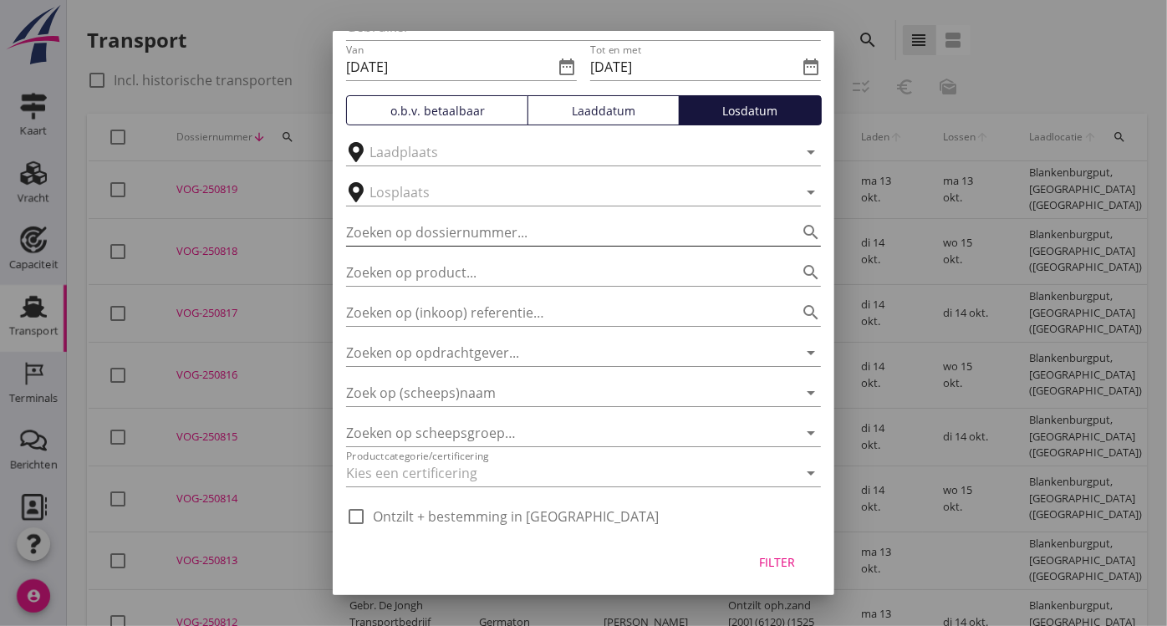
scroll to position [99, 0]
click at [759, 558] on div "Filter" at bounding box center [777, 561] width 47 height 18
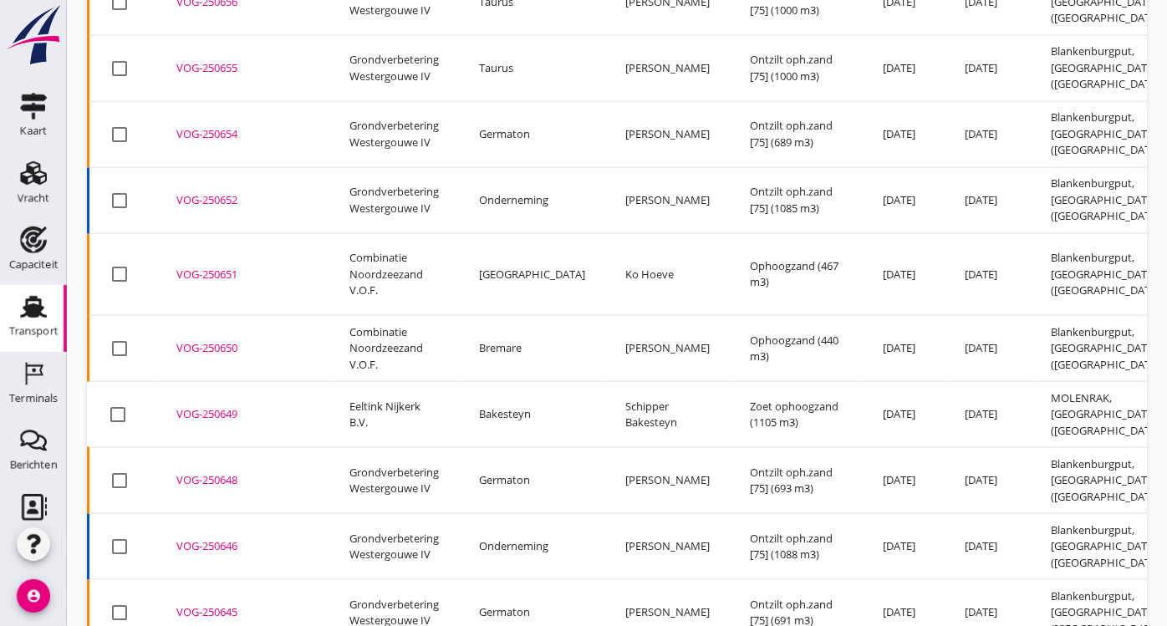
scroll to position [1416, 0]
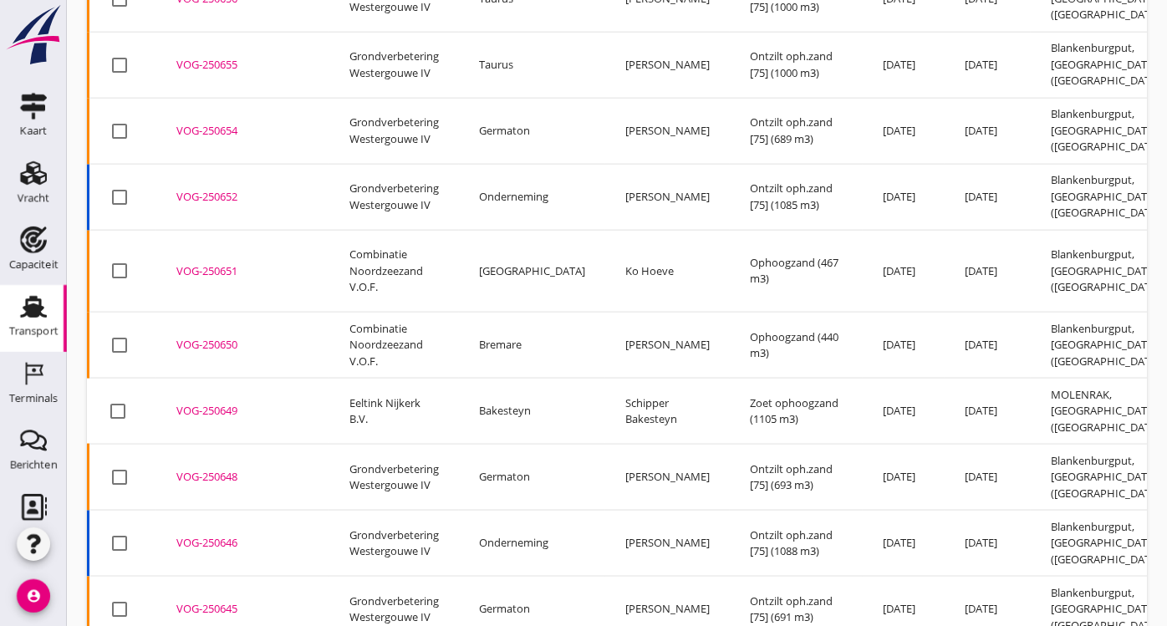
click at [201, 469] on div "VOG-250648" at bounding box center [242, 477] width 133 height 17
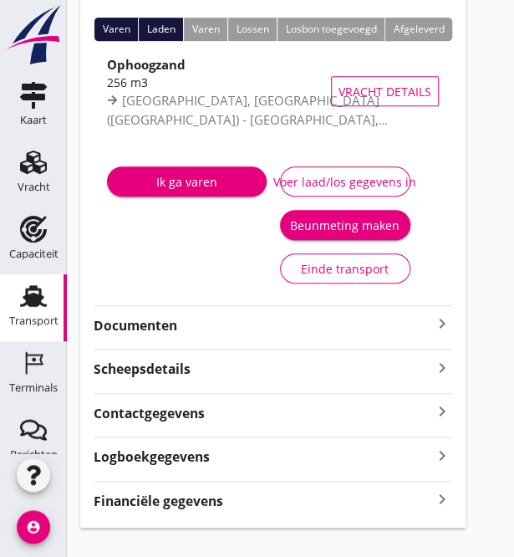
scroll to position [190, 0]
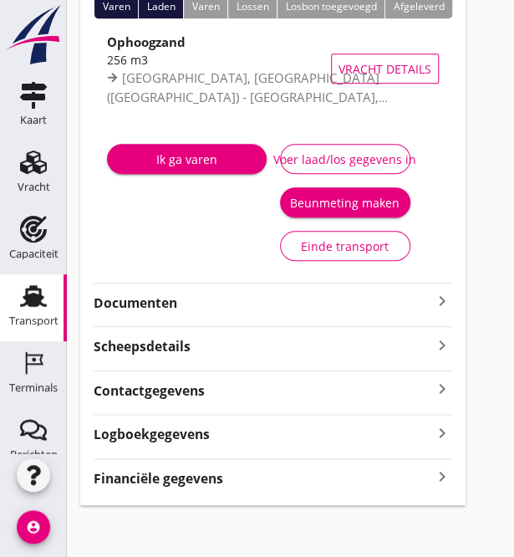
click at [441, 479] on icon "keyboard_arrow_right" at bounding box center [442, 477] width 20 height 23
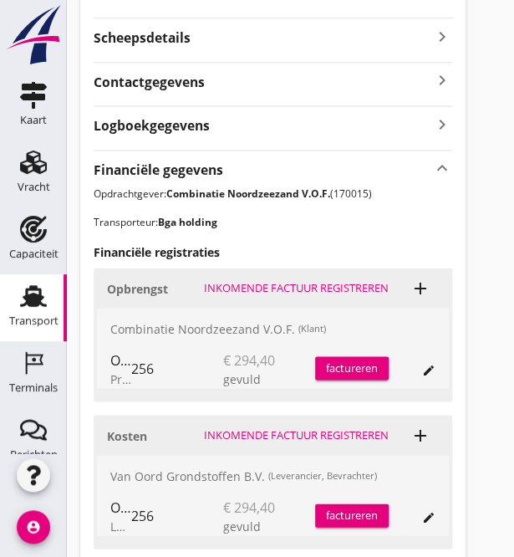
scroll to position [524, 0]
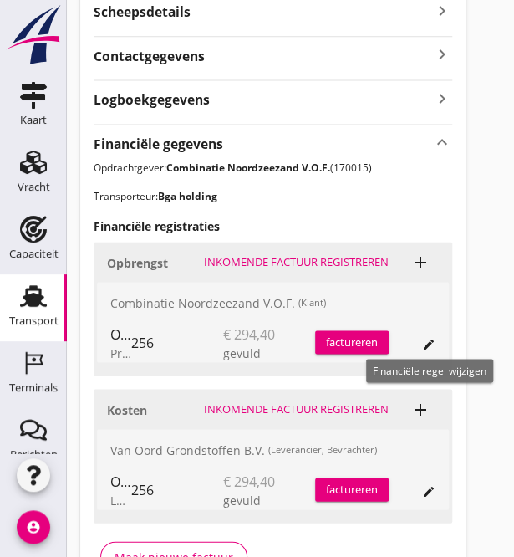
click at [425, 343] on icon "edit" at bounding box center [428, 343] width 13 height 13
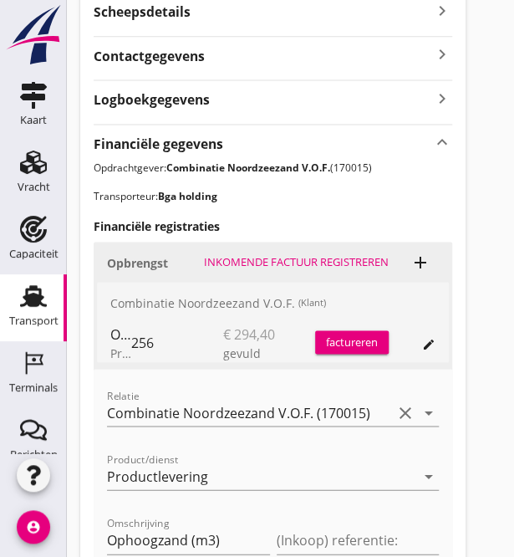
click at [155, 339] on div "256" at bounding box center [177, 342] width 92 height 40
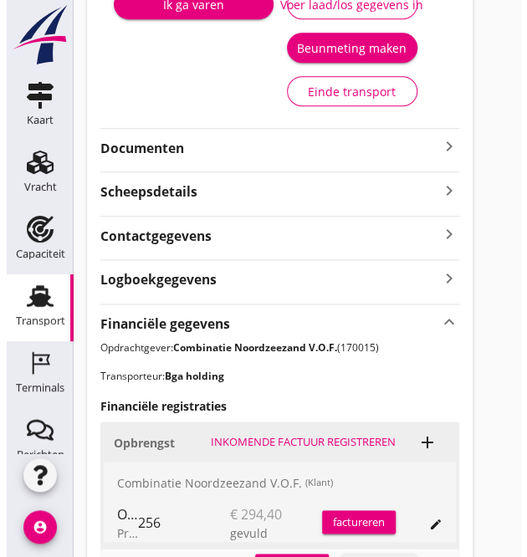
scroll to position [273, 0]
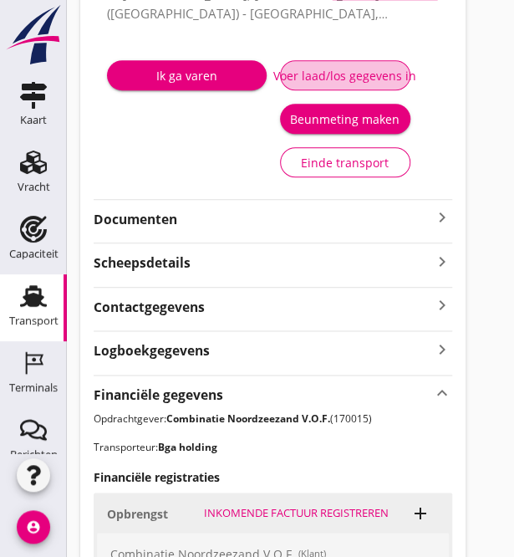
click at [326, 78] on div "Voer laad/los gegevens in" at bounding box center [345, 76] width 102 height 18
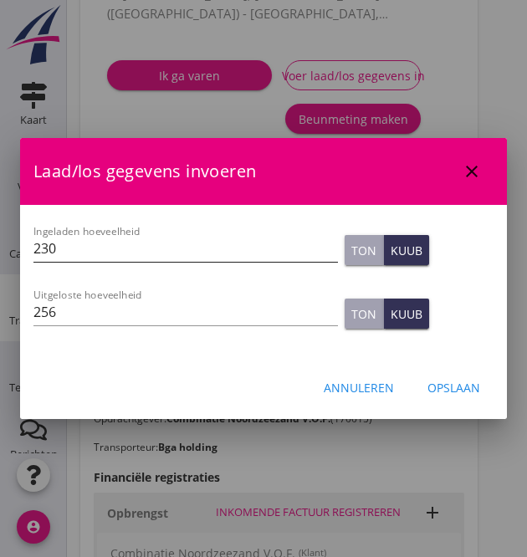
click at [89, 255] on input "230" at bounding box center [185, 248] width 304 height 27
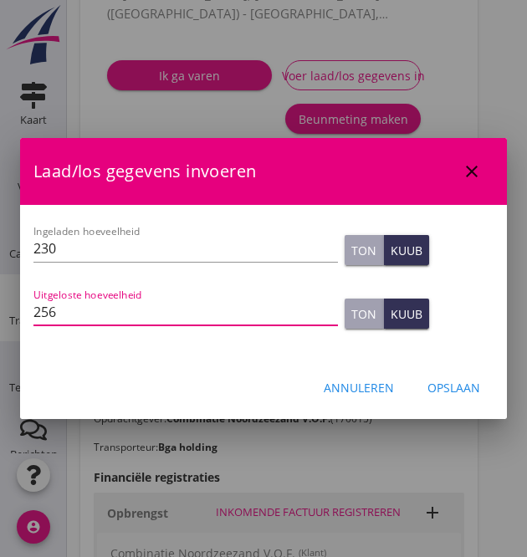
click at [68, 313] on input "256" at bounding box center [185, 311] width 304 height 27
type input "259"
click at [451, 379] on div "Opslaan" at bounding box center [453, 388] width 53 height 18
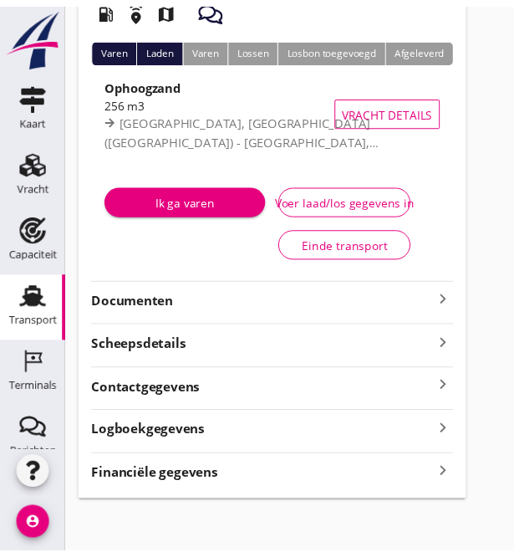
scroll to position [146, 0]
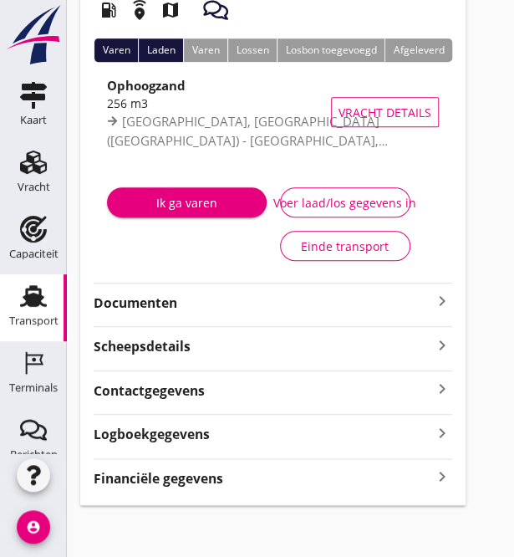
click at [438, 474] on icon "keyboard_arrow_right" at bounding box center [442, 477] width 20 height 23
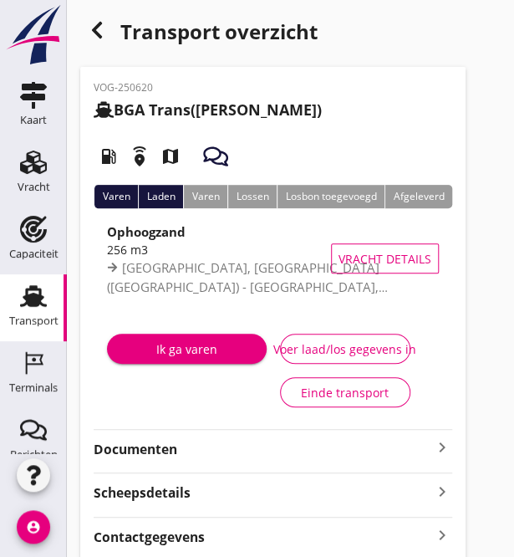
scroll to position [0, 0]
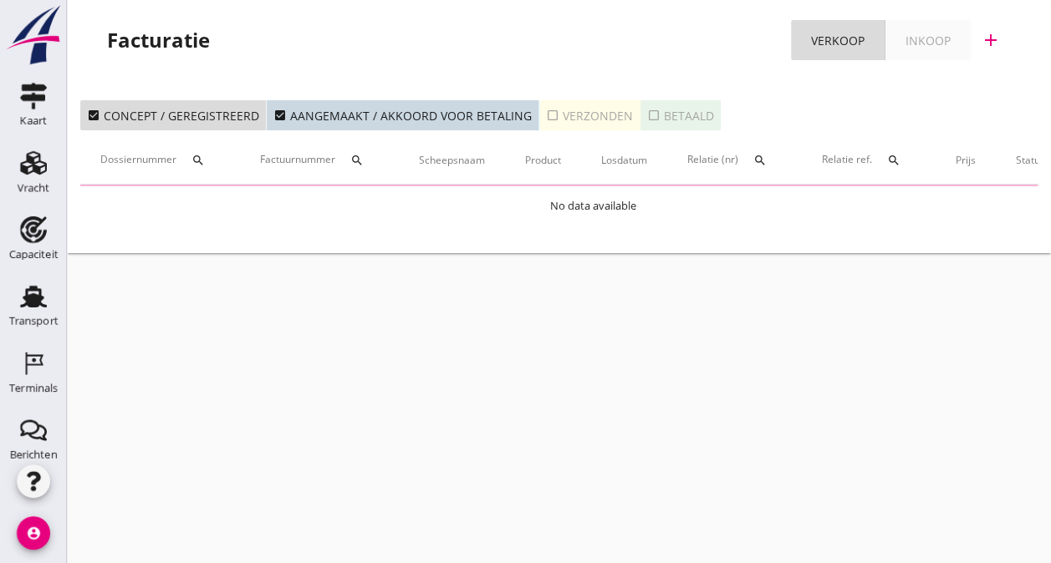
scroll to position [219, 0]
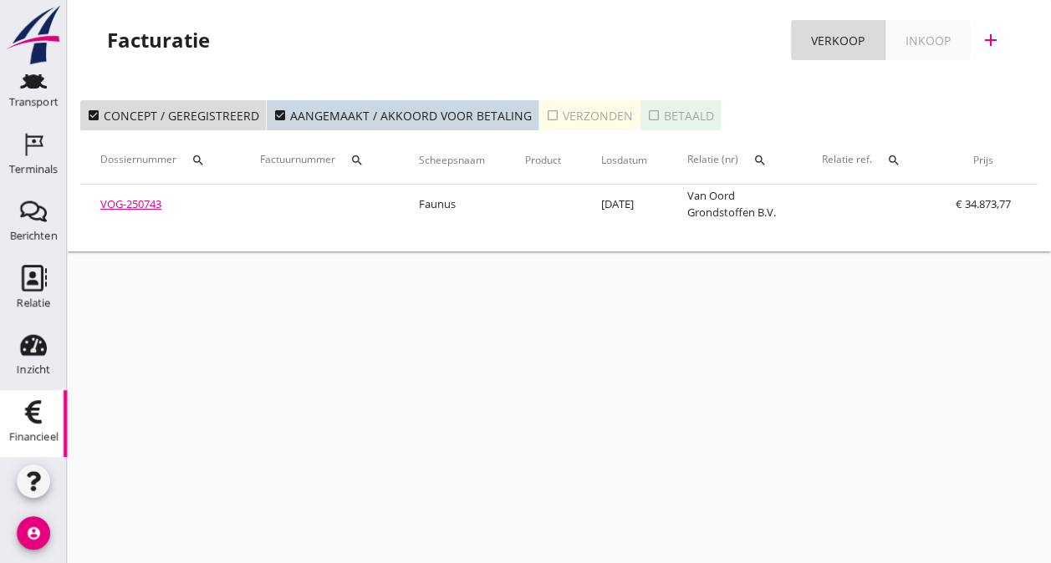
click at [539, 120] on button "check_box_outline_blank Verzonden" at bounding box center [589, 115] width 101 height 30
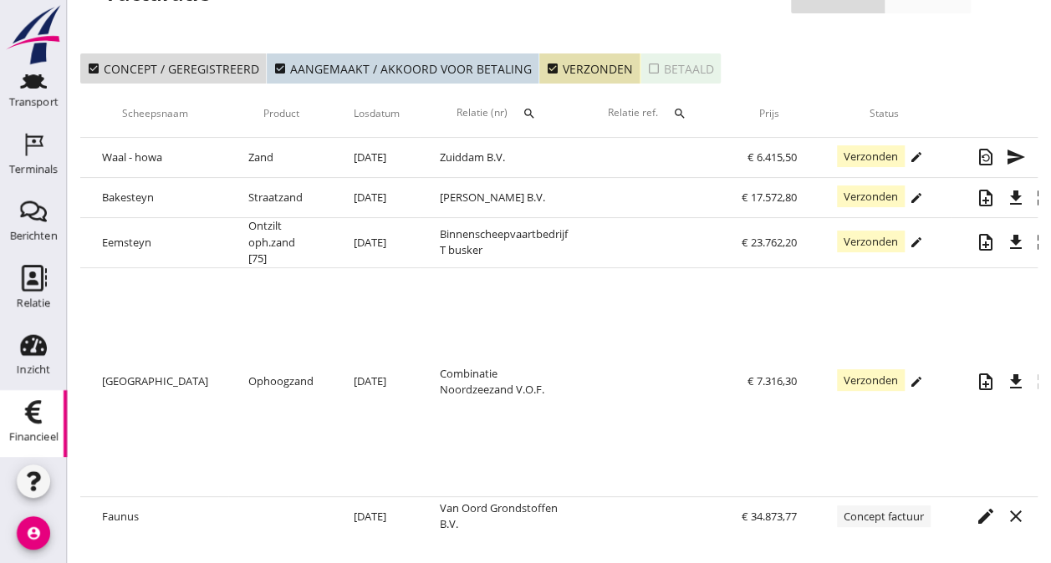
scroll to position [0, 338]
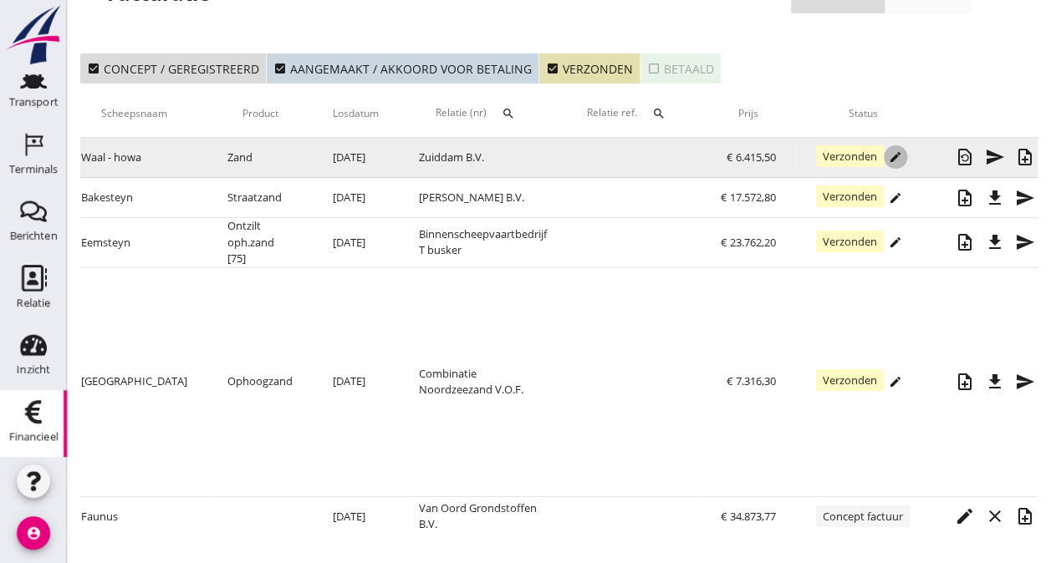
click at [884, 150] on div "edit" at bounding box center [895, 156] width 23 height 13
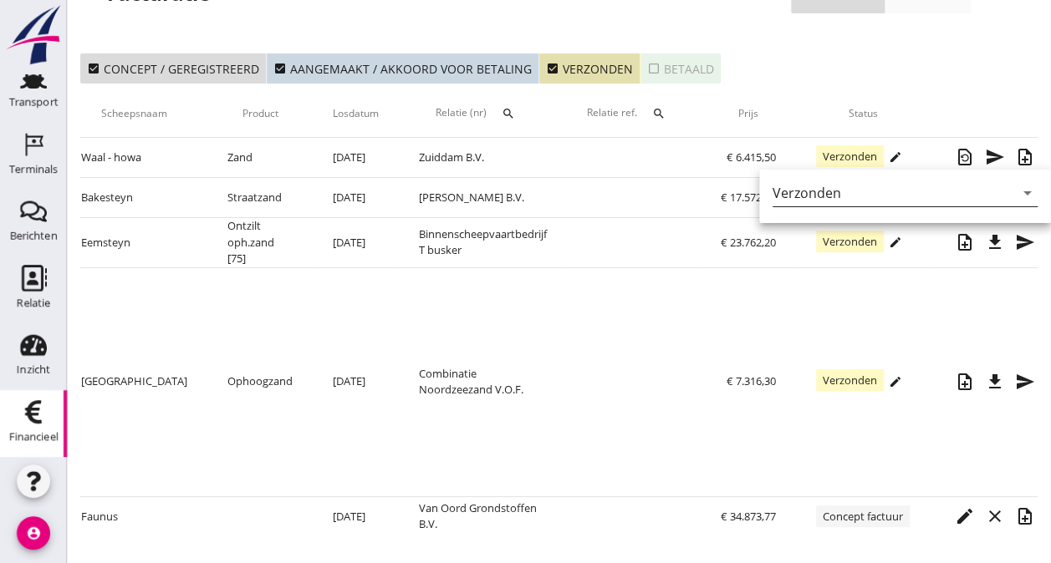
click at [1017, 183] on icon "arrow_drop_down" at bounding box center [1027, 193] width 20 height 20
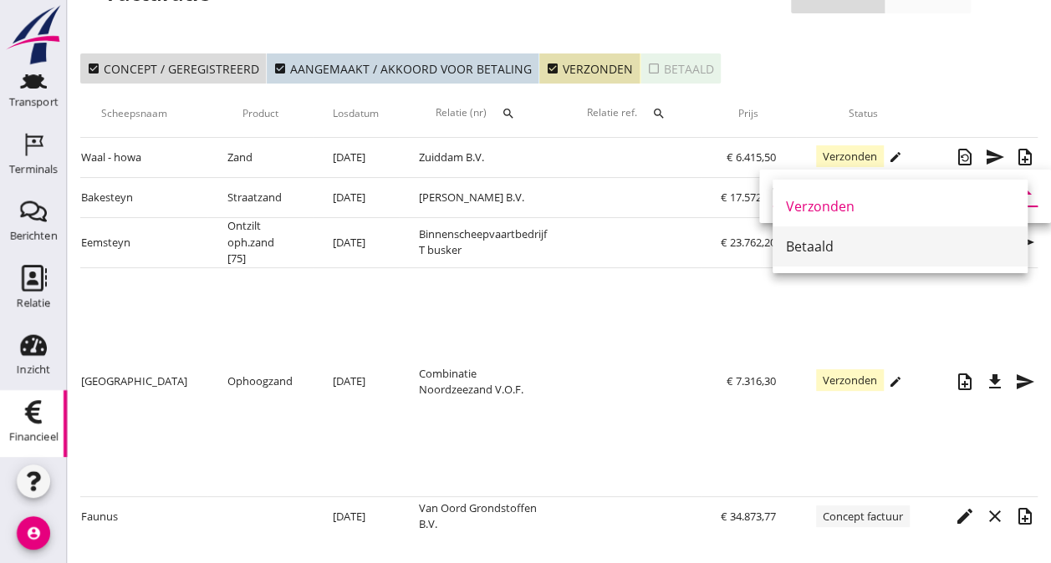
click at [813, 237] on div "Betaald" at bounding box center [900, 247] width 228 height 20
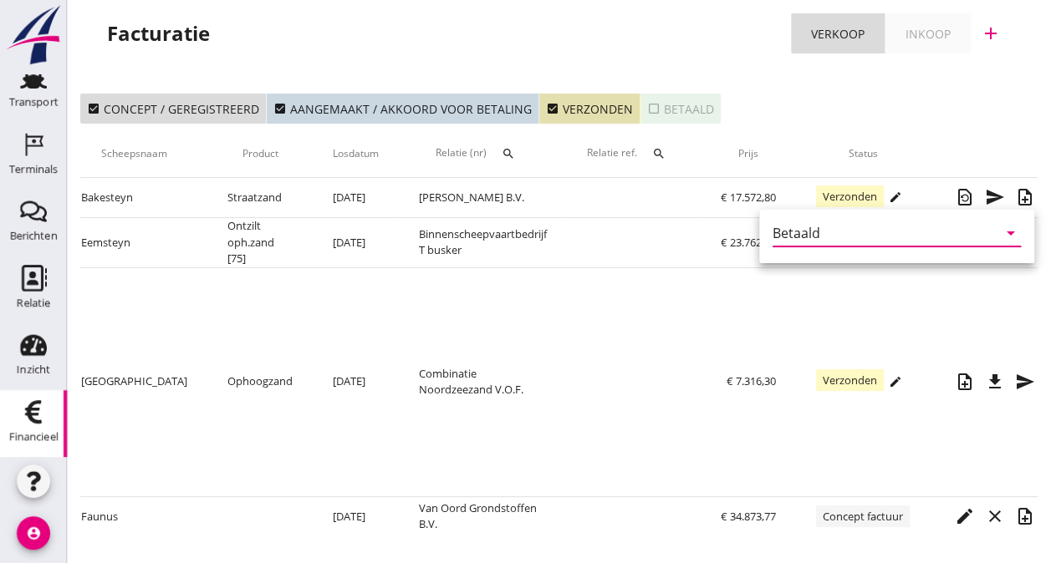
scroll to position [18, 0]
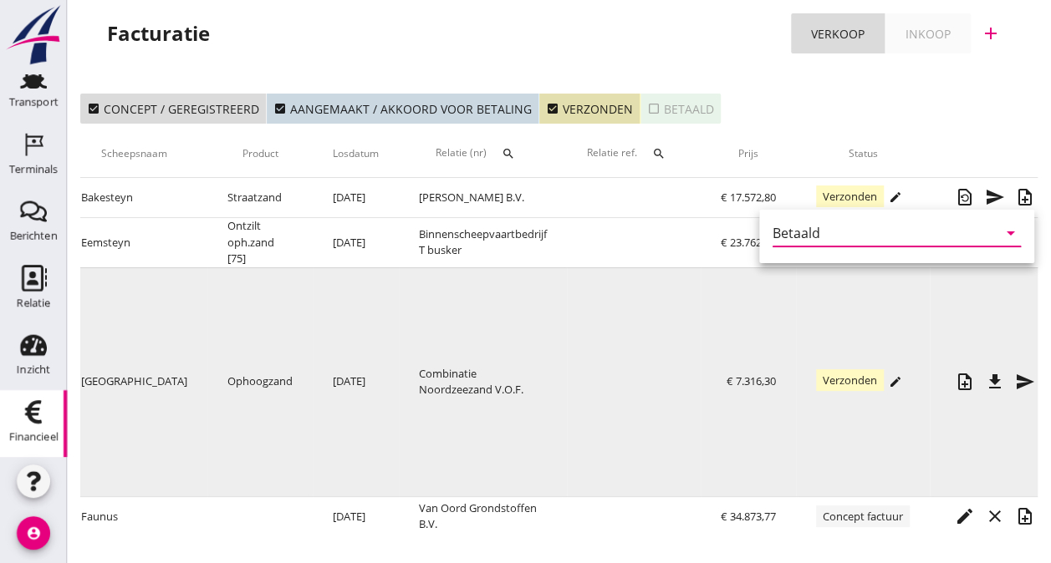
click at [567, 301] on td at bounding box center [634, 382] width 134 height 229
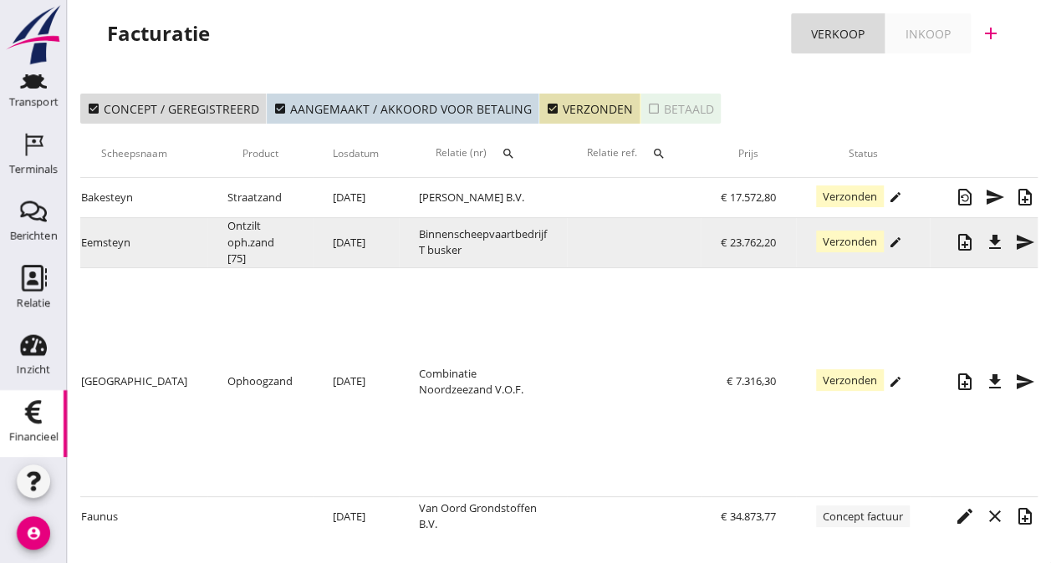
click at [889, 236] on icon "edit" at bounding box center [895, 242] width 13 height 13
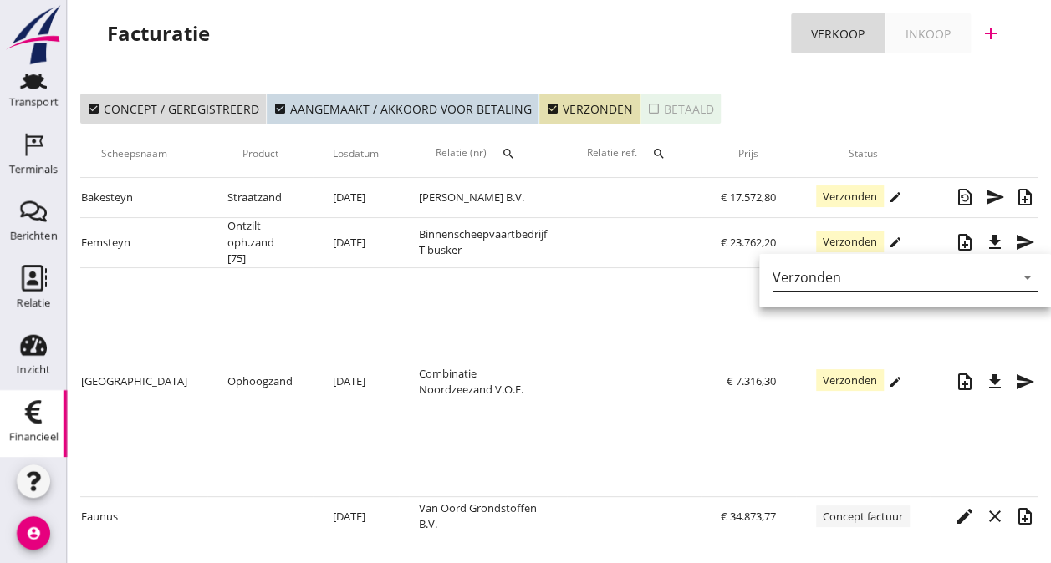
click at [1017, 268] on icon "arrow_drop_down" at bounding box center [1027, 278] width 20 height 20
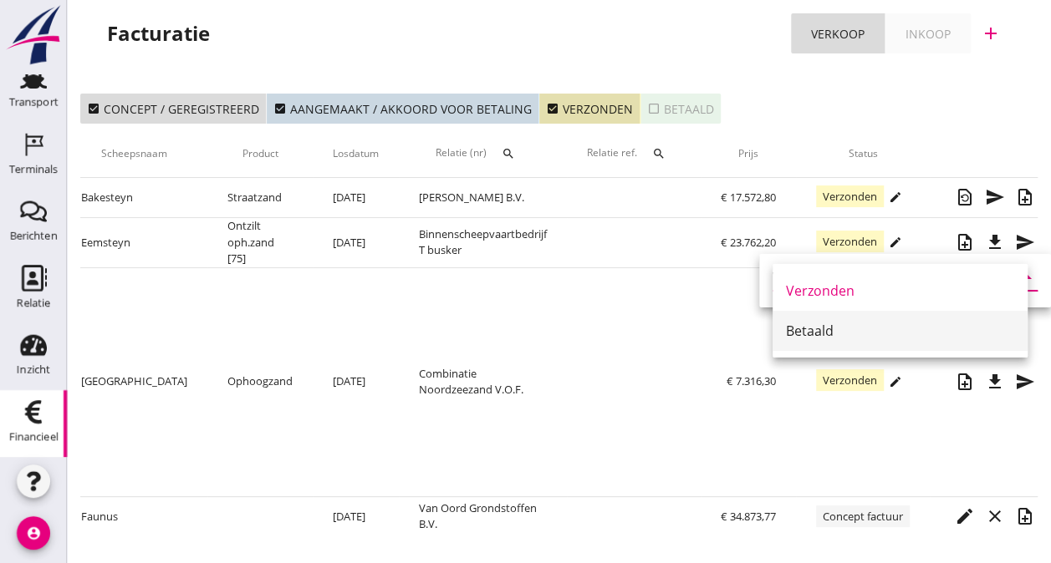
click at [831, 321] on div "Betaald" at bounding box center [900, 331] width 228 height 20
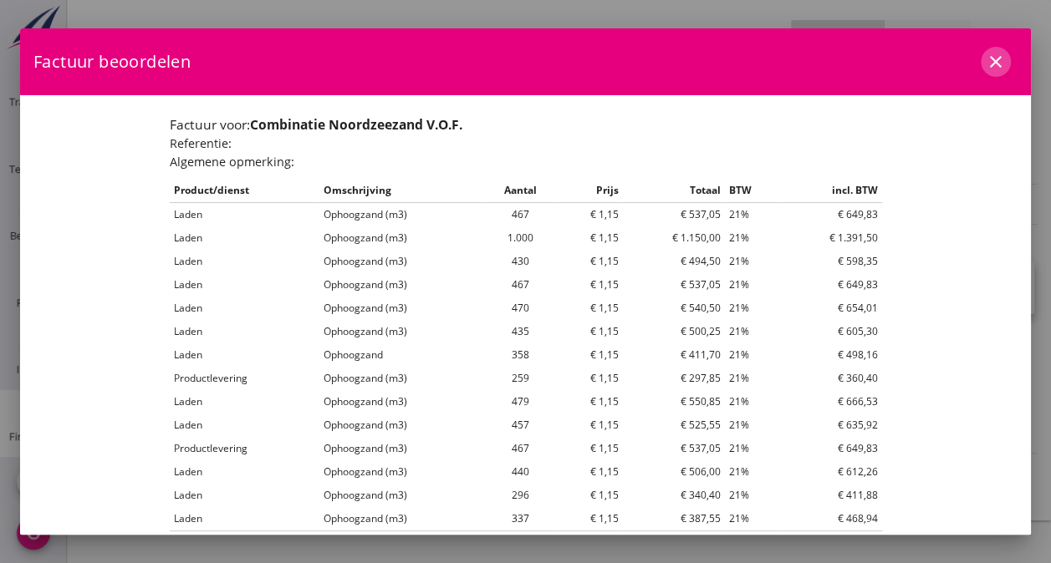
click at [986, 60] on icon "close" at bounding box center [996, 62] width 20 height 20
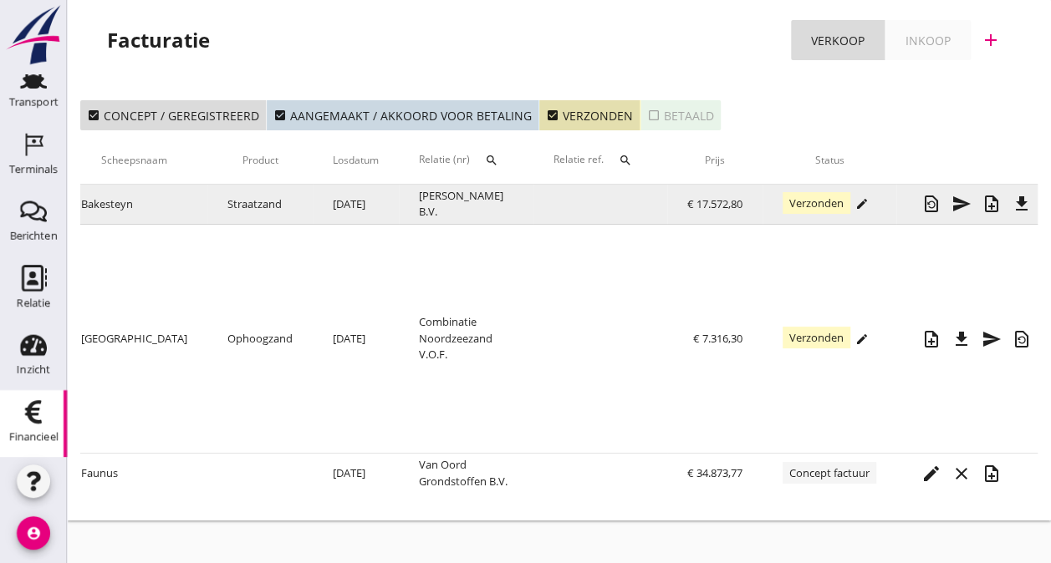
click at [855, 201] on icon "edit" at bounding box center [861, 203] width 13 height 13
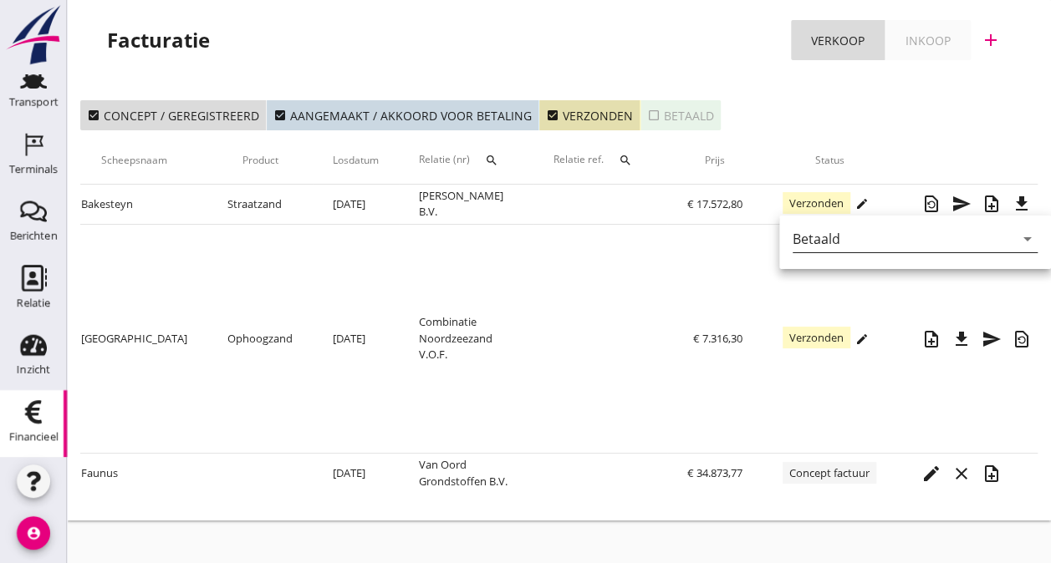
click at [838, 232] on div "Betaald" at bounding box center [816, 239] width 48 height 15
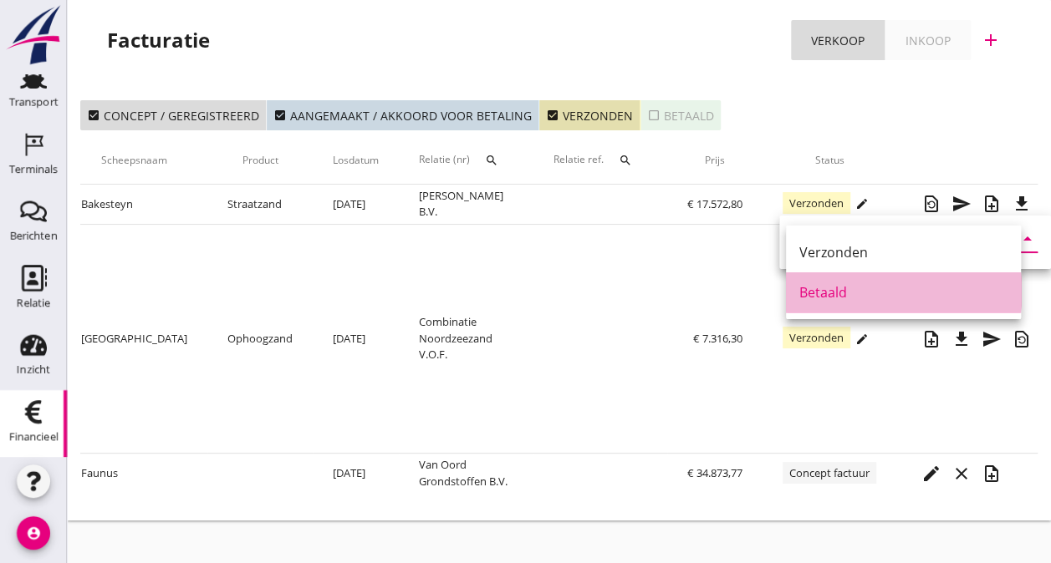
click at [825, 292] on div "Betaald" at bounding box center [903, 293] width 208 height 20
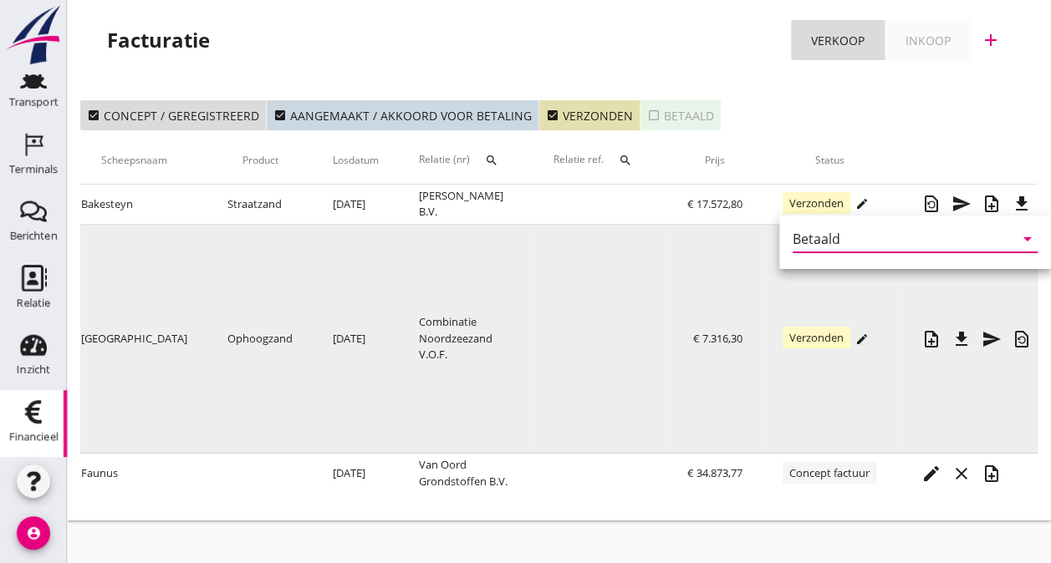
click at [610, 328] on td at bounding box center [600, 339] width 134 height 229
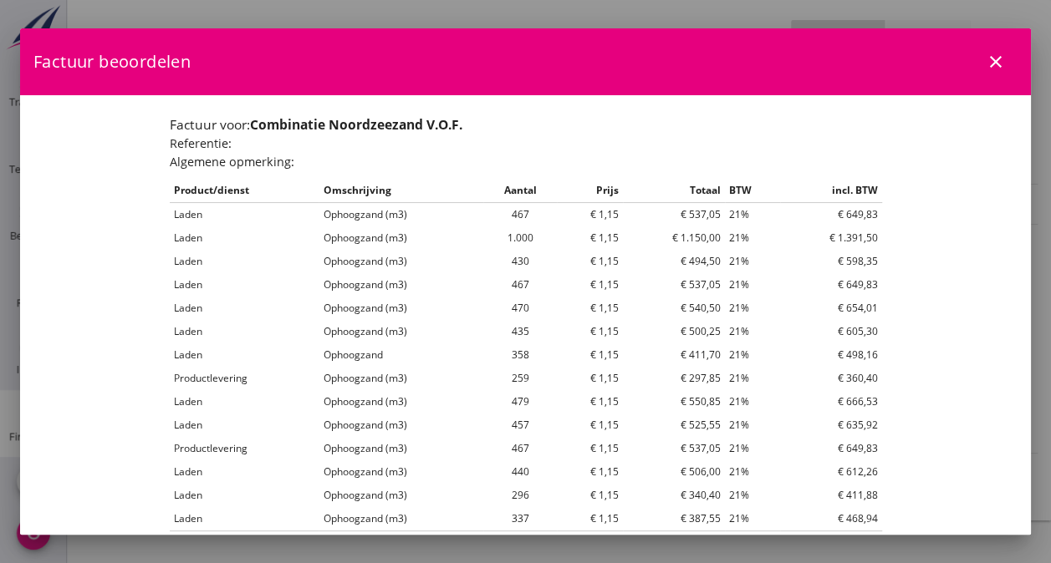
click at [986, 65] on icon "close" at bounding box center [996, 62] width 20 height 20
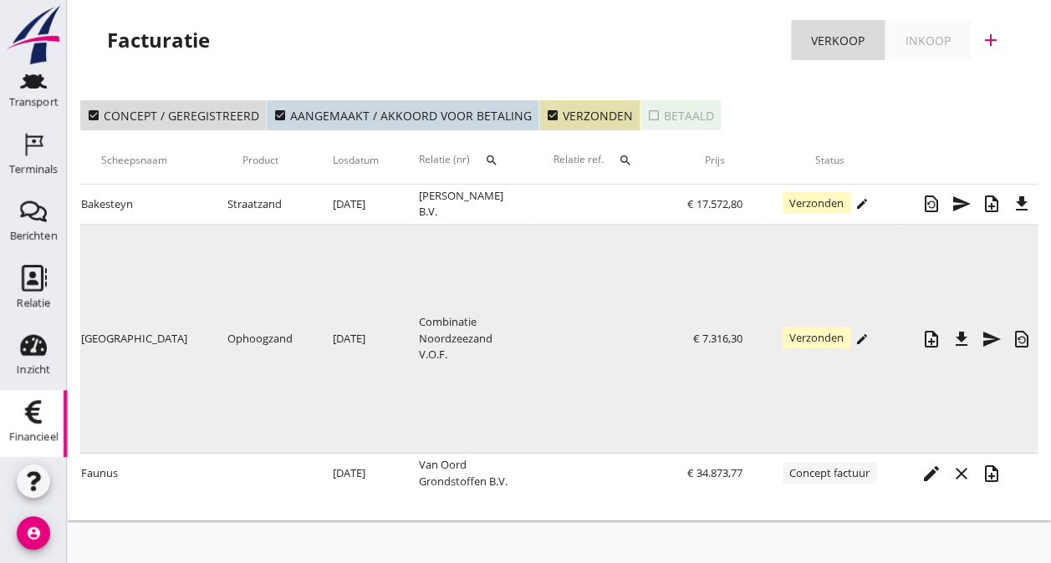
click at [855, 333] on icon "edit" at bounding box center [861, 339] width 13 height 13
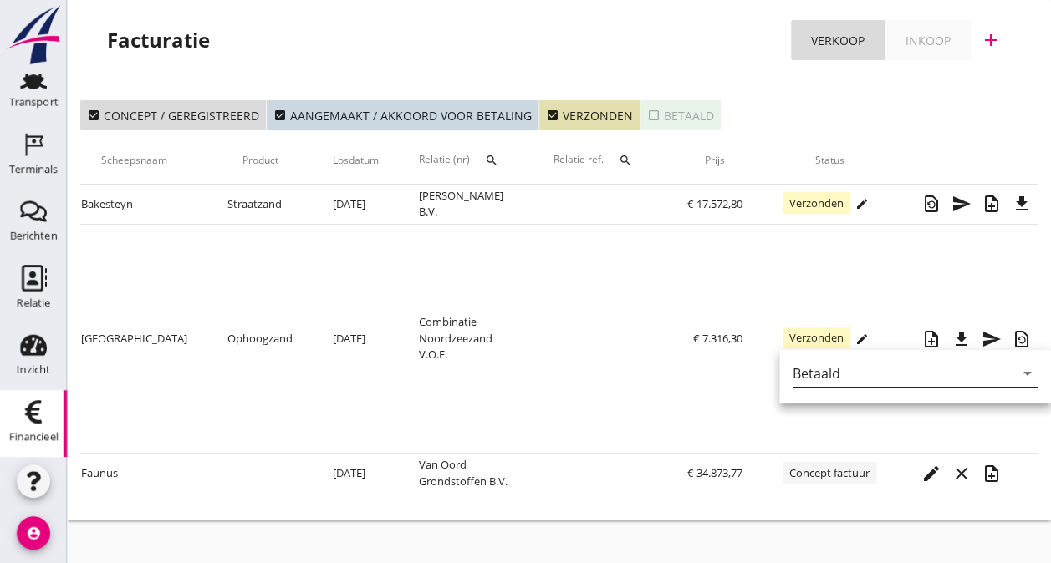
click at [811, 380] on div "Betaald" at bounding box center [816, 373] width 48 height 15
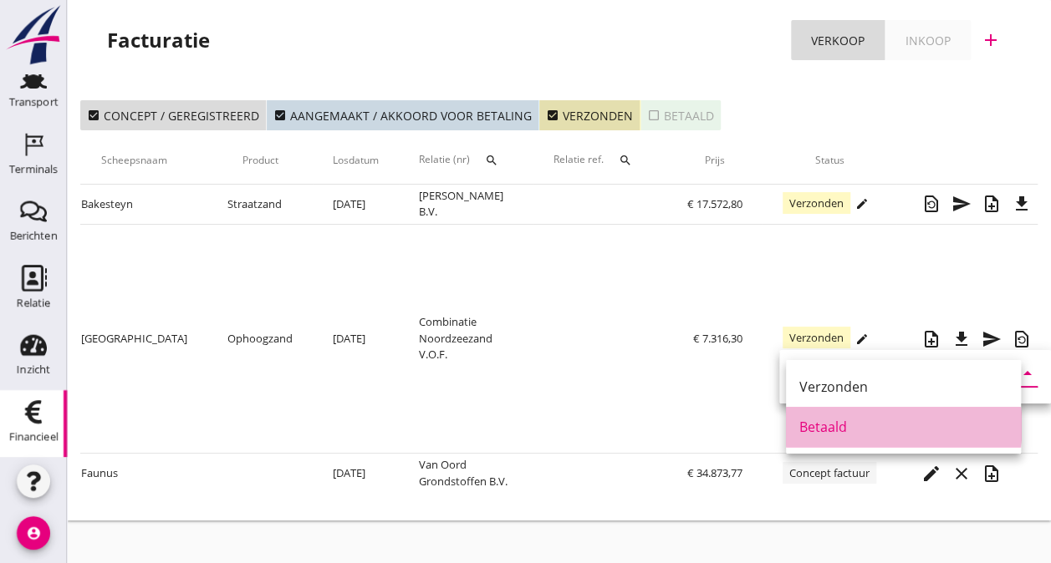
click at [806, 420] on div "Betaald" at bounding box center [903, 427] width 208 height 20
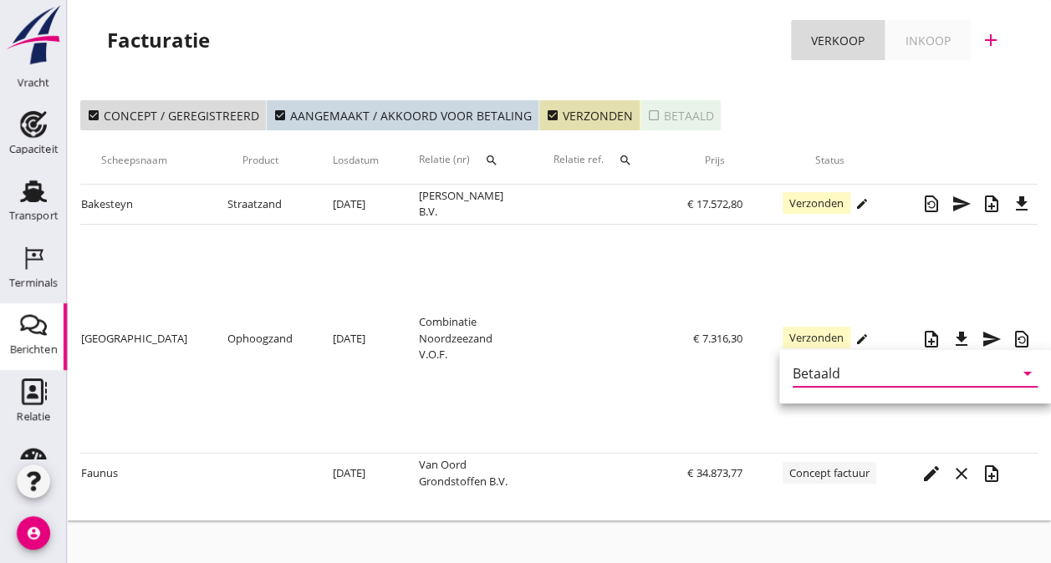
scroll to position [52, 0]
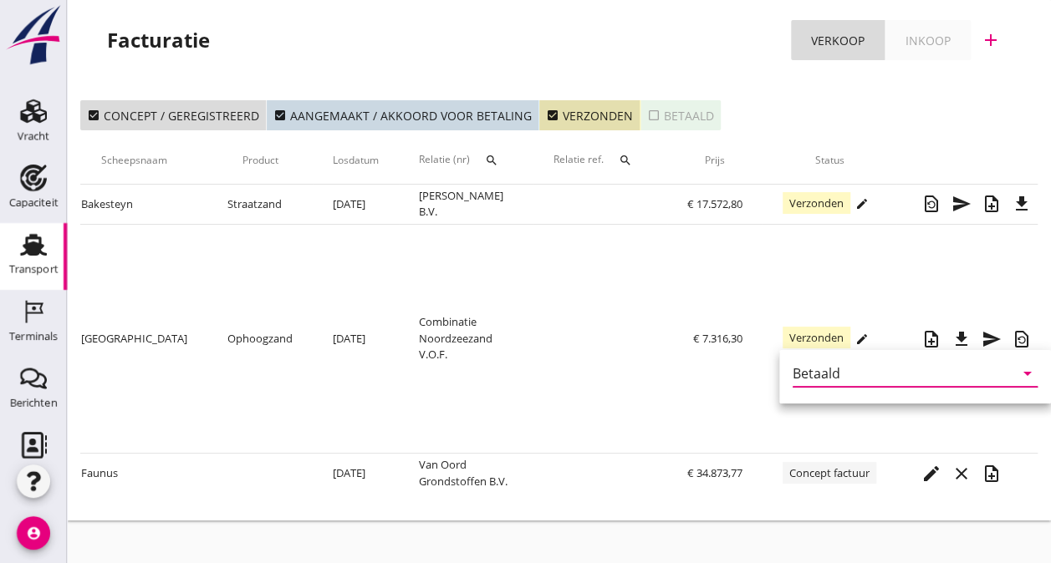
click at [32, 258] on div "Transport" at bounding box center [33, 269] width 49 height 23
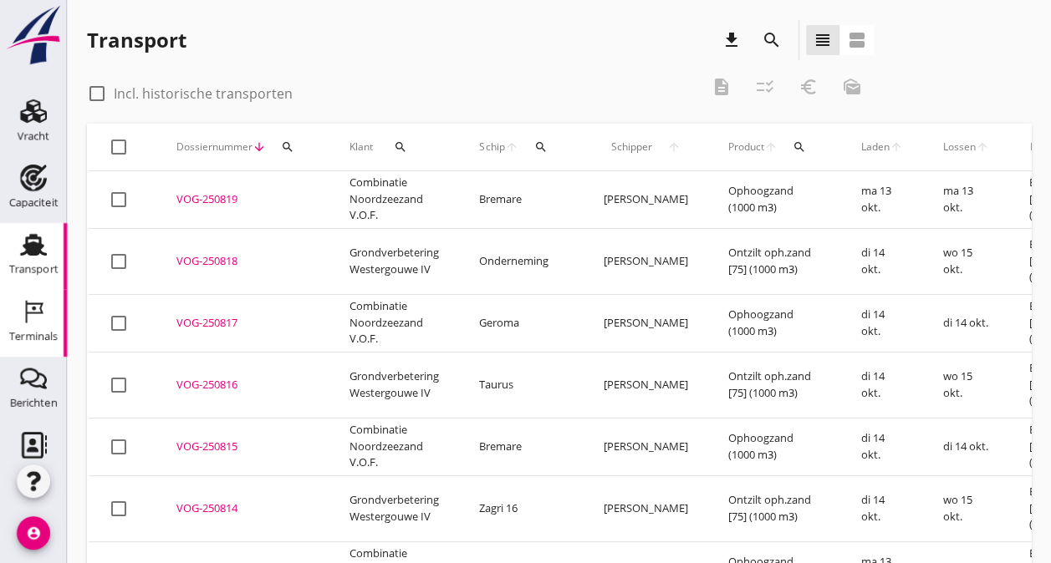
scroll to position [219, 0]
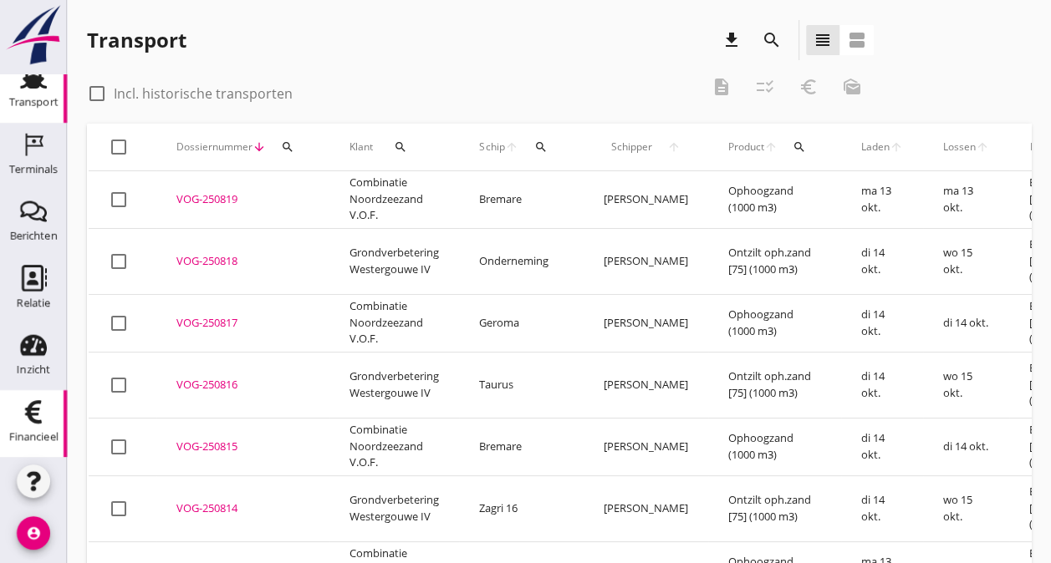
click at [29, 404] on icon "Financieel" at bounding box center [33, 412] width 27 height 27
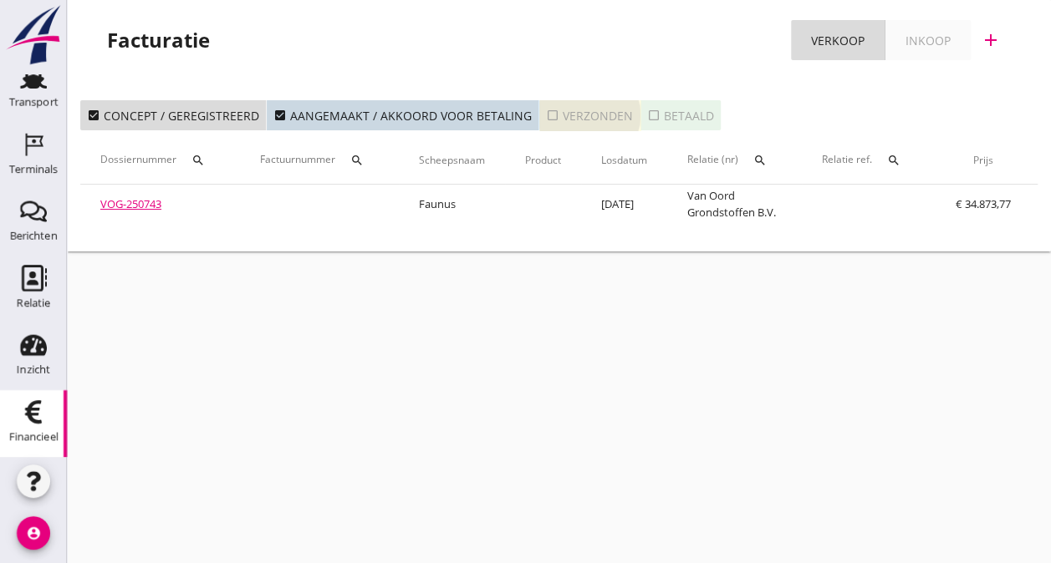
click at [546, 116] on icon "check_box_outline_blank" at bounding box center [552, 115] width 13 height 13
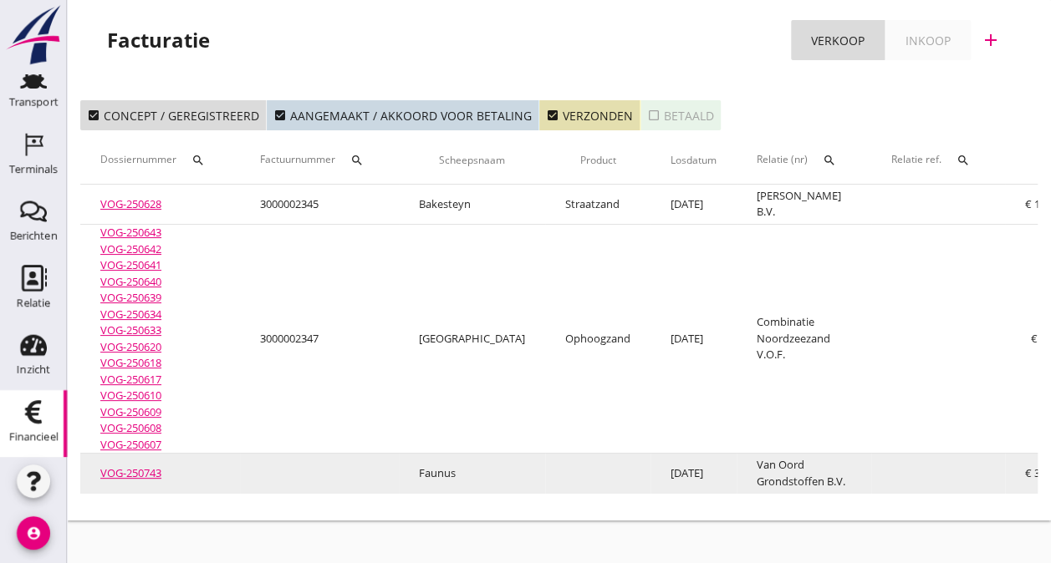
click at [736, 492] on td "Van Oord Grondstoffen B.V." at bounding box center [803, 474] width 135 height 40
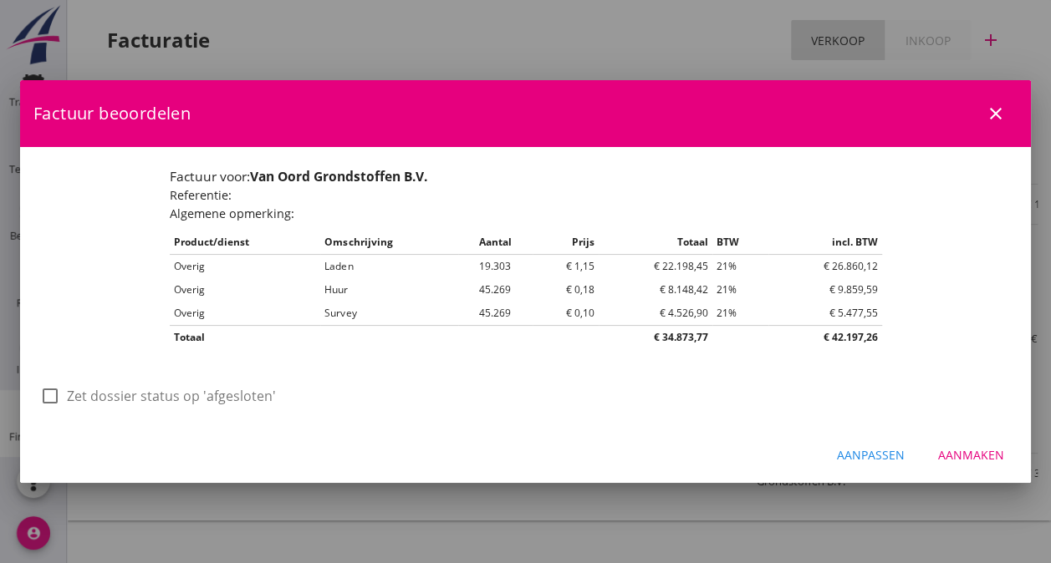
click at [993, 110] on icon "close" at bounding box center [996, 114] width 20 height 20
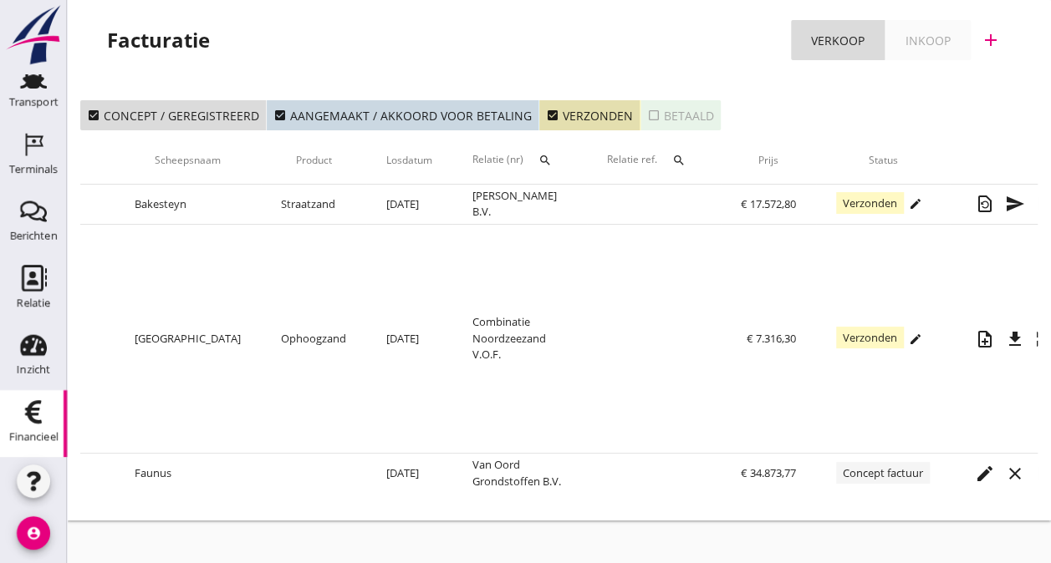
scroll to position [0, 287]
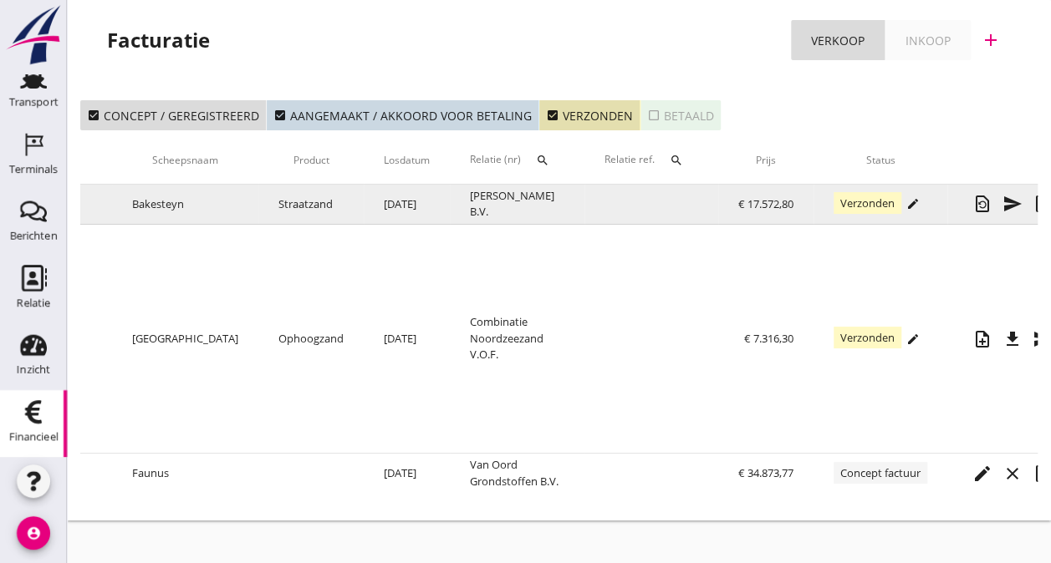
click at [906, 200] on icon "edit" at bounding box center [912, 203] width 13 height 13
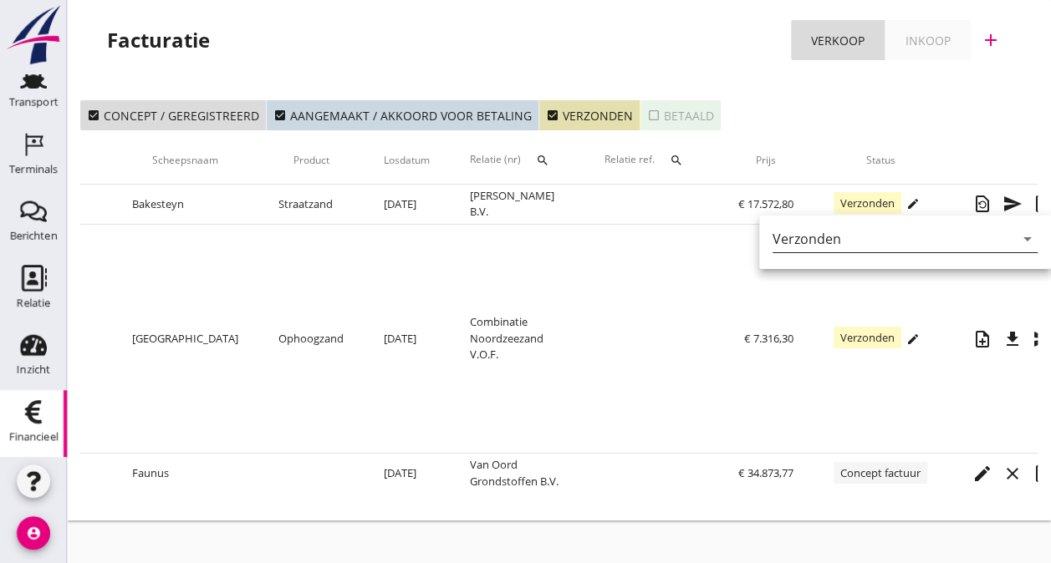
click at [1017, 236] on icon "arrow_drop_down" at bounding box center [1027, 239] width 20 height 20
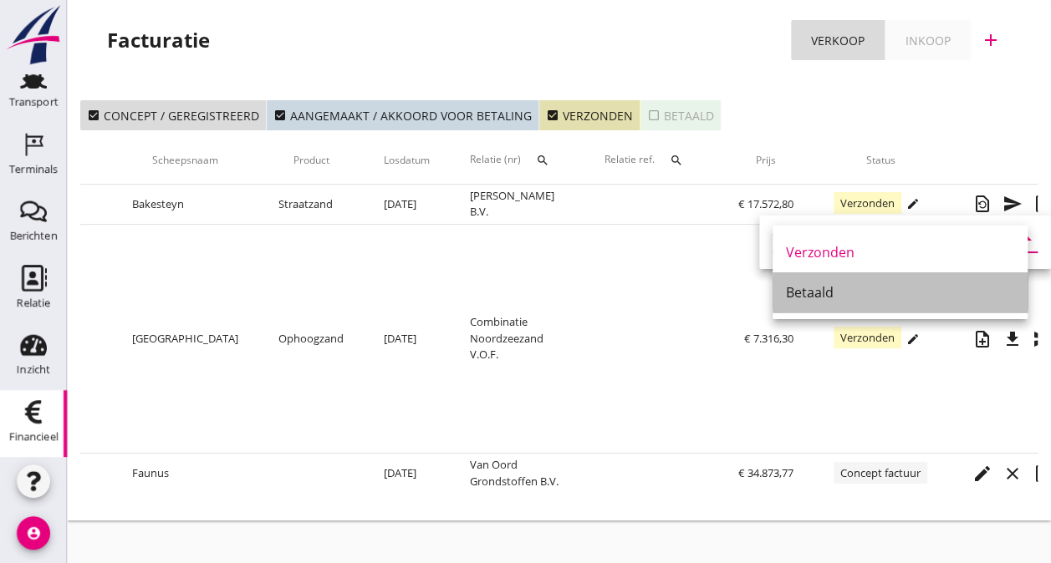
click at [829, 289] on div "Betaald" at bounding box center [900, 293] width 228 height 20
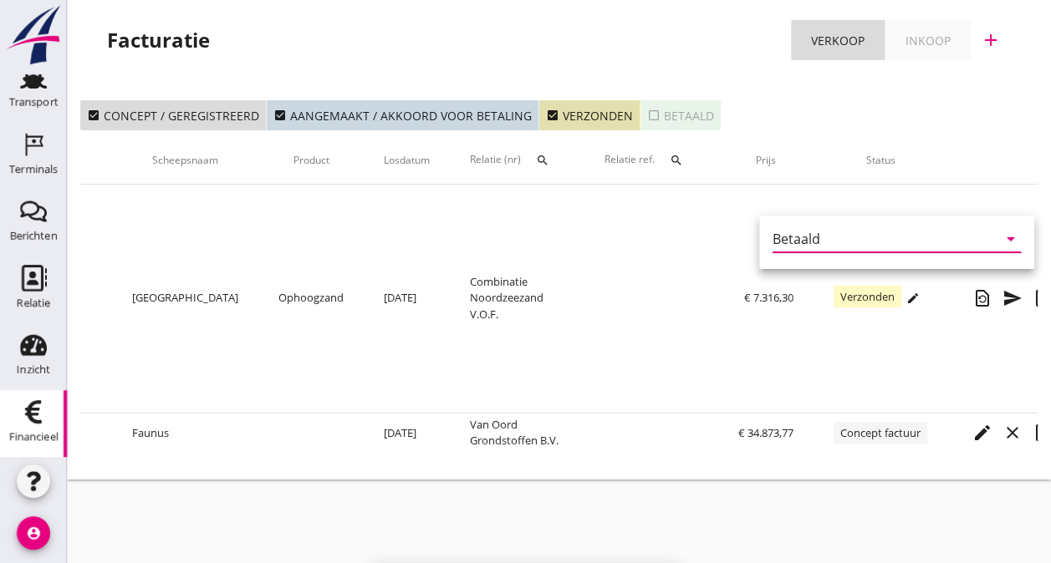
click at [787, 240] on div "Betaald" at bounding box center [796, 239] width 48 height 15
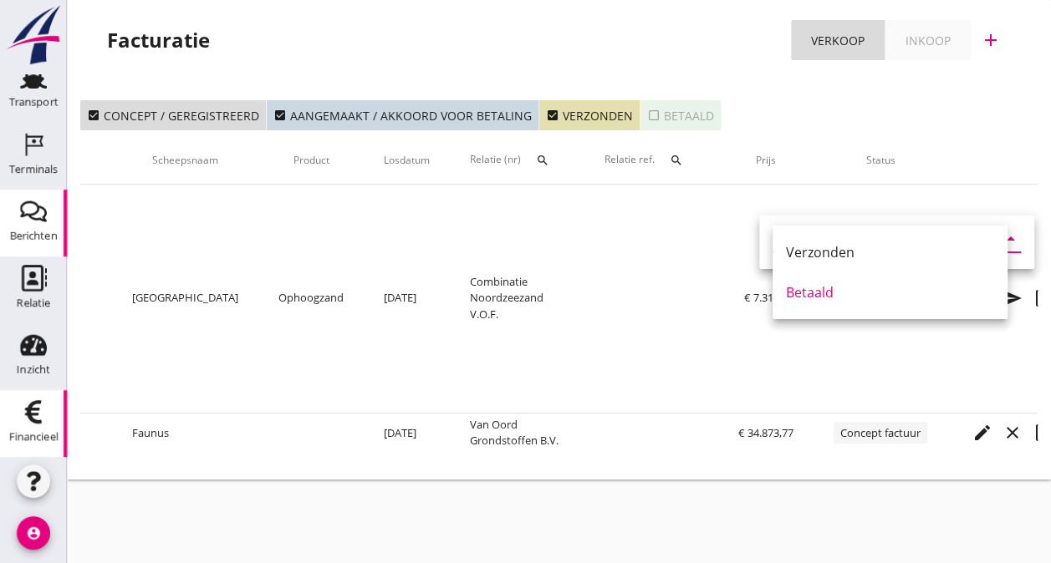
click at [23, 207] on icon "Berichten" at bounding box center [33, 211] width 27 height 27
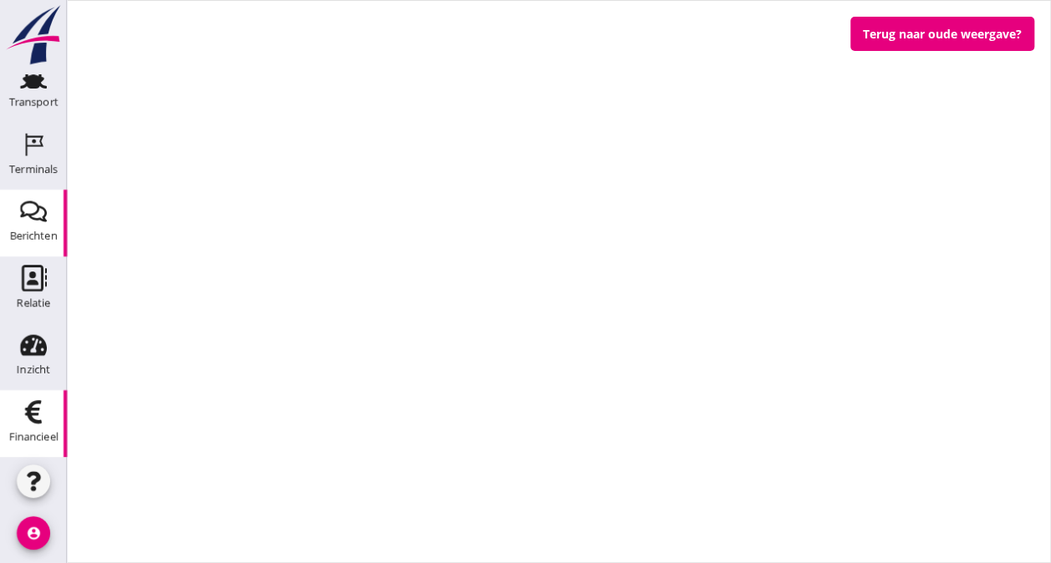
click at [23, 403] on icon "Financieel" at bounding box center [33, 412] width 27 height 27
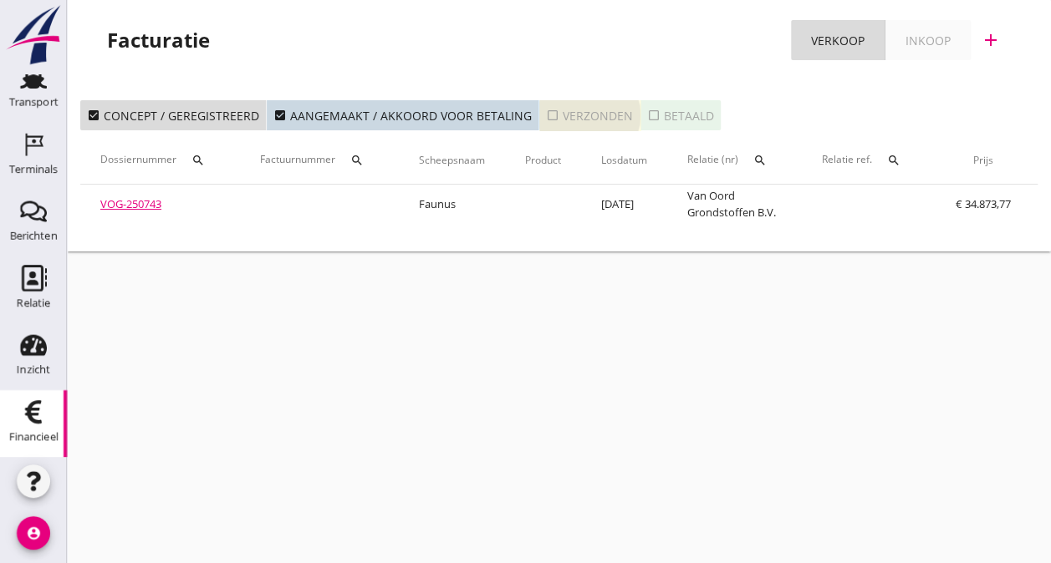
click at [546, 115] on icon "check_box_outline_blank" at bounding box center [552, 115] width 13 height 13
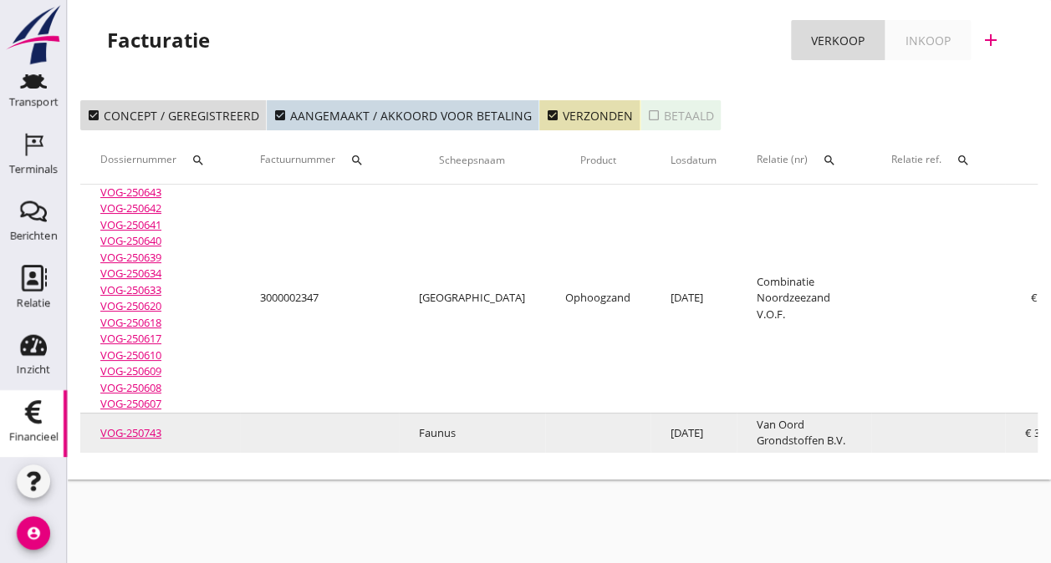
click at [757, 445] on td "Van Oord Grondstoffen B.V." at bounding box center [803, 433] width 135 height 40
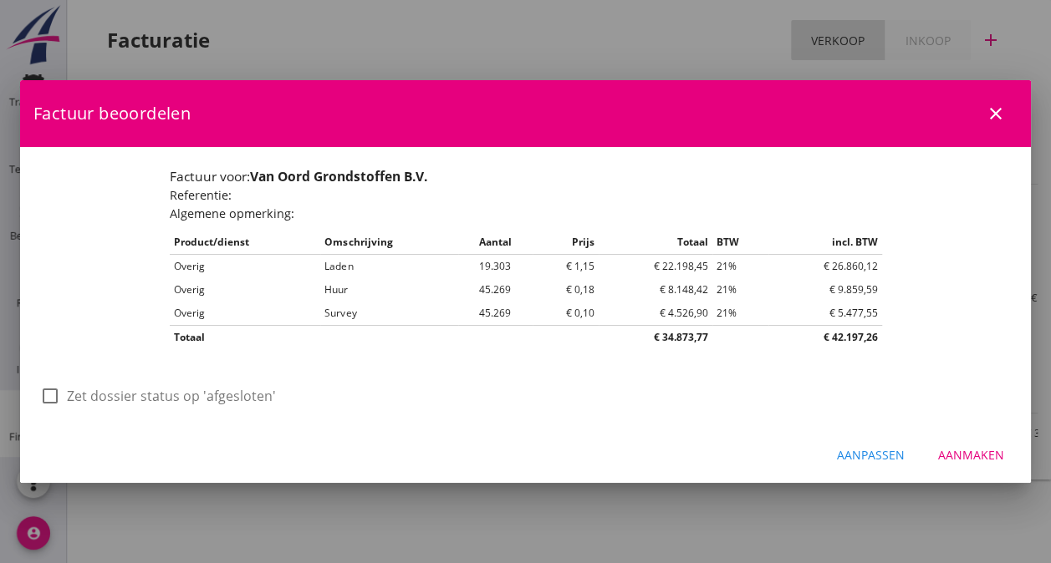
drag, startPoint x: 752, startPoint y: 453, endPoint x: 863, endPoint y: 456, distance: 110.4
click at [863, 456] on div "Aanpassen Aanmaken" at bounding box center [525, 454] width 1011 height 57
click at [998, 109] on icon "close" at bounding box center [996, 114] width 20 height 20
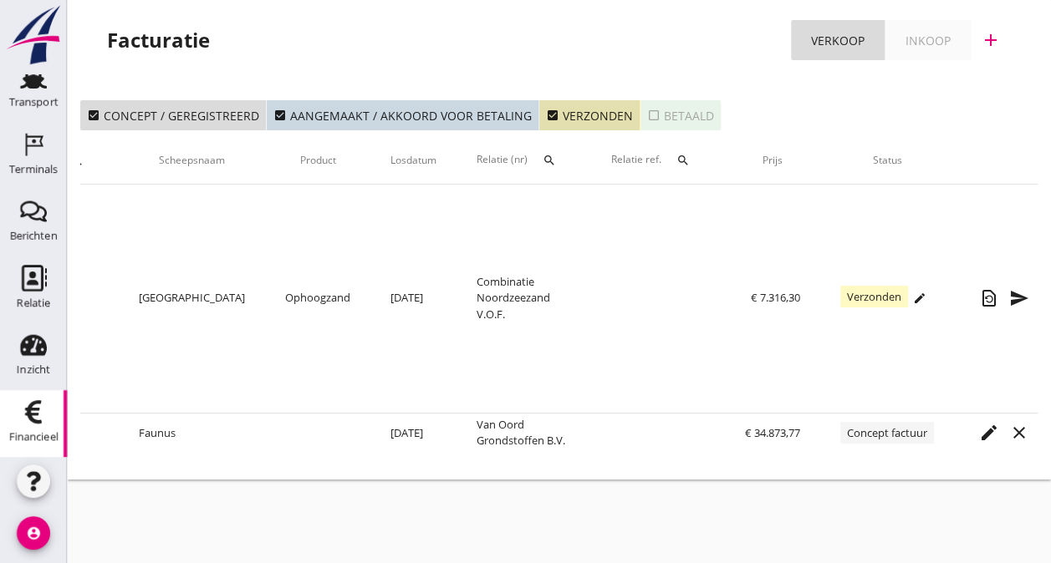
scroll to position [0, 334]
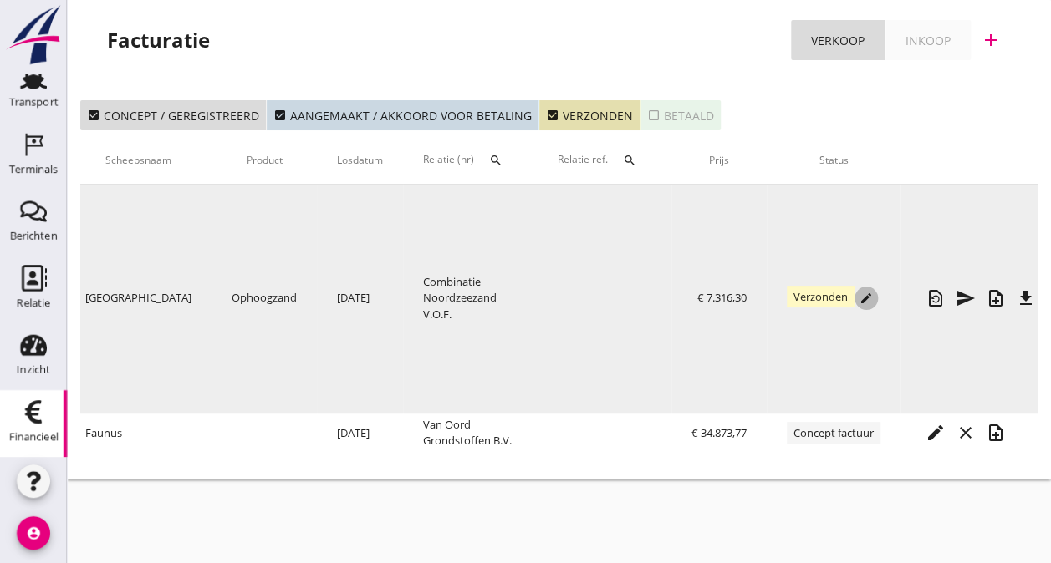
click at [859, 293] on icon "edit" at bounding box center [865, 298] width 13 height 13
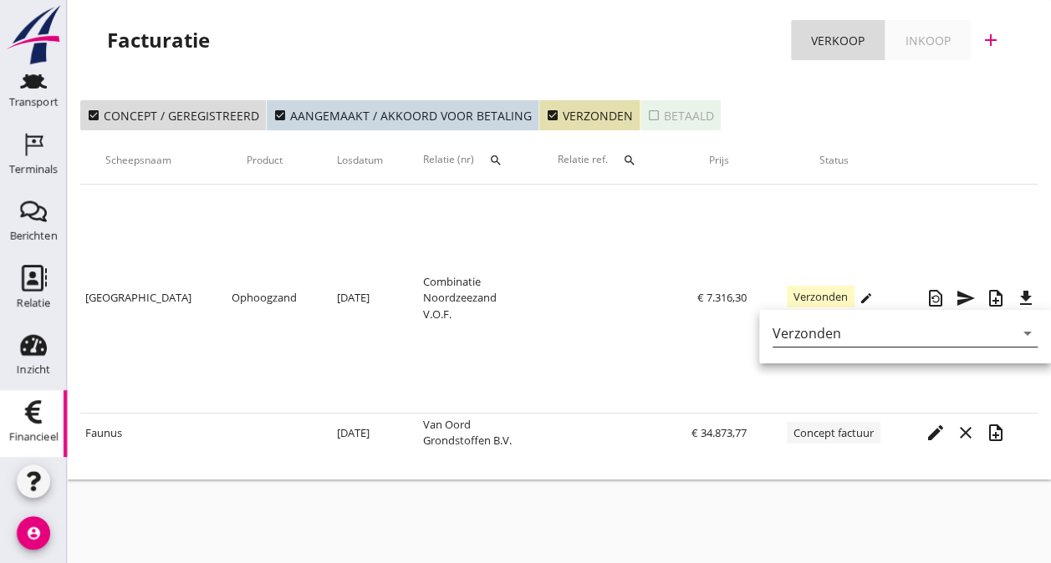
click at [950, 328] on div "Verzonden" at bounding box center [893, 333] width 242 height 27
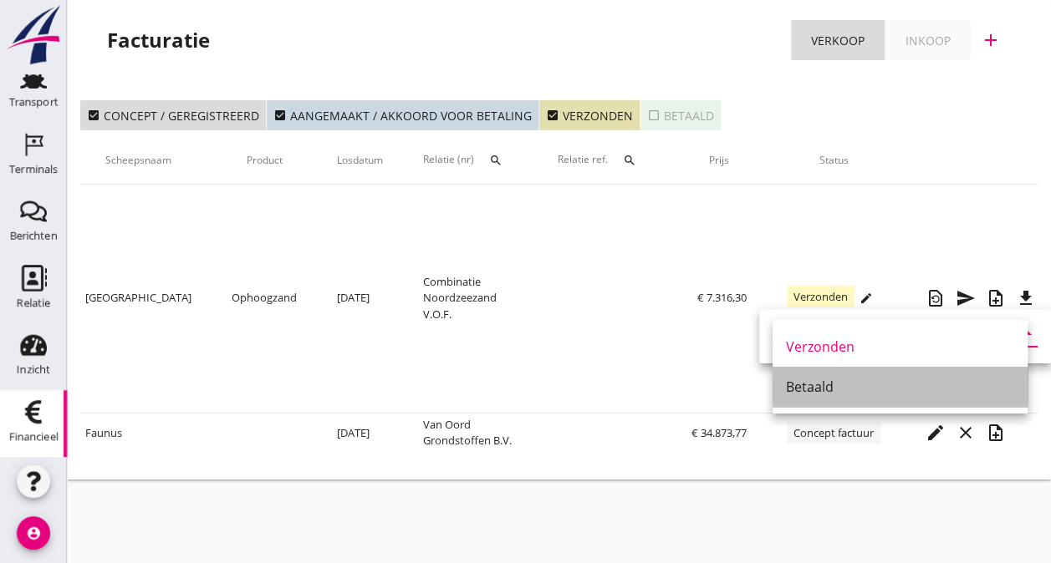
click at [813, 391] on div "Betaald" at bounding box center [900, 387] width 228 height 20
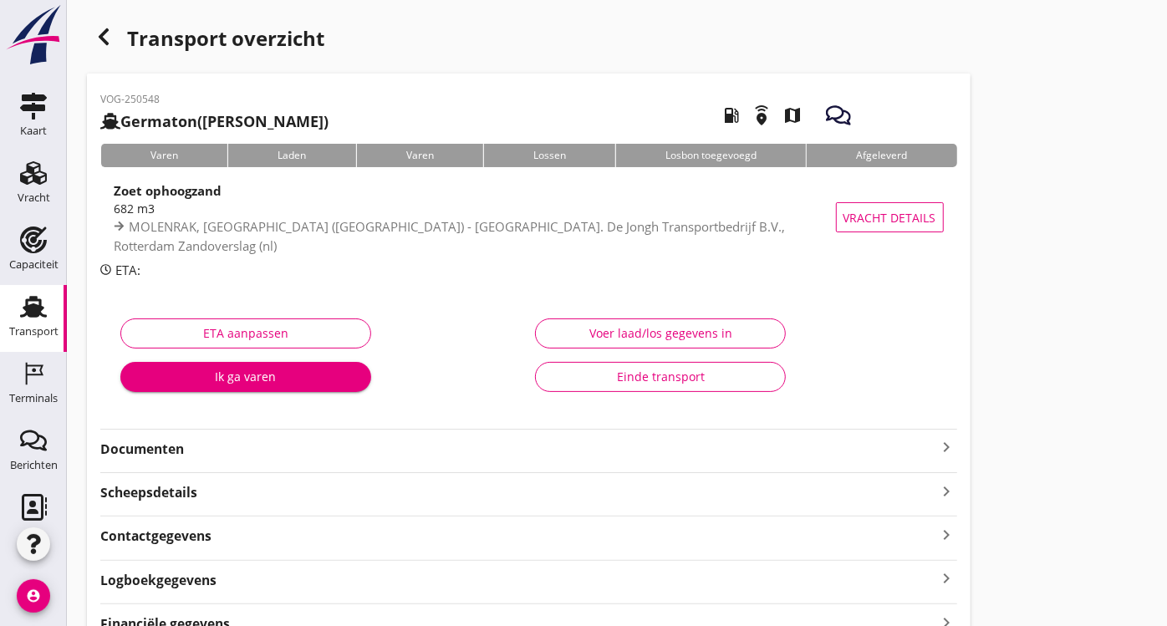
scroll to position [84, 0]
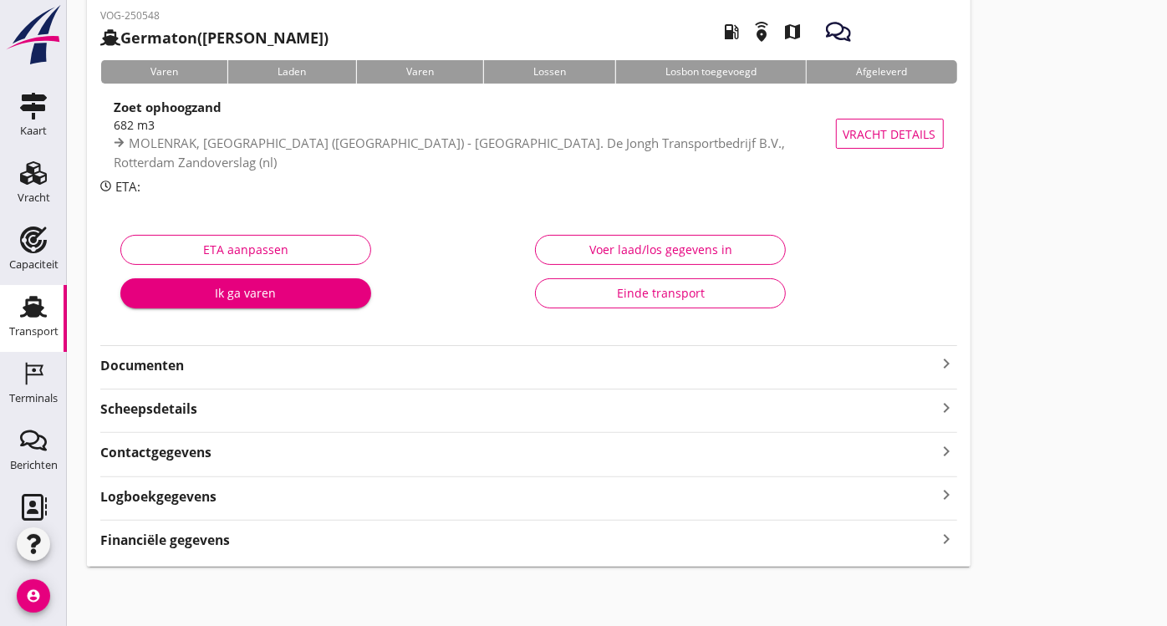
click at [945, 536] on icon "keyboard_arrow_right" at bounding box center [947, 538] width 20 height 23
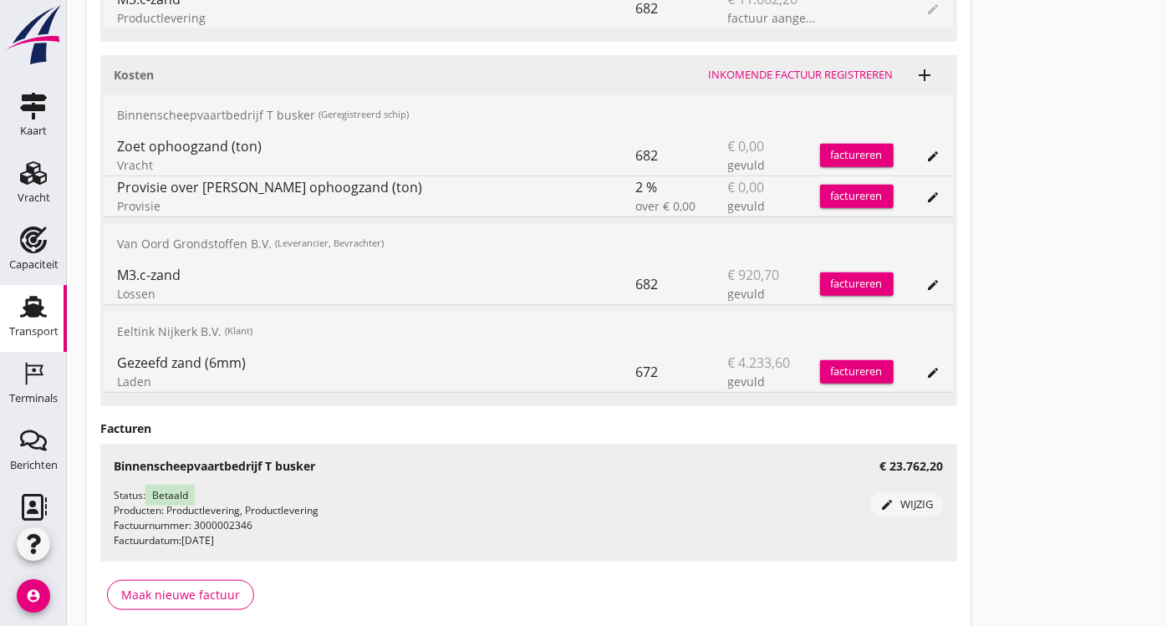
scroll to position [826, 0]
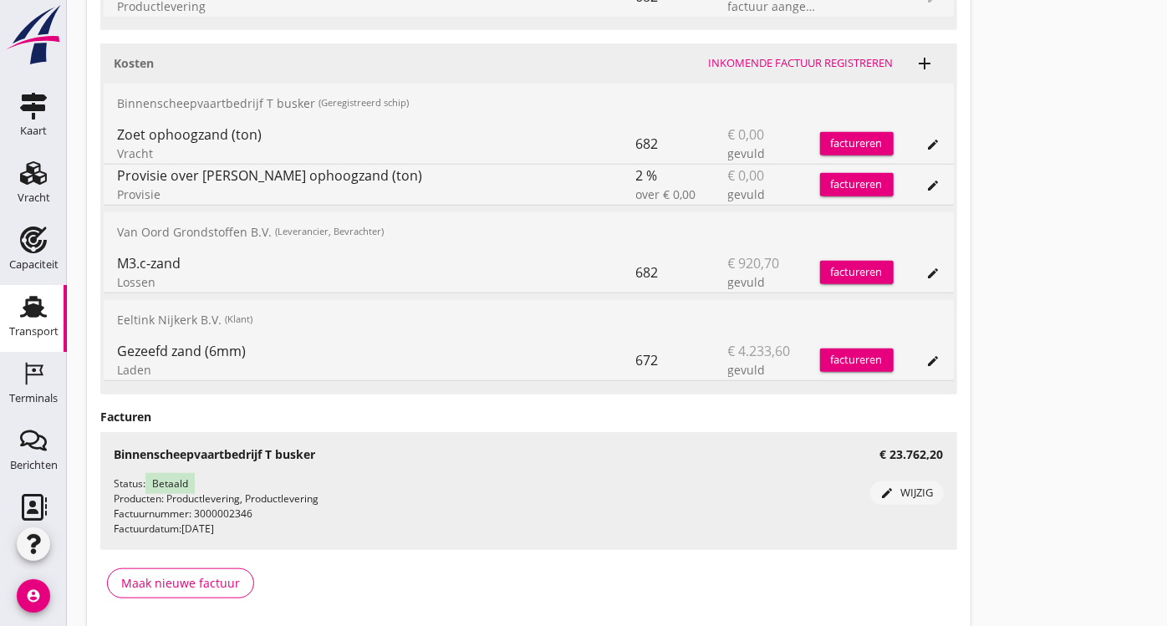
click at [930, 140] on icon "edit" at bounding box center [933, 144] width 13 height 13
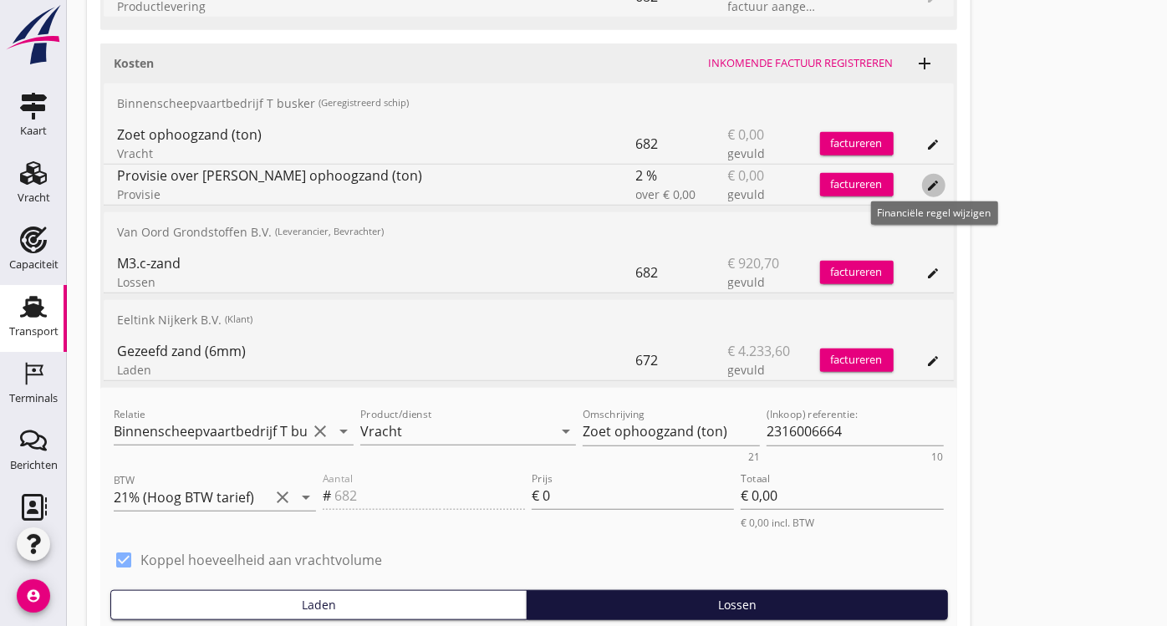
click at [933, 181] on icon "edit" at bounding box center [933, 185] width 13 height 13
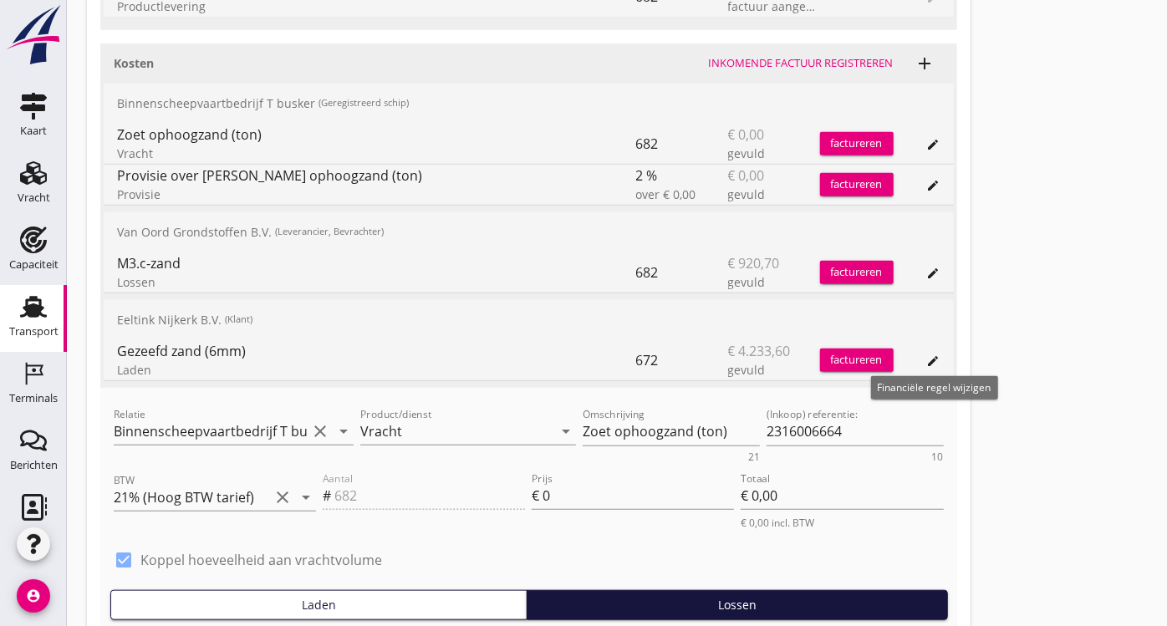
click at [931, 359] on icon "edit" at bounding box center [933, 360] width 13 height 13
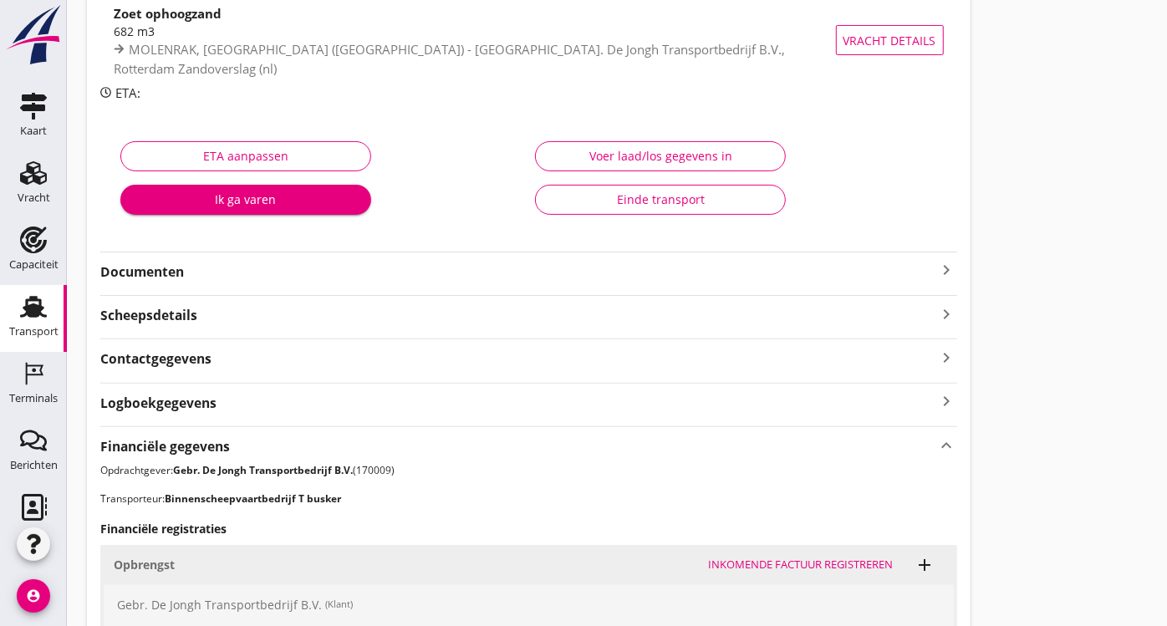
scroll to position [0, 0]
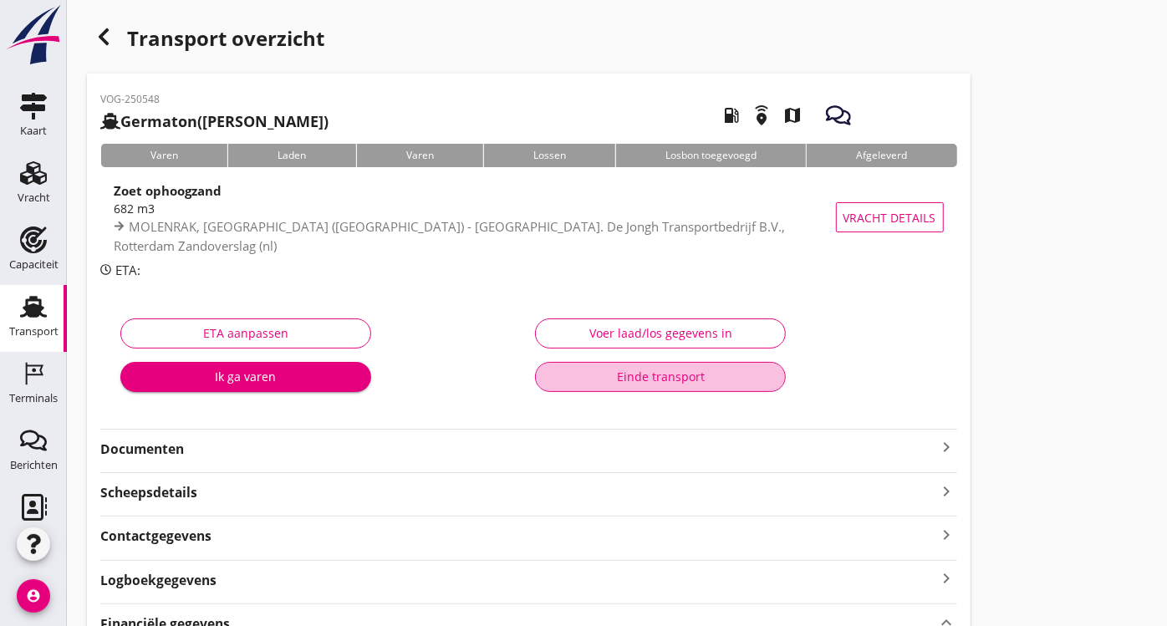
click at [615, 381] on div "Einde transport" at bounding box center [660, 377] width 222 height 18
